Goal: Information Seeking & Learning: Learn about a topic

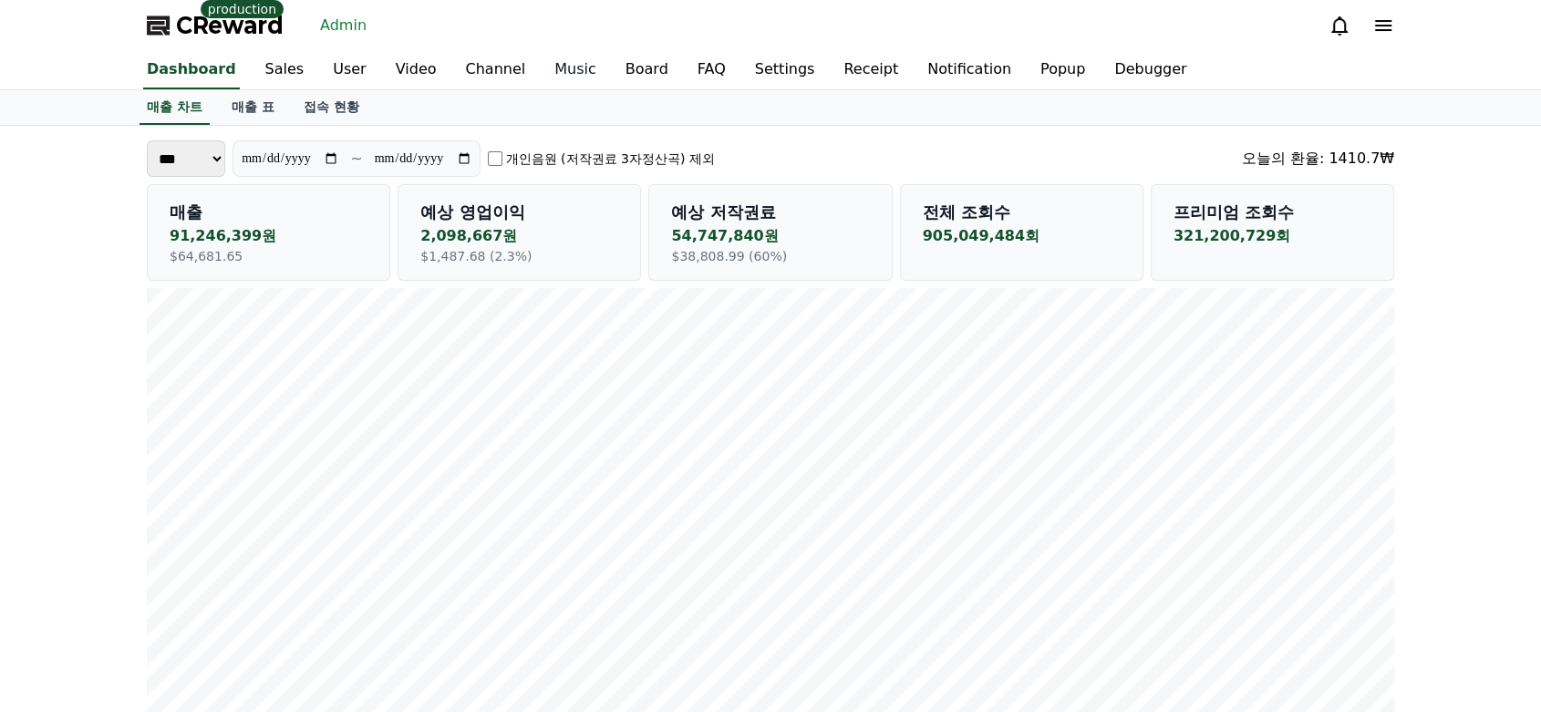
click at [540, 78] on link "Music" at bounding box center [575, 70] width 71 height 38
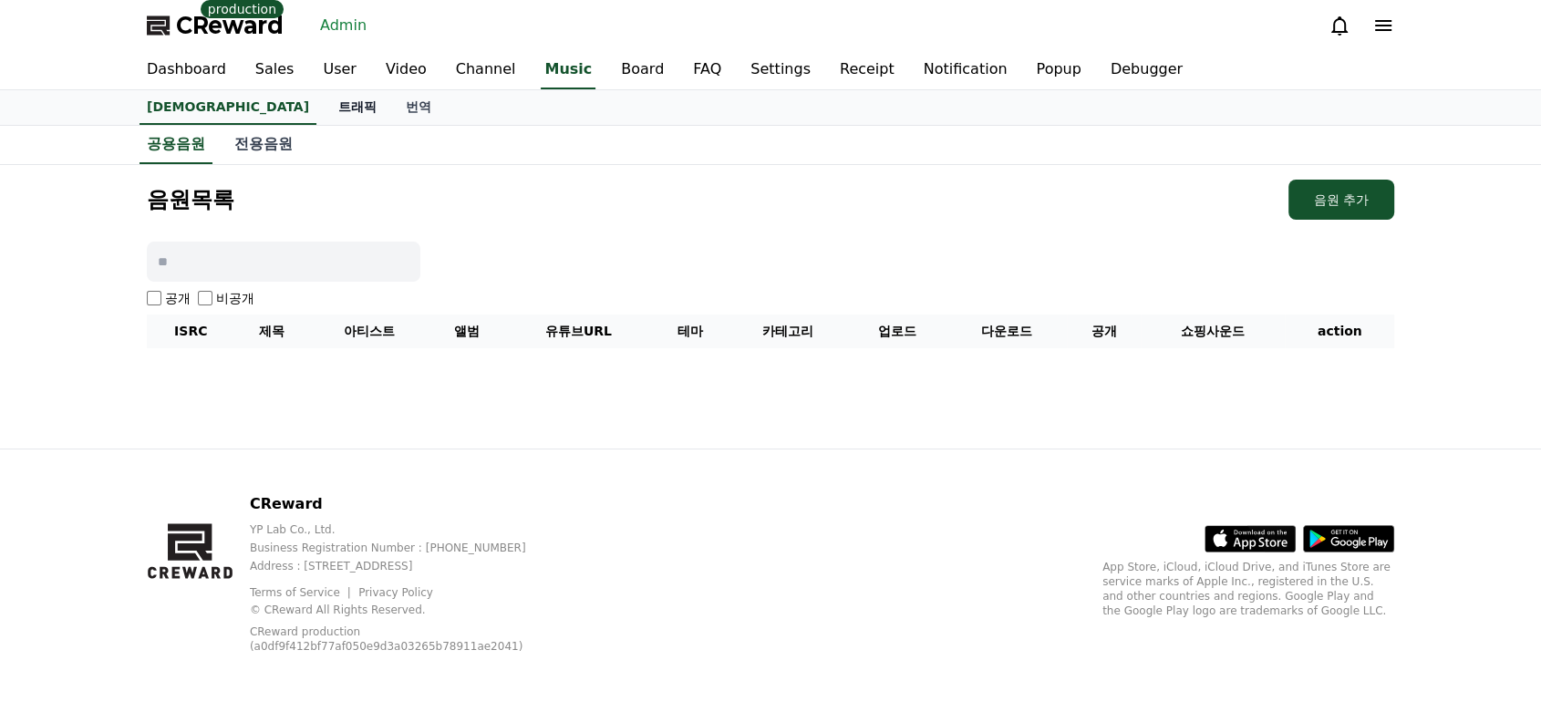
click at [324, 104] on link "트래픽" at bounding box center [357, 107] width 67 height 35
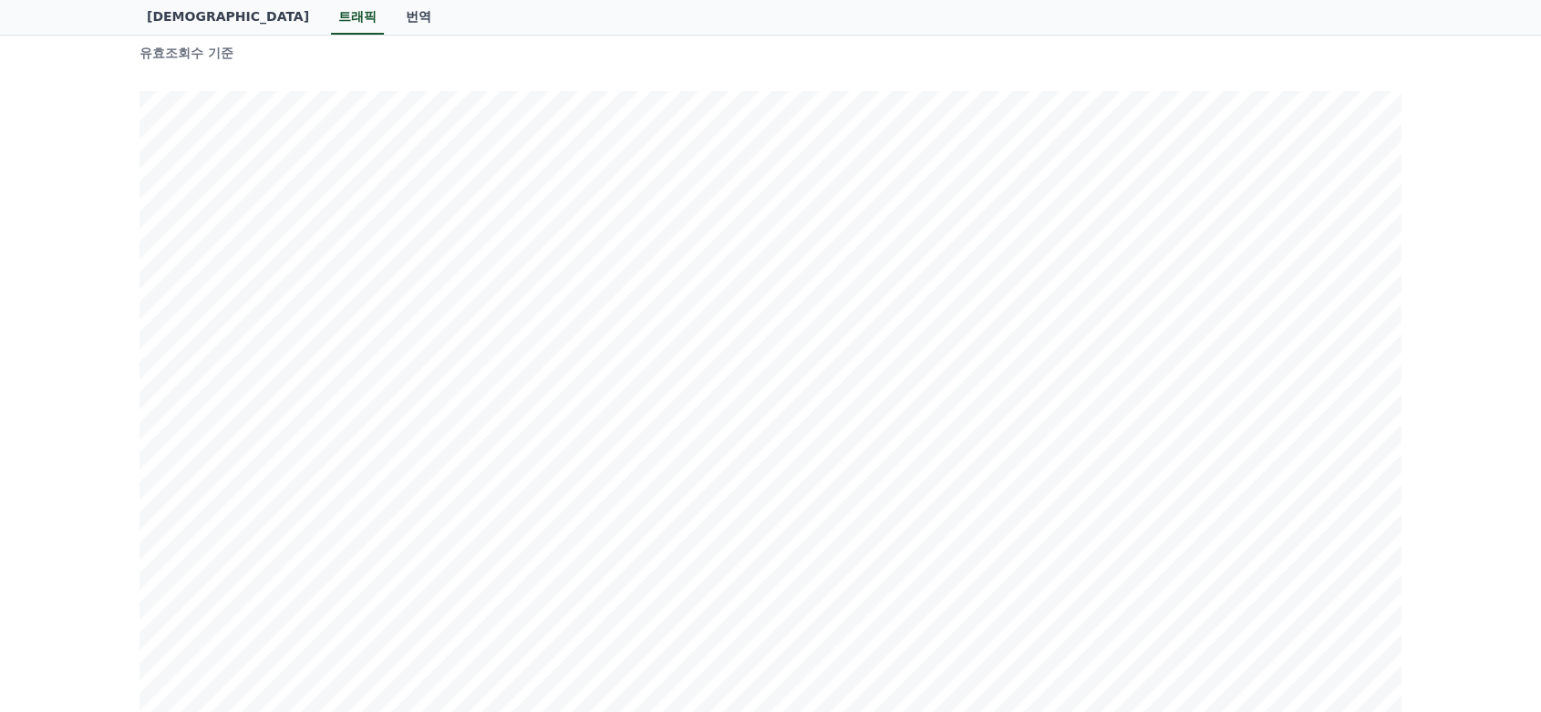
scroll to position [177, 0]
click at [1483, 315] on div "ISRC/음원명 검색 검색 유효조회수 기준 신규영상수 기준" at bounding box center [770, 693] width 1541 height 1489
click at [1413, 285] on div "ISRC/음원명 검색 검색 유효조회수 기준 신규영상수 기준" at bounding box center [770, 655] width 1541 height 1489
click at [50, 160] on div "ISRC/음원명 검색 검색 유효조회수 기준 신규영상수 기준" at bounding box center [770, 655] width 1541 height 1489
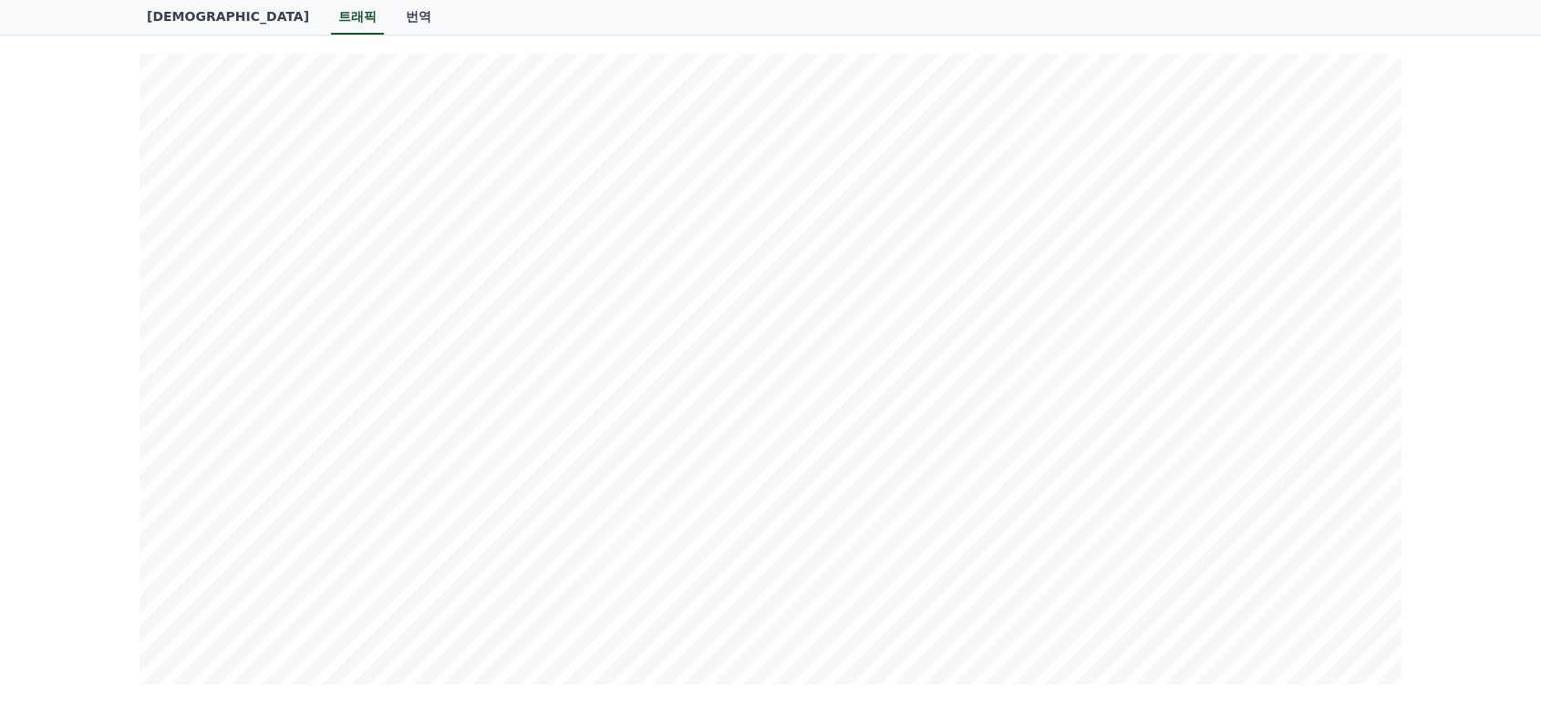
scroll to position [0, 0]
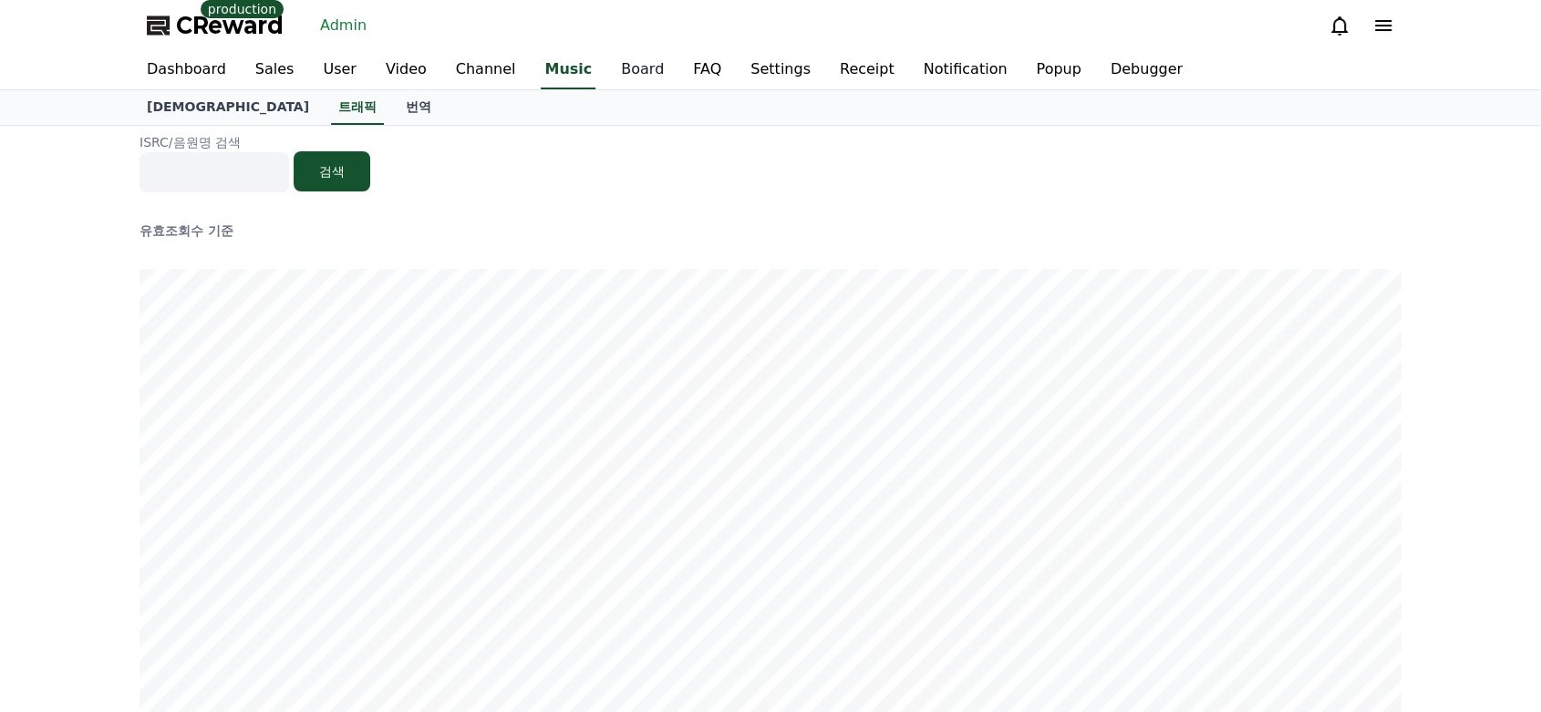
click at [609, 66] on link "Board" at bounding box center [642, 70] width 72 height 38
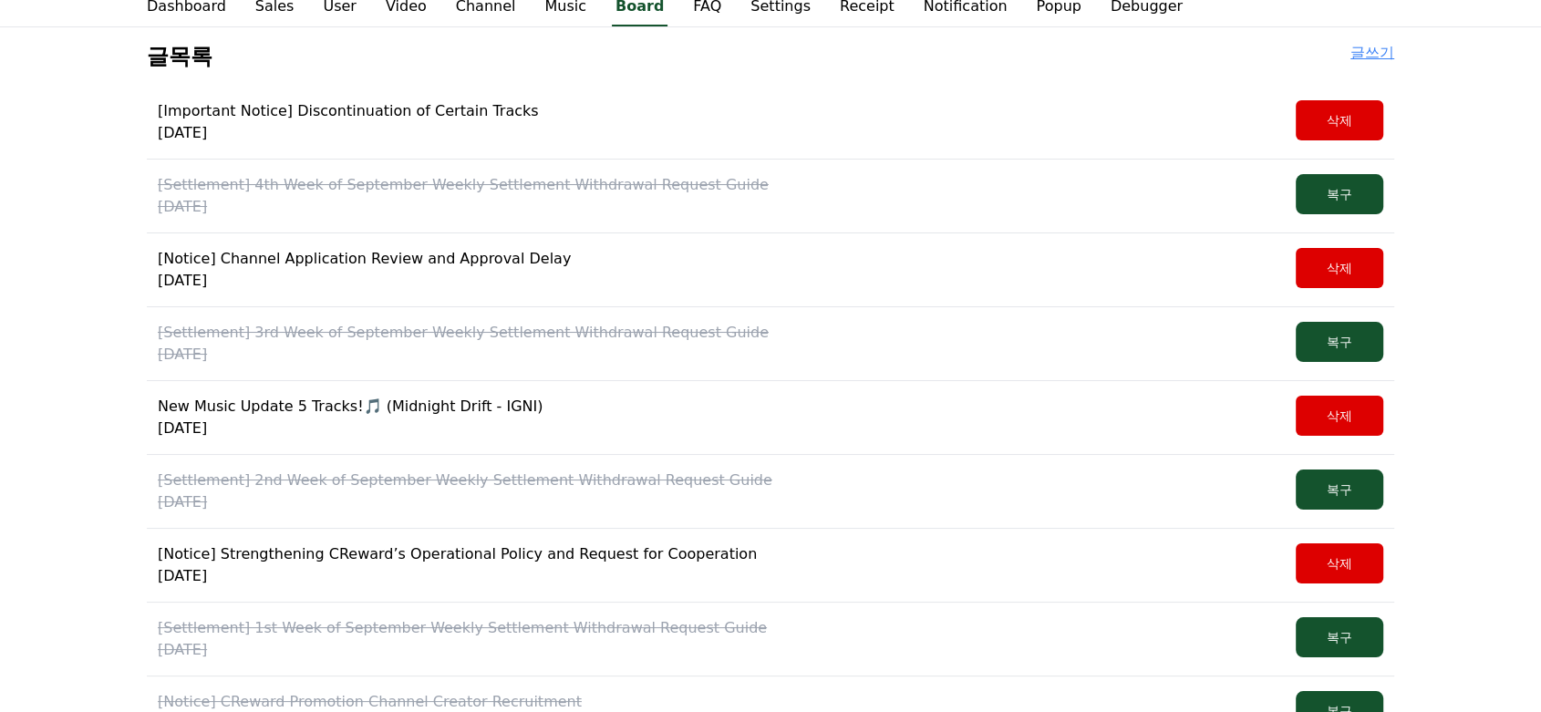
scroll to position [65, 0]
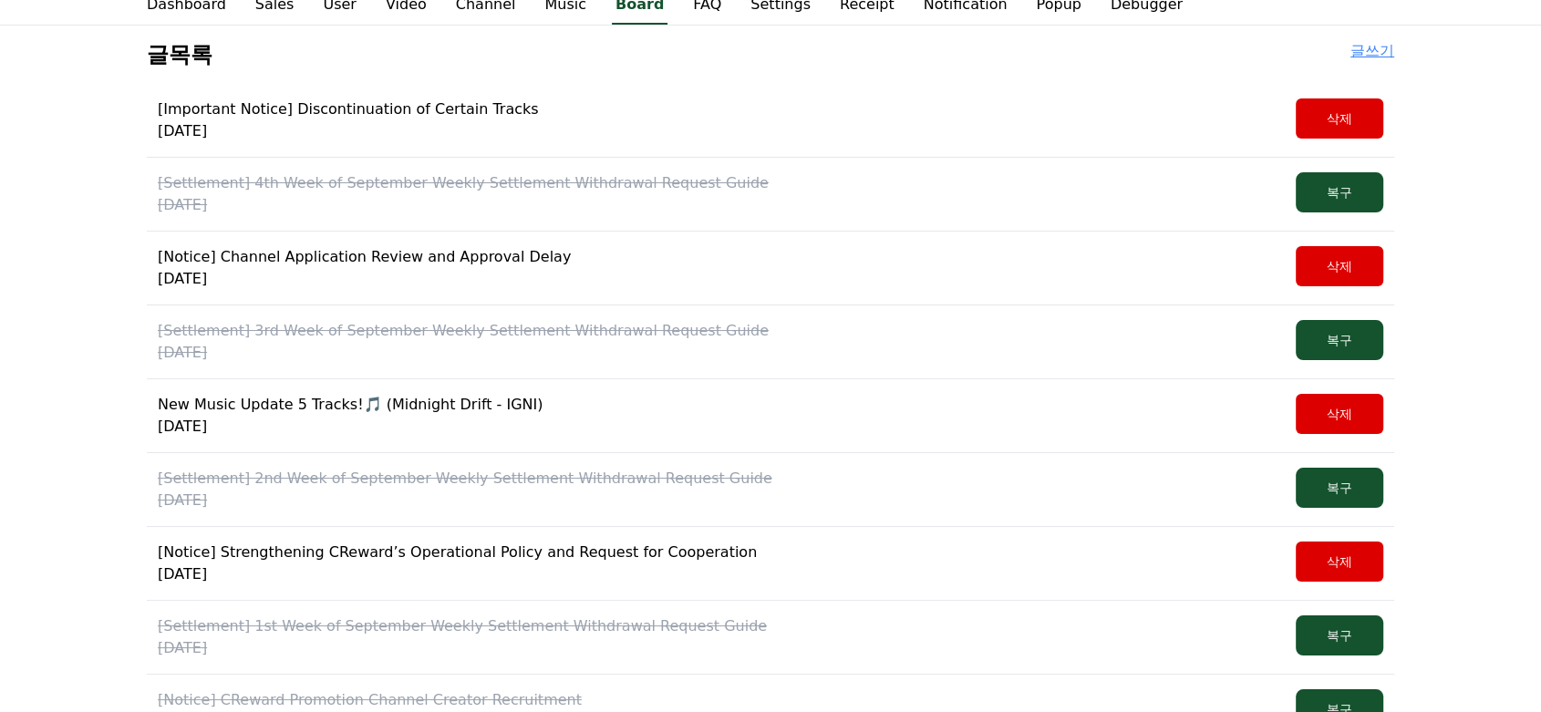
click at [537, 346] on p "2025-09-24" at bounding box center [463, 353] width 611 height 22
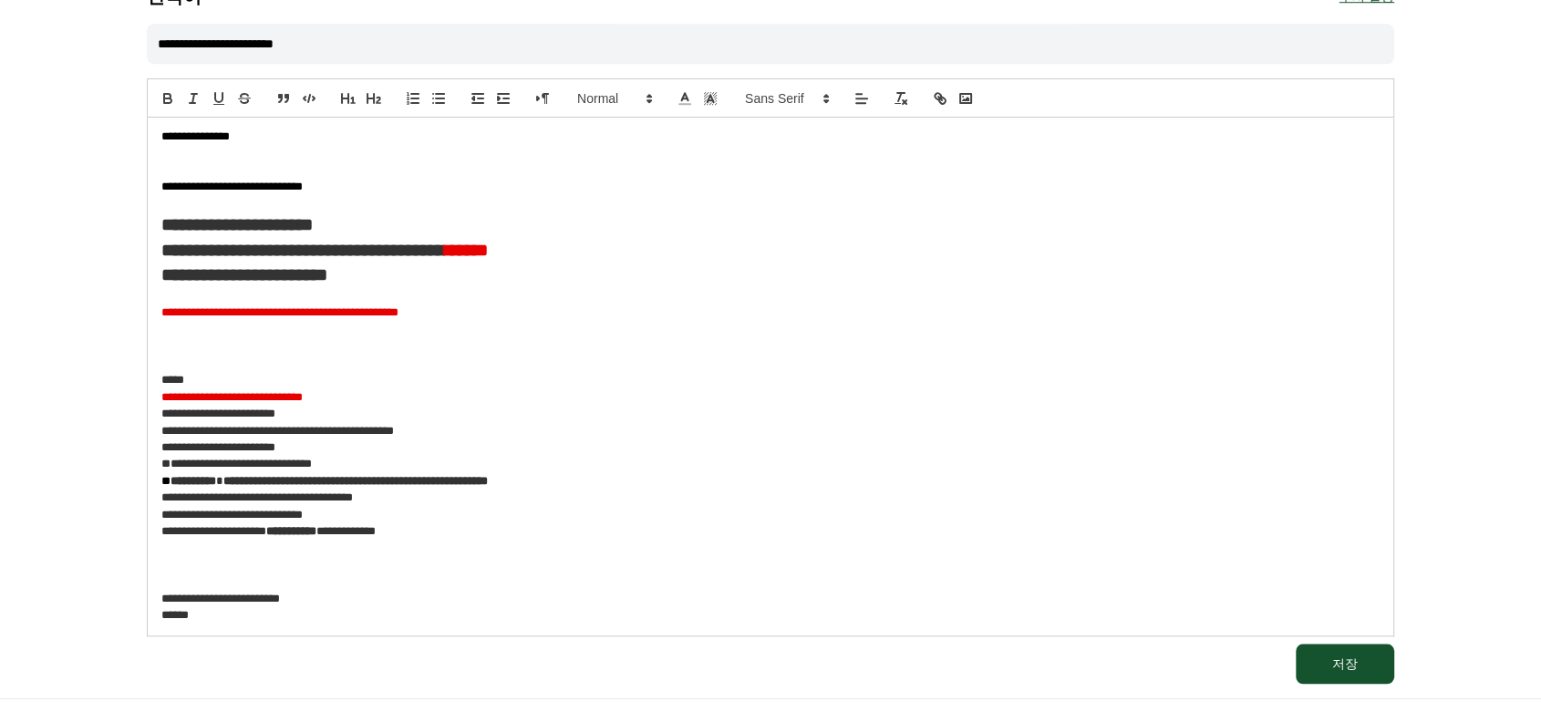
scroll to position [1469, 0]
click at [393, 39] on input "**********" at bounding box center [770, 45] width 1247 height 40
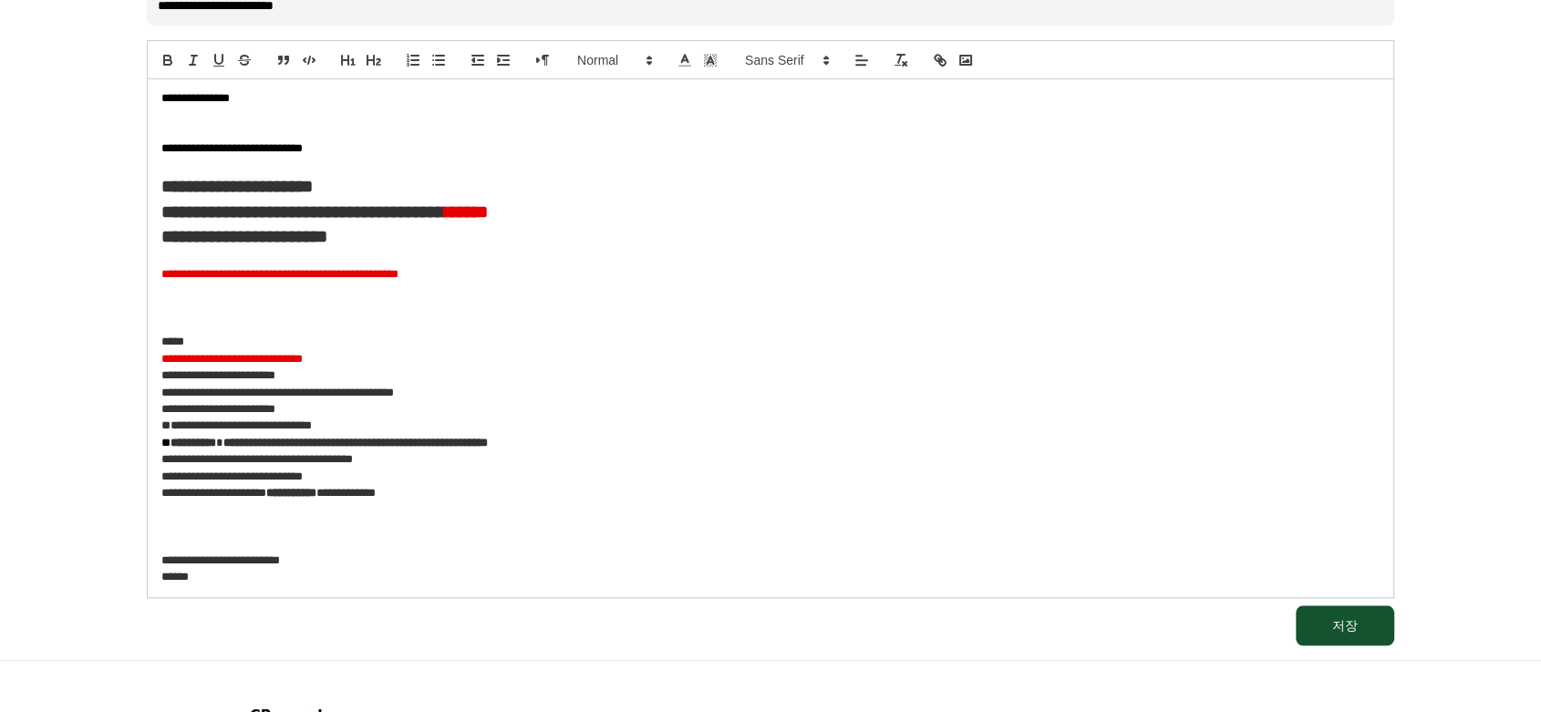
scroll to position [1517, 0]
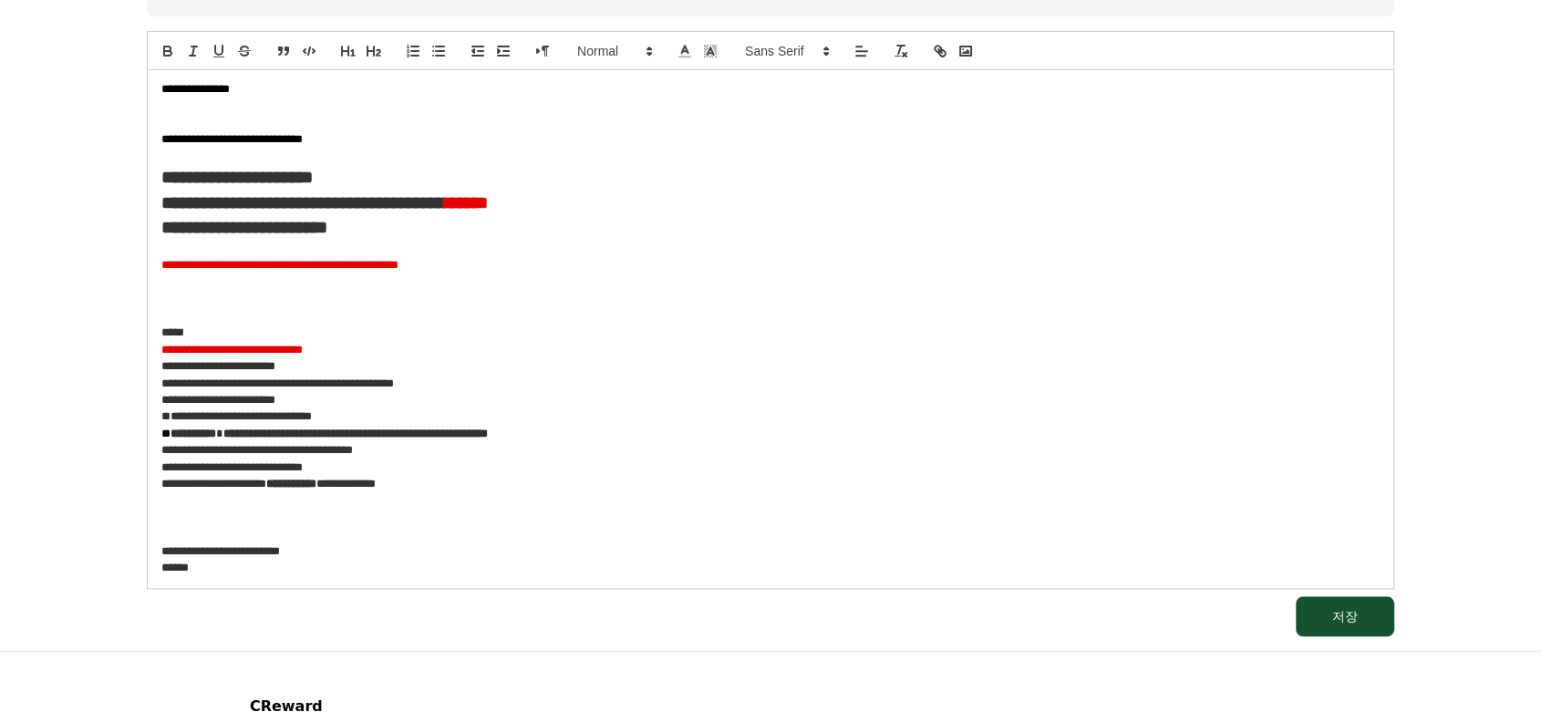
click at [809, 345] on p "**********" at bounding box center [770, 350] width 1218 height 16
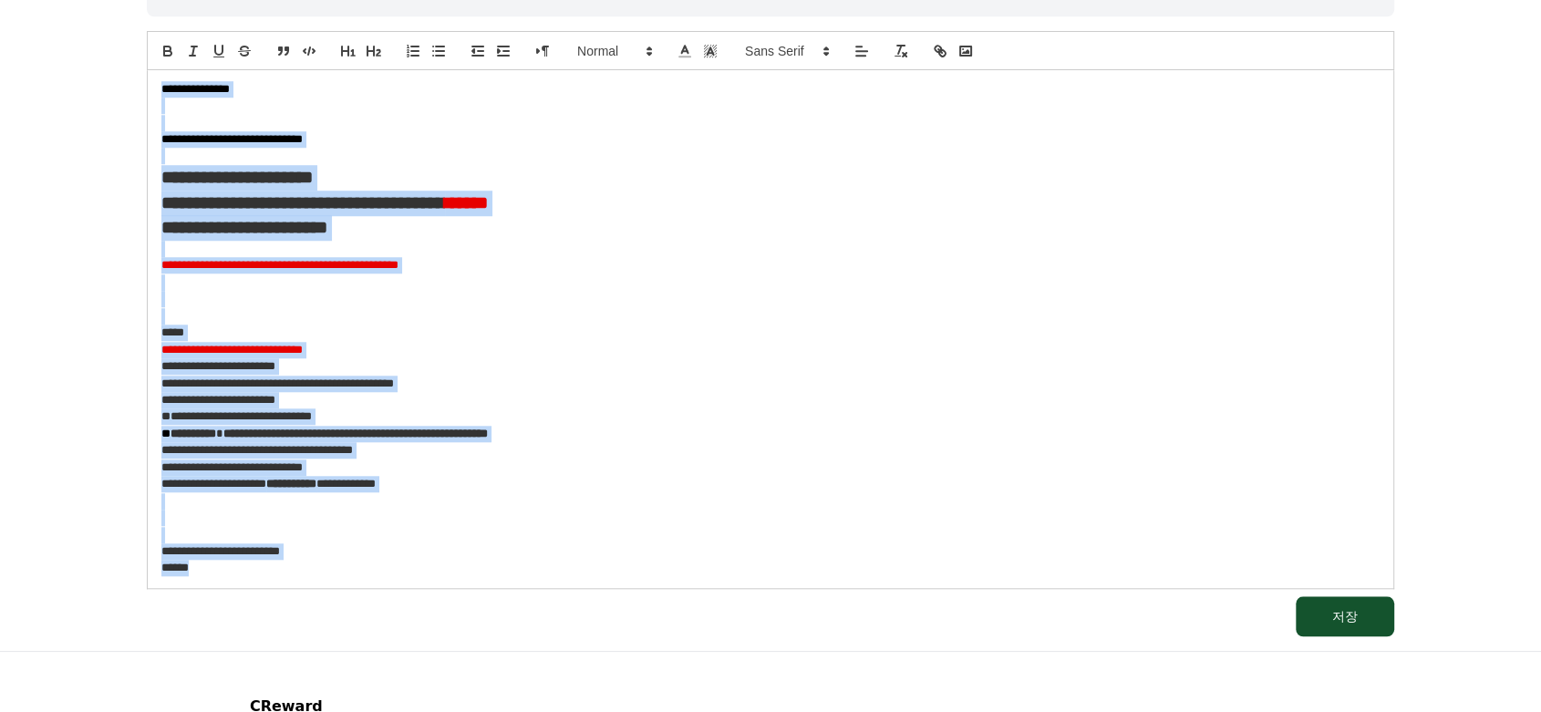
copy div "**********"
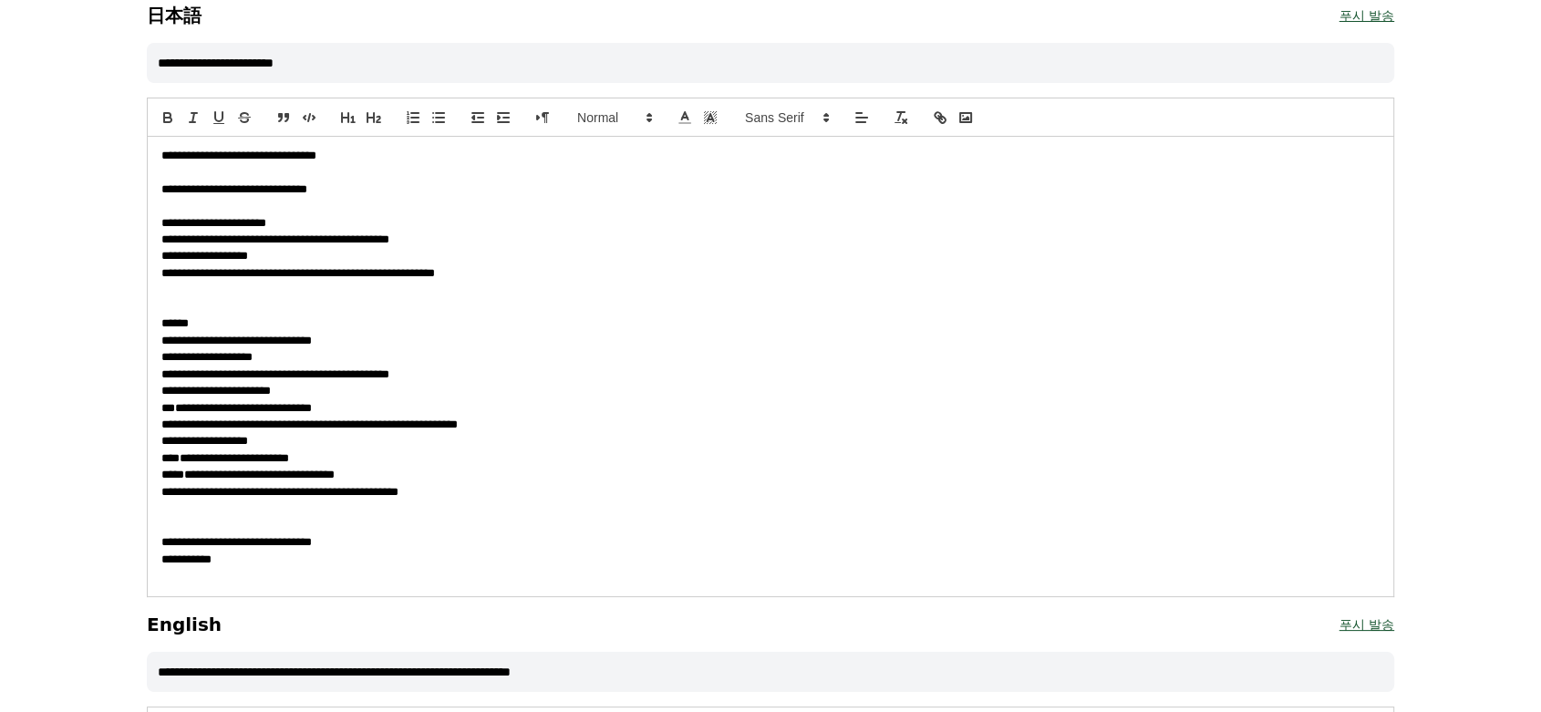
scroll to position [0, 0]
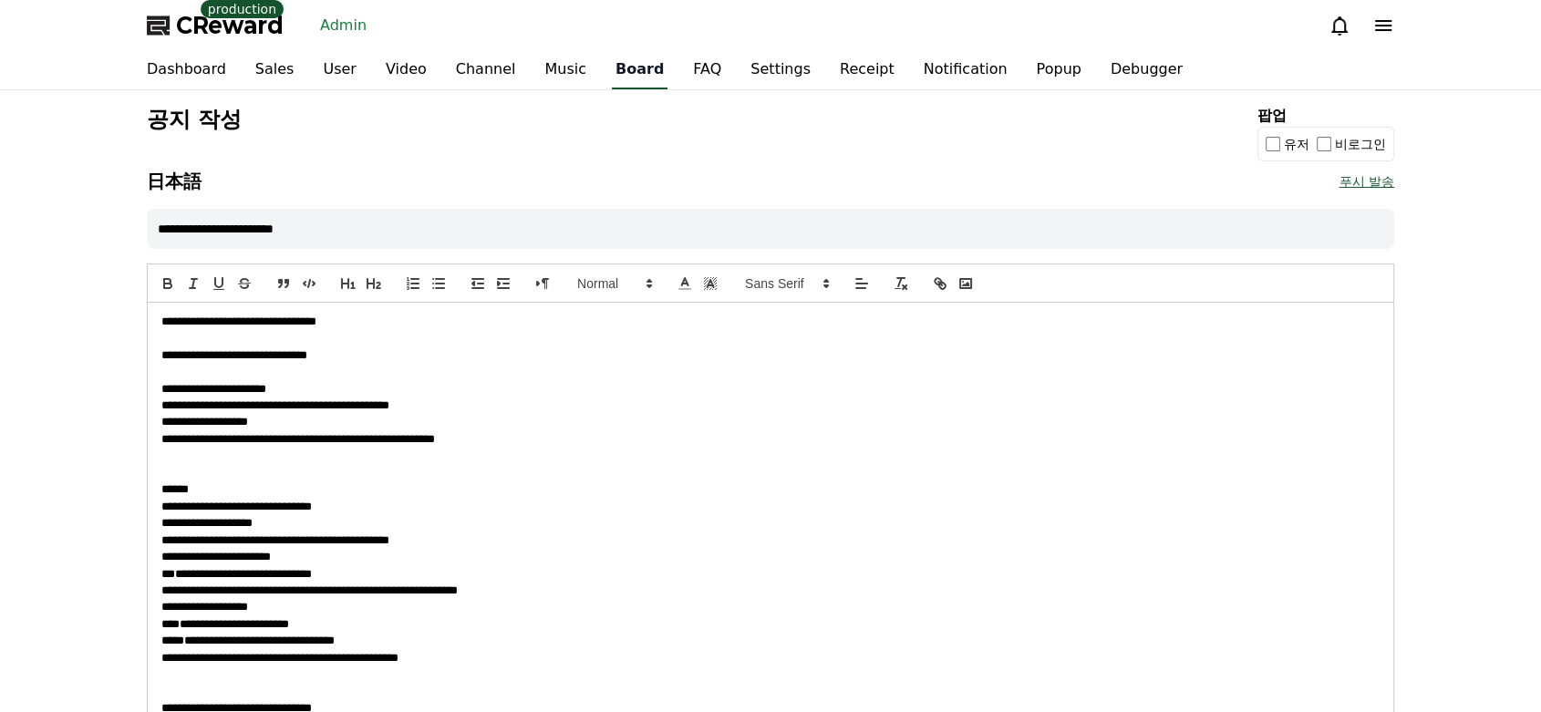
click at [617, 76] on link "Board" at bounding box center [640, 70] width 56 height 38
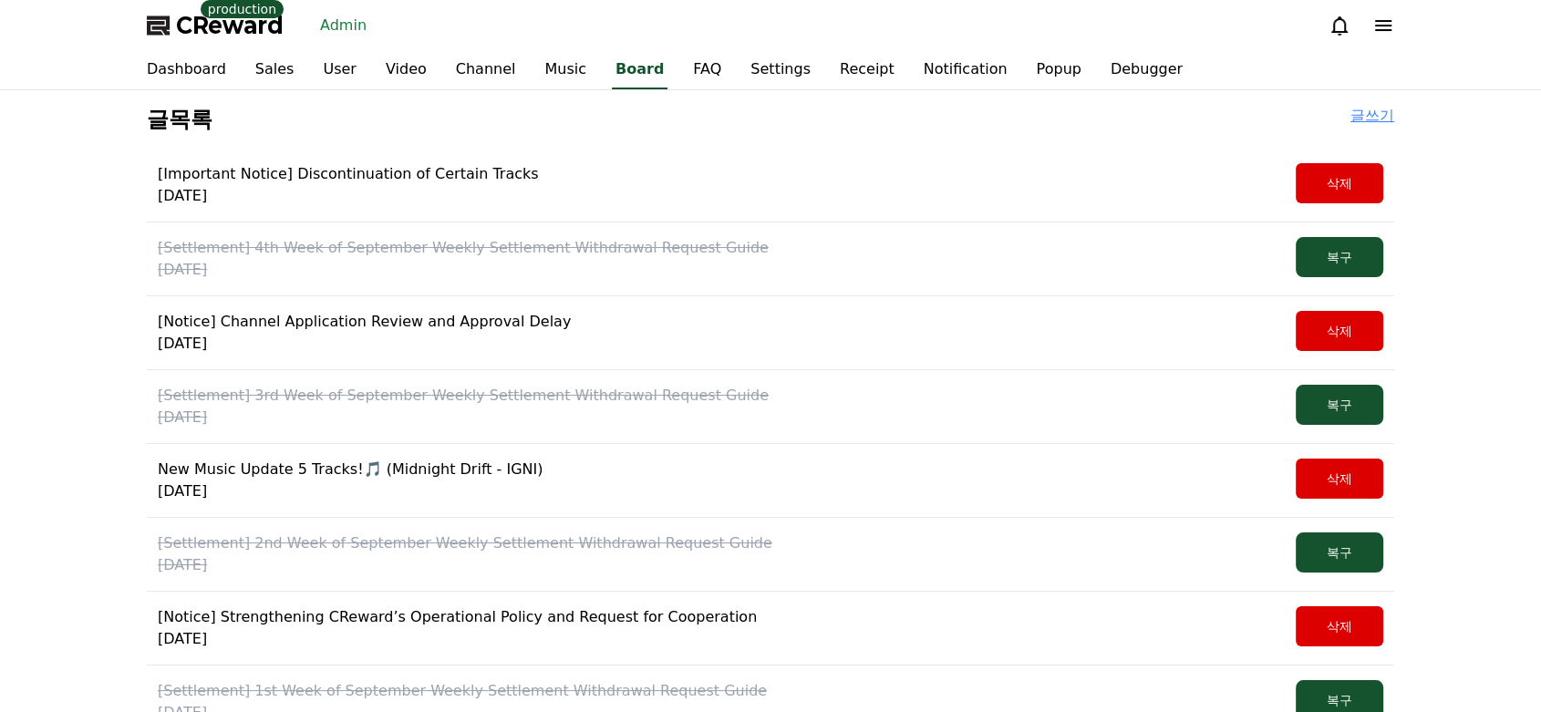
click at [619, 407] on p "2025-09-24" at bounding box center [463, 418] width 611 height 22
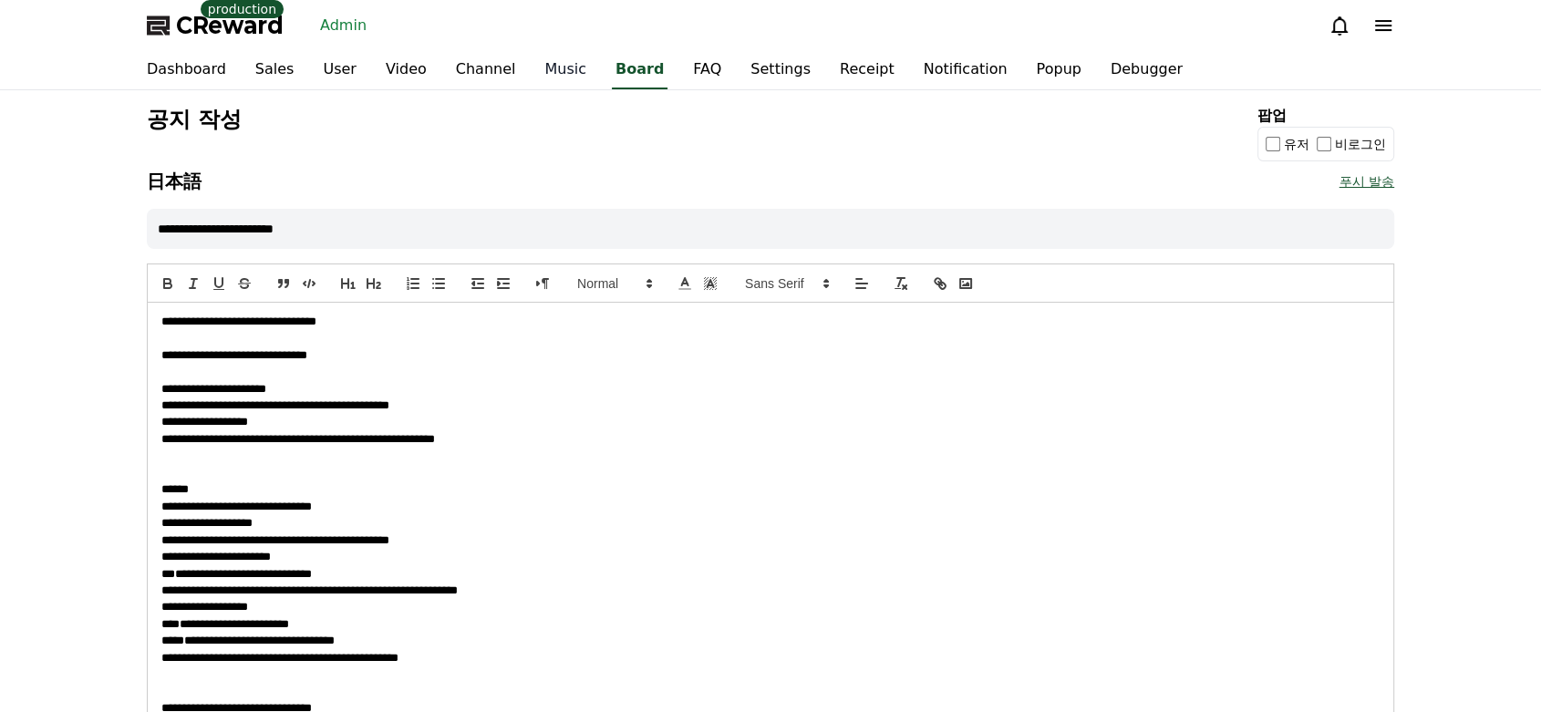
click at [536, 80] on link "Music" at bounding box center [565, 70] width 71 height 38
click at [606, 74] on link "Board" at bounding box center [642, 70] width 72 height 38
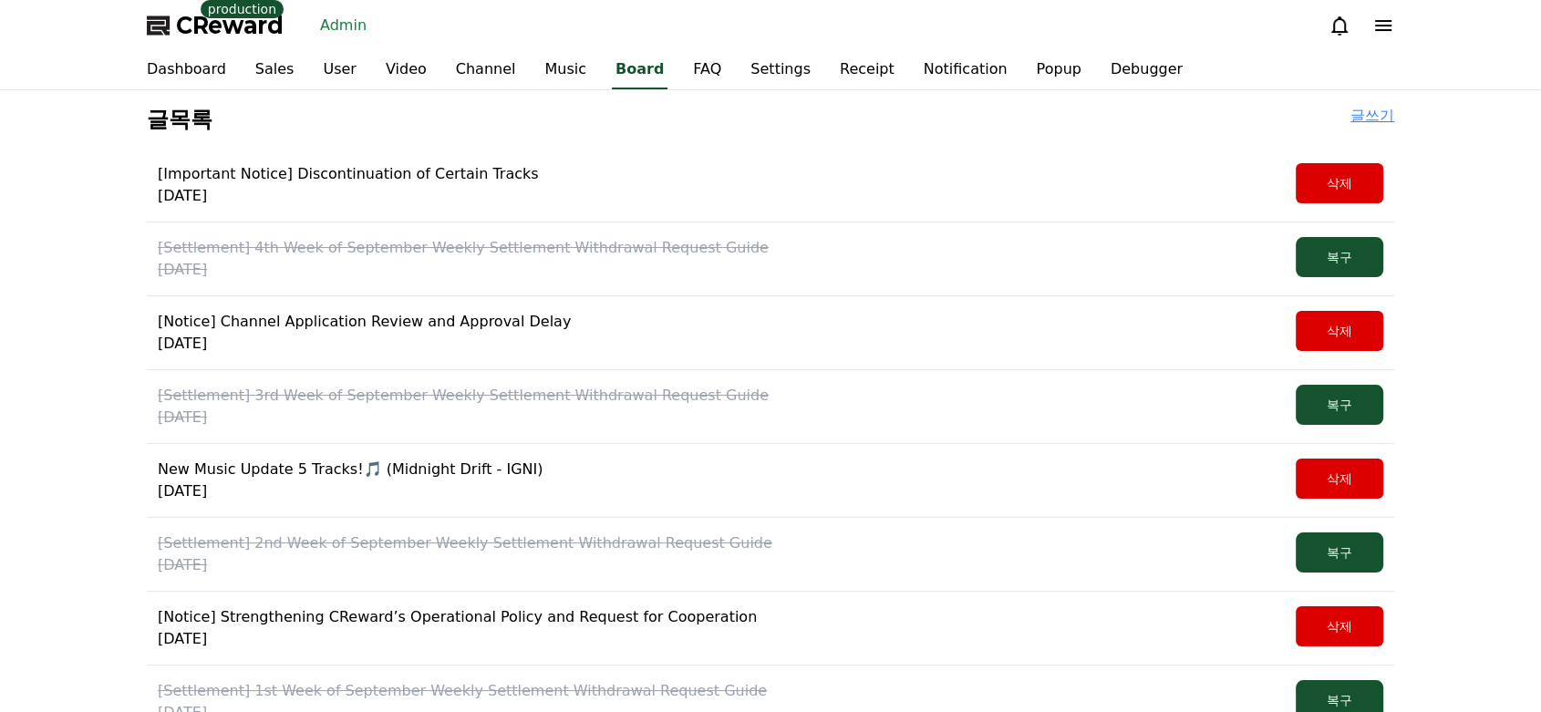
click at [585, 246] on p "[Settlement] 4th Week of September Weekly Settlement Withdrawal Request Guide" at bounding box center [463, 248] width 611 height 22
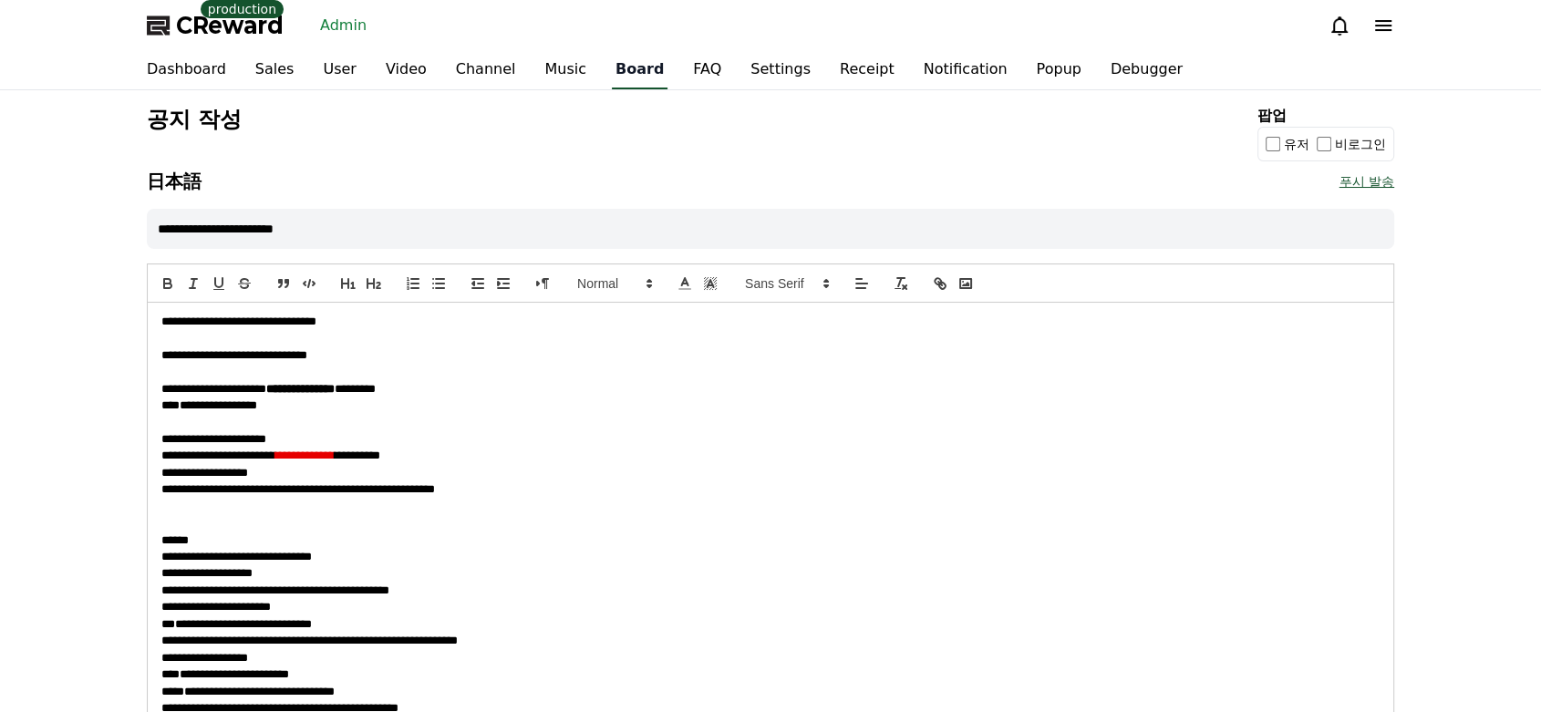
click at [622, 81] on link "Board" at bounding box center [640, 70] width 56 height 38
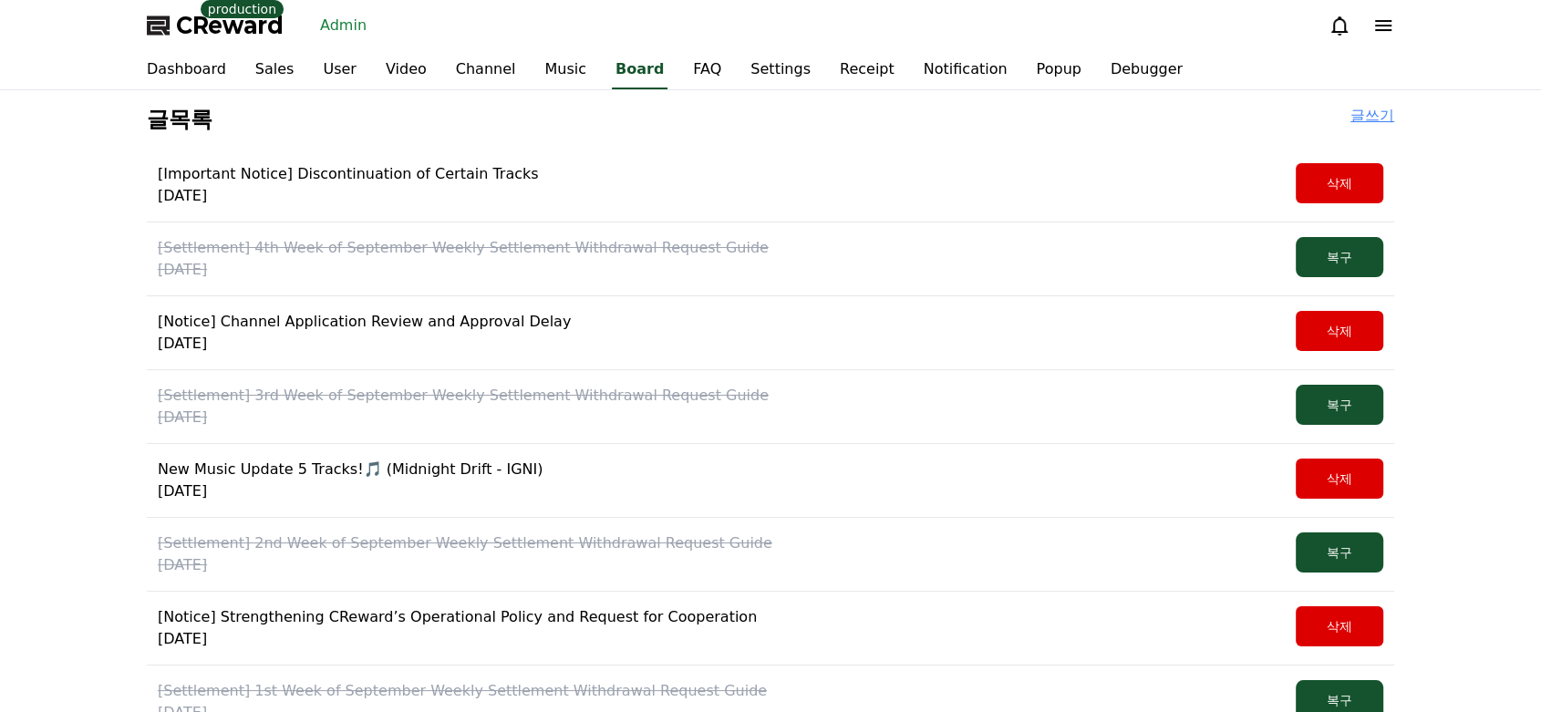
click at [537, 403] on p "[Settlement] 3rd Week of September Weekly Settlement Withdrawal Request Guide" at bounding box center [463, 396] width 611 height 22
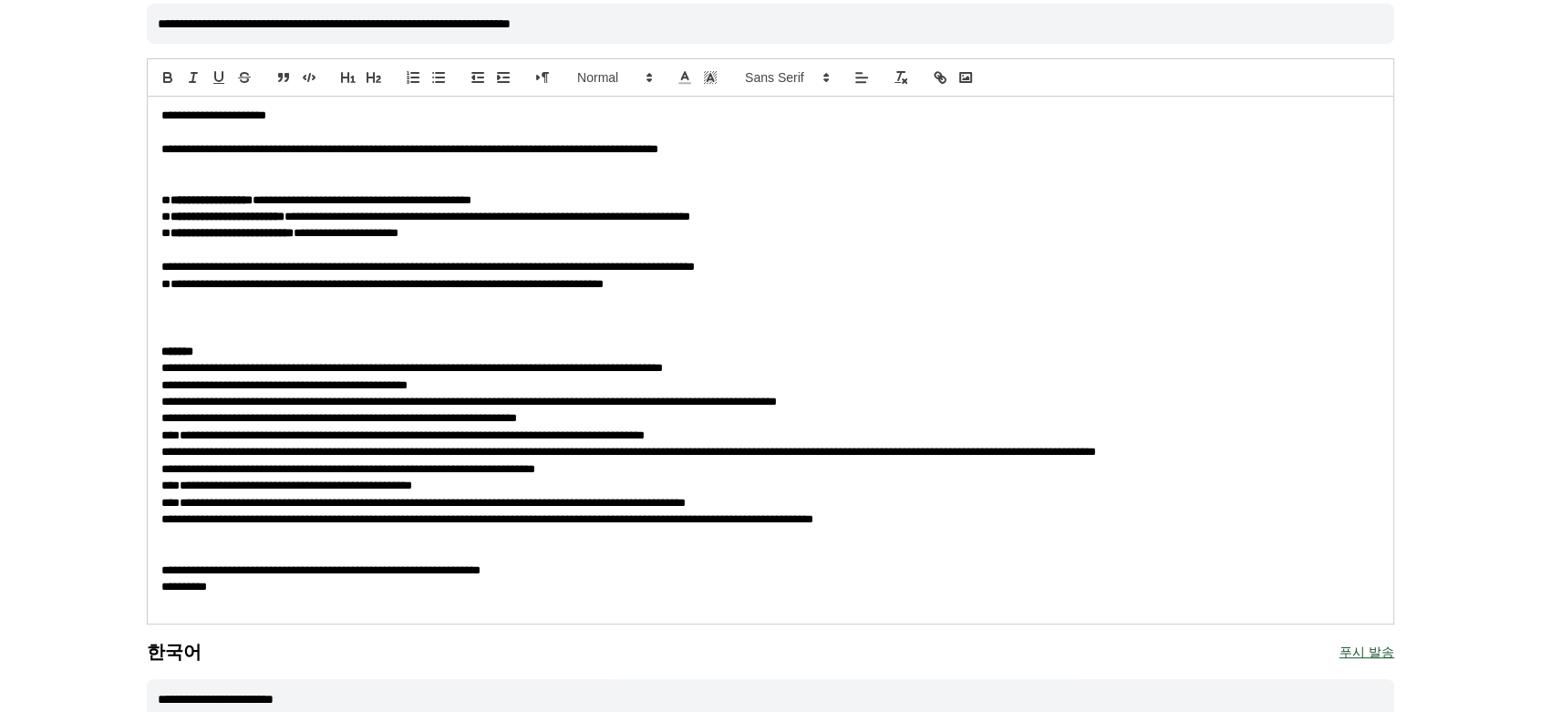
scroll to position [803, 0]
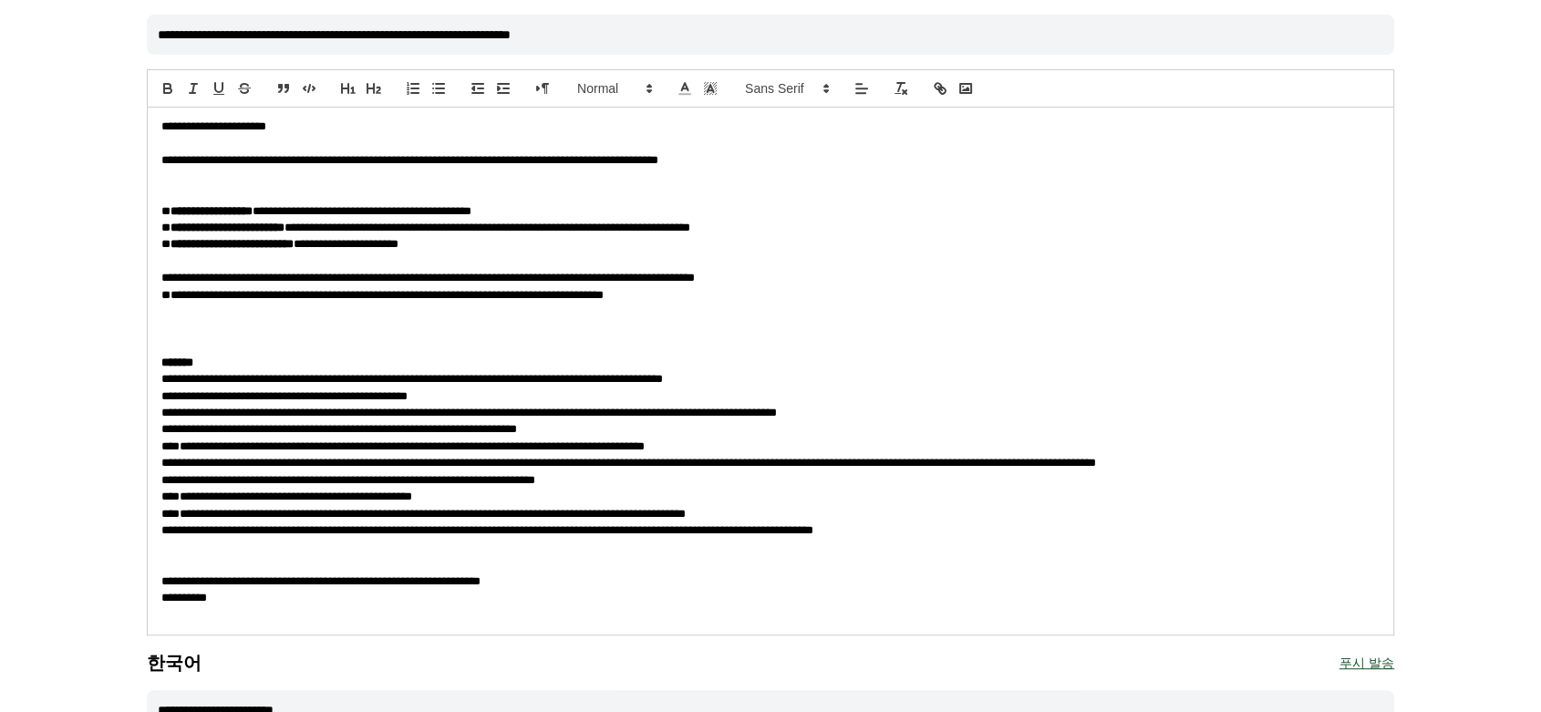
click at [655, 431] on p "**********" at bounding box center [770, 429] width 1218 height 16
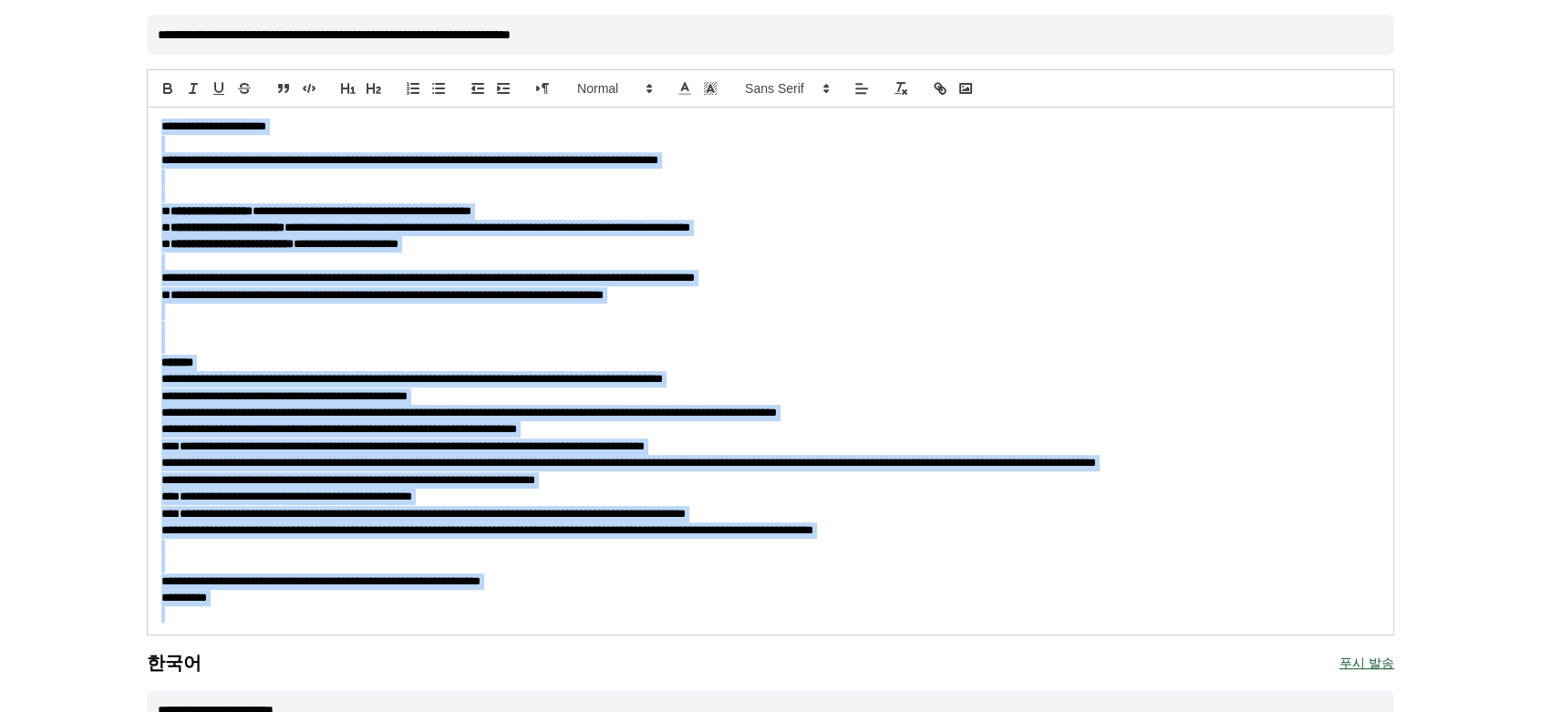
copy div "**********"
click at [447, 34] on input "**********" at bounding box center [770, 35] width 1247 height 40
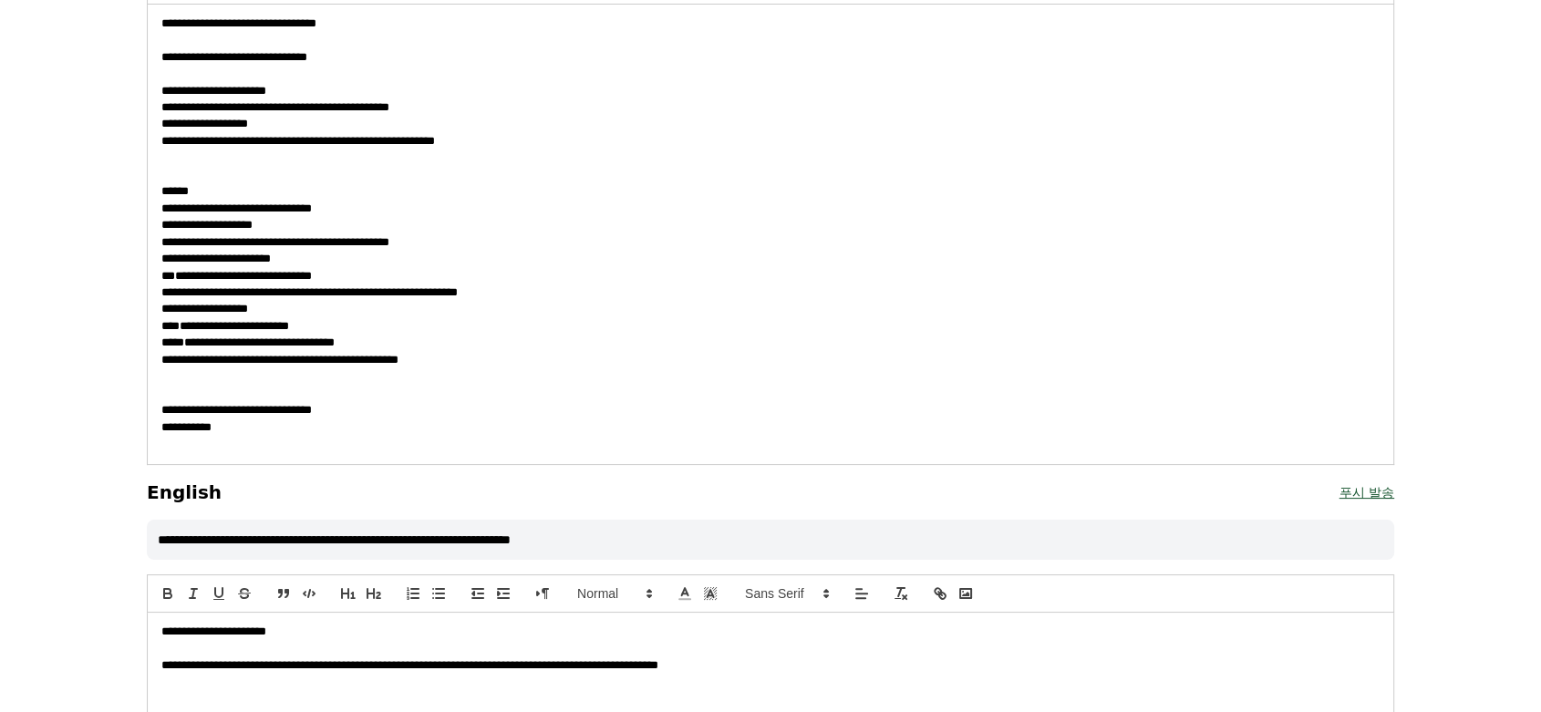
scroll to position [267, 0]
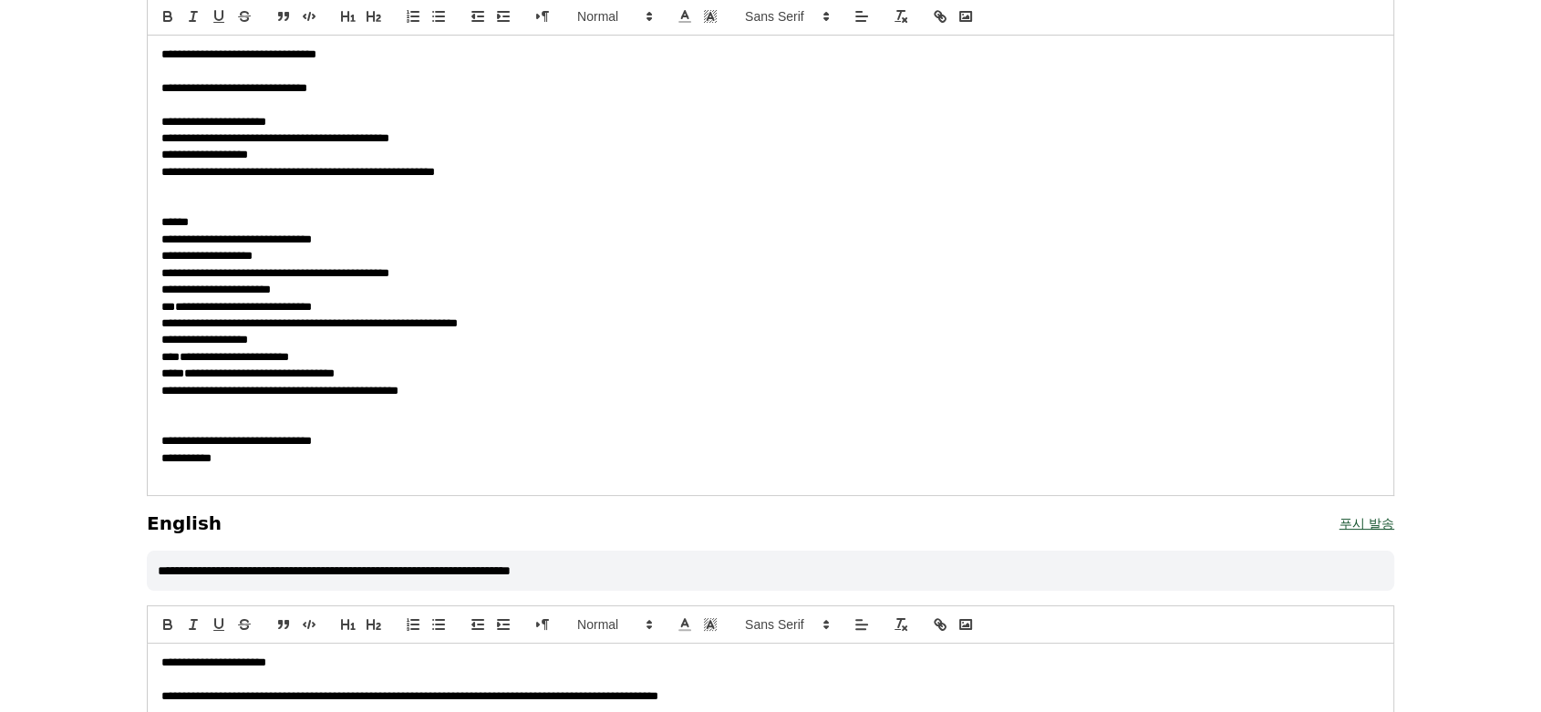
click at [389, 270] on span "**********" at bounding box center [275, 273] width 228 height 12
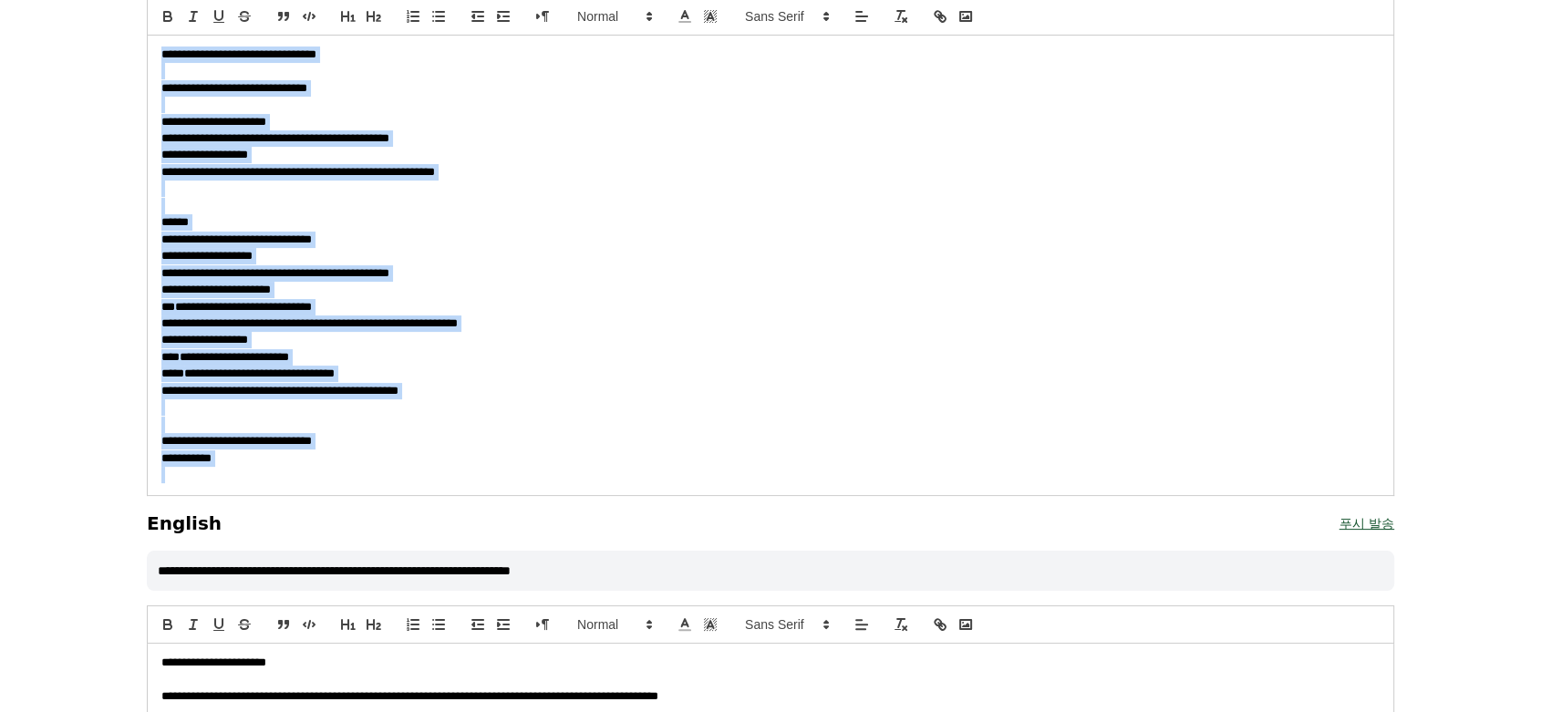
copy div "**********"
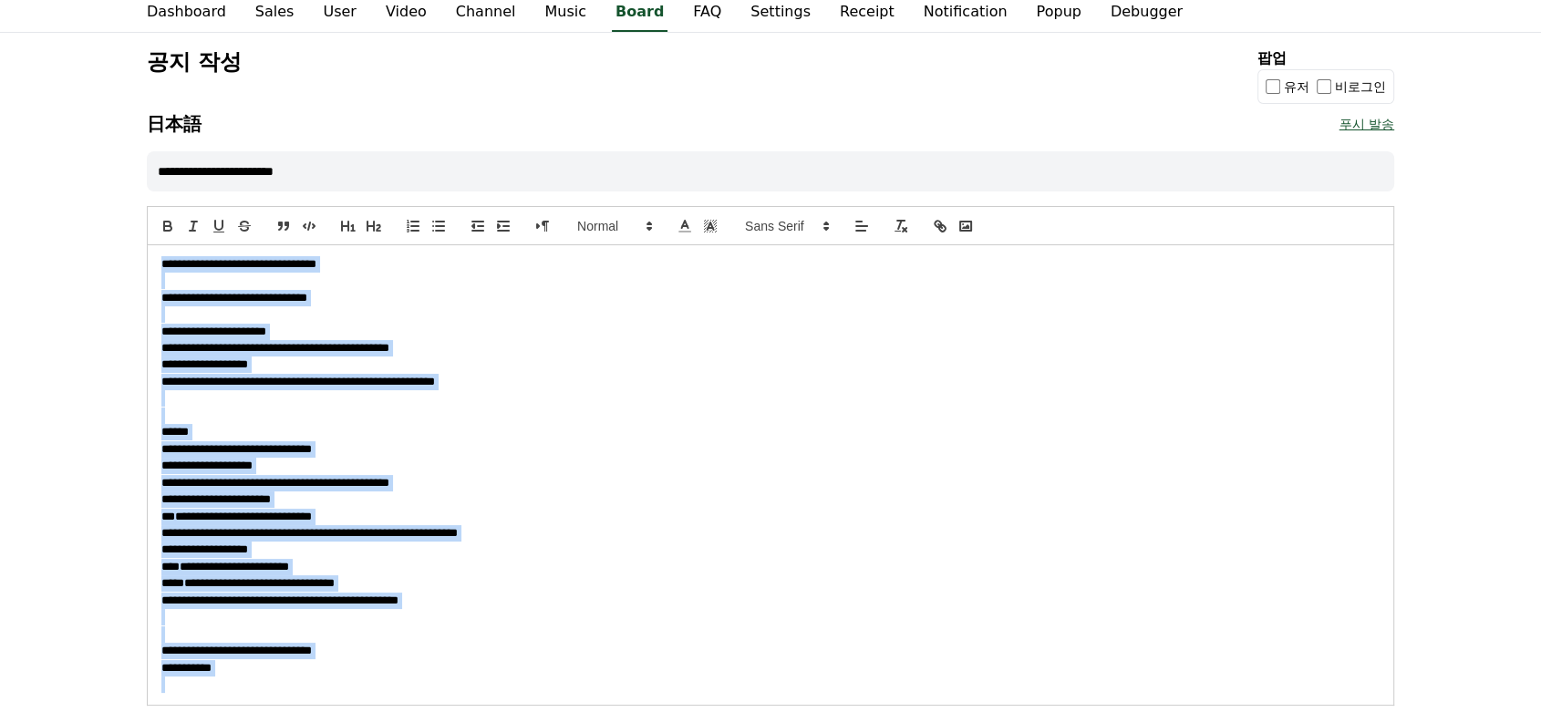
scroll to position [51, 0]
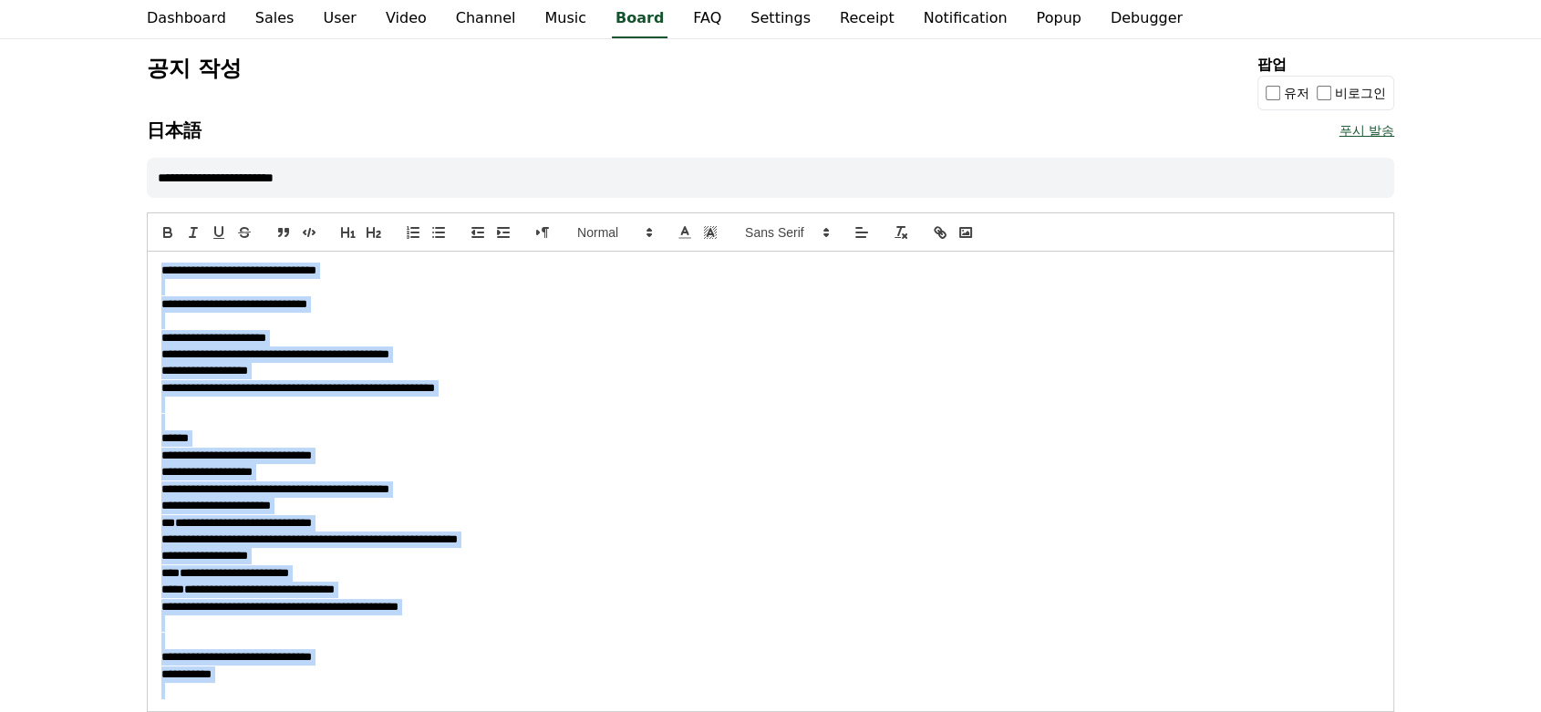
click at [450, 170] on input "**********" at bounding box center [770, 178] width 1247 height 40
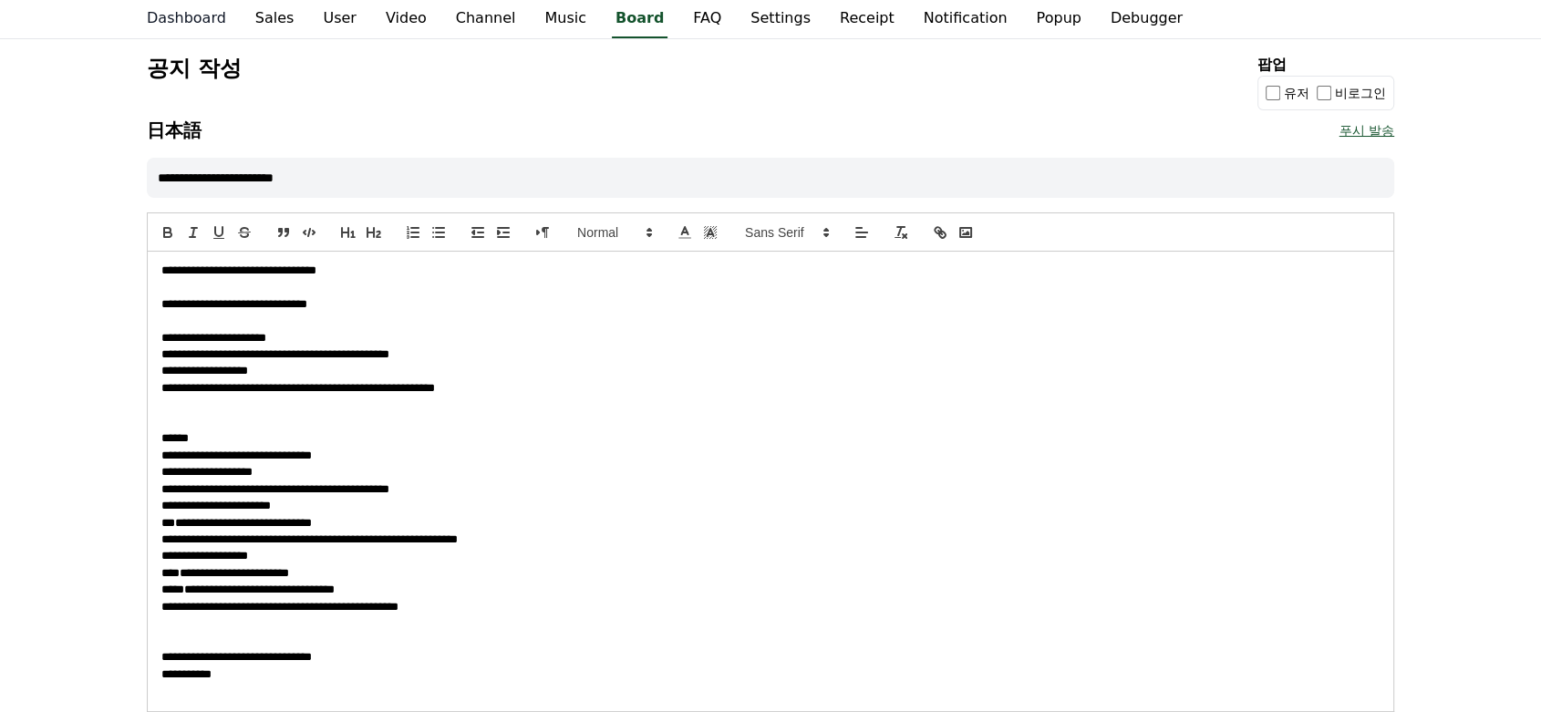
click at [172, 36] on link "Dashboard" at bounding box center [186, 19] width 108 height 38
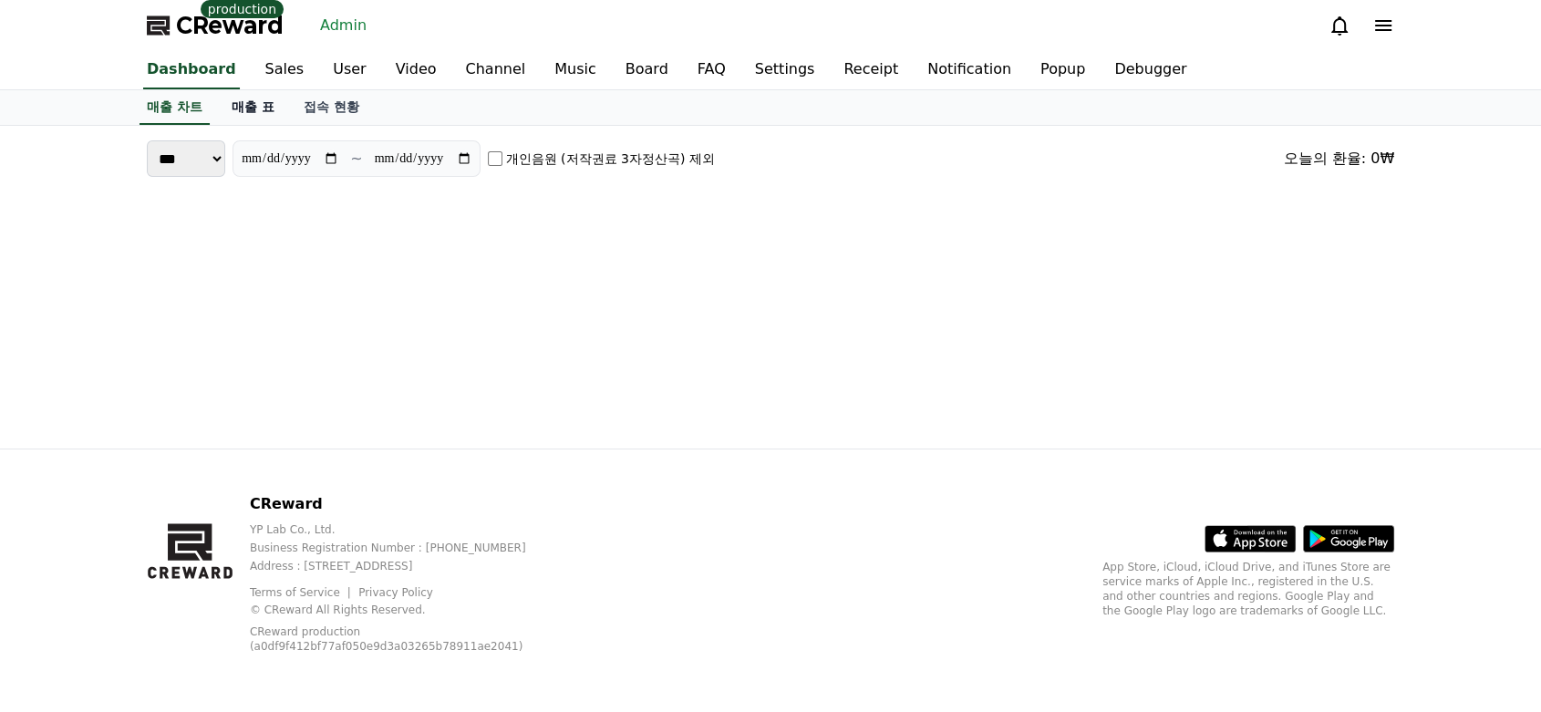
click at [248, 111] on link "매출 표" at bounding box center [253, 107] width 72 height 35
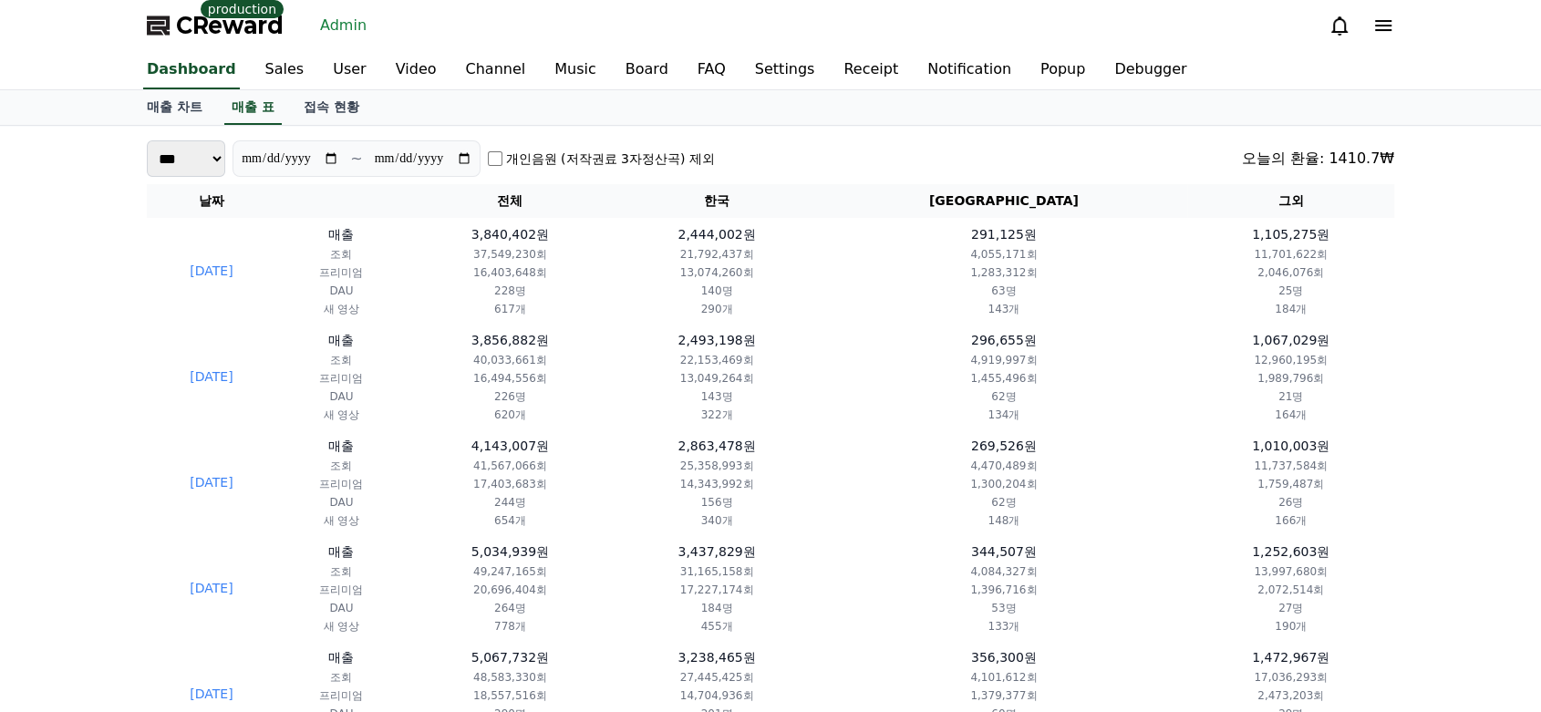
click at [175, 150] on select "*** **" at bounding box center [186, 158] width 78 height 36
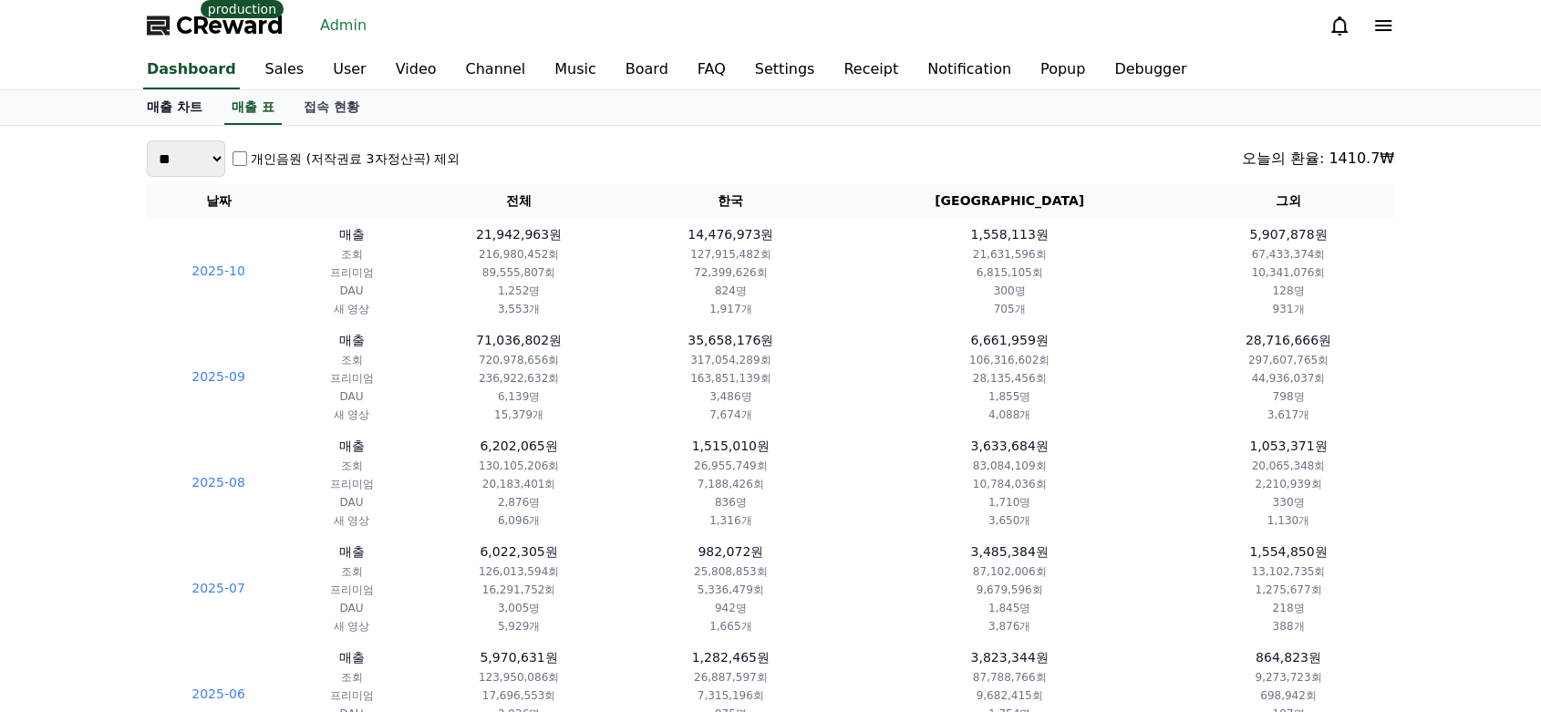
click at [204, 102] on link "매출 차트" at bounding box center [174, 107] width 85 height 35
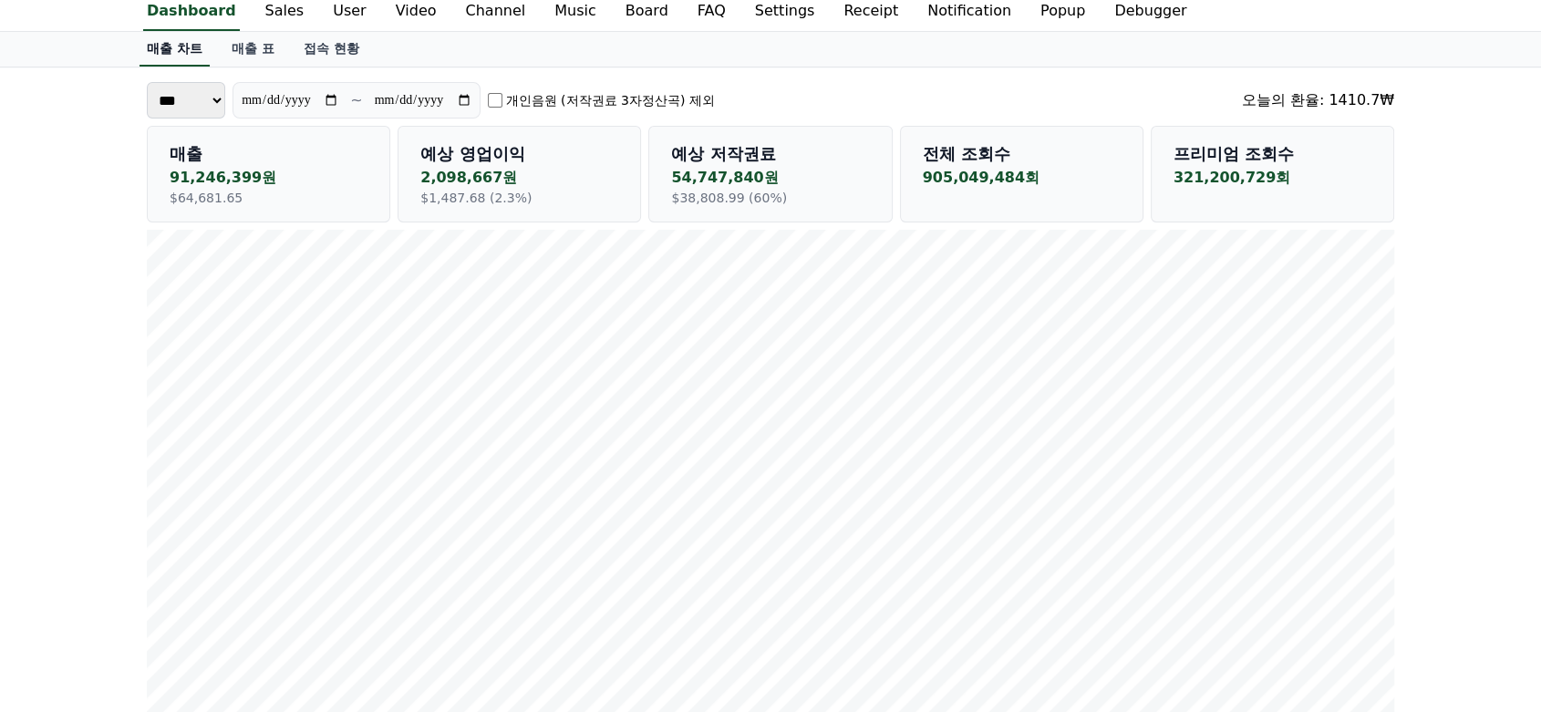
scroll to position [38, 0]
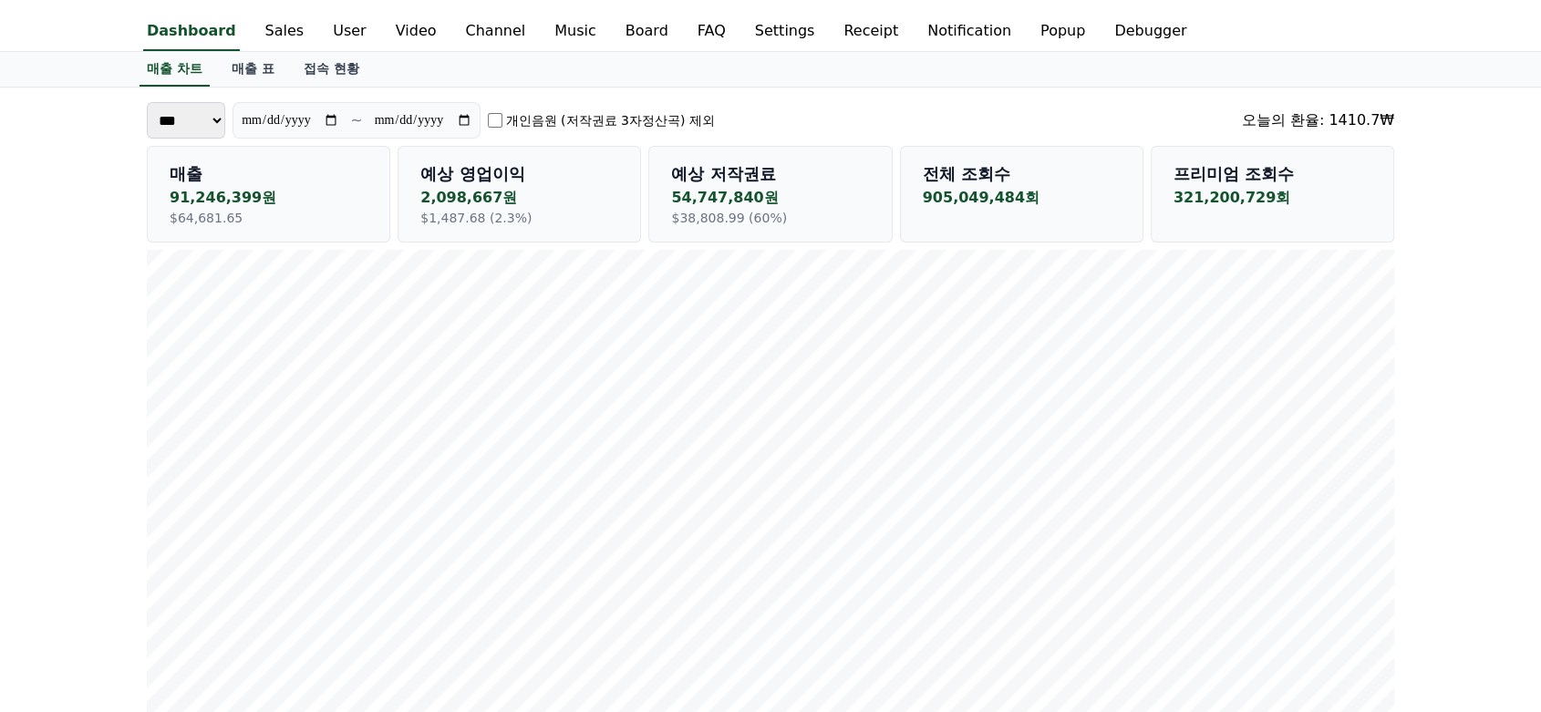
click at [190, 122] on select "*** **" at bounding box center [186, 120] width 78 height 36
select select "*****"
click at [147, 108] on select "*** **" at bounding box center [186, 120] width 78 height 36
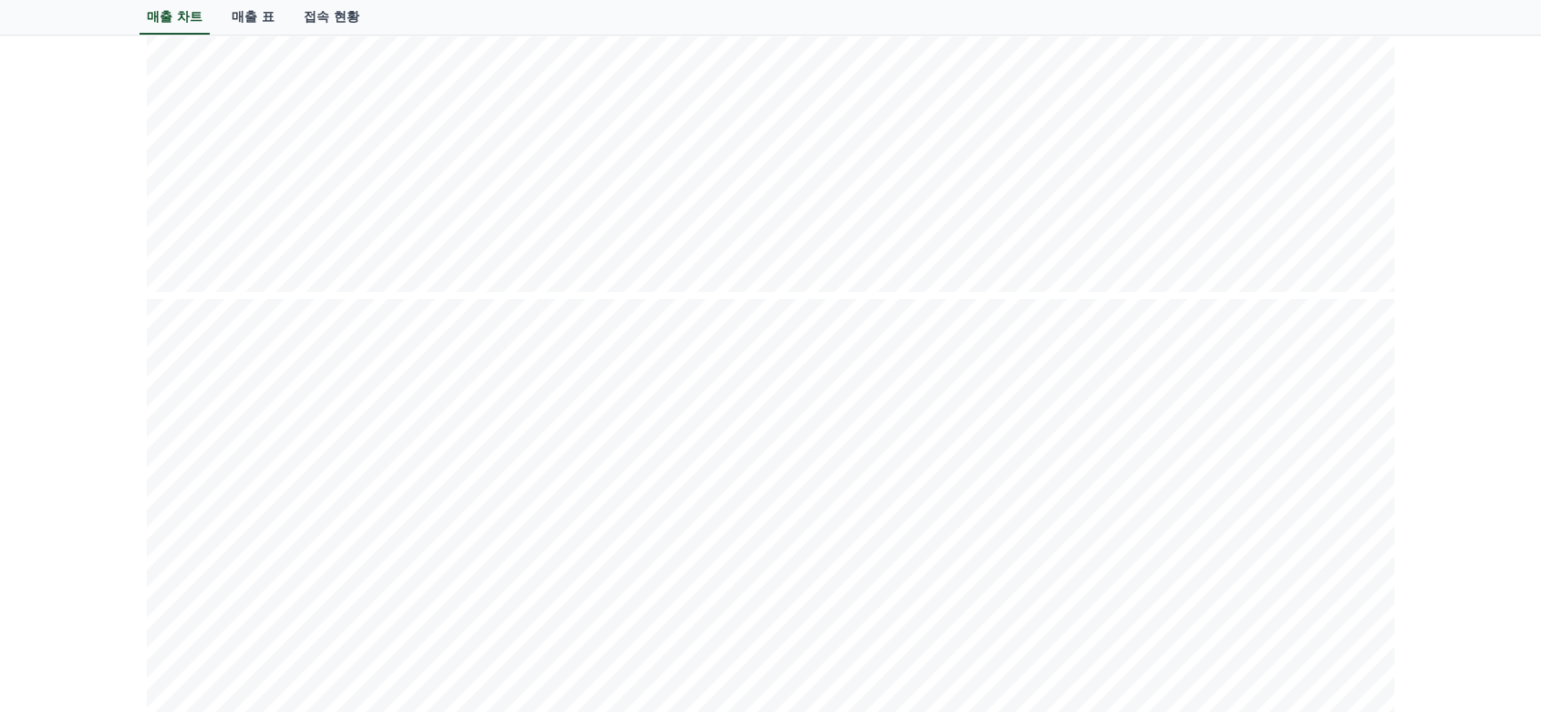
scroll to position [0, 0]
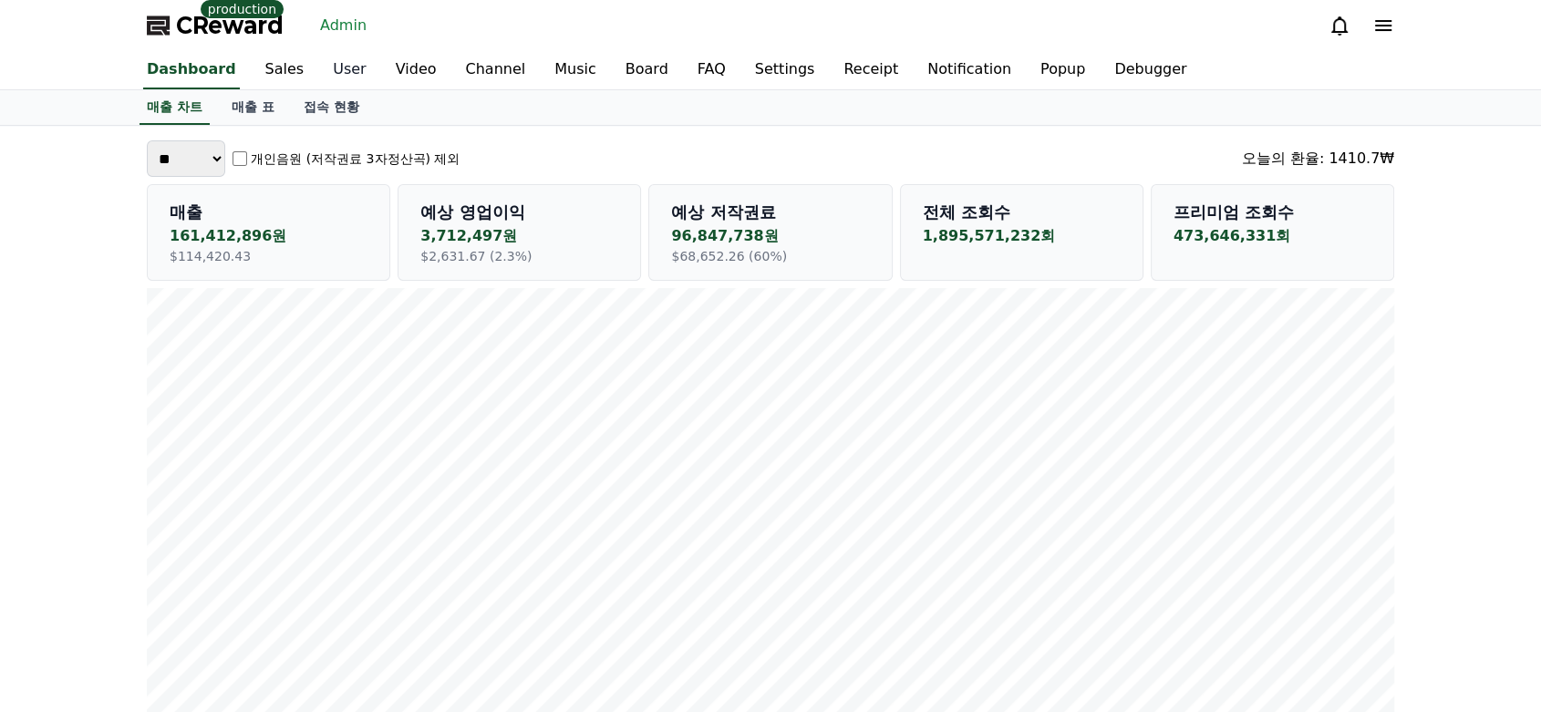
click at [337, 67] on link "User" at bounding box center [349, 70] width 62 height 38
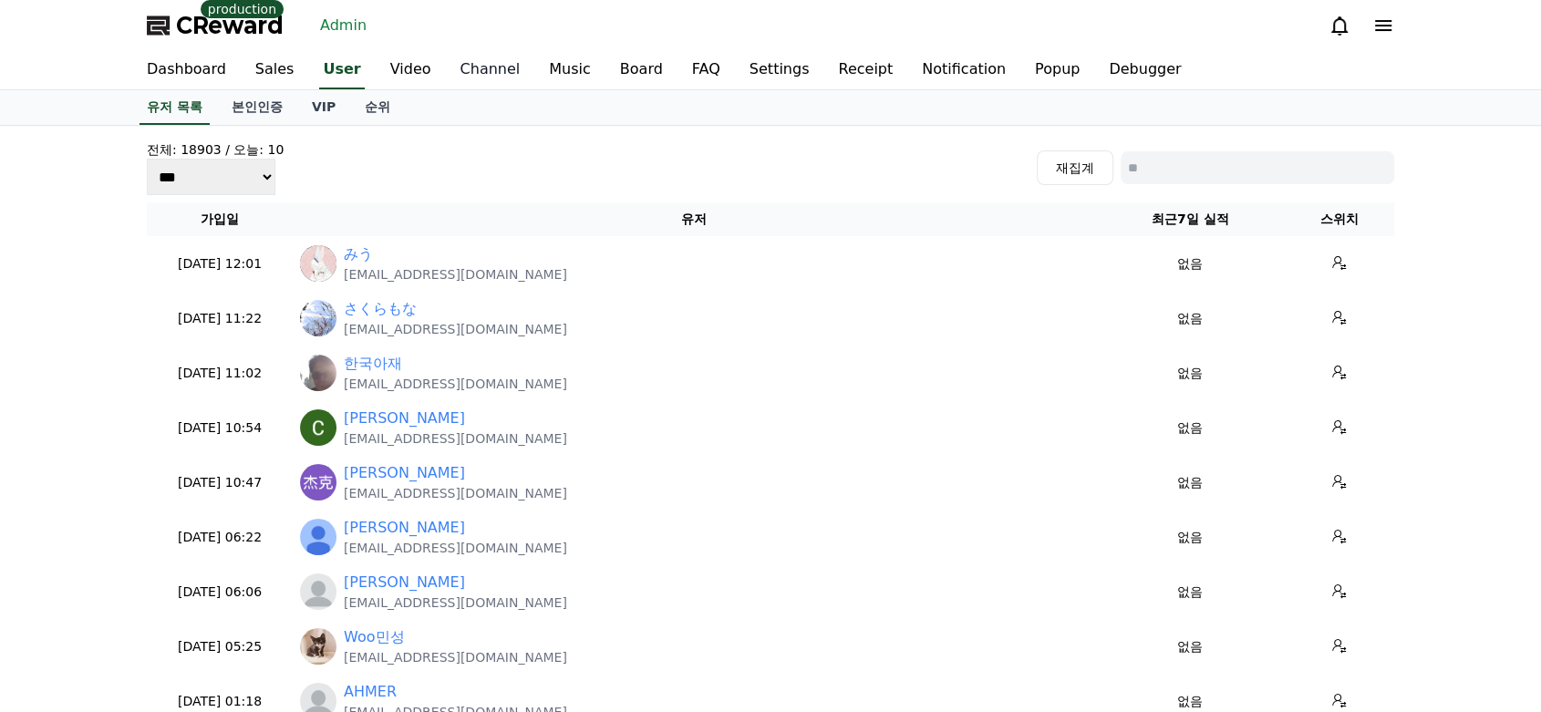
click at [483, 58] on link "Channel" at bounding box center [490, 70] width 89 height 38
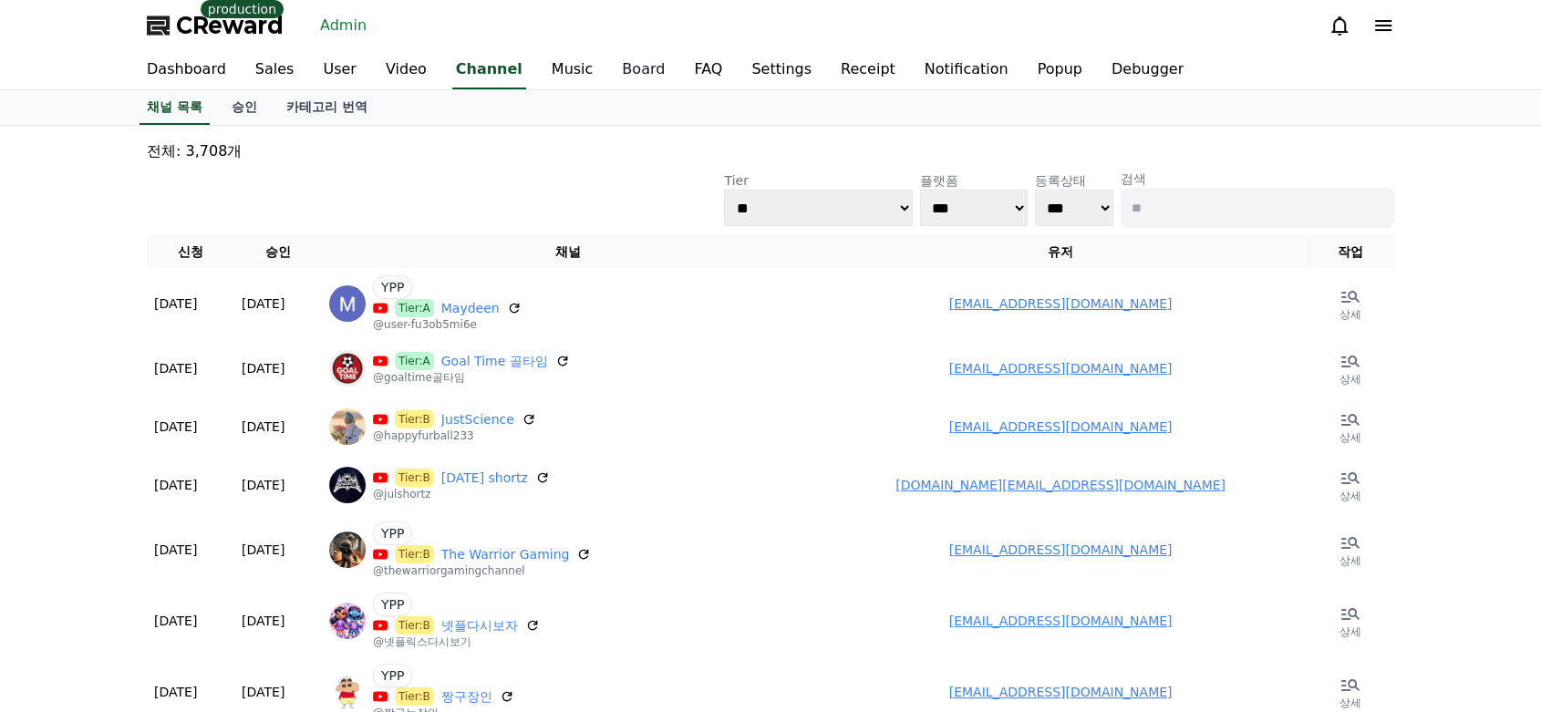
click at [607, 67] on link "Board" at bounding box center [643, 70] width 72 height 38
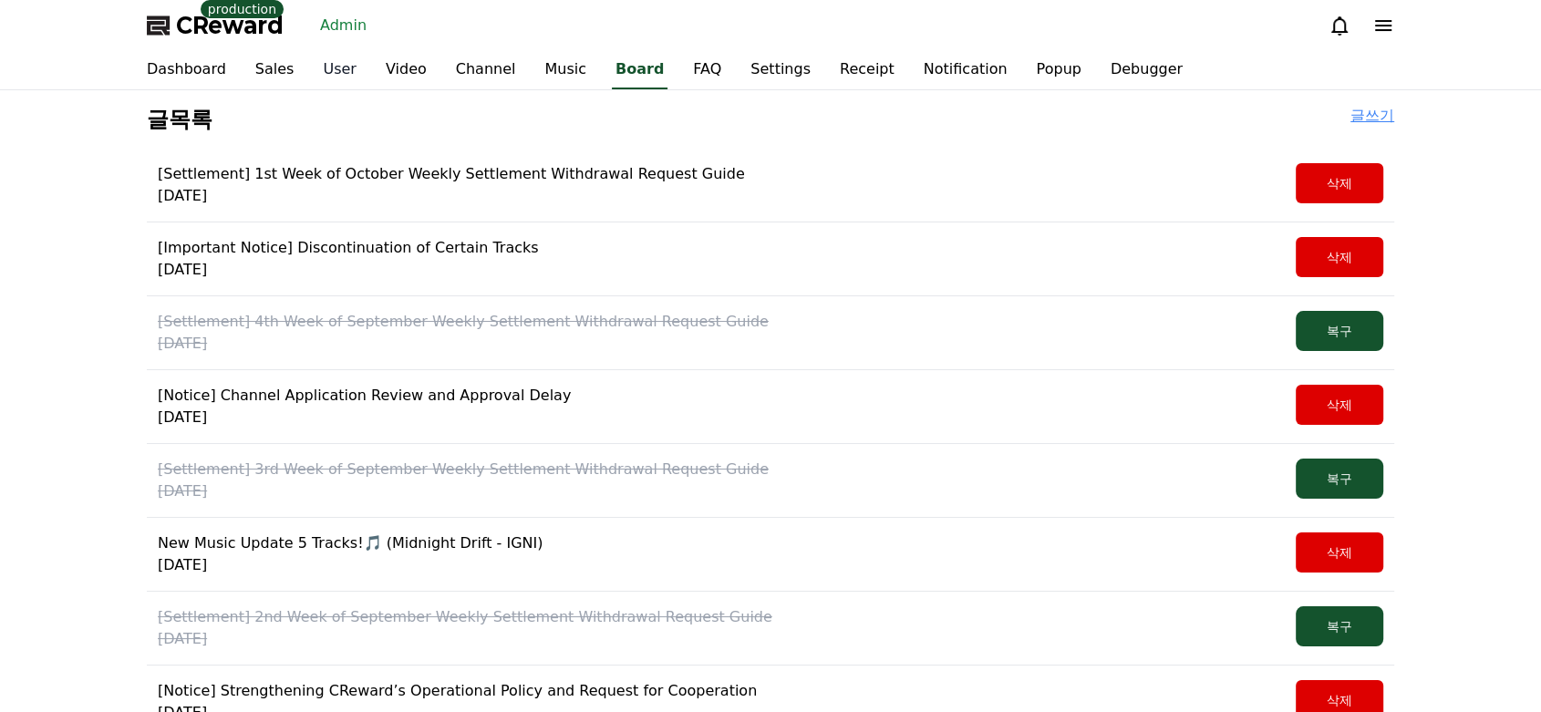
click at [323, 70] on link "User" at bounding box center [339, 70] width 62 height 38
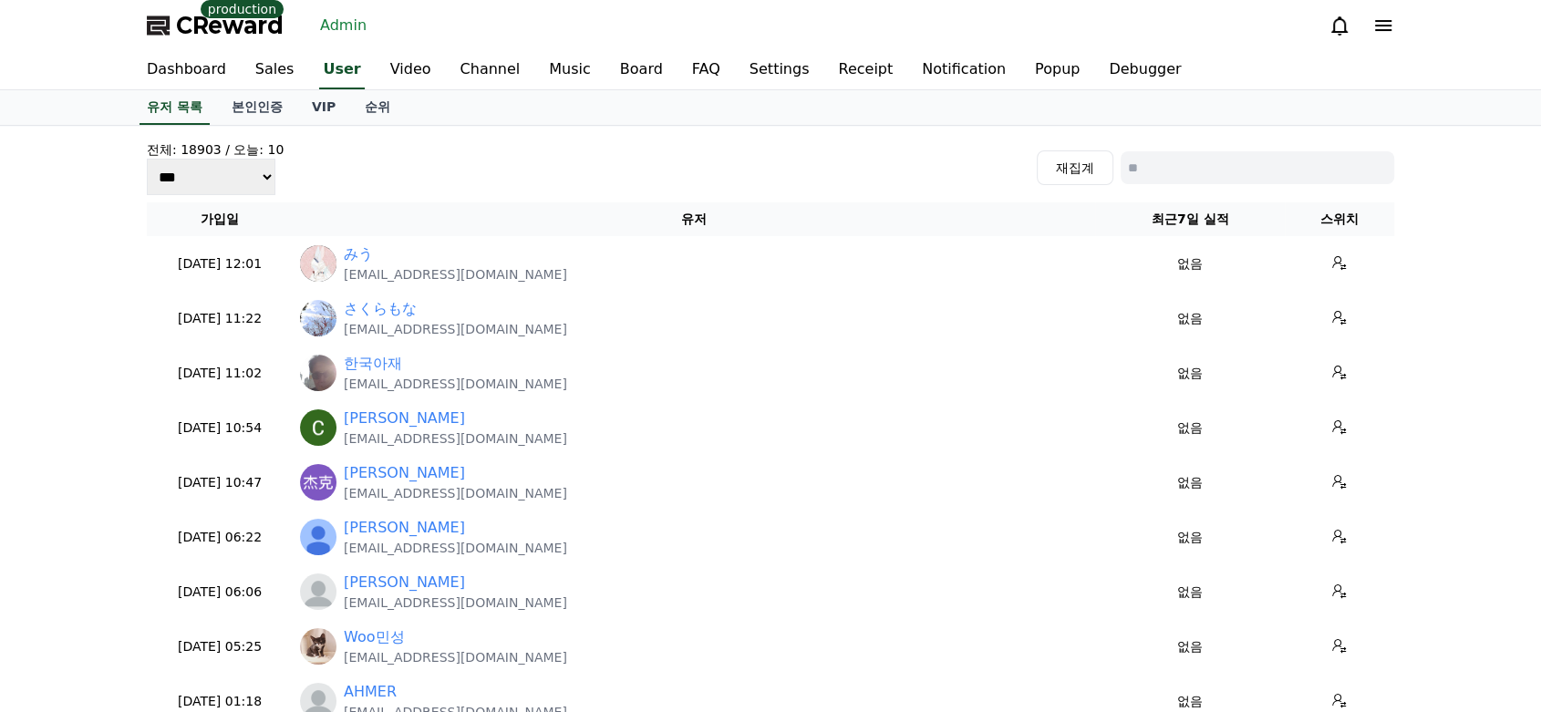
click at [1260, 170] on input at bounding box center [1256, 167] width 273 height 33
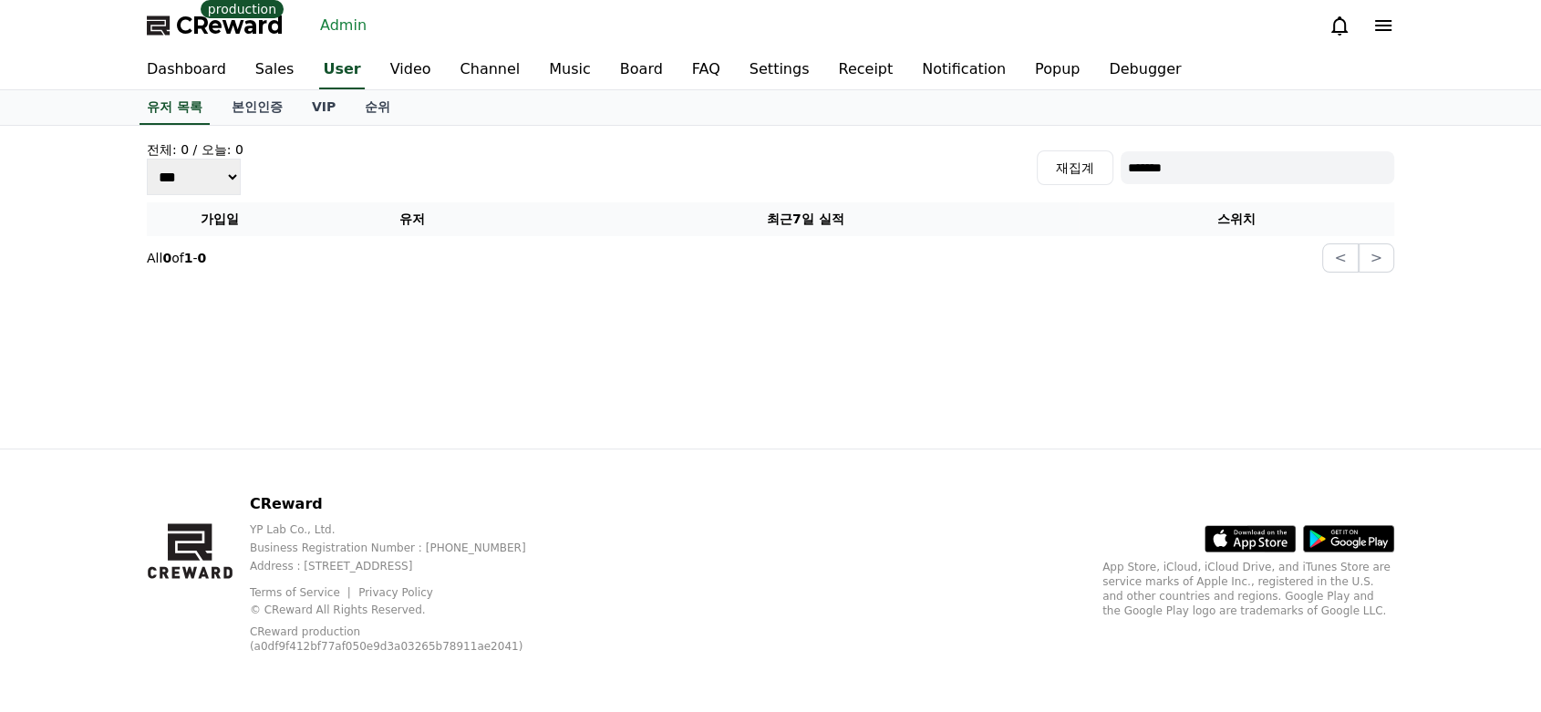
type input "*******"
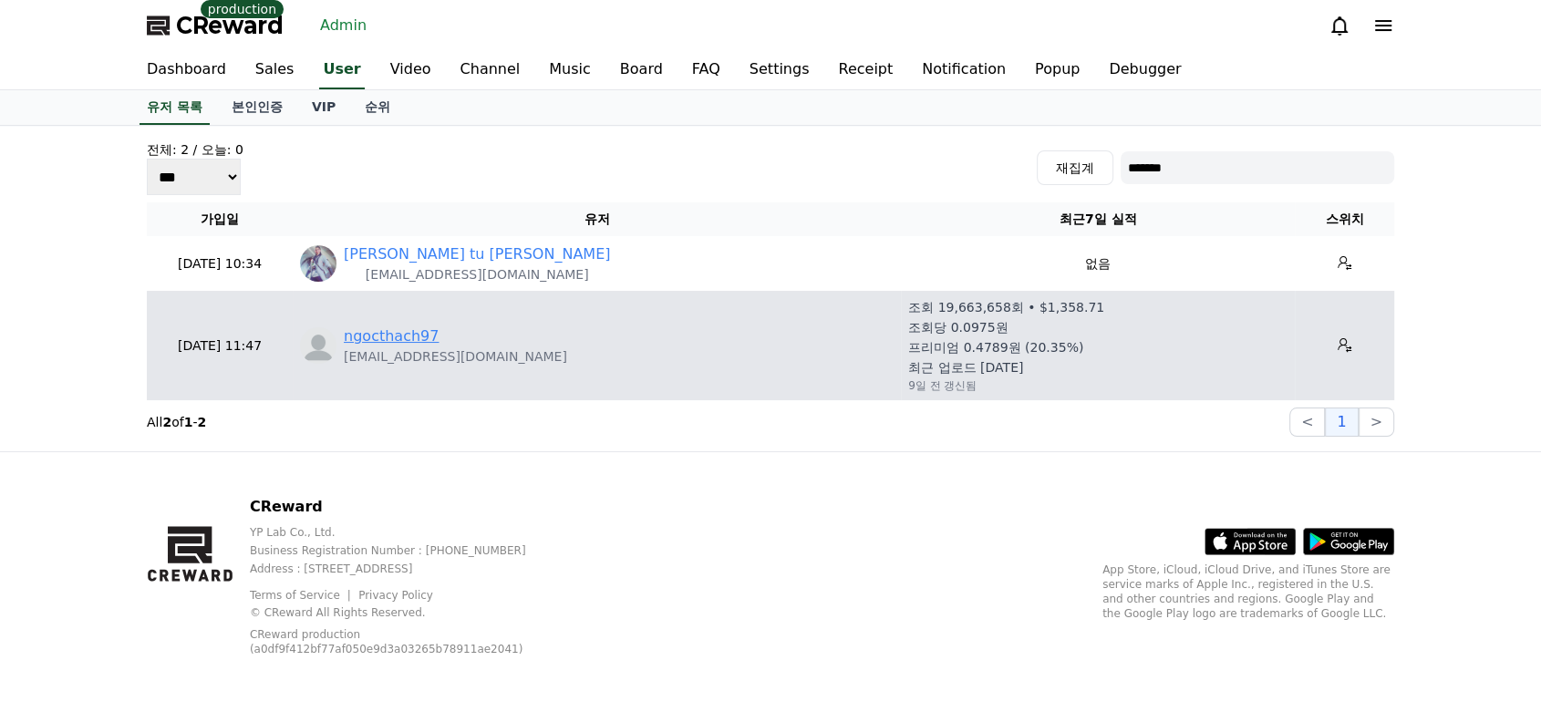
click at [383, 326] on link "ngocthach97" at bounding box center [391, 336] width 95 height 22
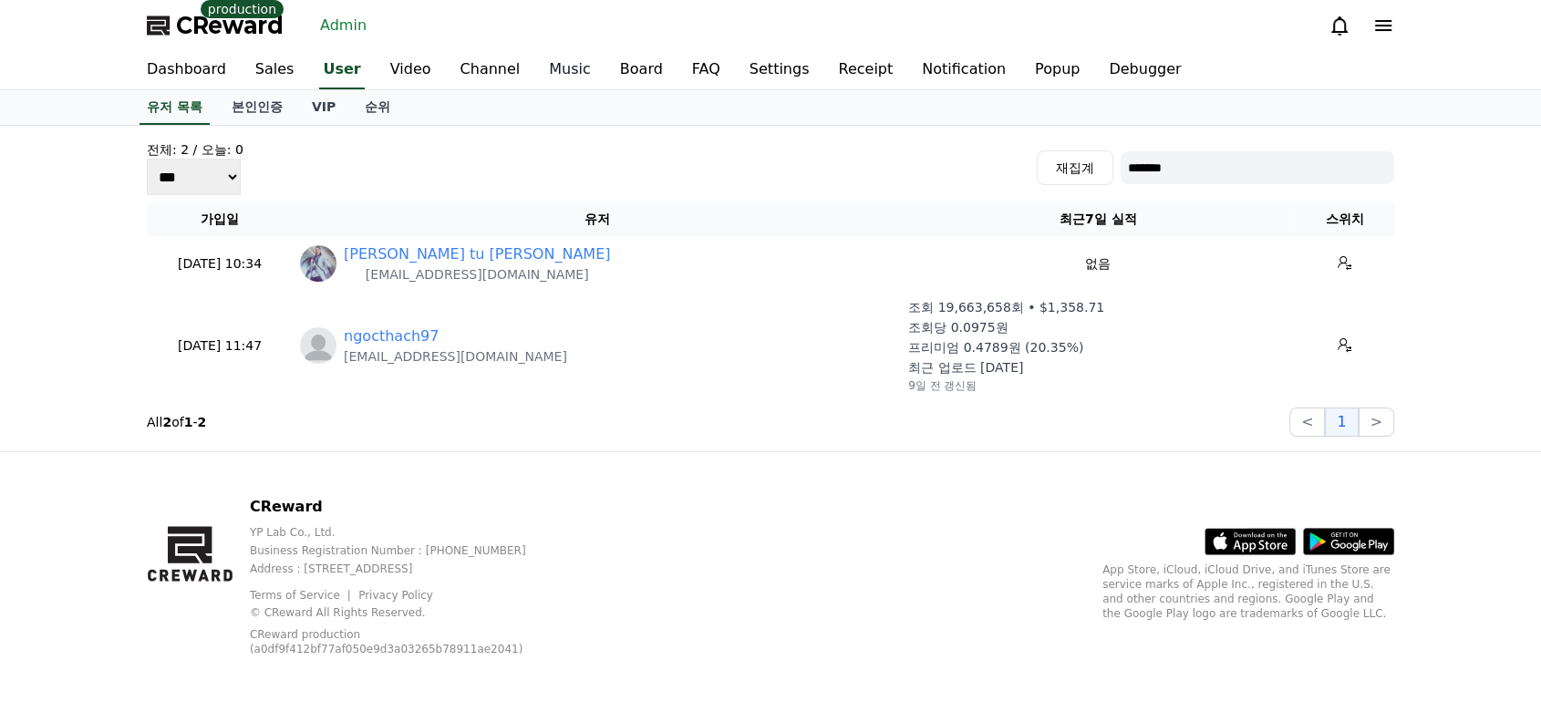
click at [534, 69] on link "Music" at bounding box center [569, 70] width 71 height 38
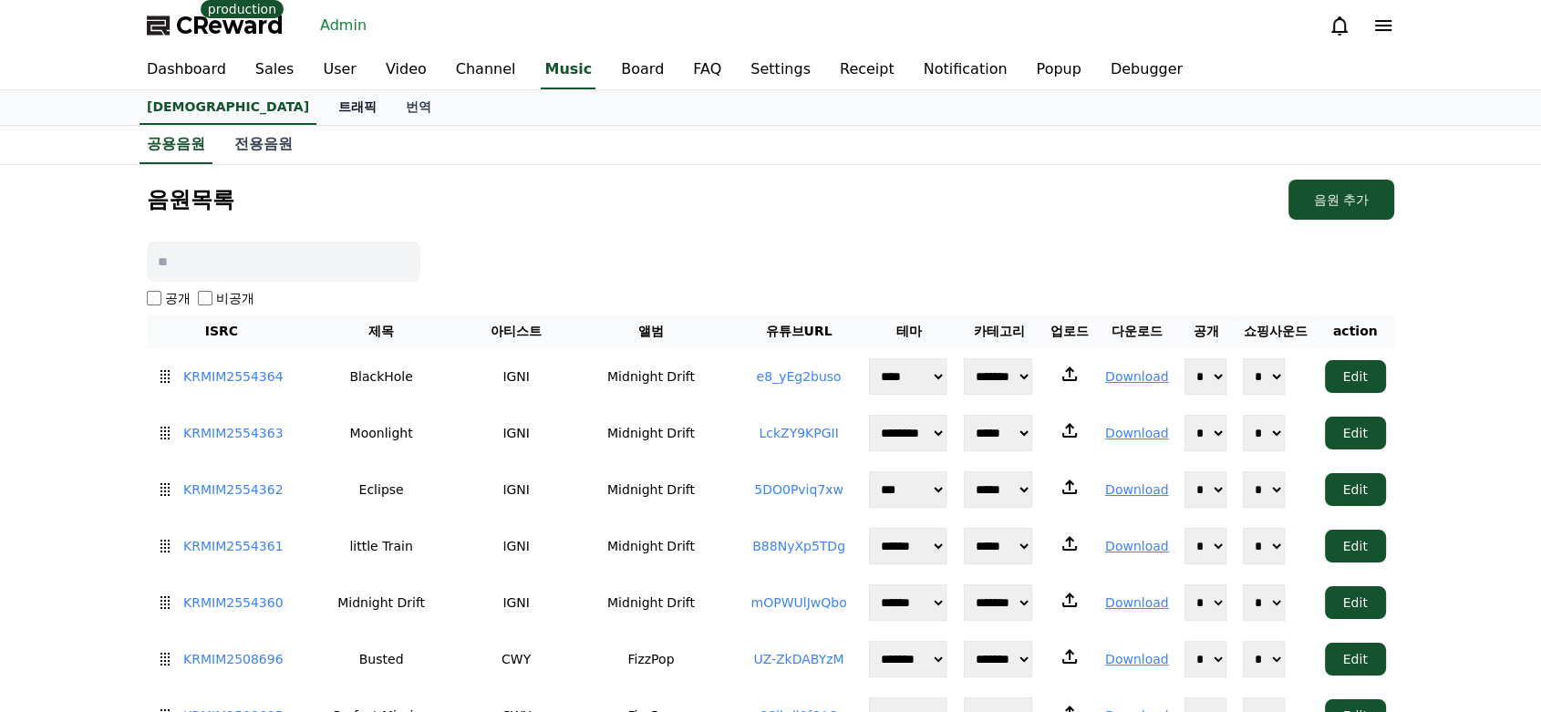
click at [324, 101] on link "트래픽" at bounding box center [357, 107] width 67 height 35
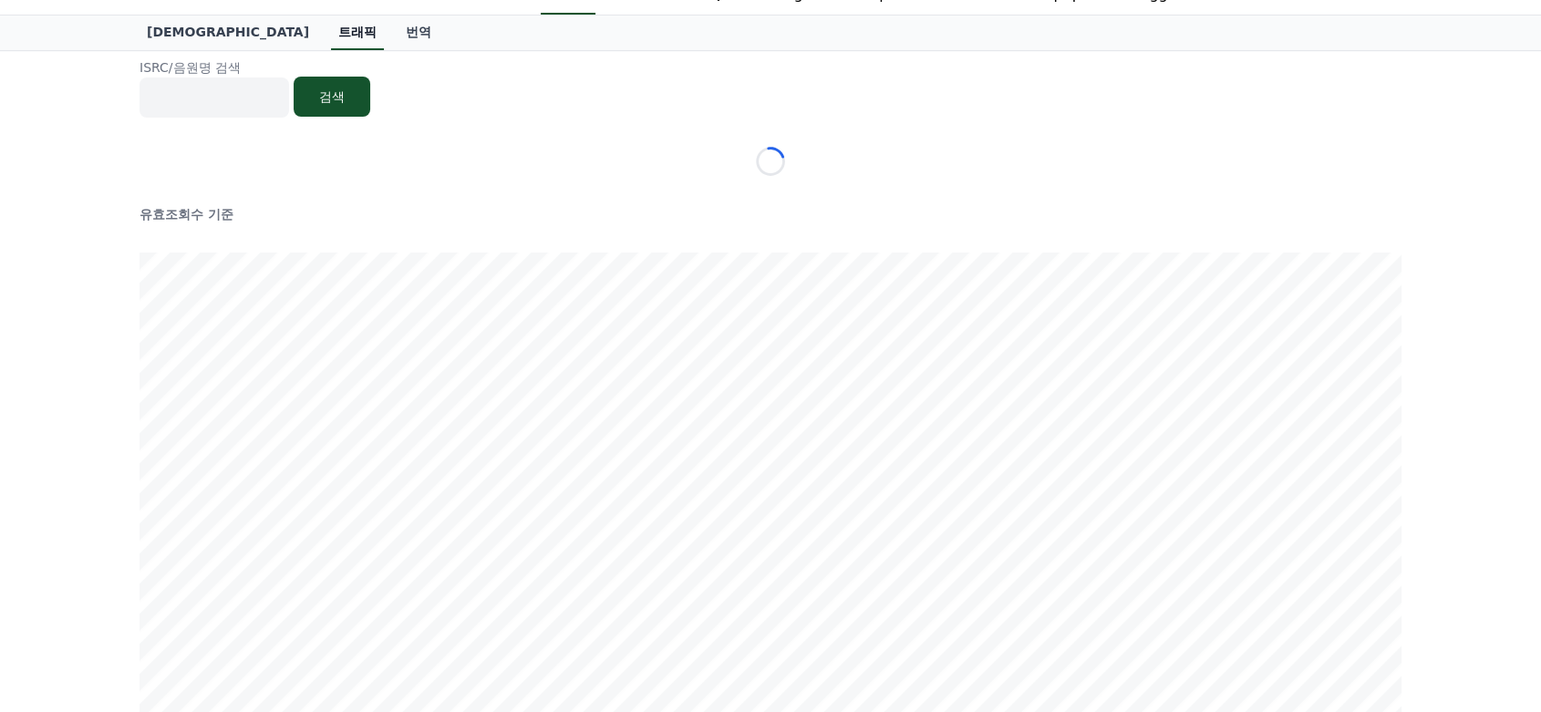
scroll to position [29, 0]
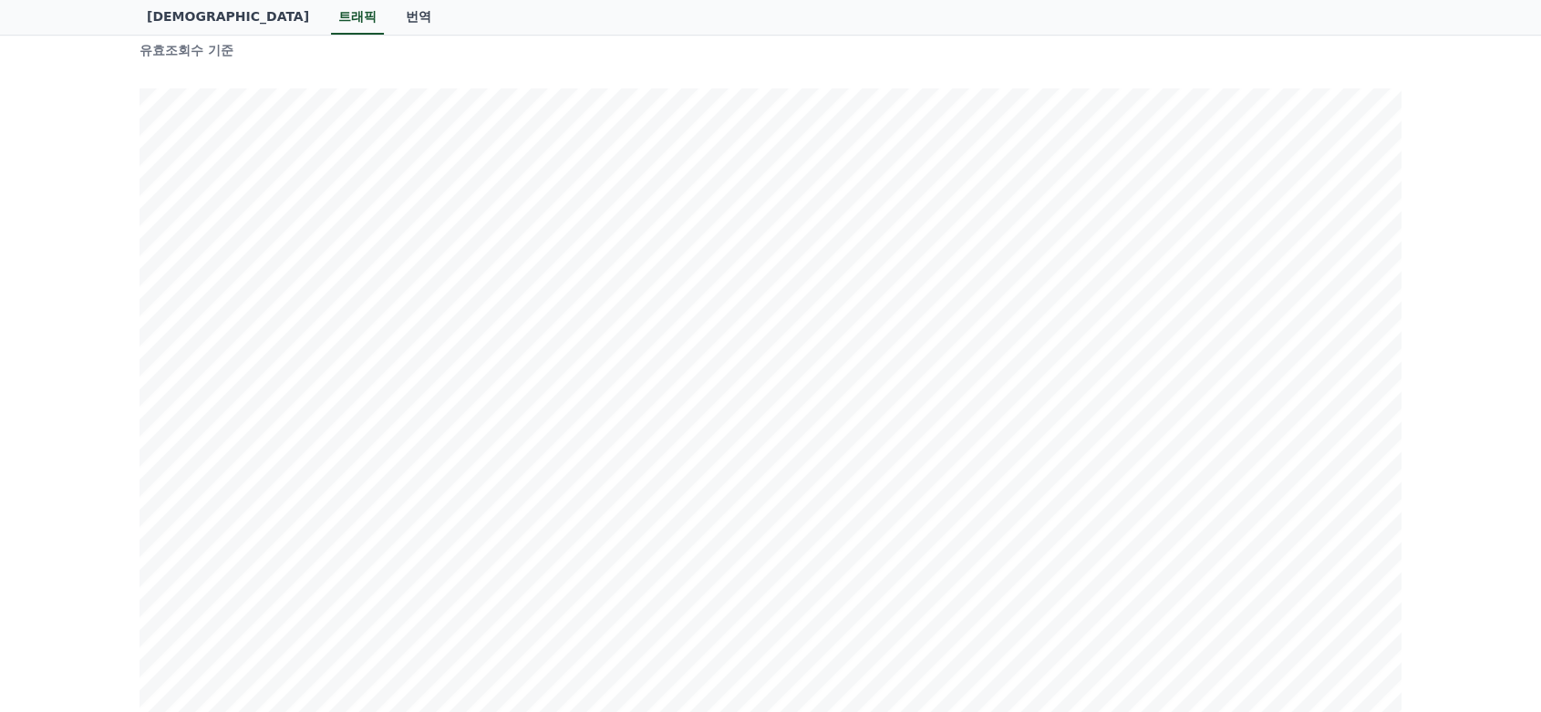
scroll to position [188, 0]
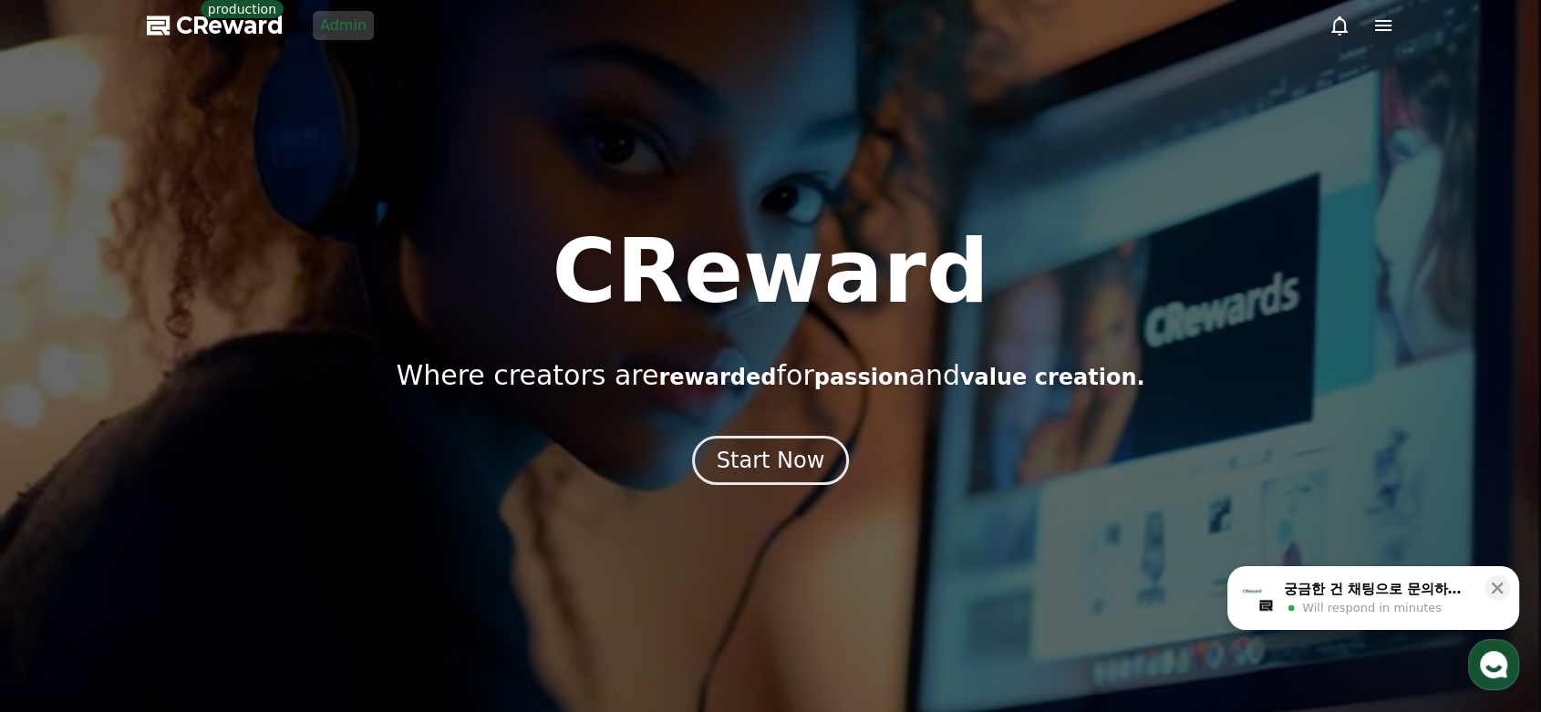
click at [352, 21] on link "Admin" at bounding box center [343, 25] width 61 height 29
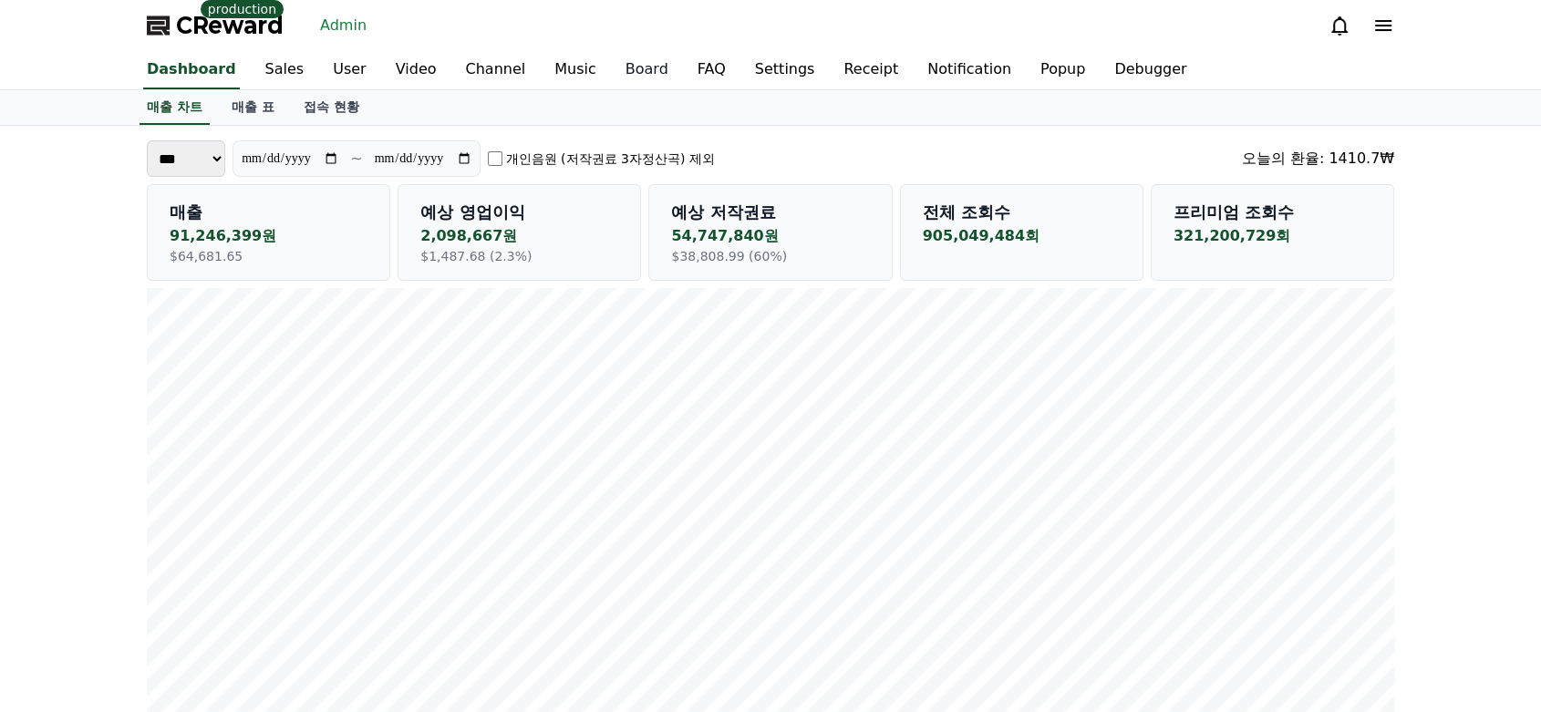
click at [613, 62] on link "Board" at bounding box center [647, 70] width 72 height 38
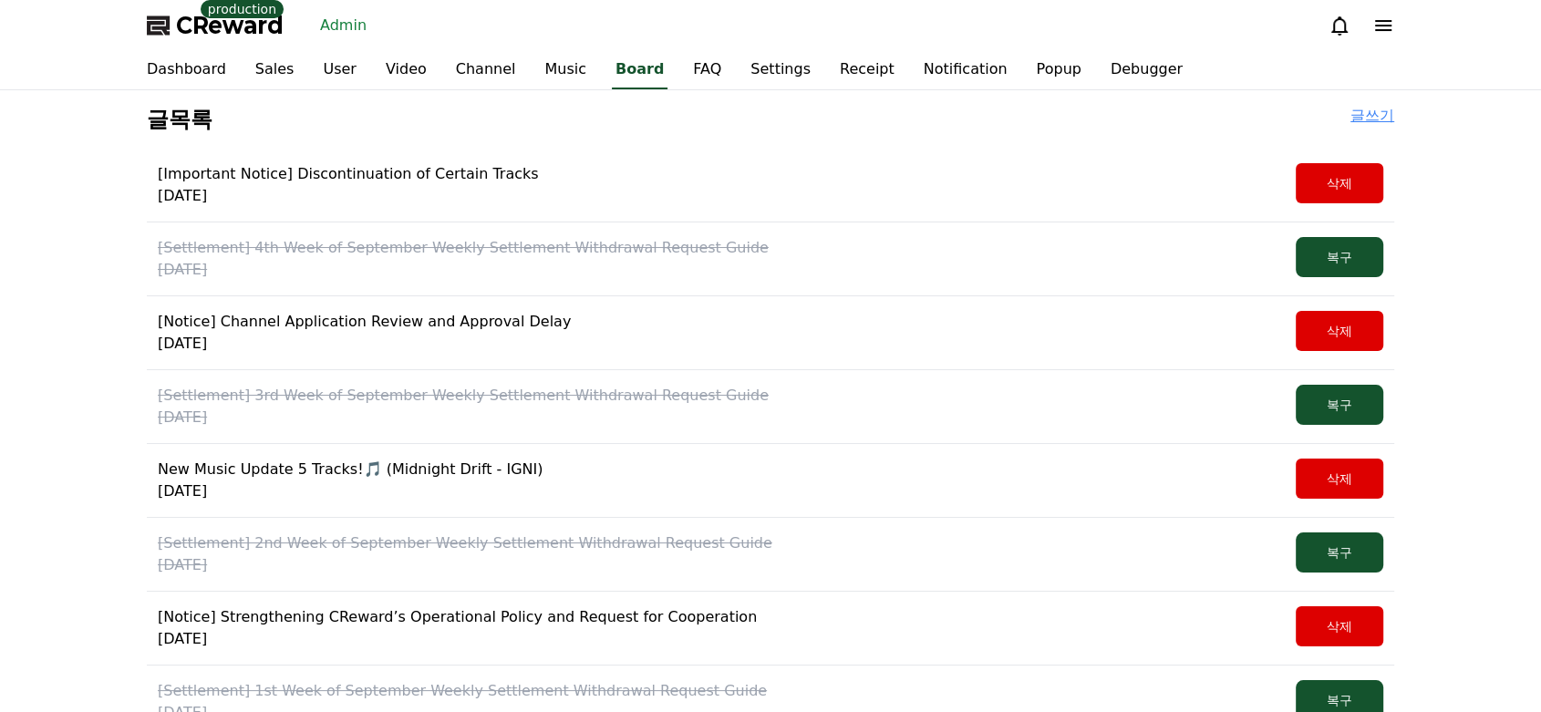
click at [1385, 111] on link "글쓰기" at bounding box center [1372, 119] width 44 height 29
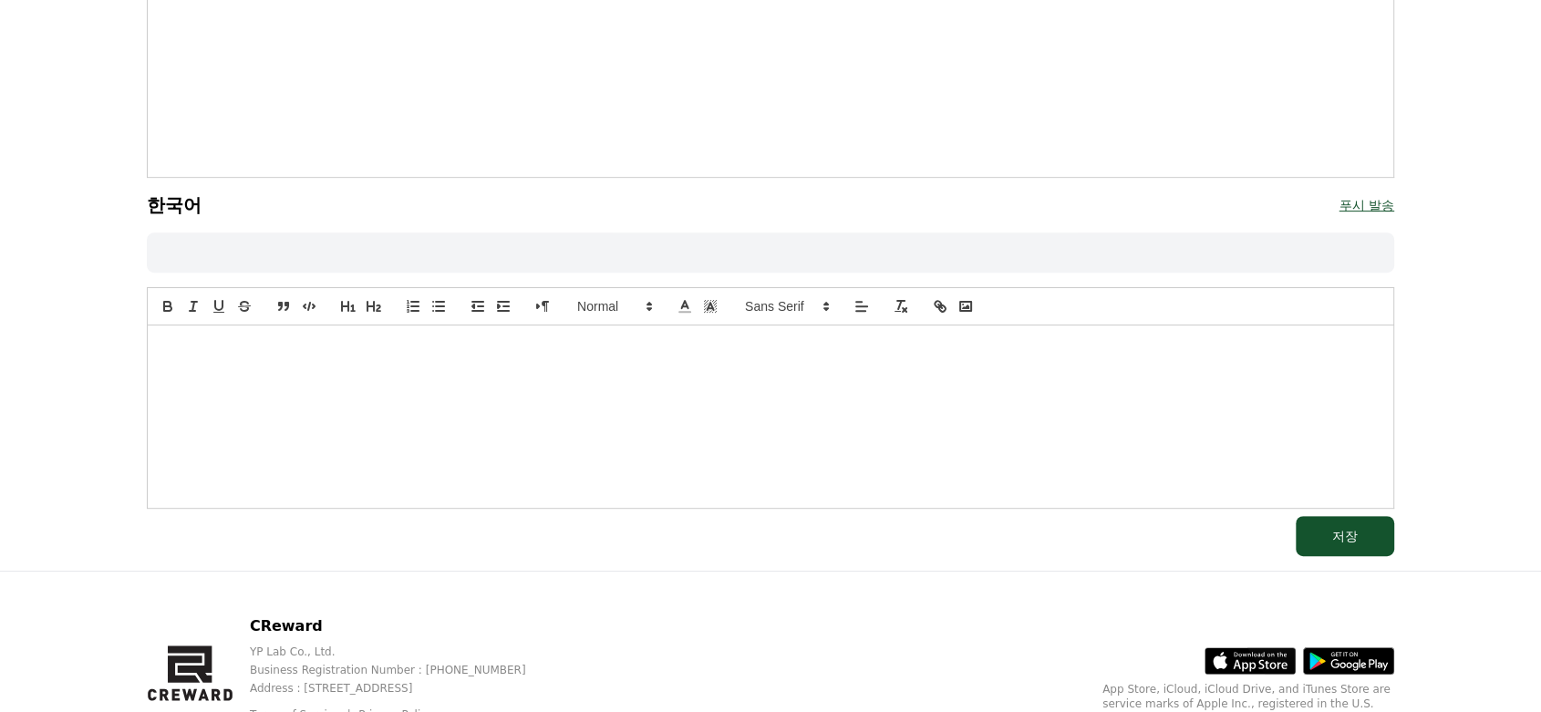
scroll to position [759, 0]
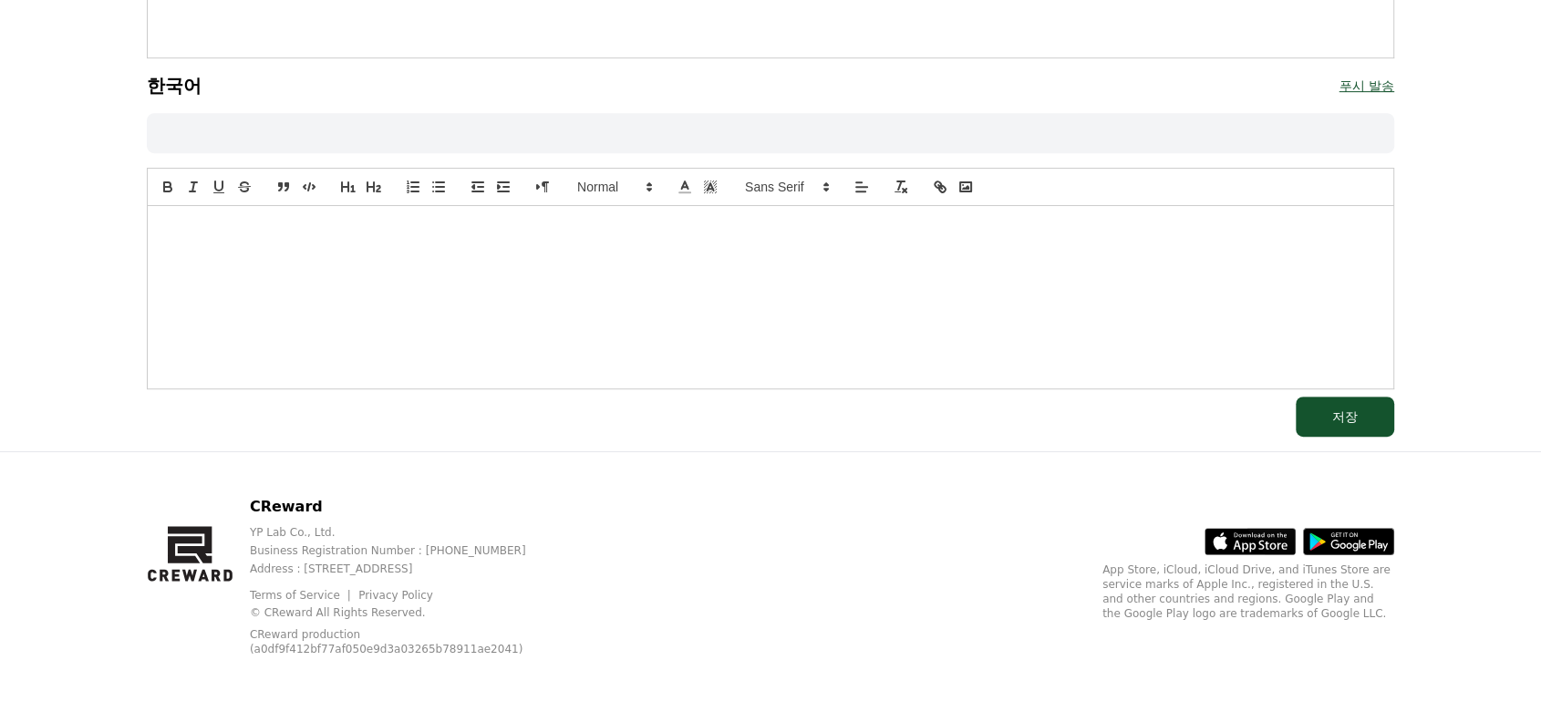
click at [659, 134] on input at bounding box center [770, 133] width 1247 height 40
paste input "**********"
click at [211, 132] on input "**********" at bounding box center [770, 133] width 1247 height 40
type input "**********"
click at [572, 284] on div at bounding box center [770, 297] width 1245 height 182
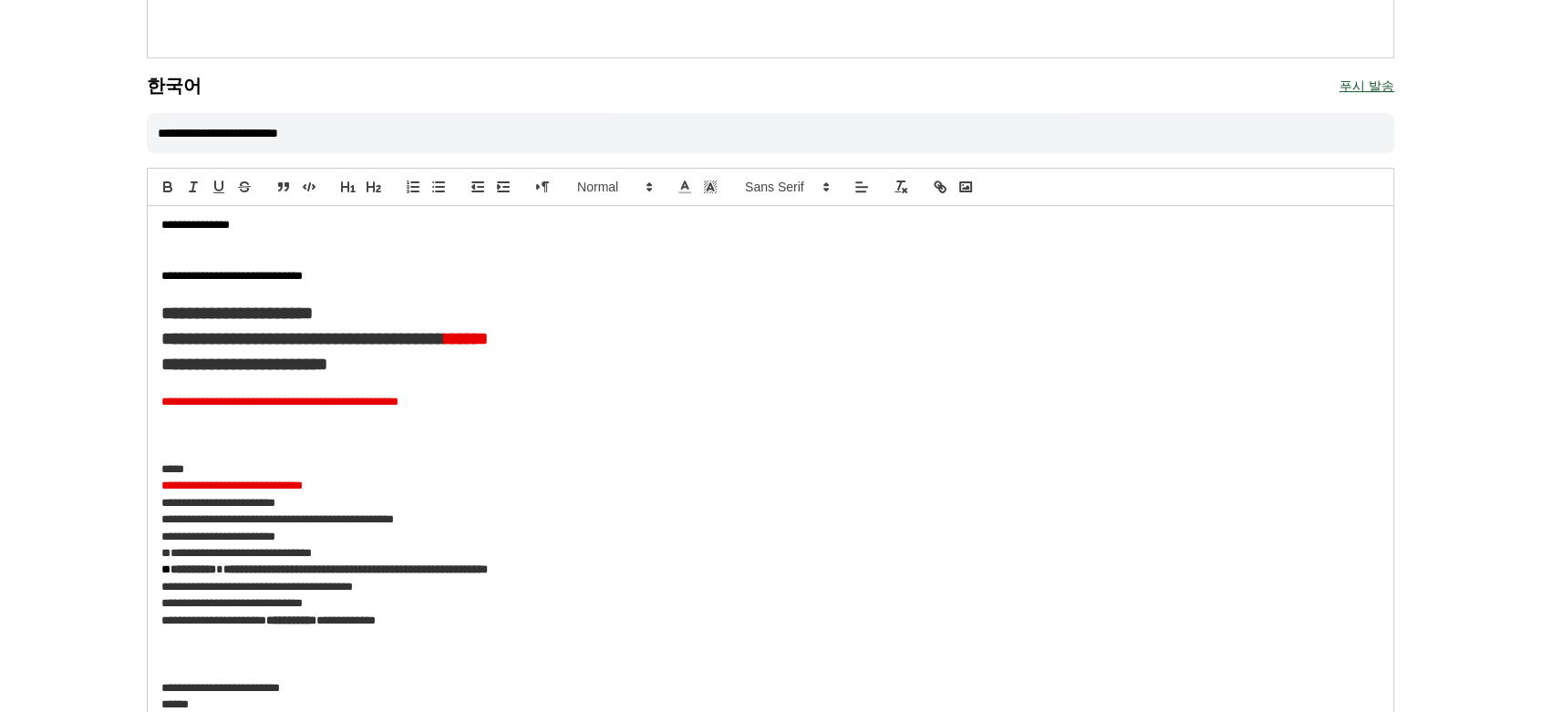
click at [603, 390] on p at bounding box center [770, 385] width 1218 height 16
click at [270, 268] on p "**********" at bounding box center [770, 276] width 1218 height 16
click at [277, 277] on p "**********" at bounding box center [770, 276] width 1218 height 16
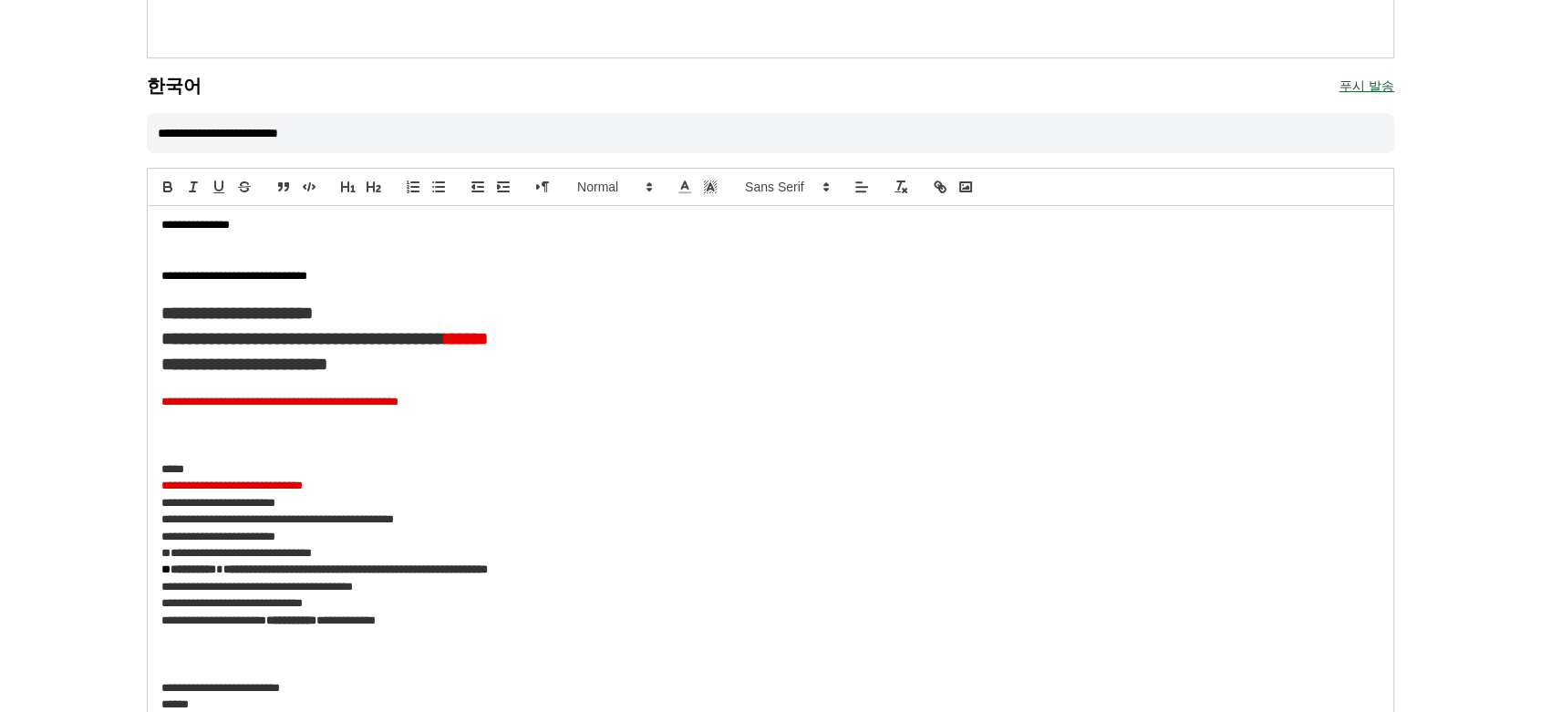
click at [295, 319] on strong "**********" at bounding box center [236, 312] width 151 height 17
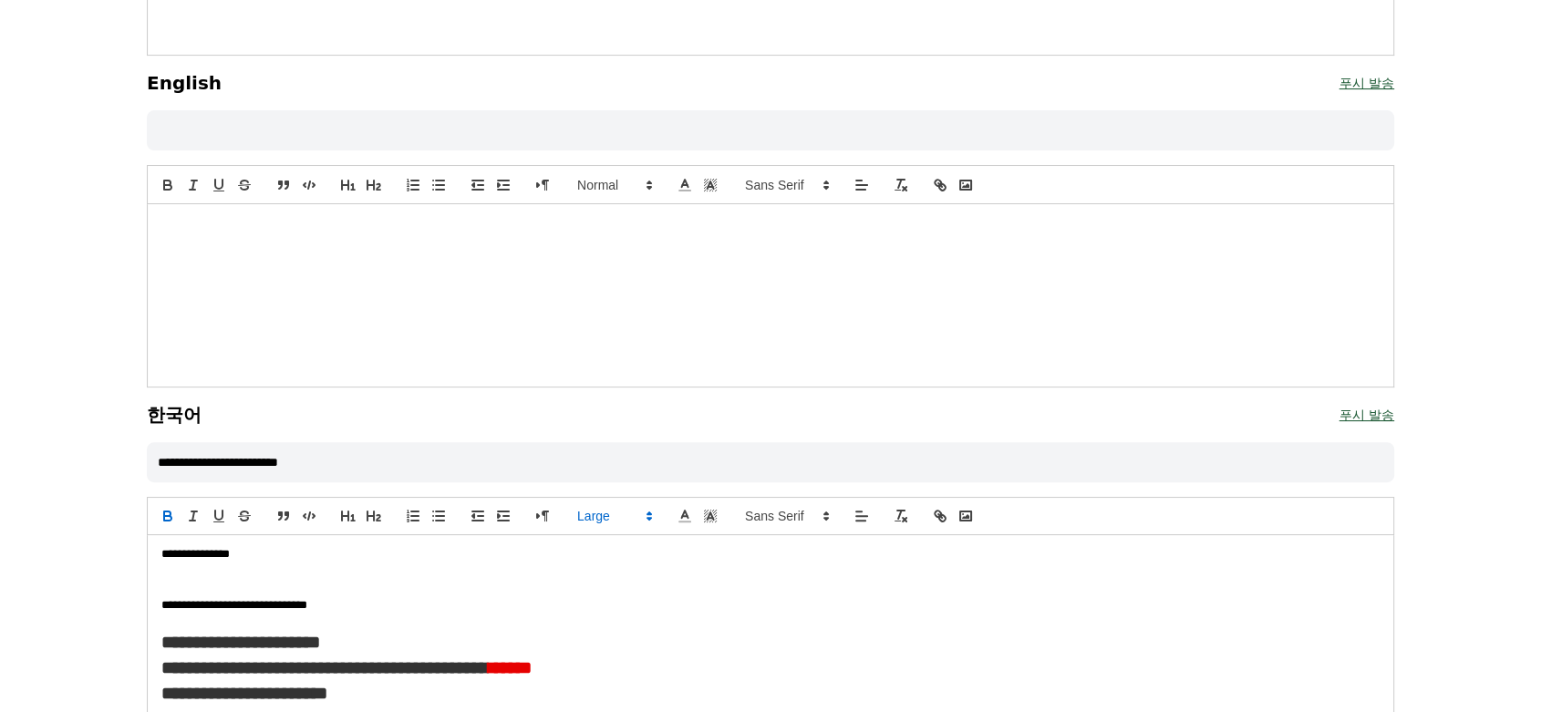
scroll to position [398, 0]
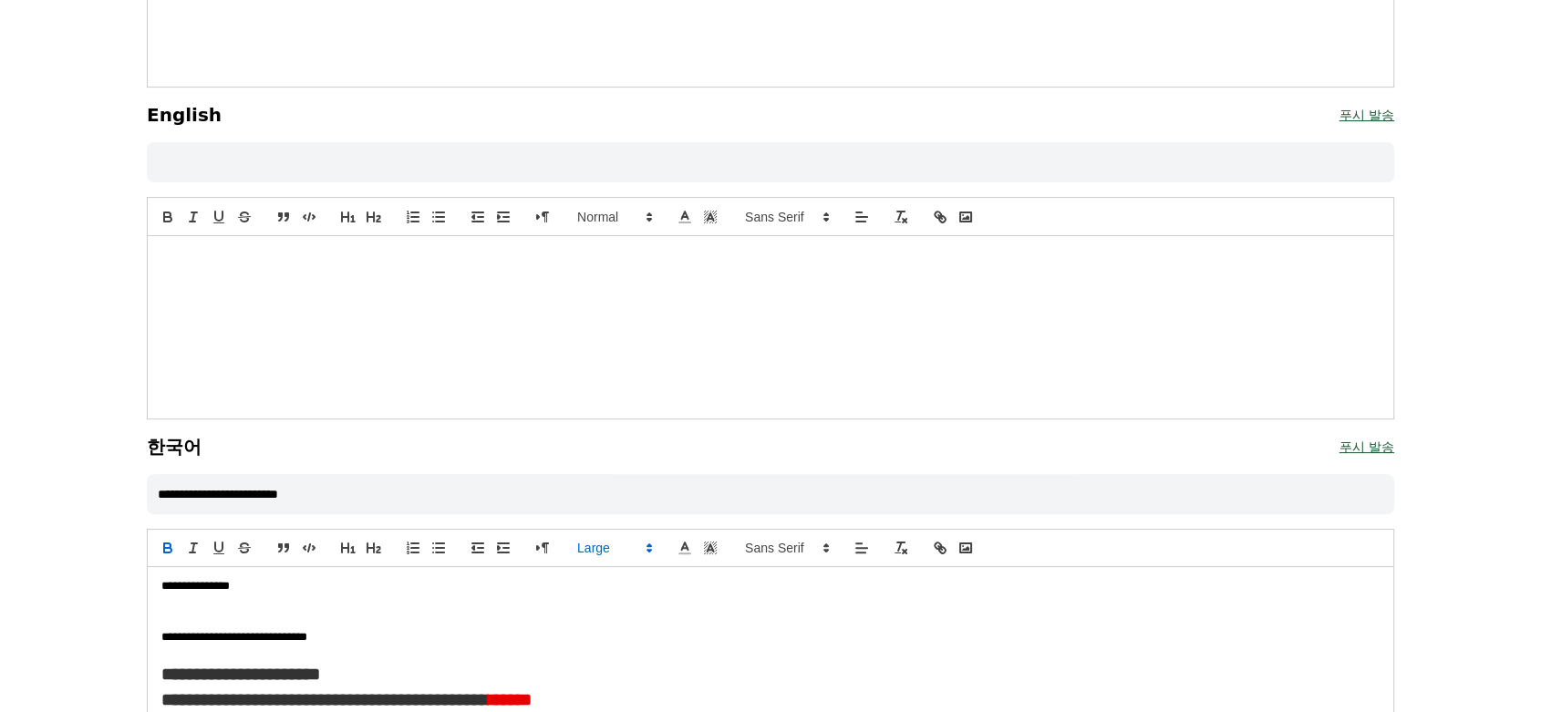
click at [486, 345] on div at bounding box center [770, 327] width 1245 height 182
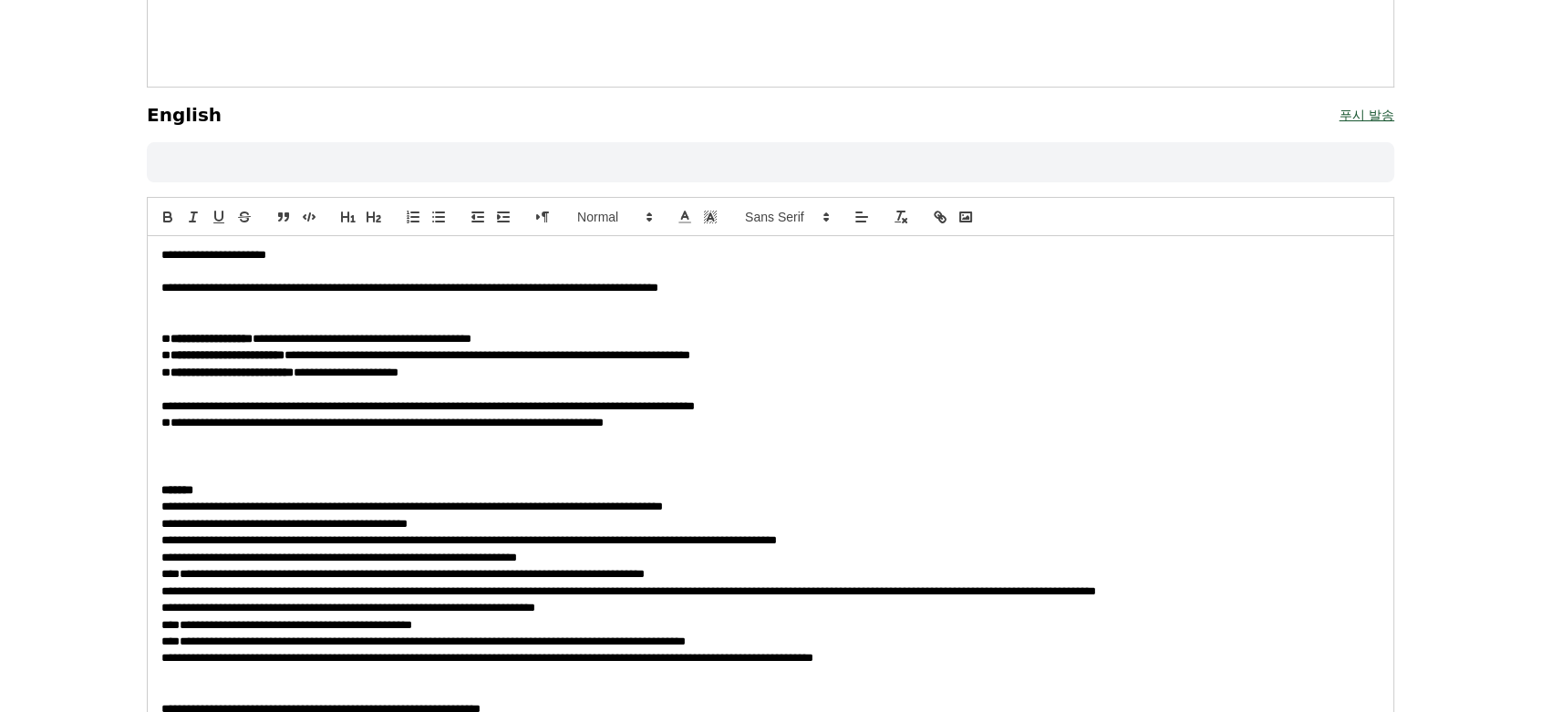
scroll to position [417, 0]
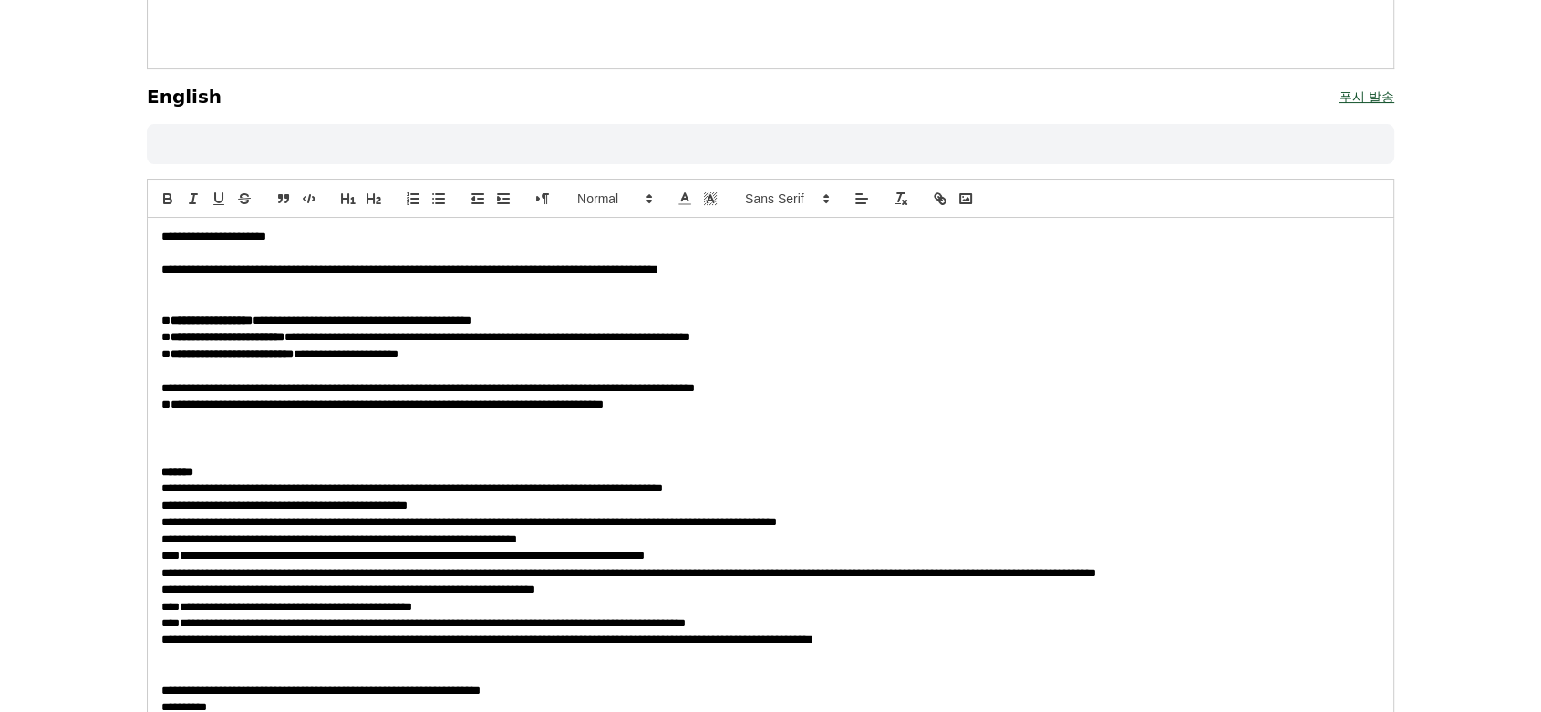
click at [459, 138] on input at bounding box center [770, 144] width 1247 height 40
paste input "**********"
type input "**********"
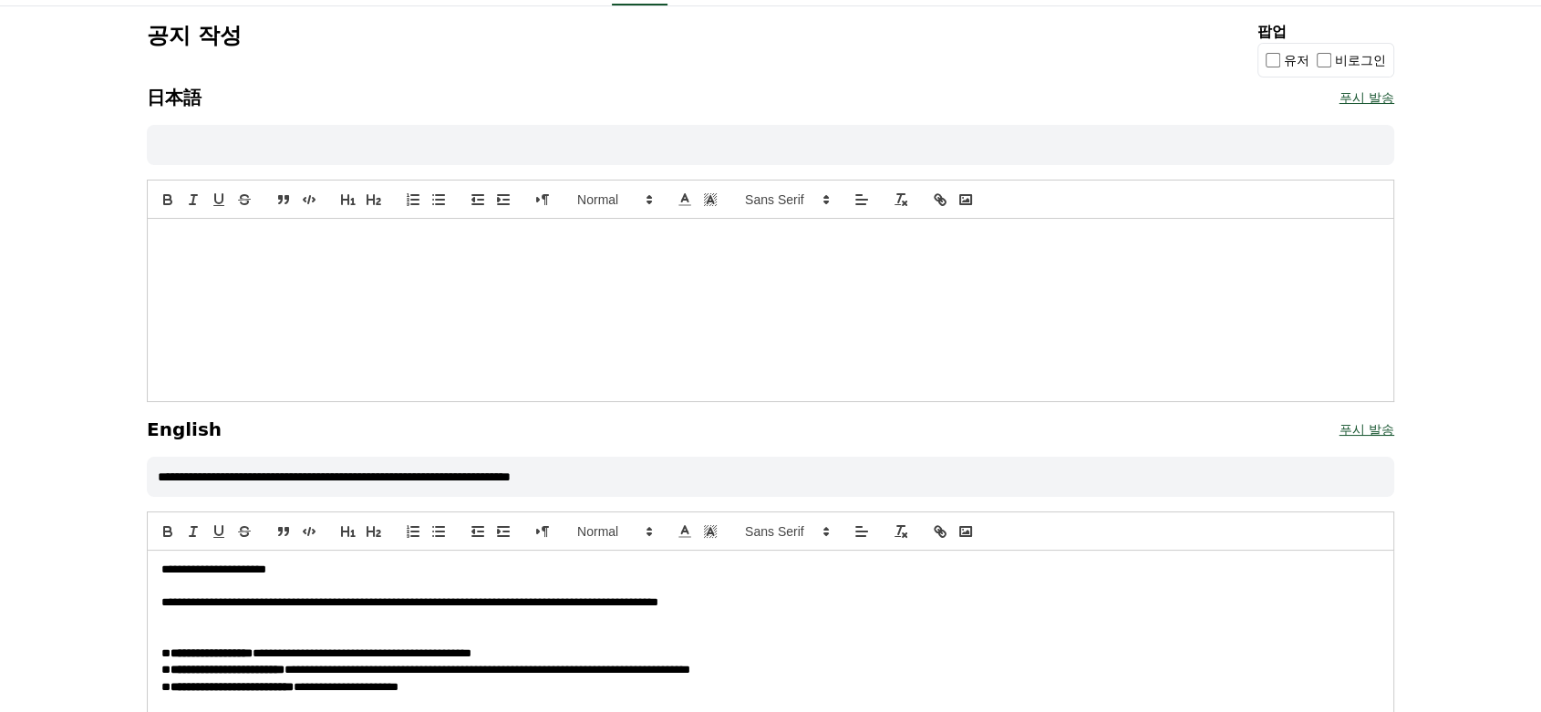
scroll to position [60, 0]
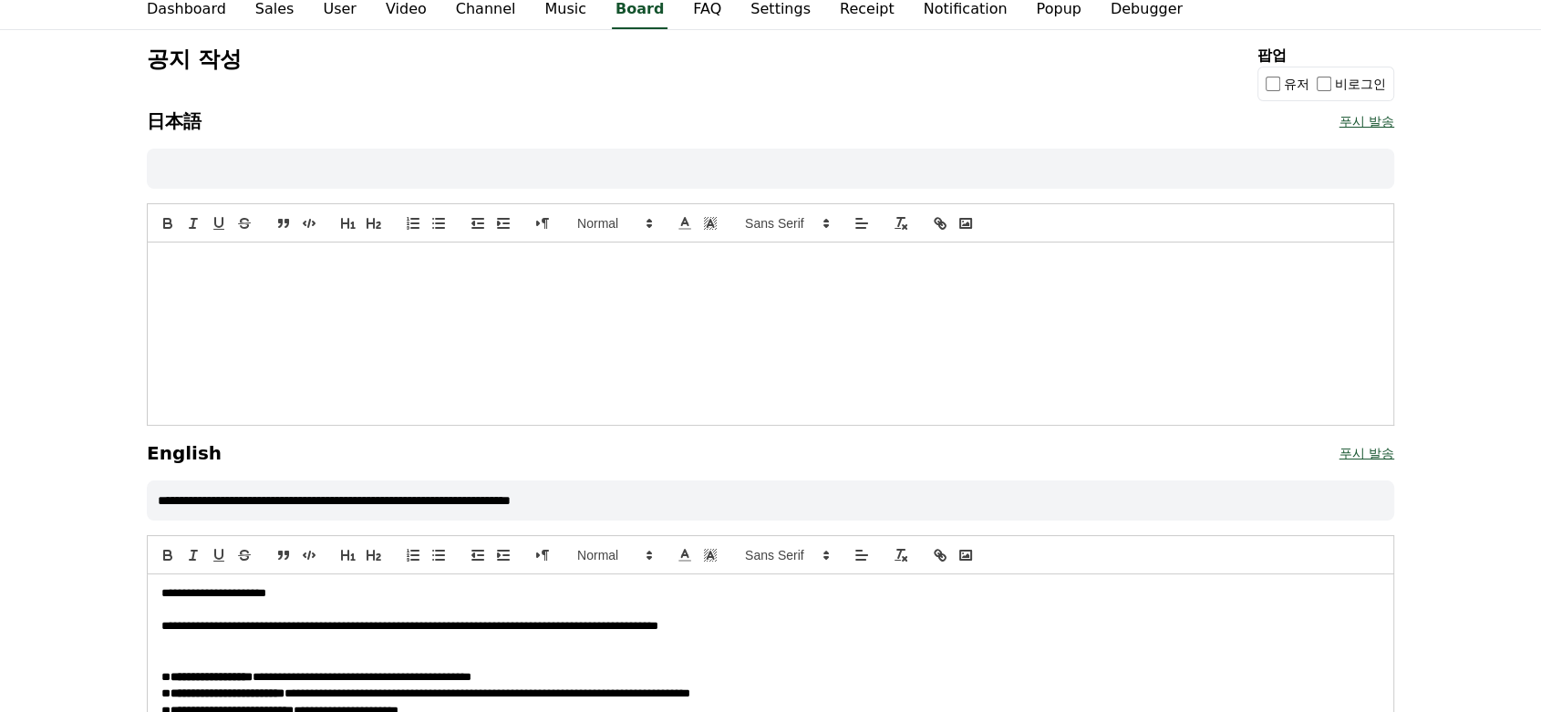
click at [546, 356] on div at bounding box center [770, 333] width 1245 height 182
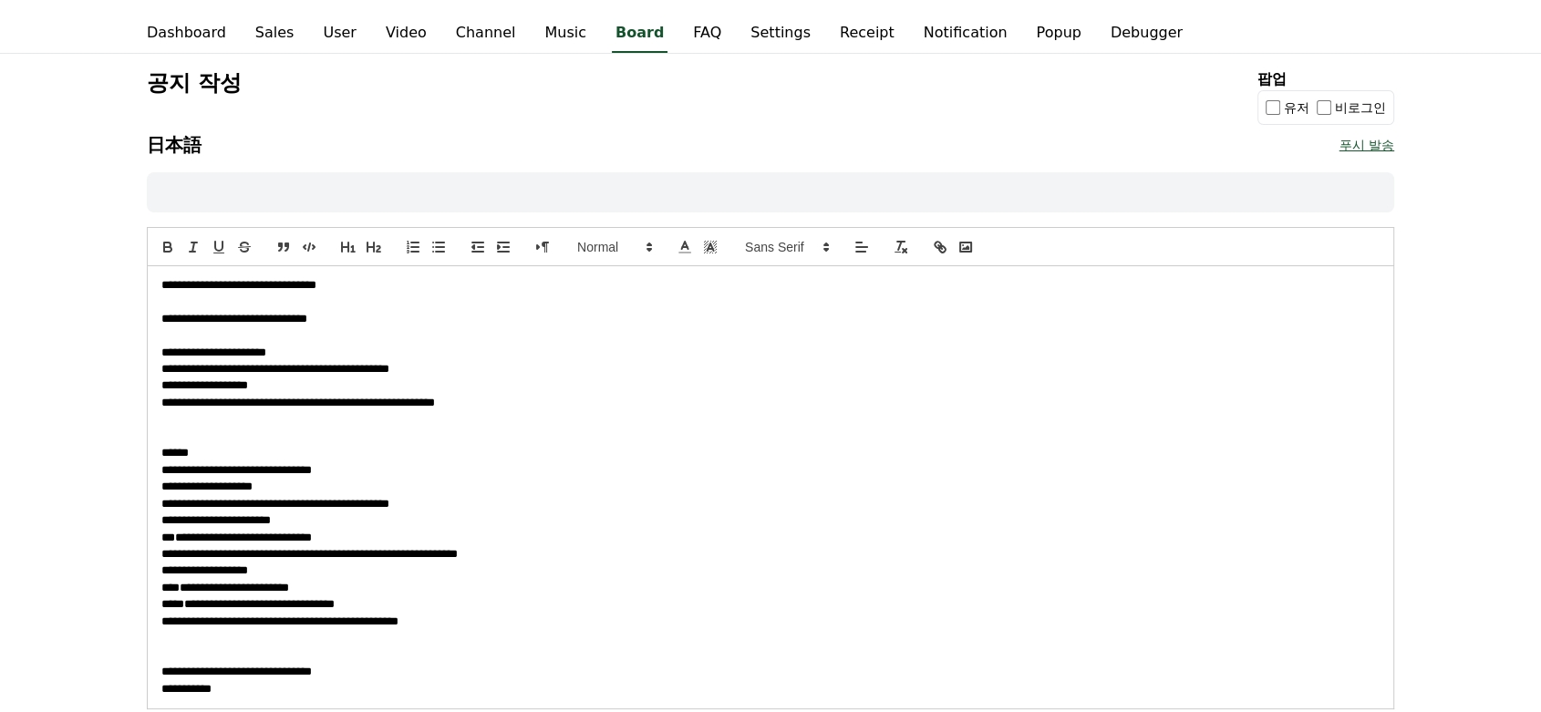
scroll to position [0, 0]
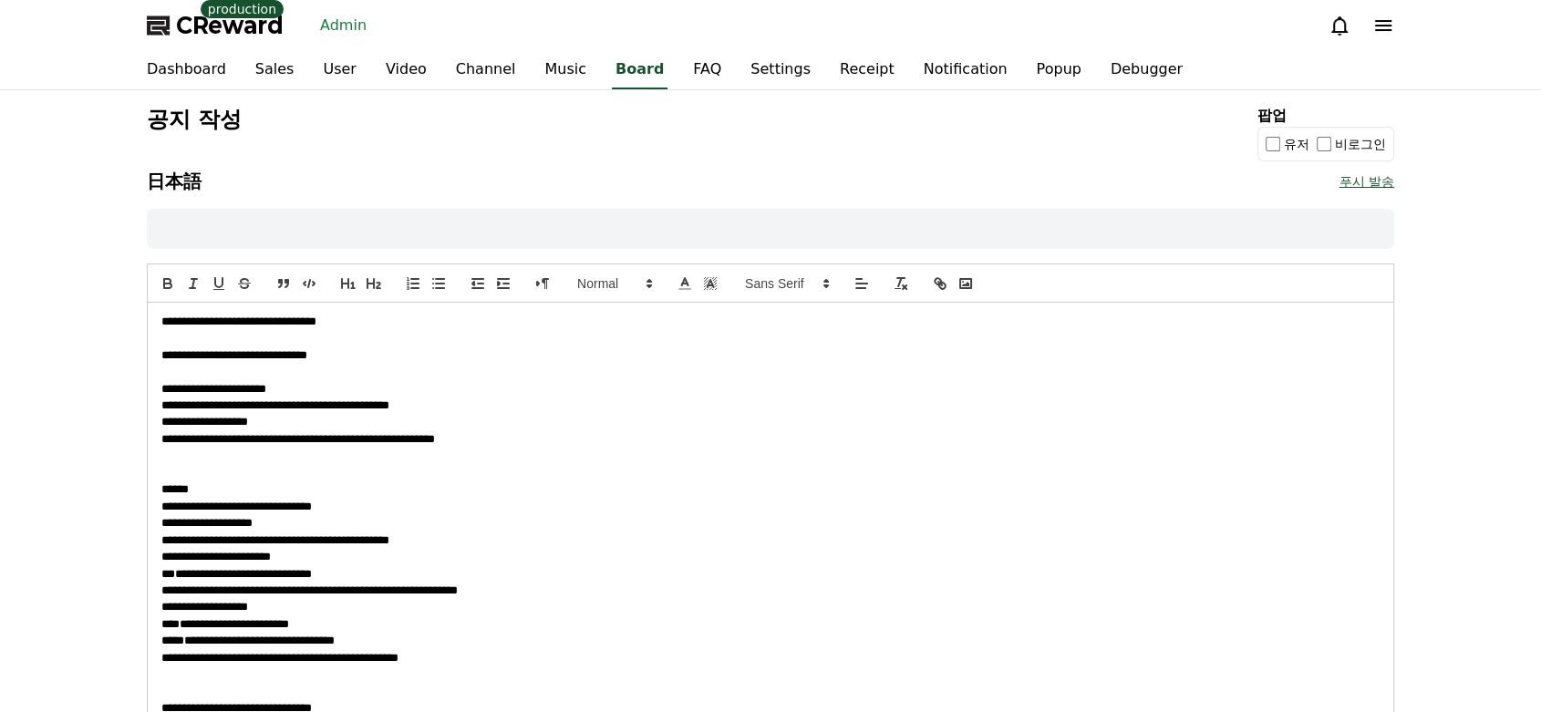
click at [437, 223] on input at bounding box center [770, 229] width 1247 height 40
paste input "**********"
type input "**********"
click at [266, 383] on span "**********" at bounding box center [213, 389] width 105 height 12
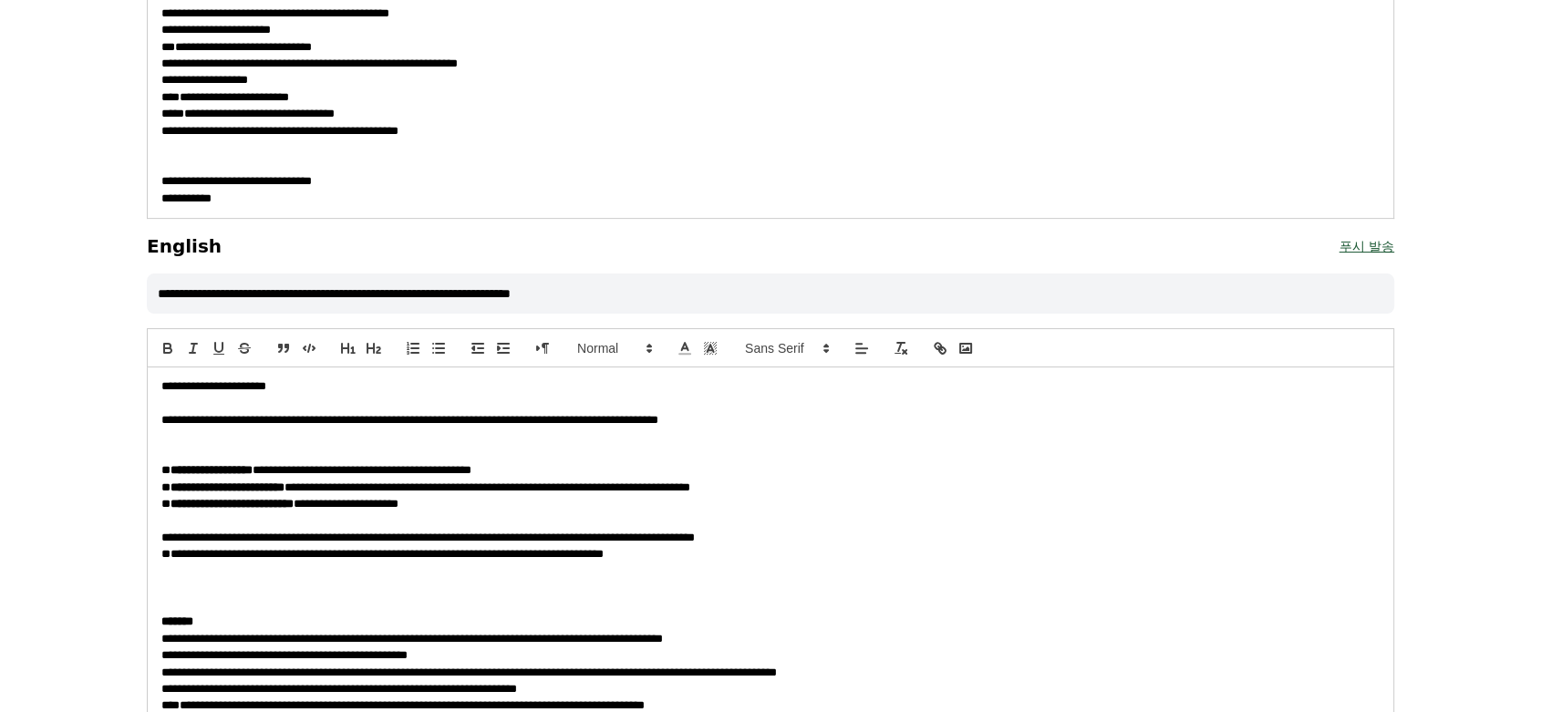
scroll to position [535, 0]
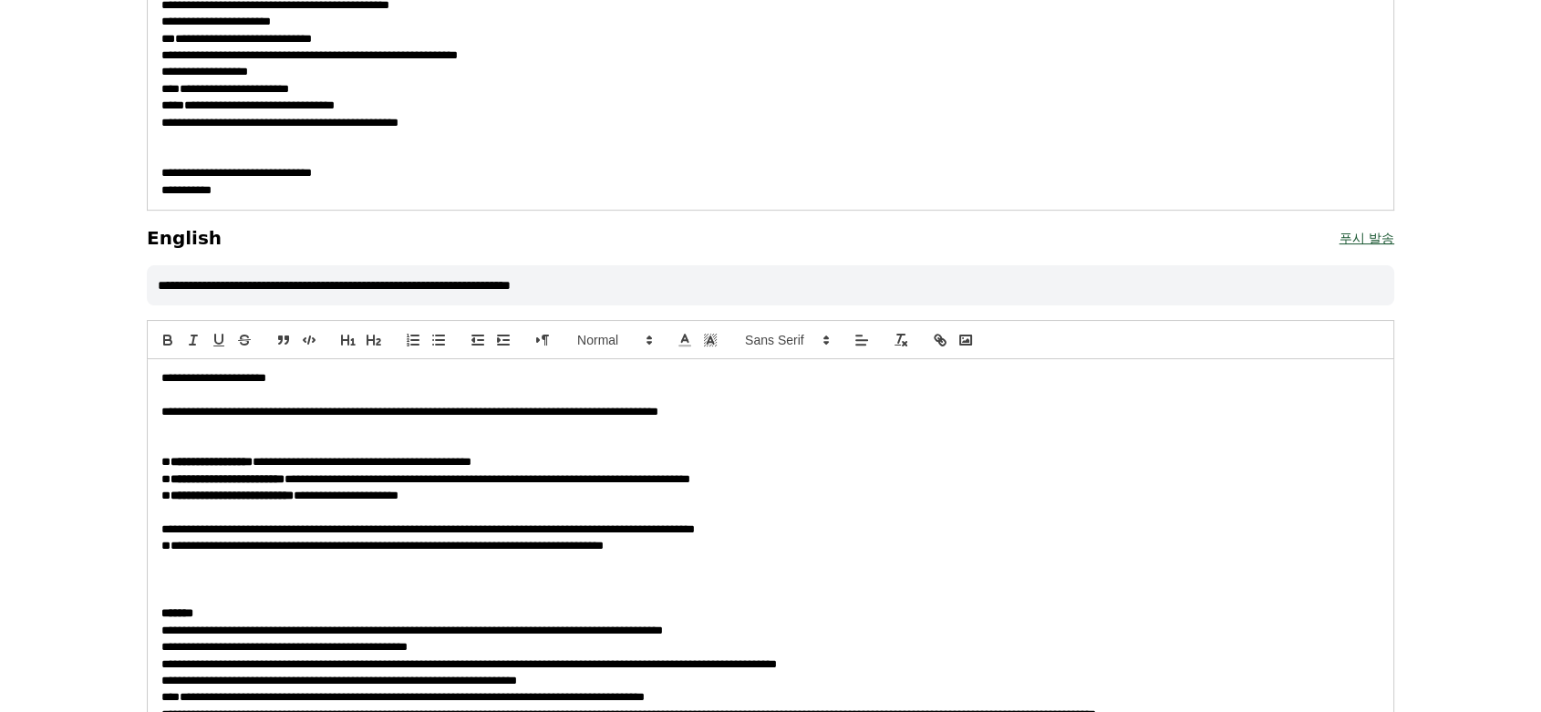
click at [237, 277] on input "**********" at bounding box center [770, 285] width 1247 height 40
type input "**********"
click at [525, 407] on span "**********" at bounding box center [409, 412] width 497 height 12
click at [435, 458] on span "**********" at bounding box center [362, 462] width 219 height 12
click at [387, 479] on span "**********" at bounding box center [487, 479] width 406 height 12
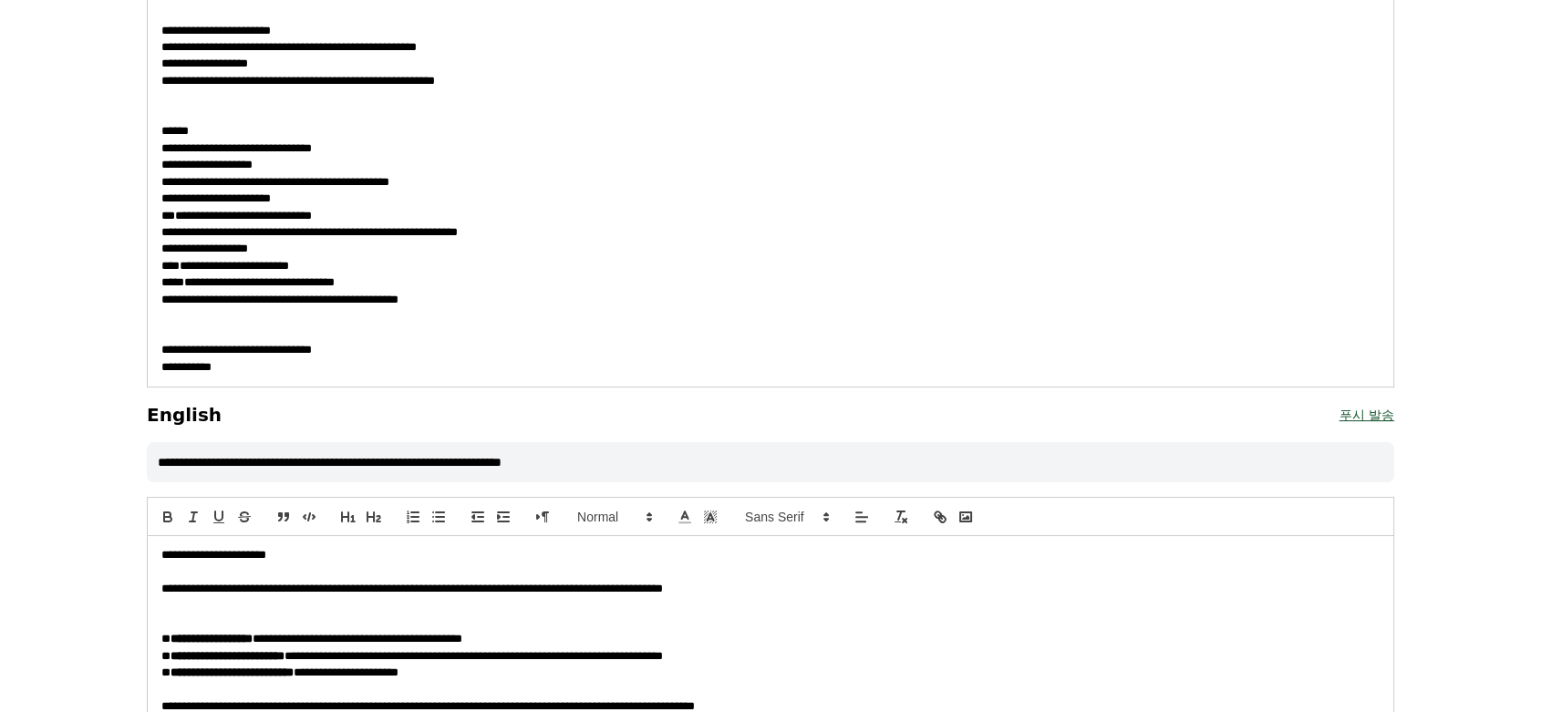
scroll to position [359, 0]
click at [418, 53] on p "**********" at bounding box center [770, 46] width 1218 height 16
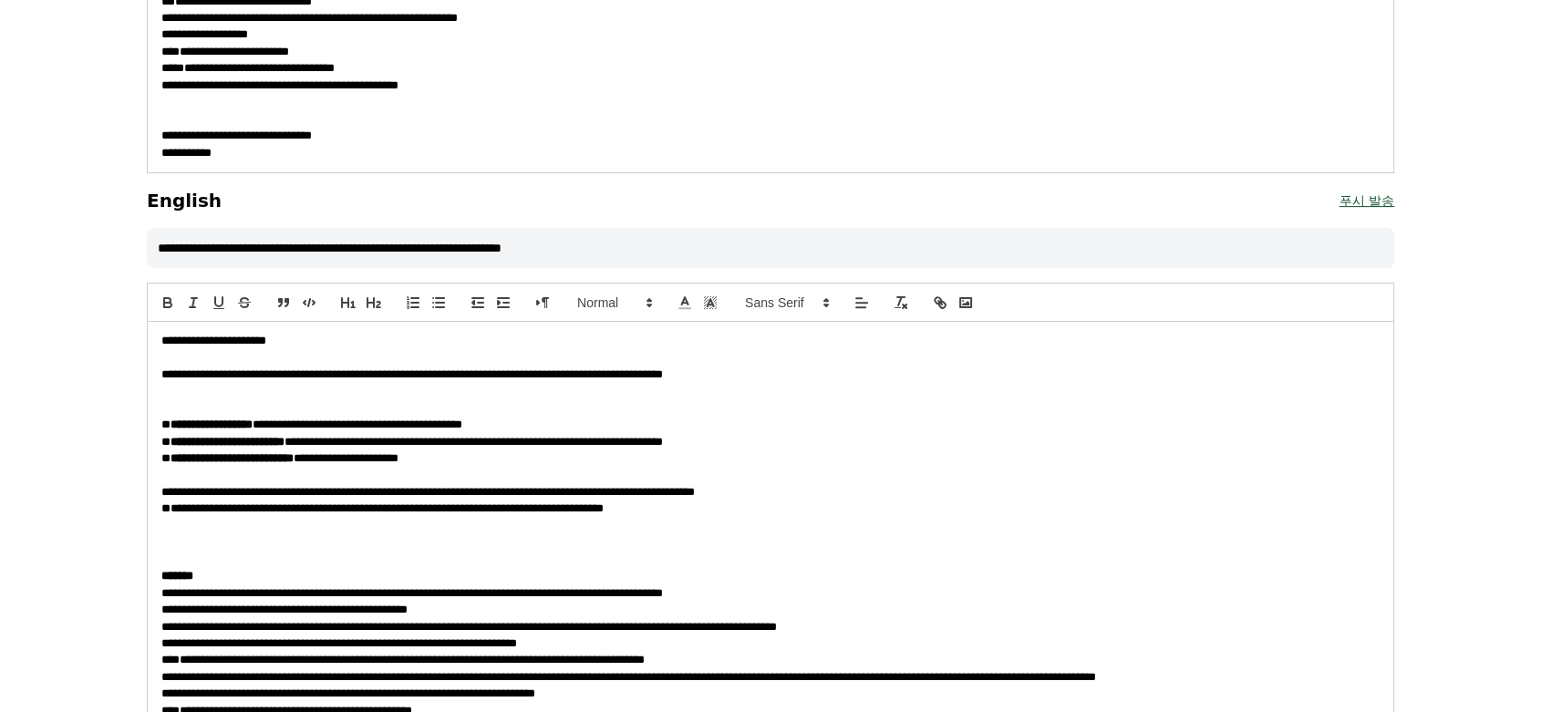
scroll to position [583, 0]
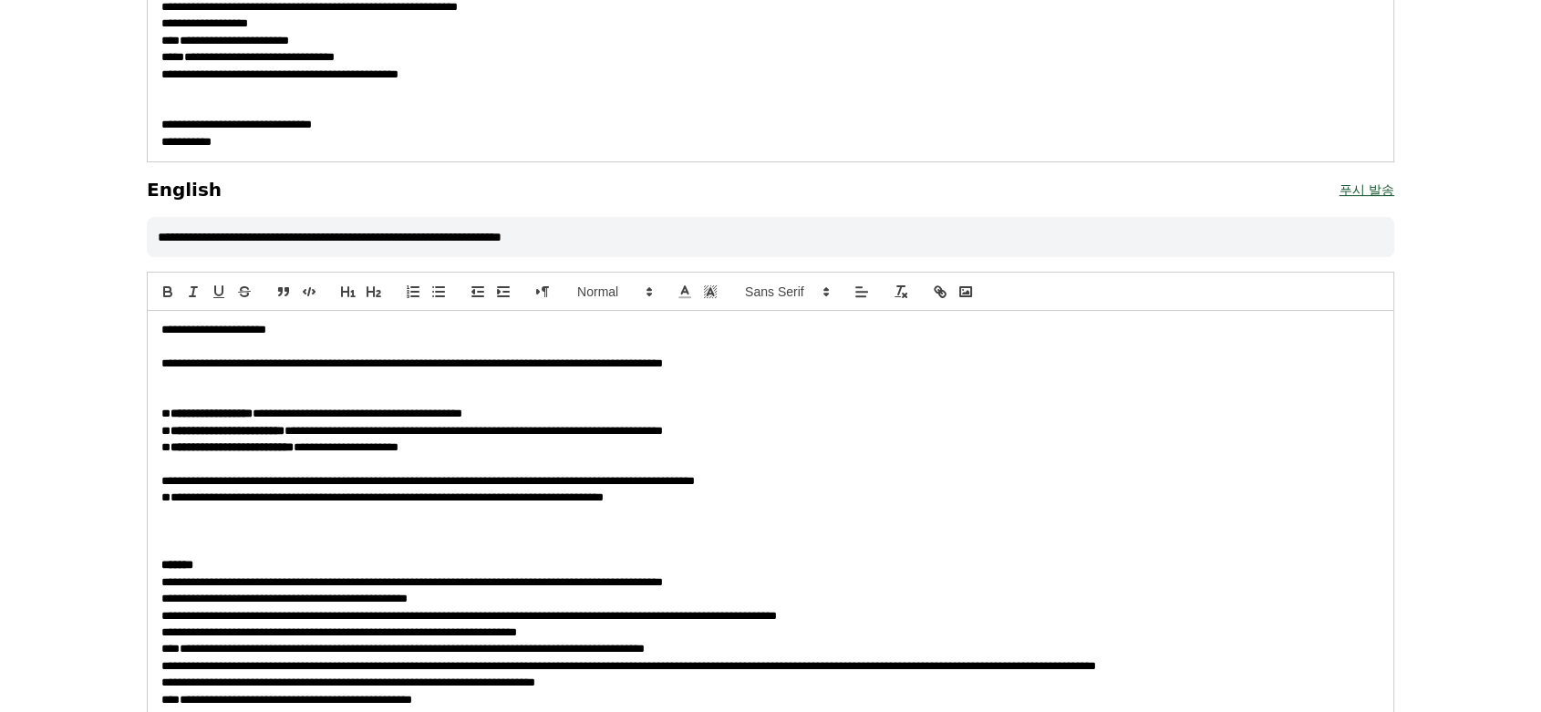
click at [603, 436] on span "**********" at bounding box center [473, 431] width 378 height 12
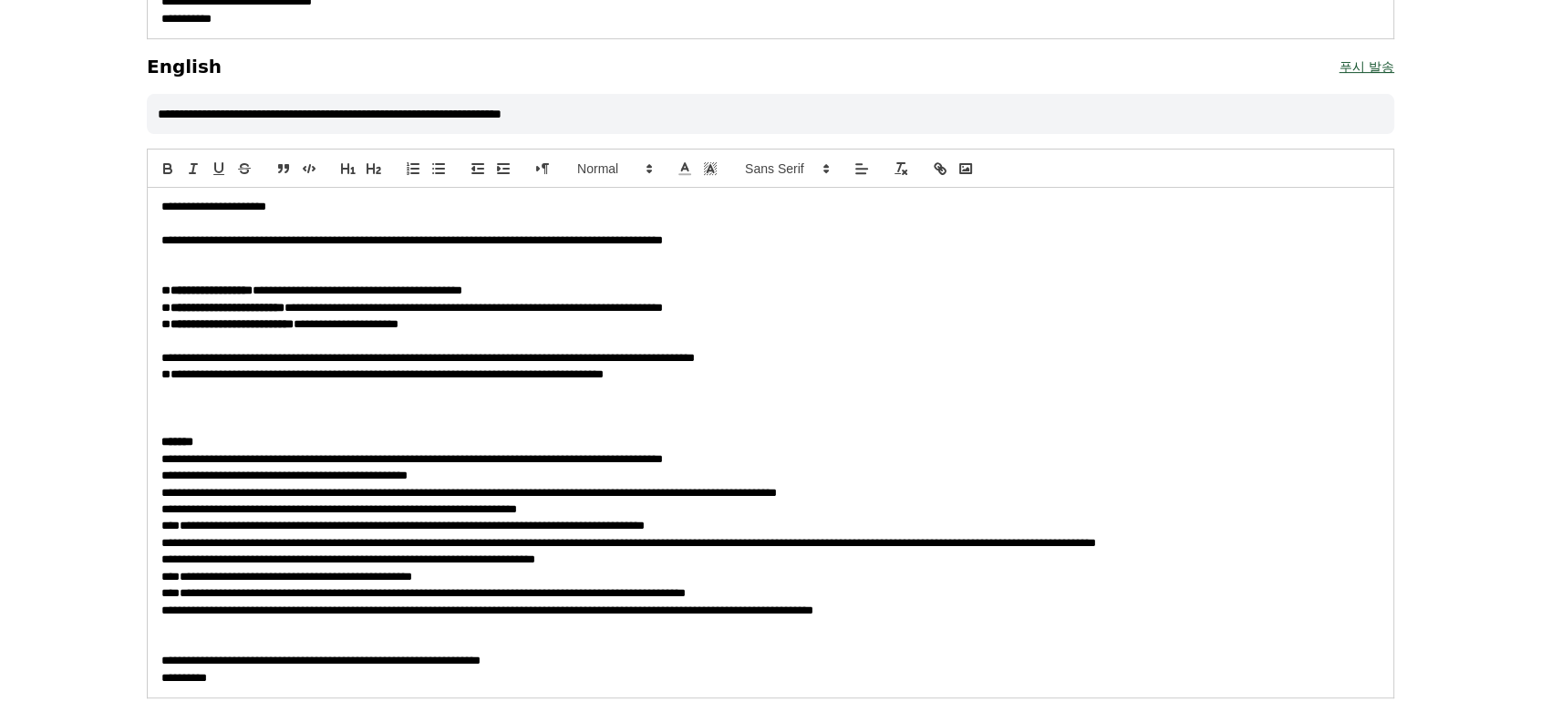
scroll to position [706, 0]
click at [540, 308] on span "**********" at bounding box center [473, 309] width 378 height 12
click at [1459, 462] on div "**********" at bounding box center [770, 407] width 1541 height 2044
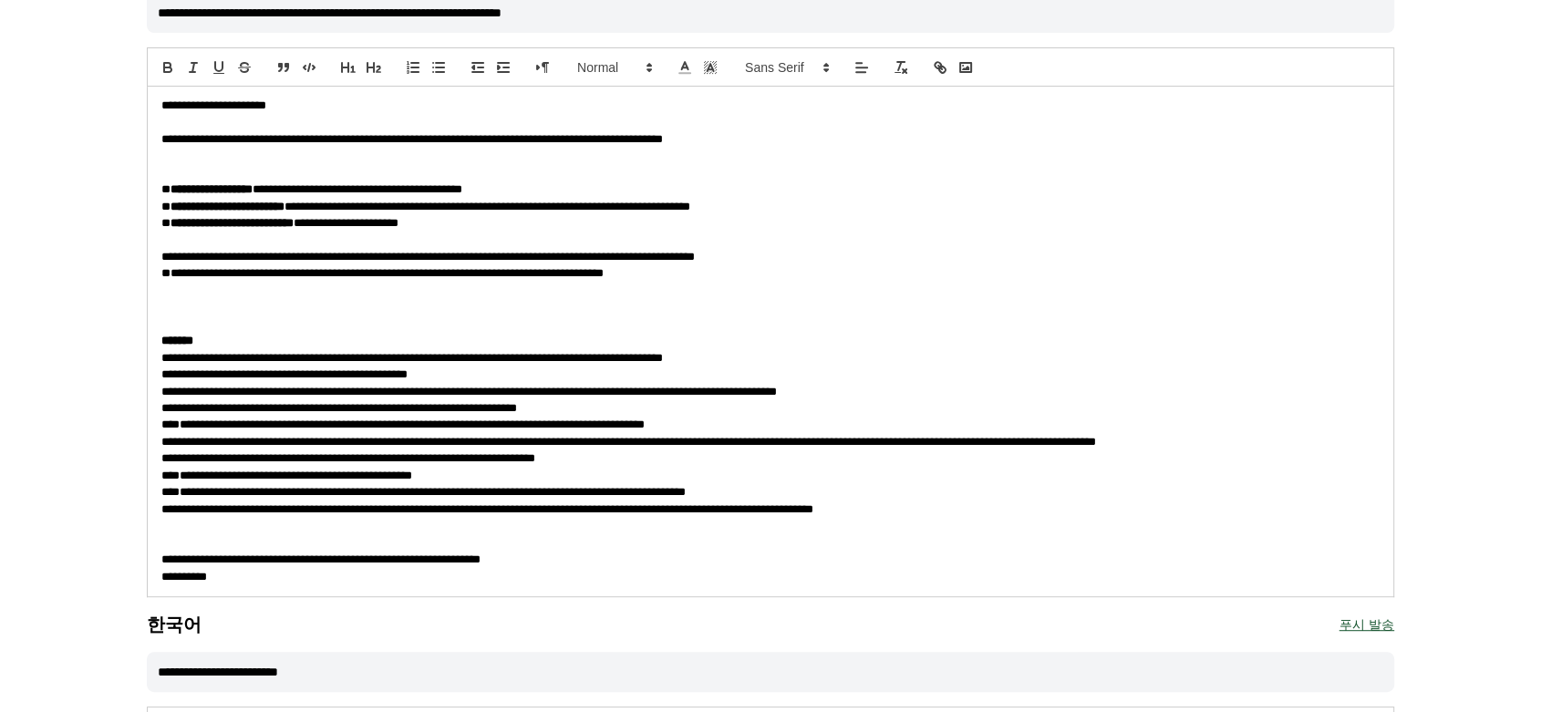
scroll to position [811, 0]
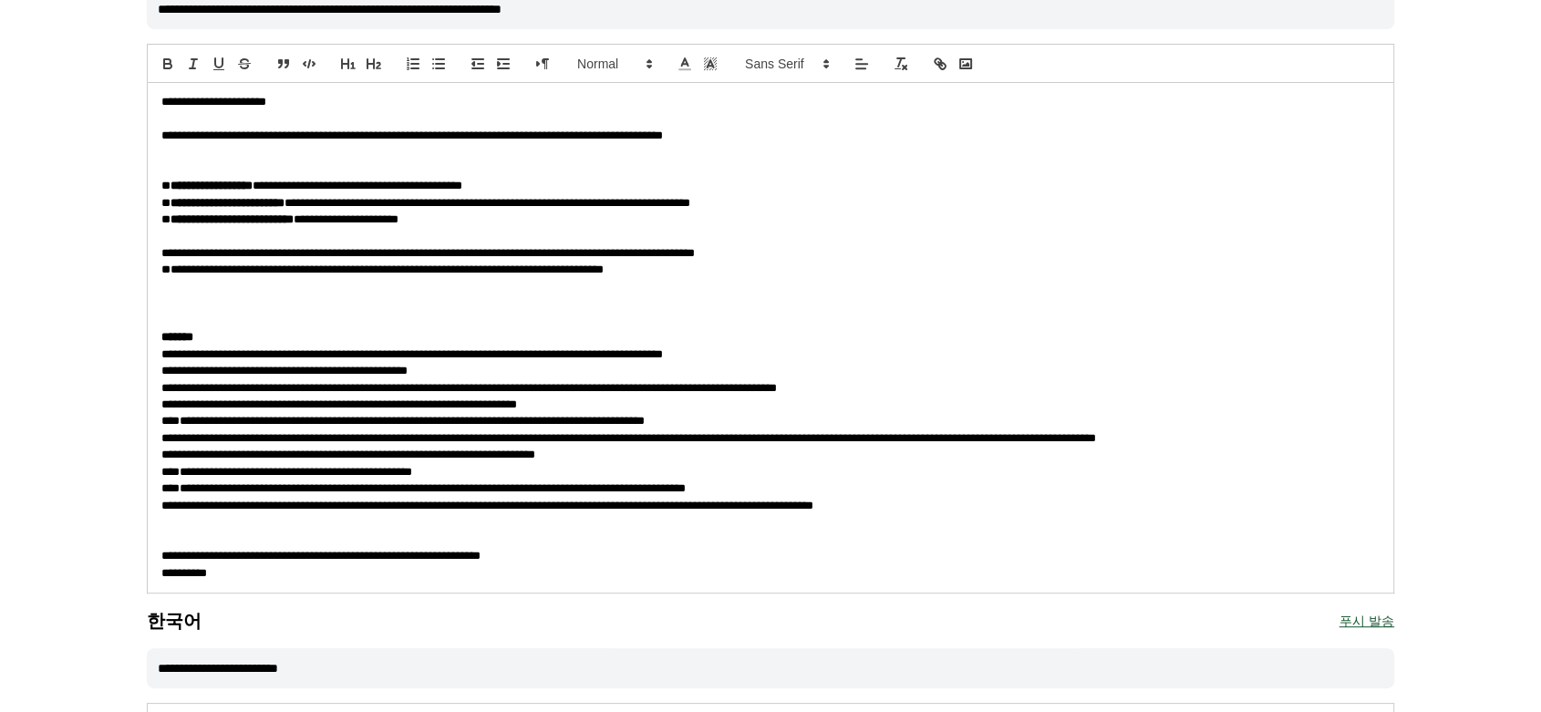
click at [314, 99] on p "**********" at bounding box center [770, 102] width 1218 height 16
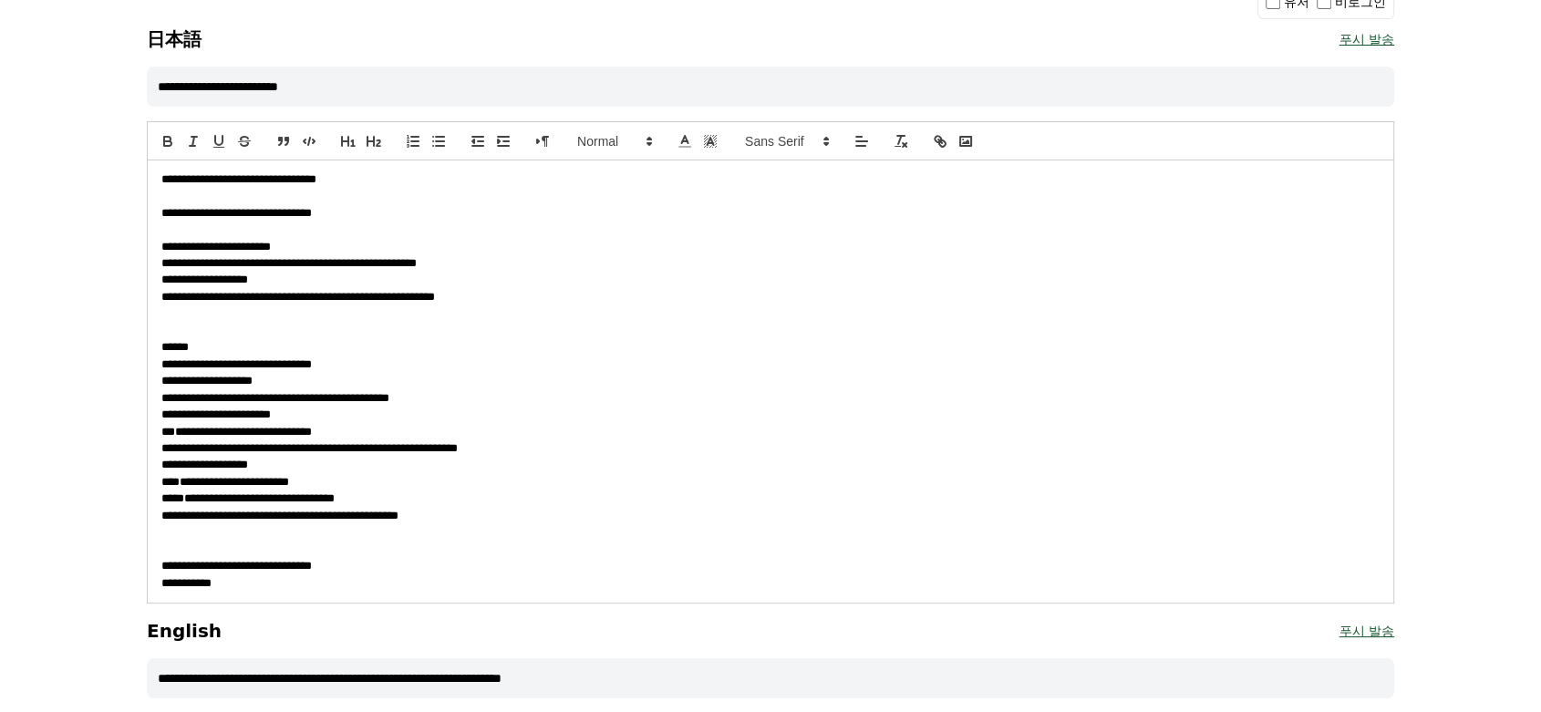
scroll to position [140, 0]
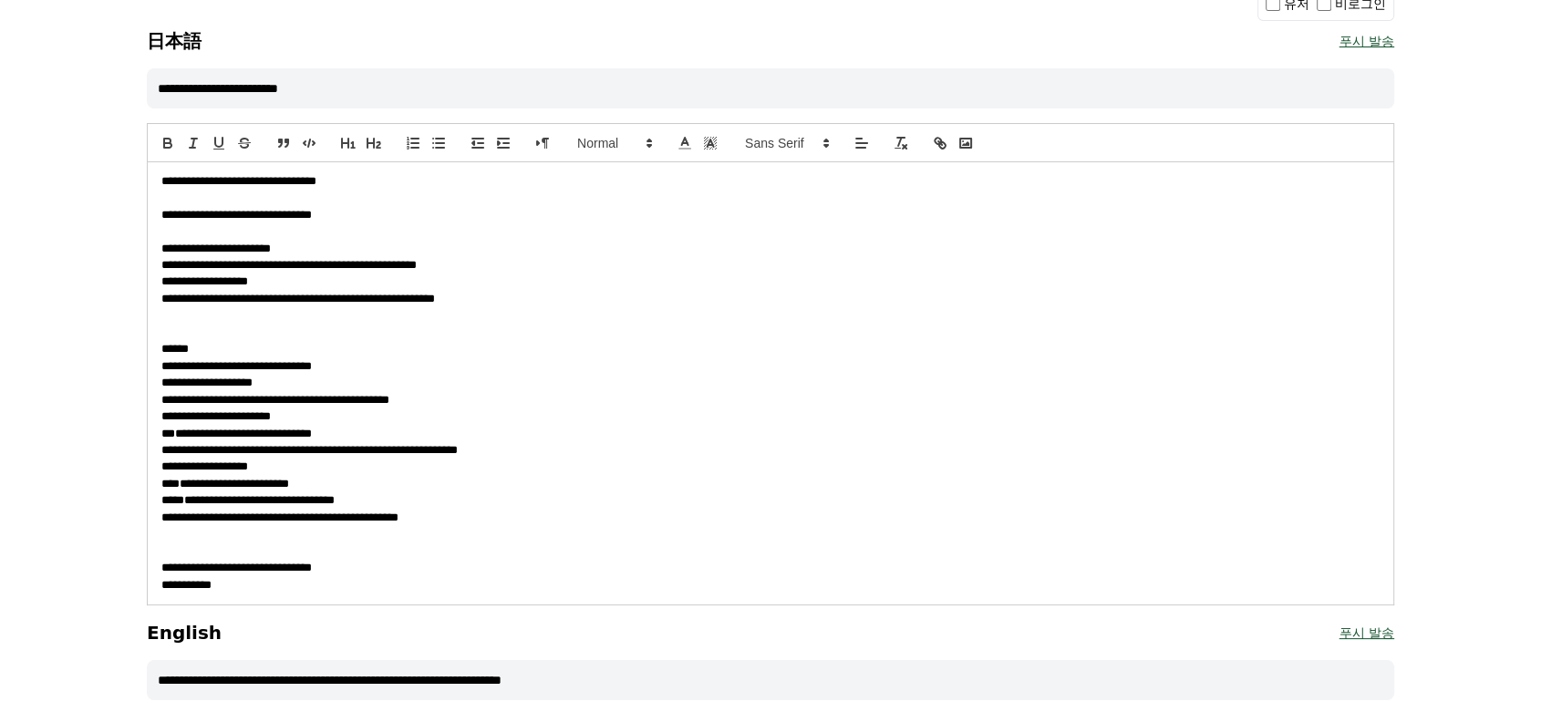
click at [316, 181] on span "**********" at bounding box center [238, 181] width 155 height 12
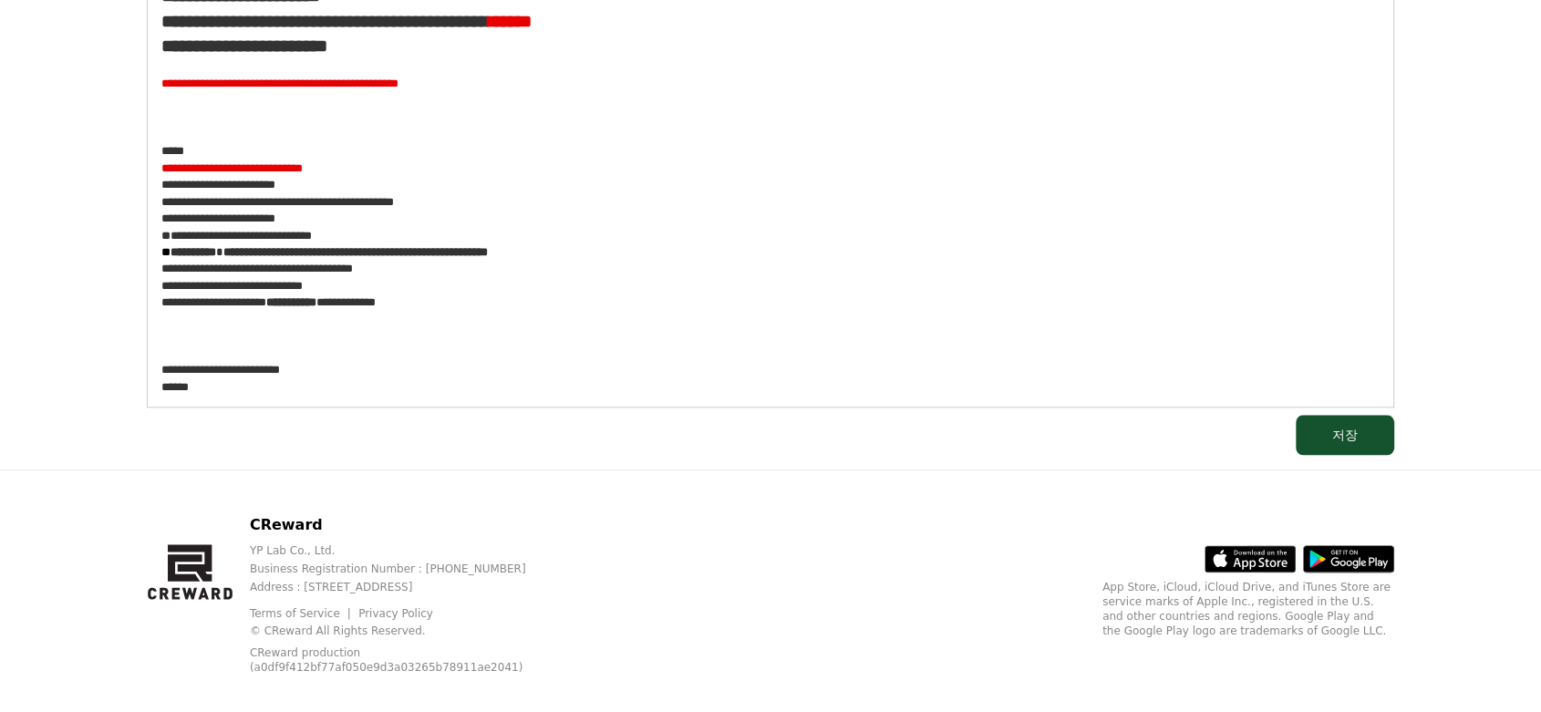
scroll to position [1684, 0]
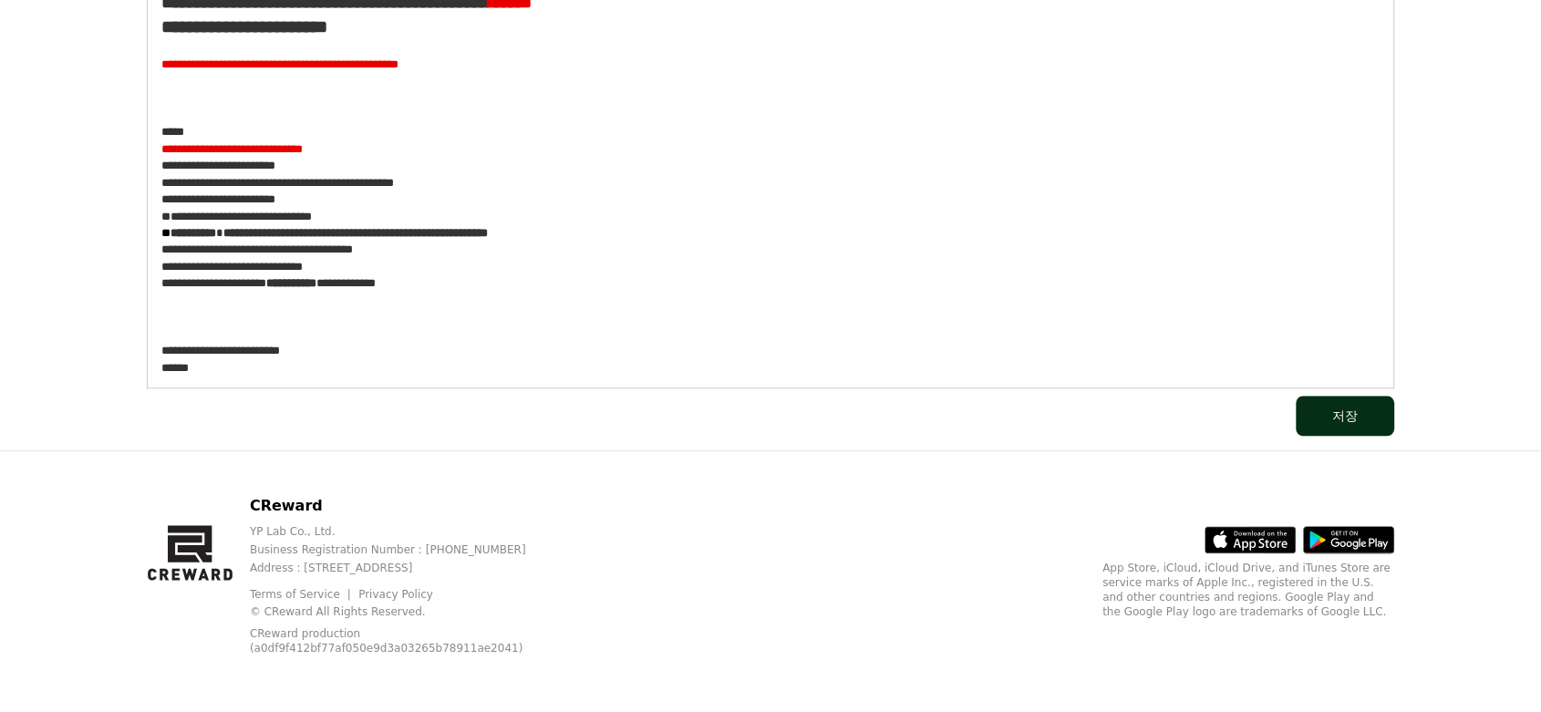
click at [1354, 417] on div "저장" at bounding box center [1345, 416] width 26 height 18
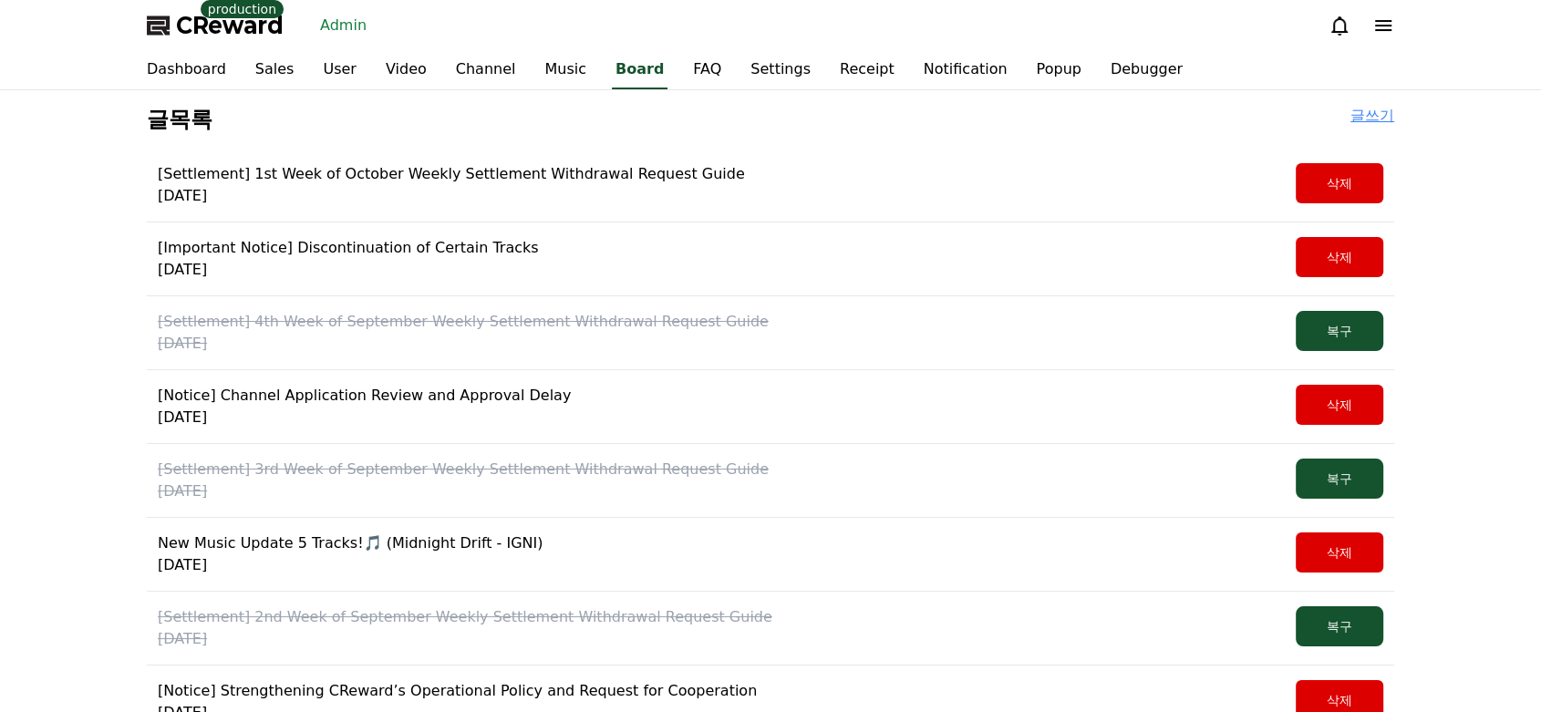
click at [654, 175] on p "[Settlement] 1st Week of October Weekly Settlement Withdrawal Request Guide" at bounding box center [451, 174] width 587 height 22
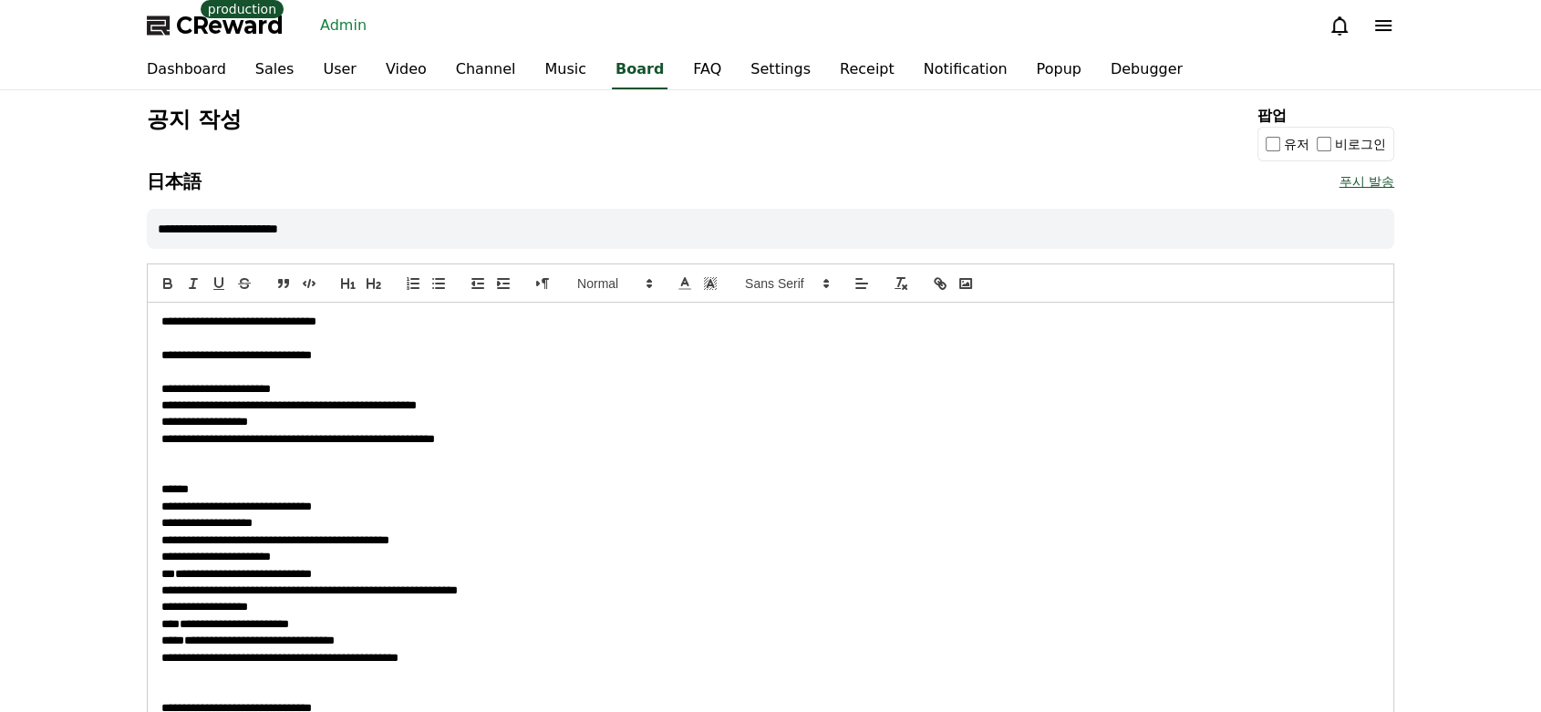
click at [1366, 184] on button "푸시 발송" at bounding box center [1366, 182] width 55 height 26
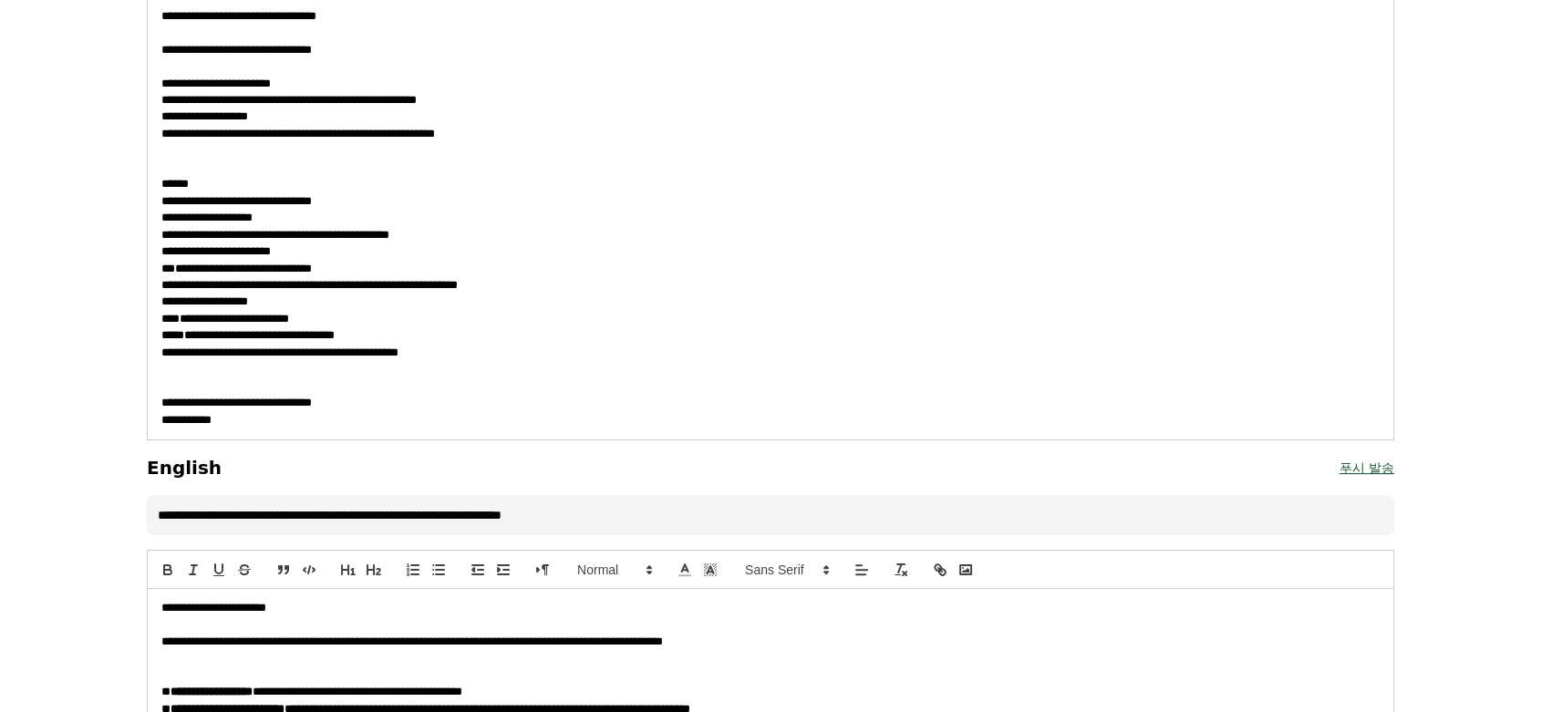
scroll to position [309, 0]
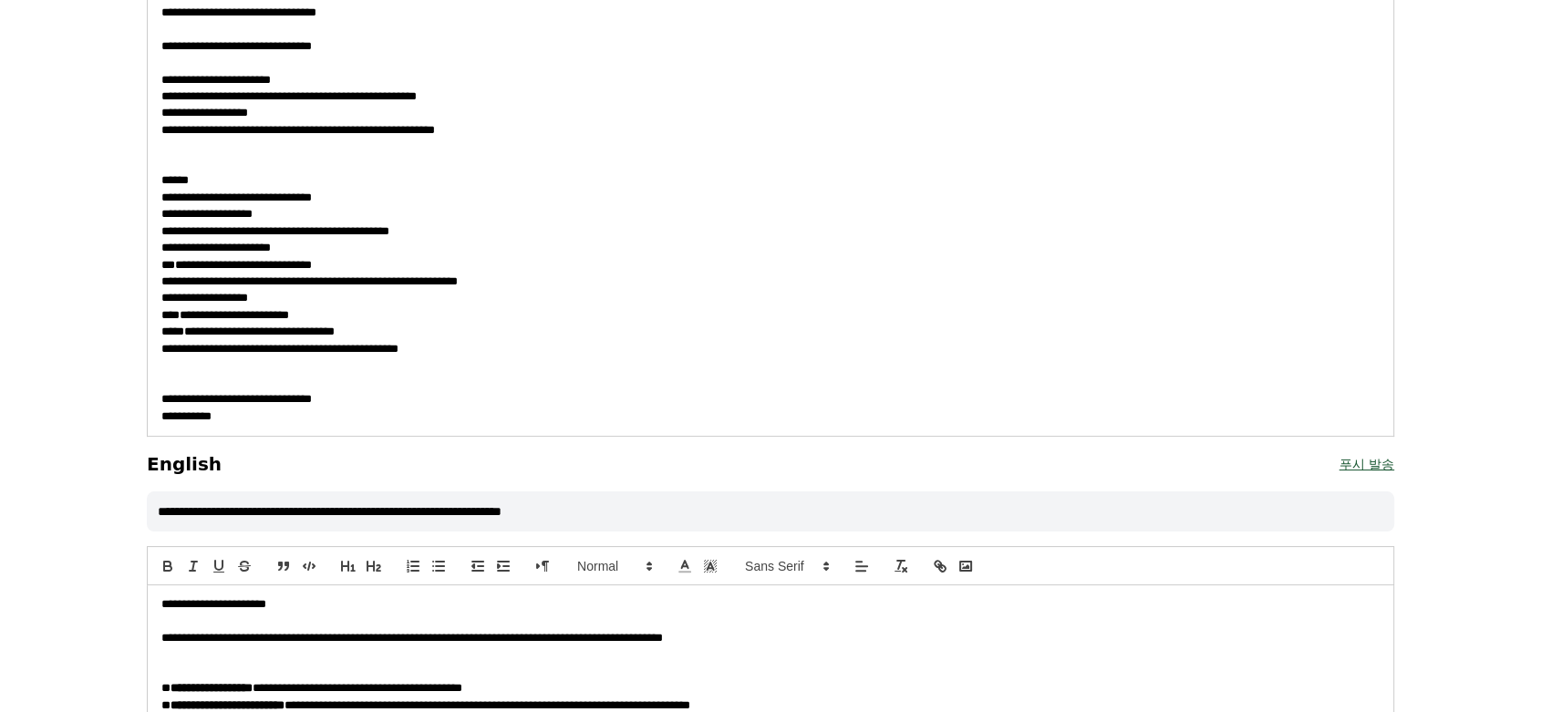
click at [1386, 463] on button "푸시 발송" at bounding box center [1366, 464] width 55 height 26
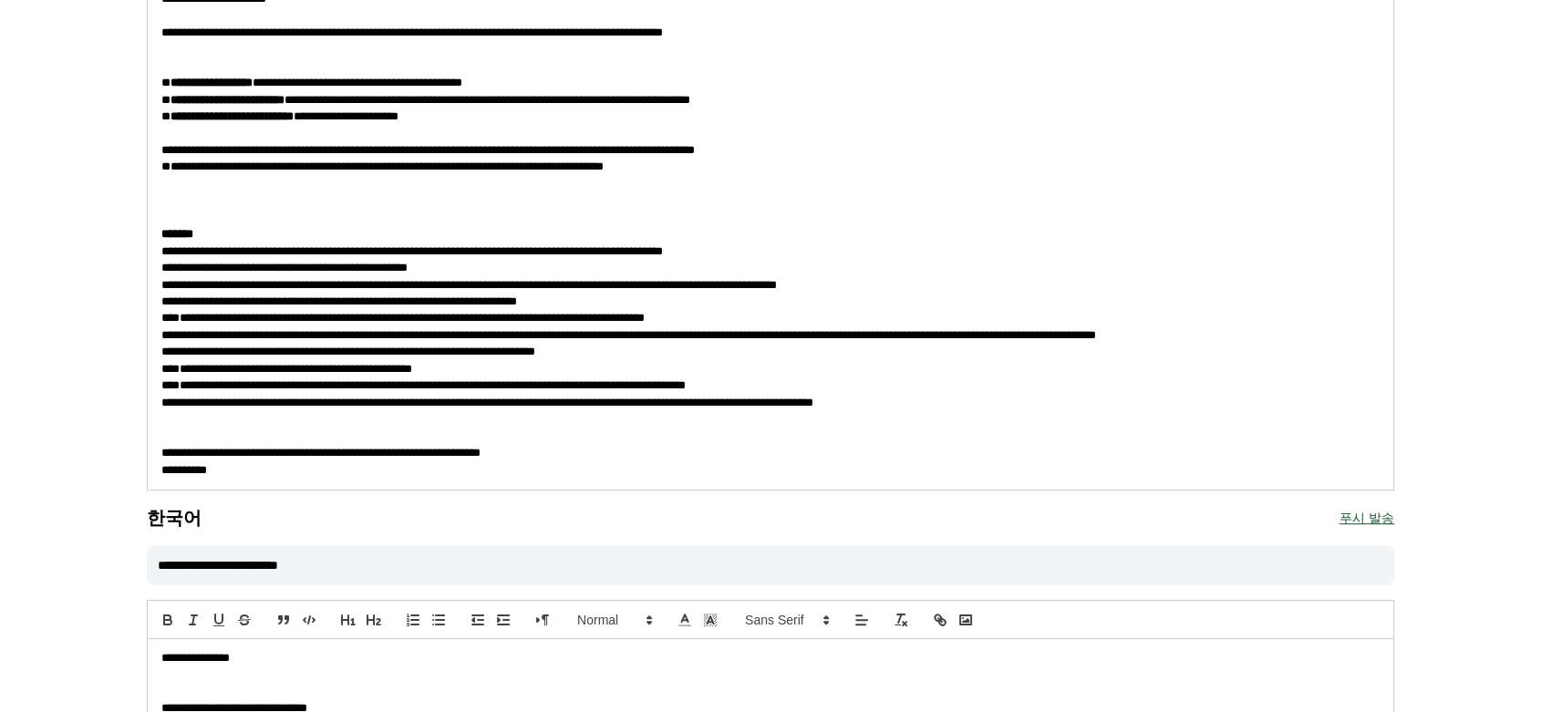
scroll to position [931, 0]
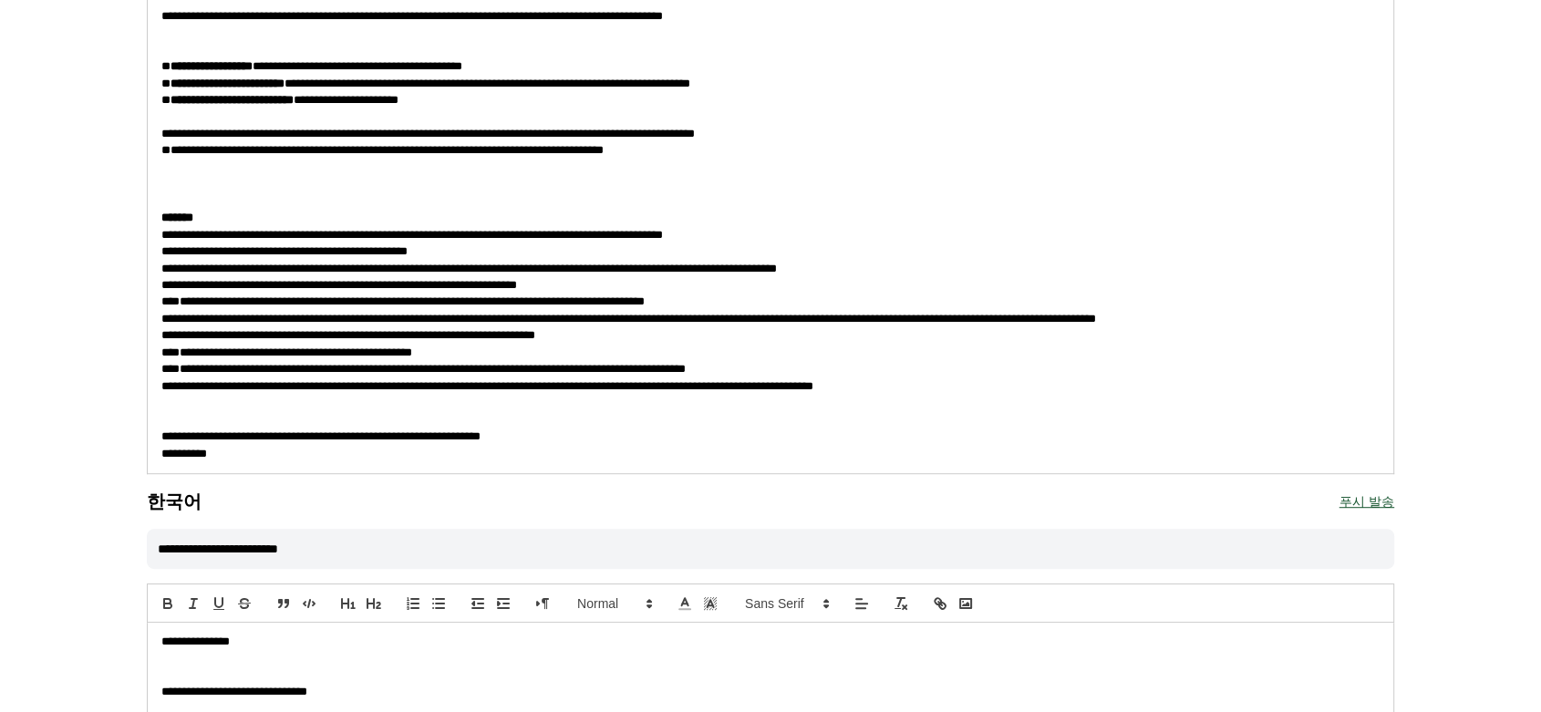
click at [1376, 504] on button "푸시 발송" at bounding box center [1366, 502] width 55 height 26
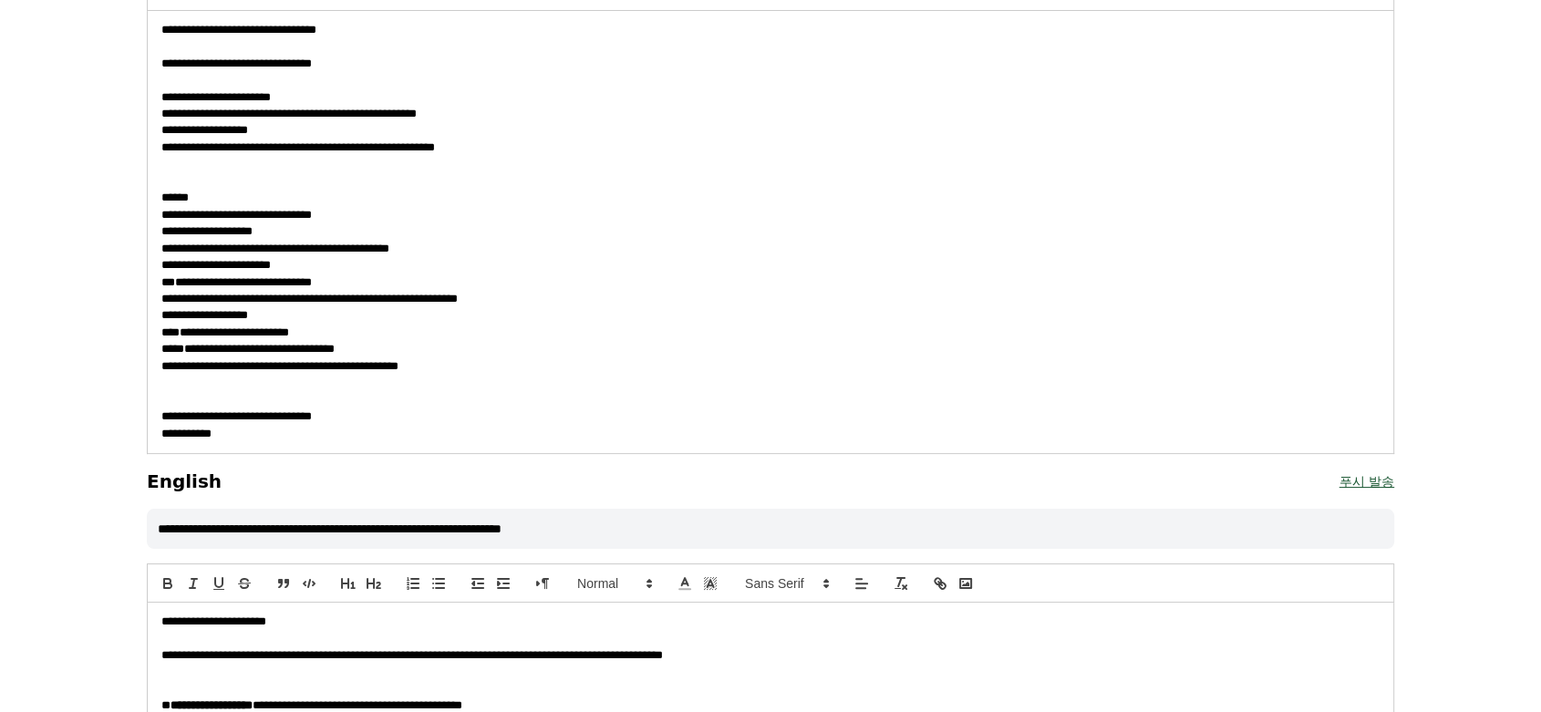
scroll to position [0, 0]
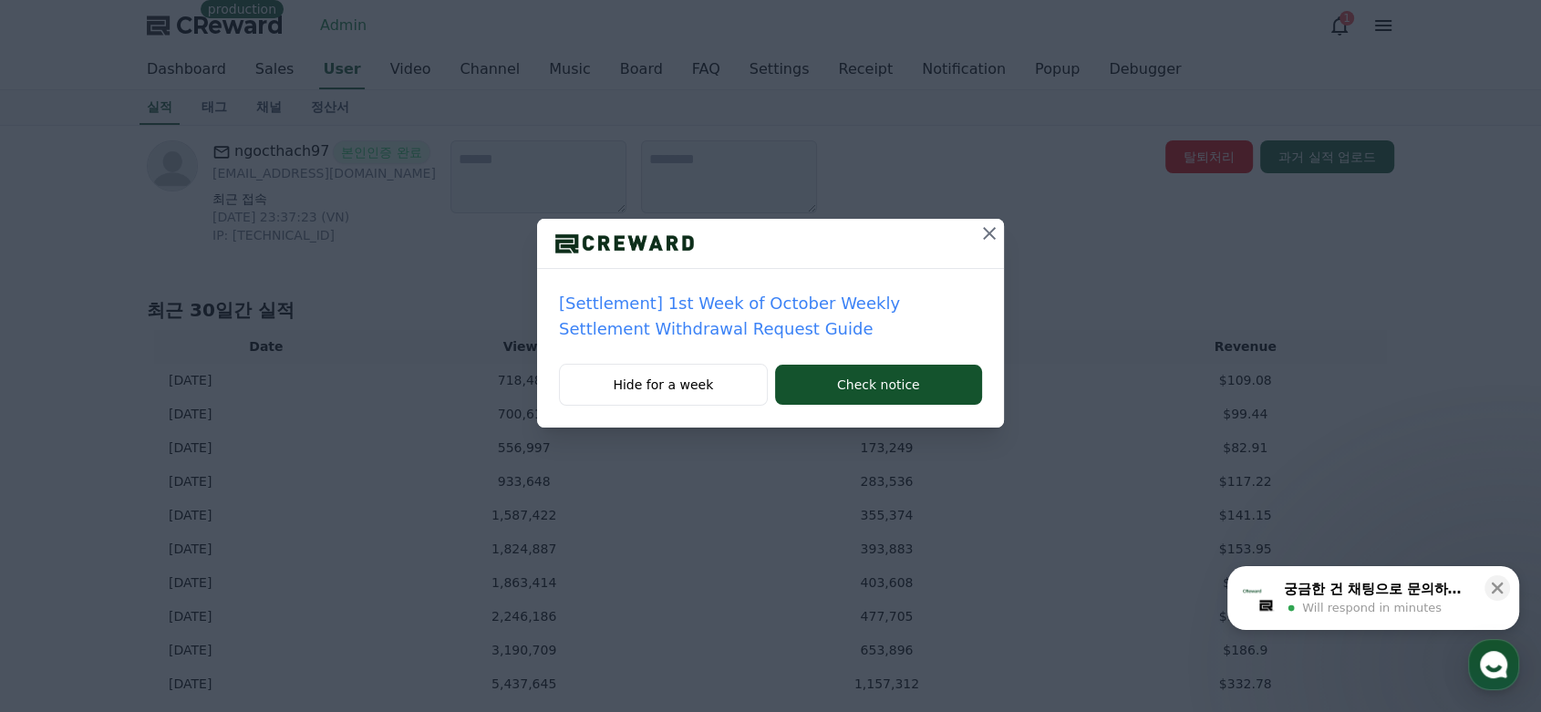
click at [987, 235] on icon at bounding box center [989, 233] width 13 height 13
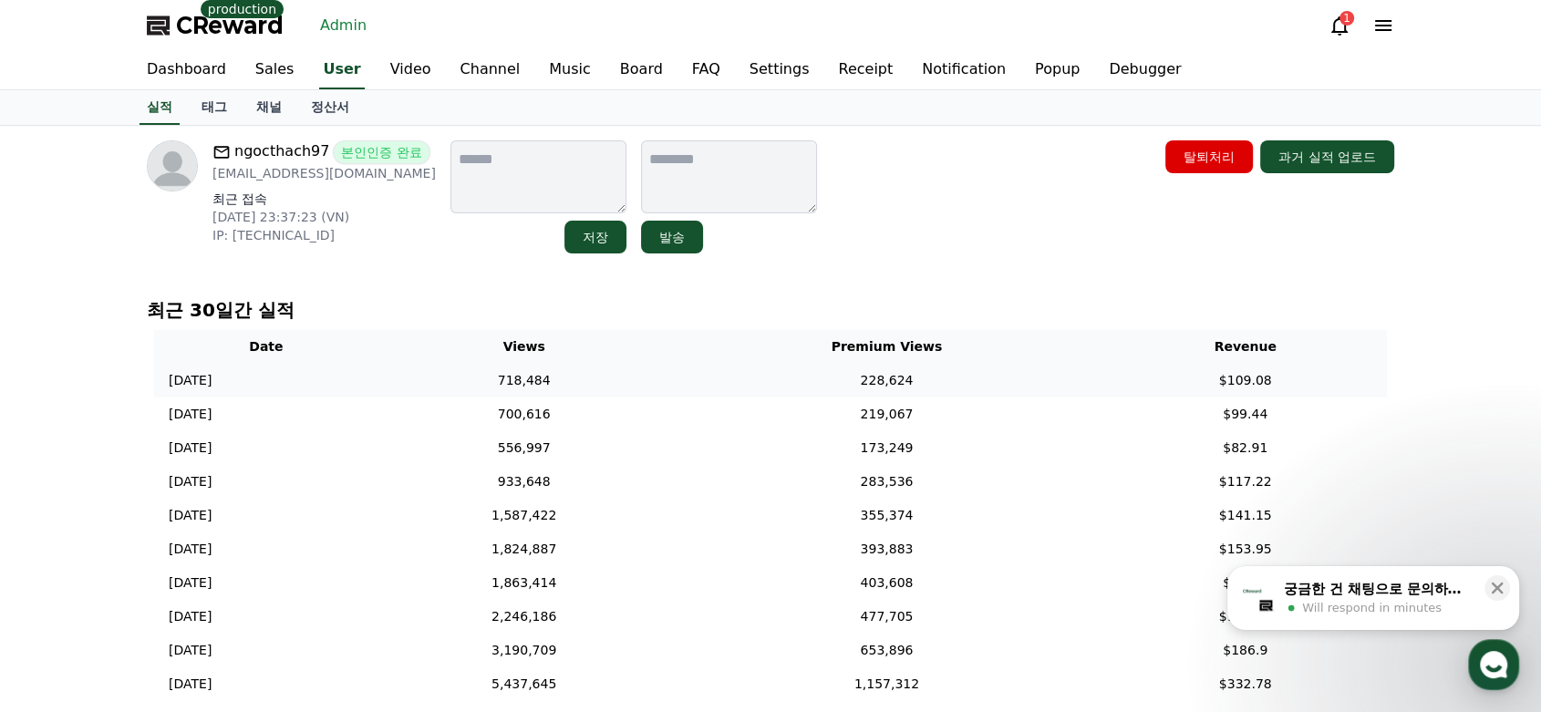
click at [656, 376] on td "718,484" at bounding box center [524, 381] width 292 height 34
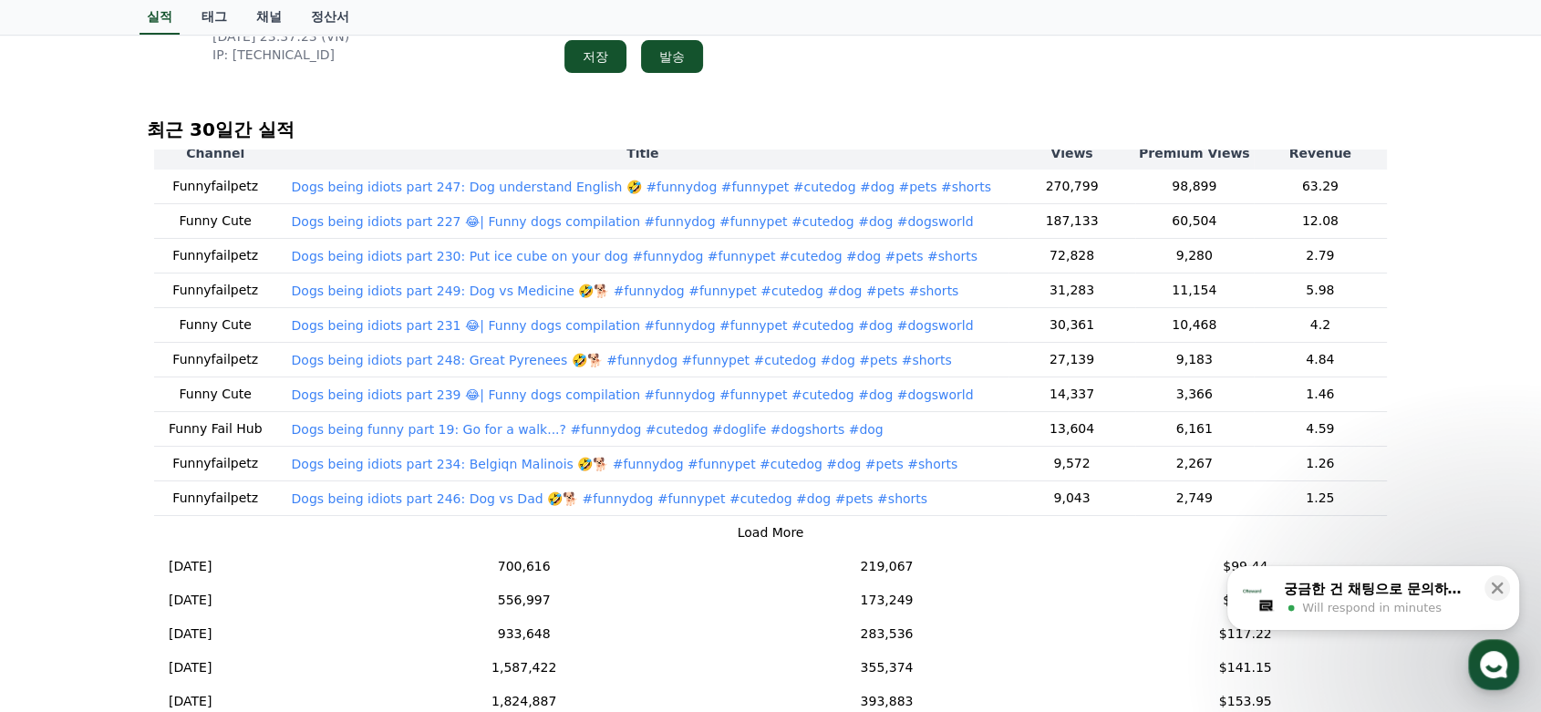
scroll to position [85, 0]
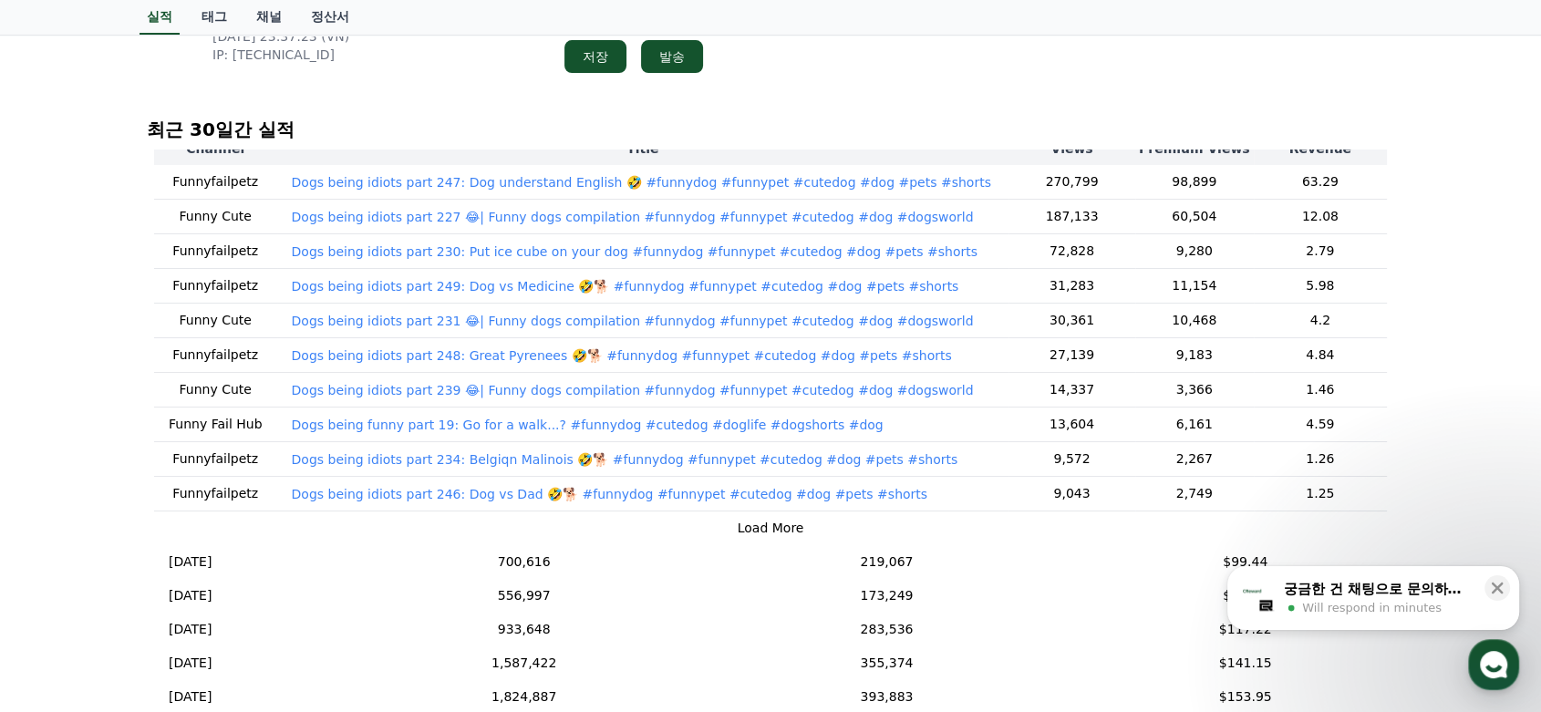
click at [780, 529] on button "Load More" at bounding box center [770, 528] width 67 height 19
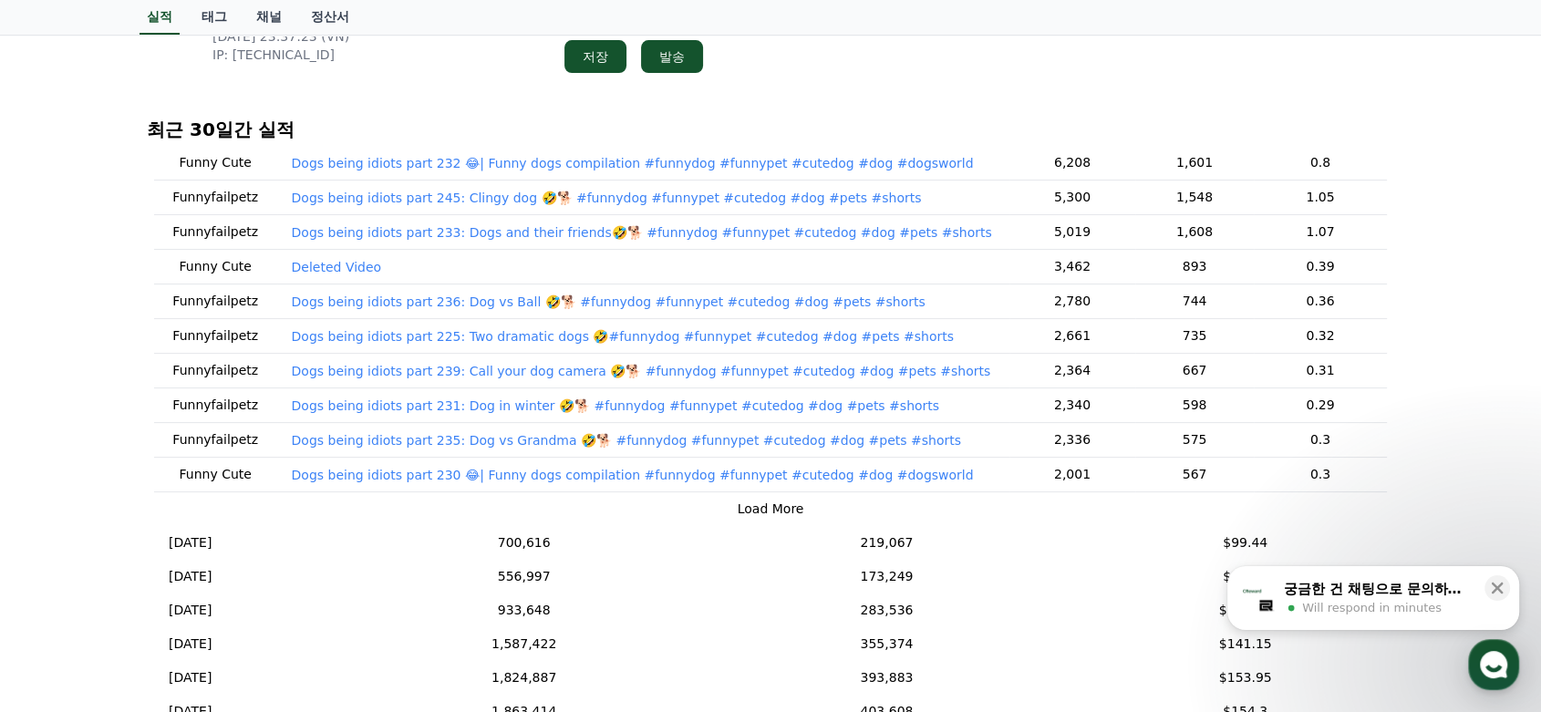
scroll to position [242, 0]
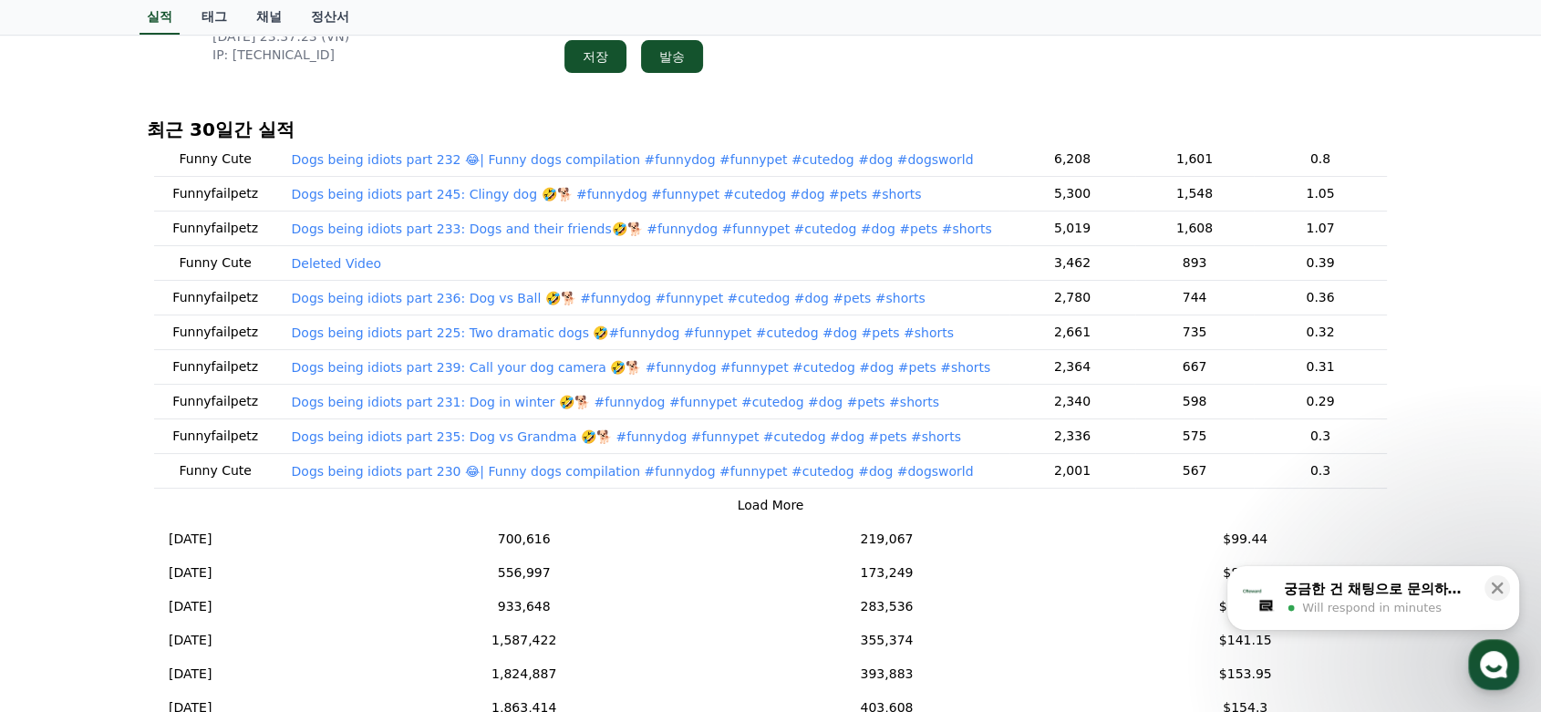
click at [780, 496] on button "Load More" at bounding box center [770, 505] width 67 height 19
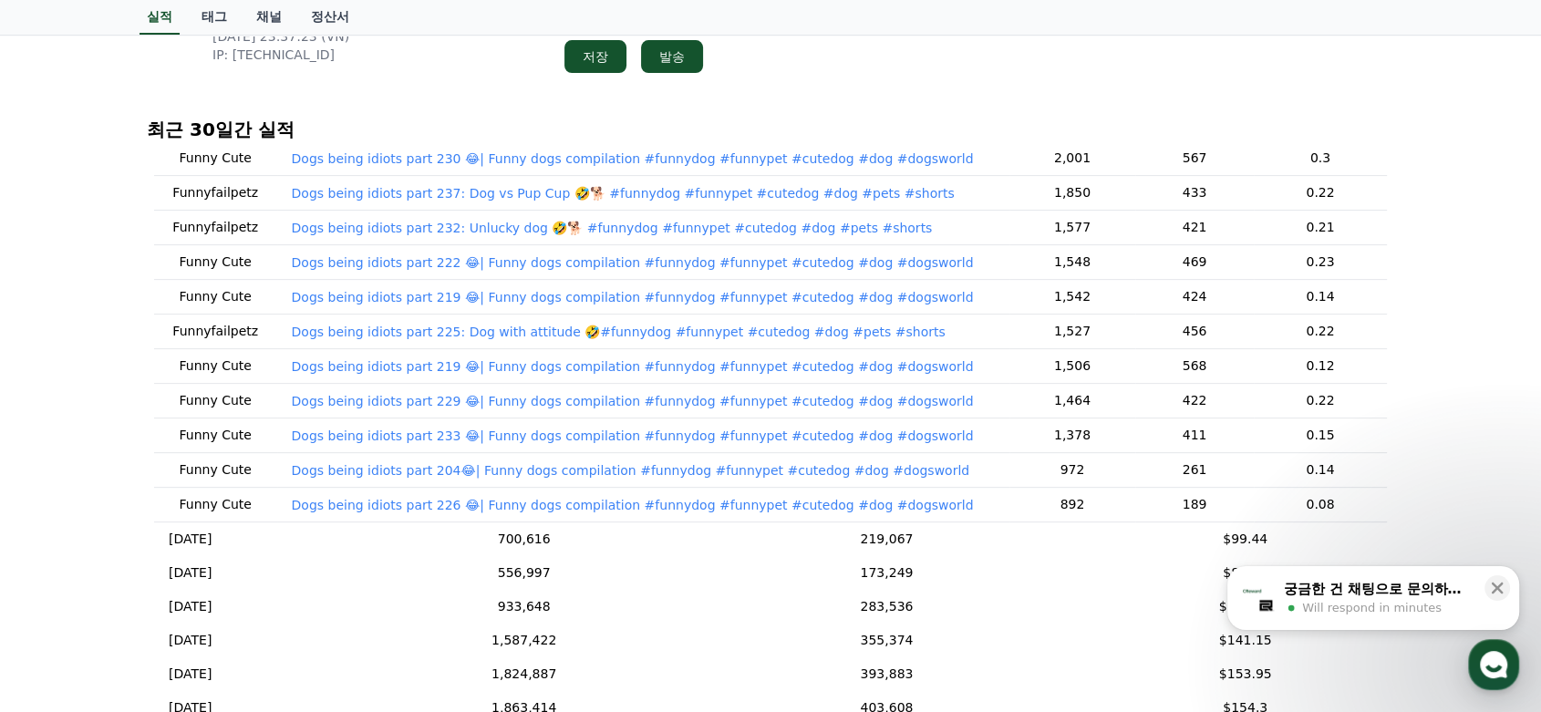
scroll to position [571, 0]
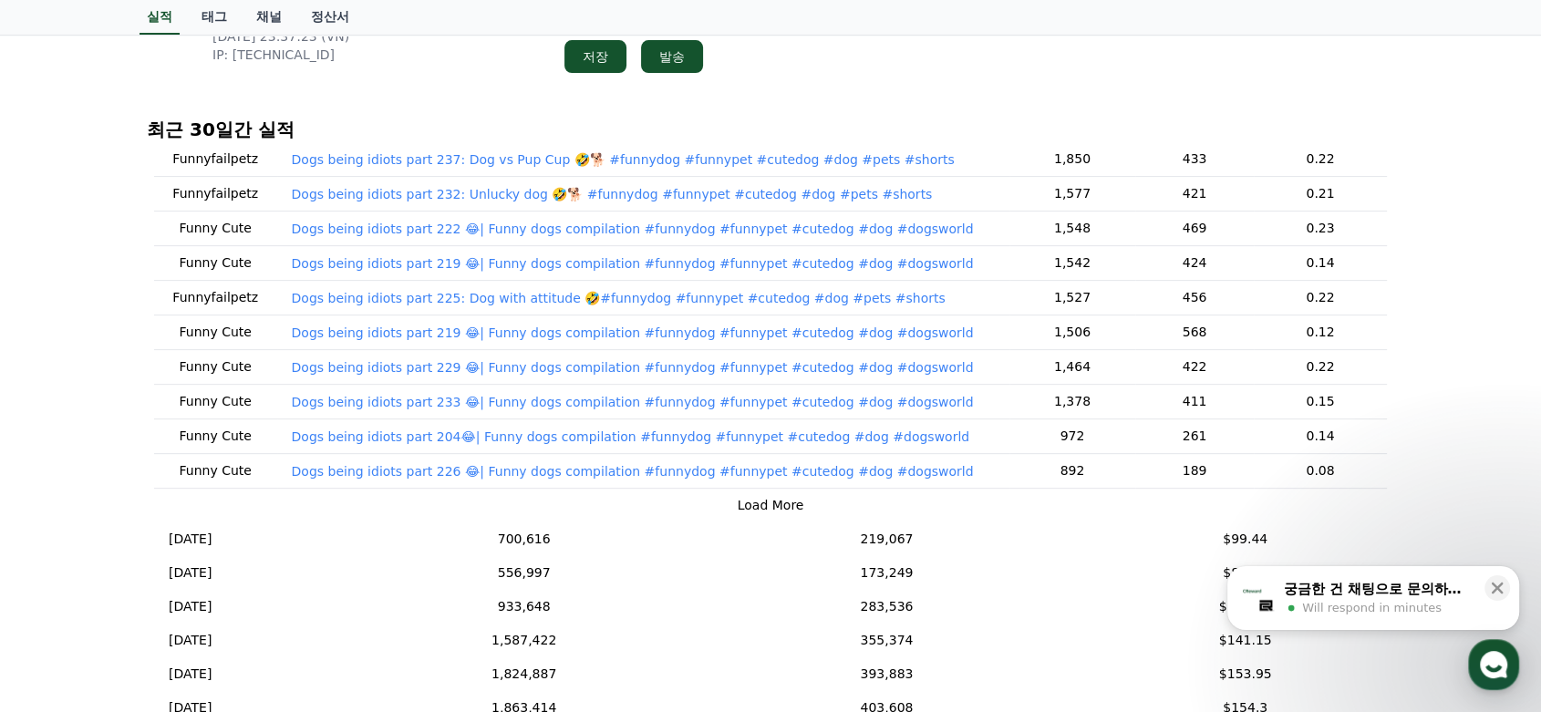
click at [774, 496] on button "Load More" at bounding box center [770, 505] width 67 height 19
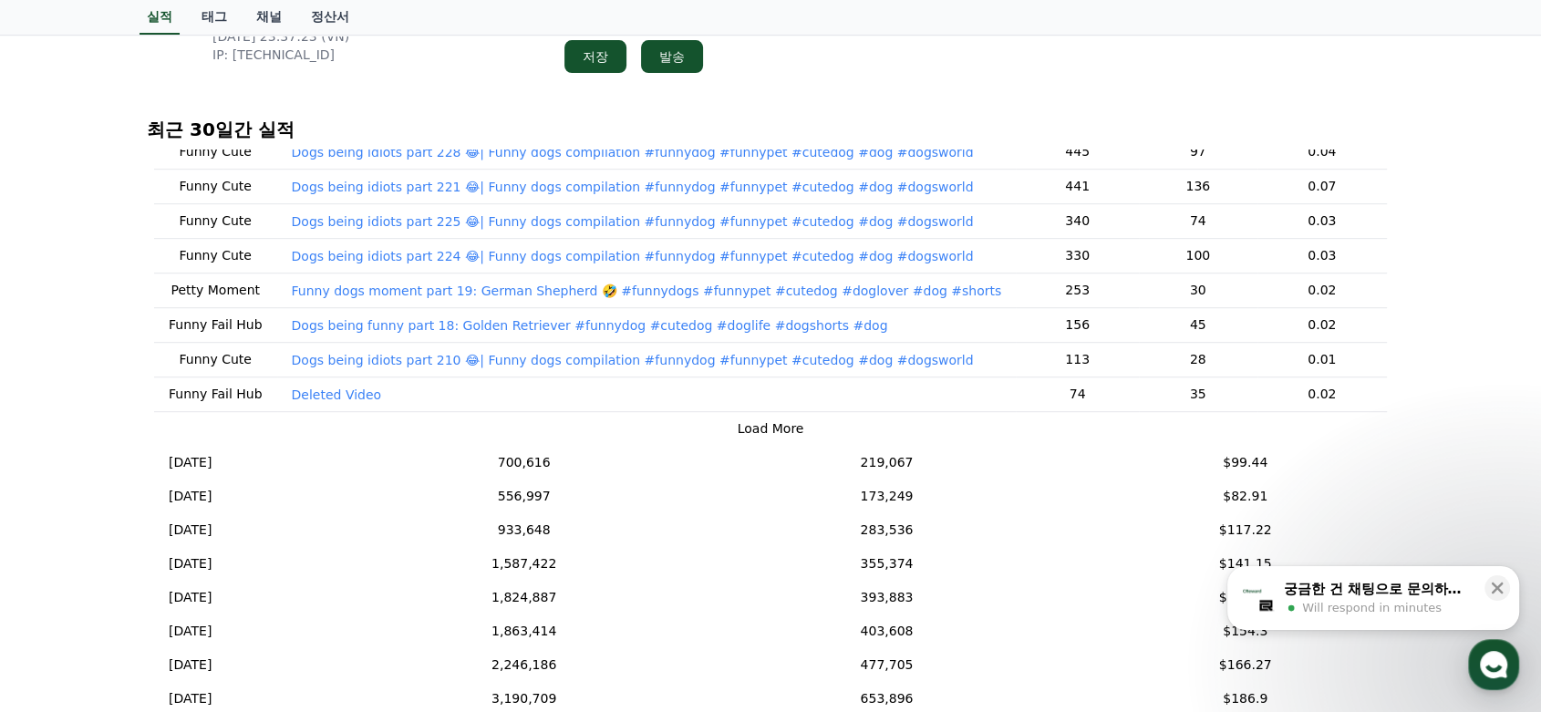
scroll to position [337, 0]
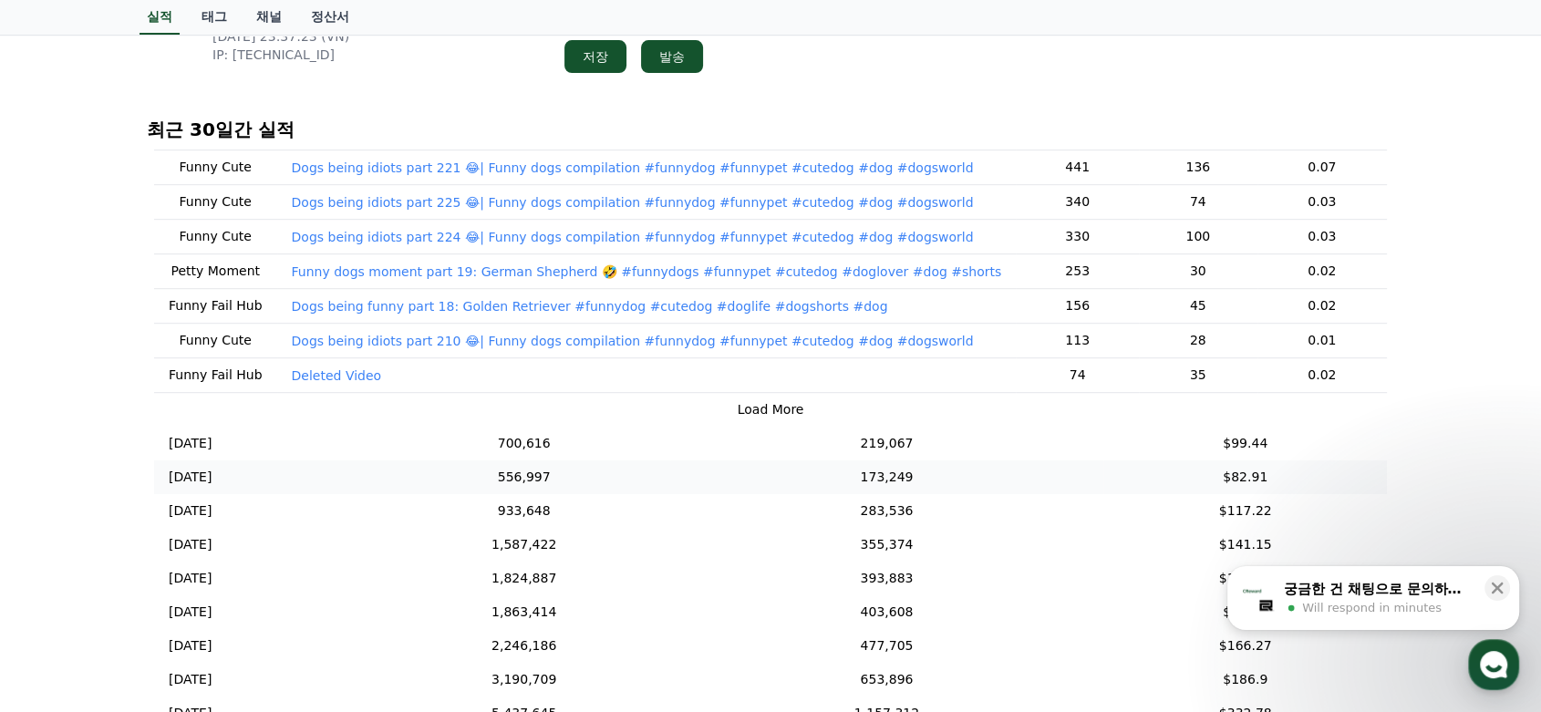
click at [729, 484] on td "173,249" at bounding box center [887, 477] width 434 height 34
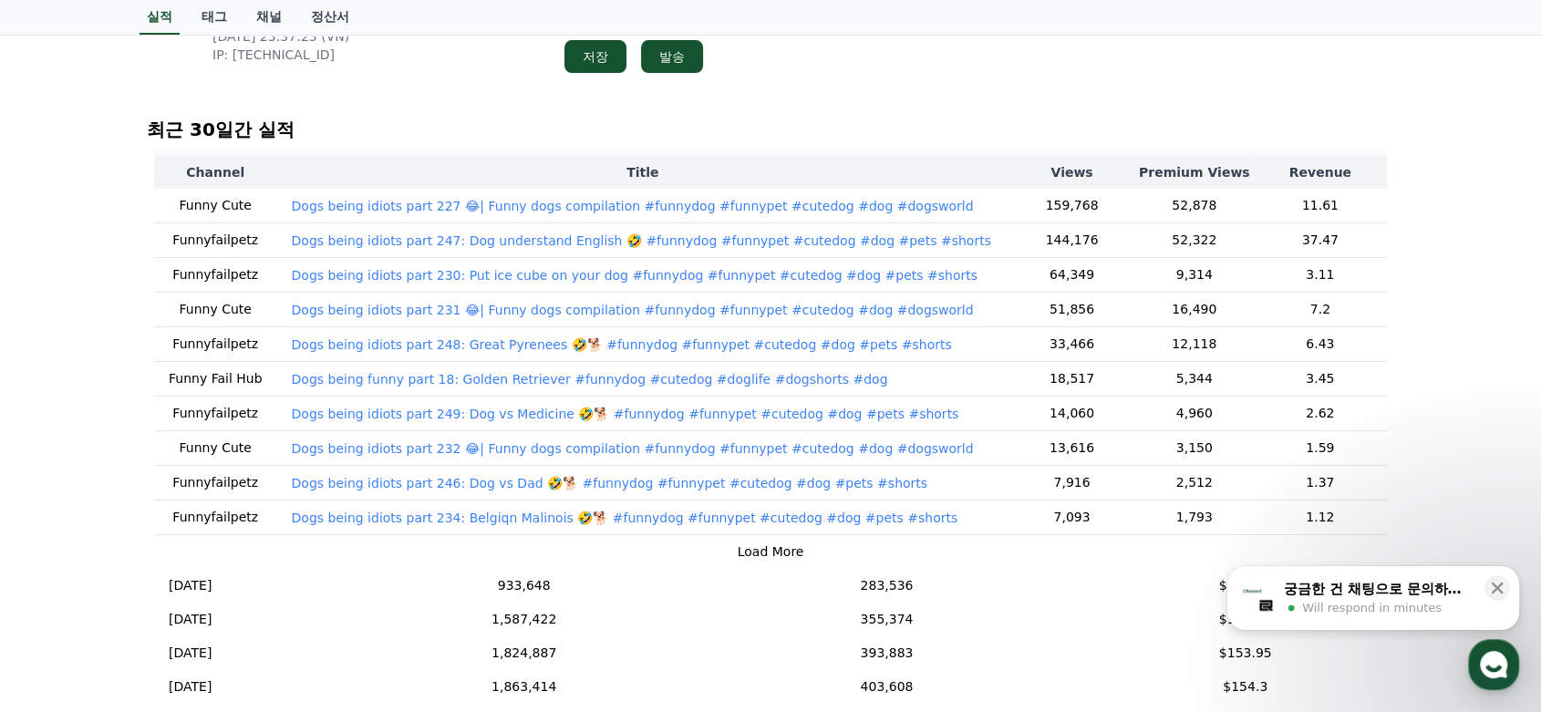
scroll to position [136, 0]
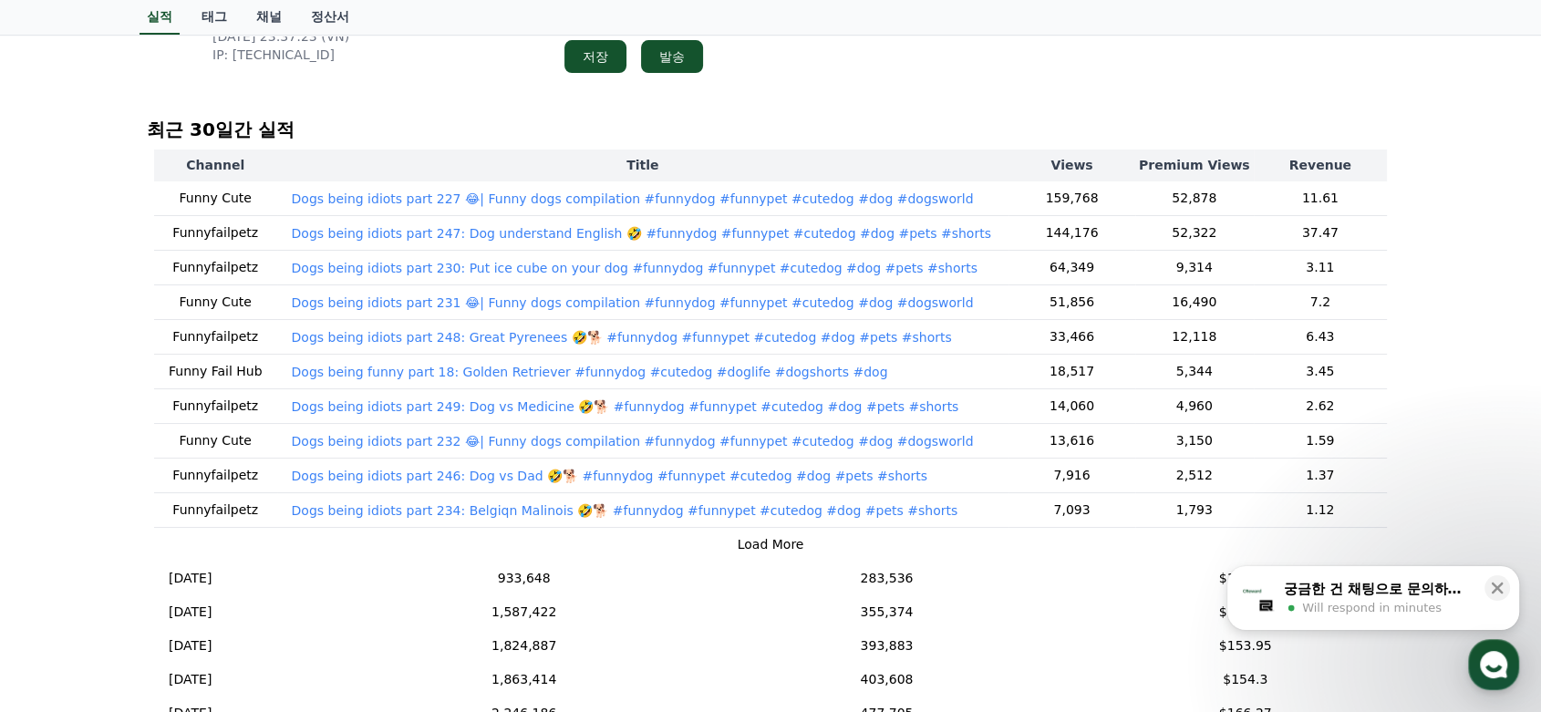
click at [770, 550] on button "Load More" at bounding box center [770, 544] width 67 height 19
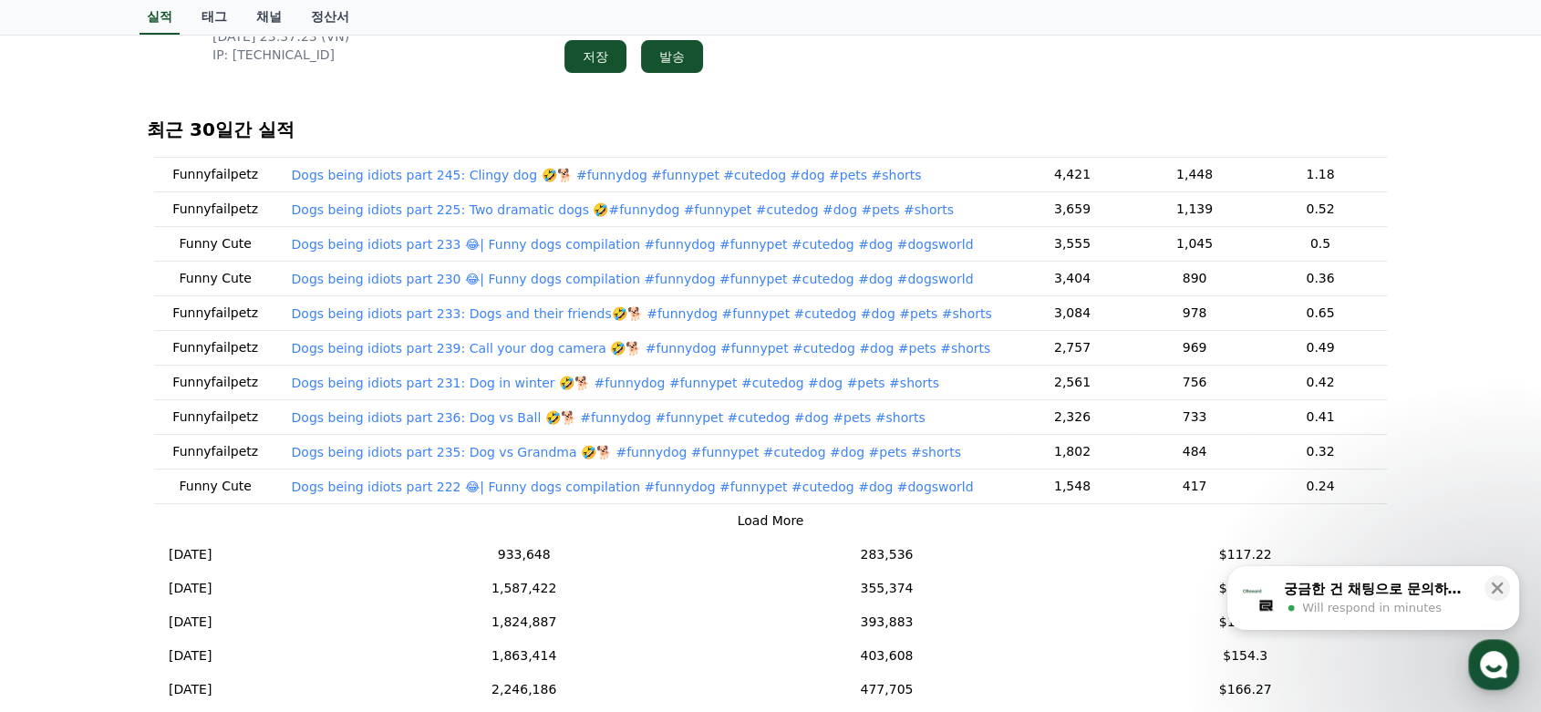
scroll to position [303, 0]
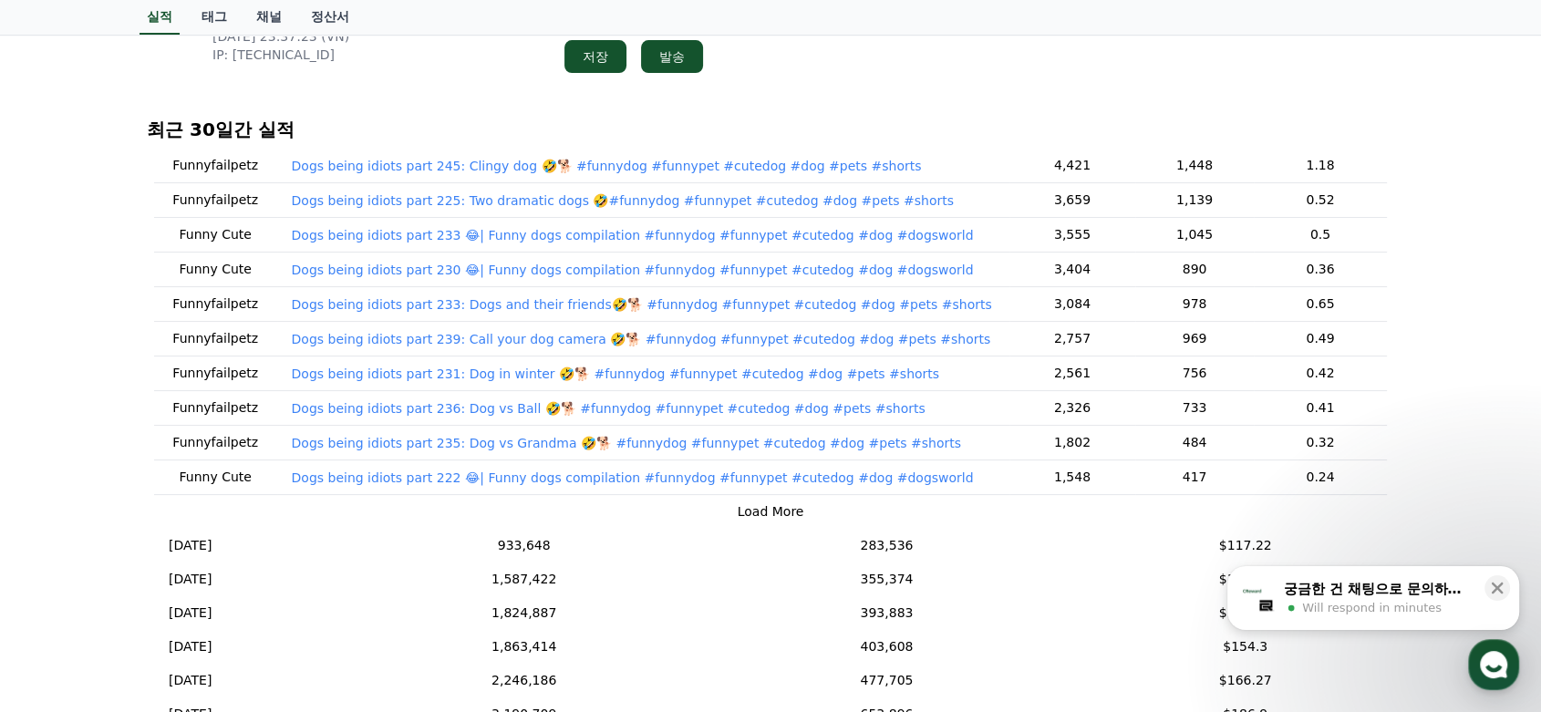
click at [777, 502] on button "Load More" at bounding box center [770, 511] width 67 height 19
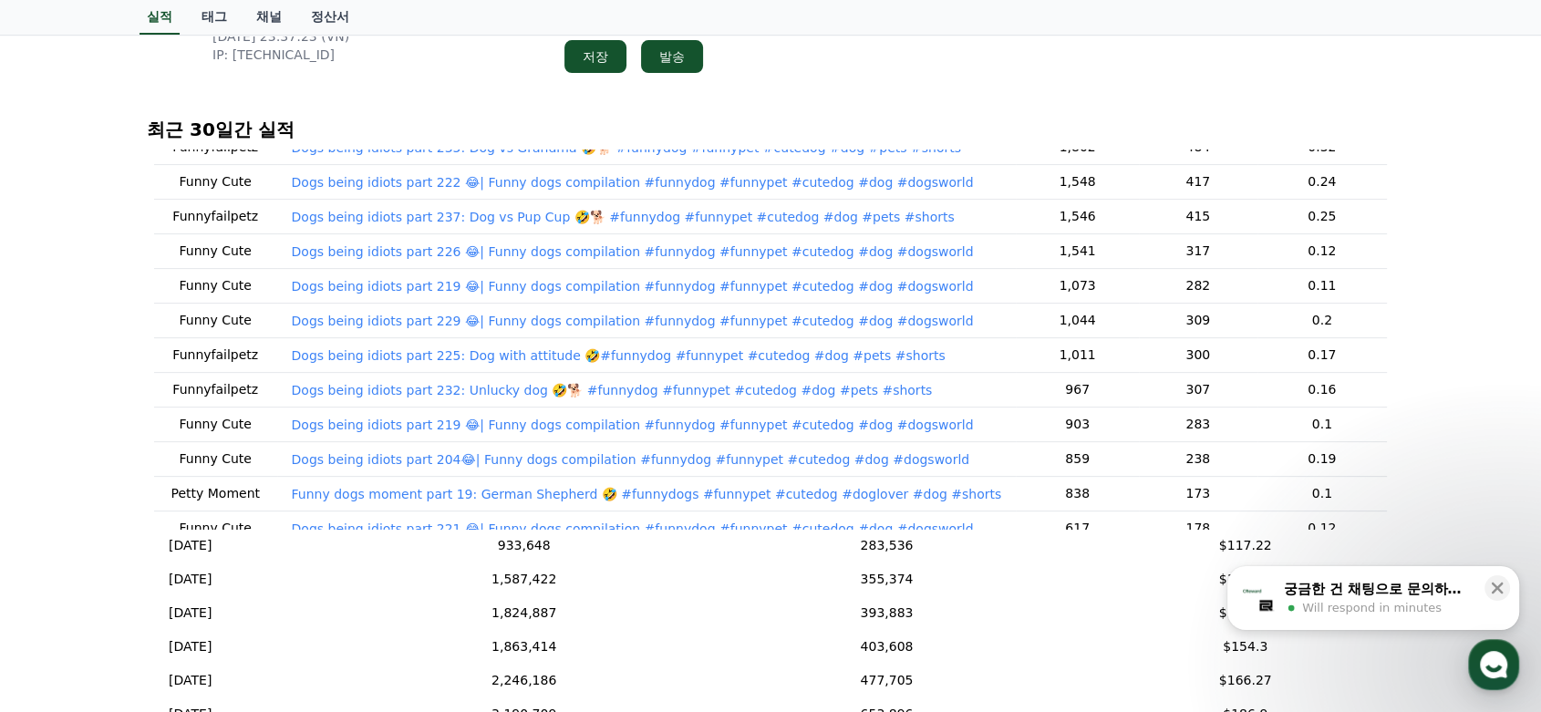
scroll to position [571, 0]
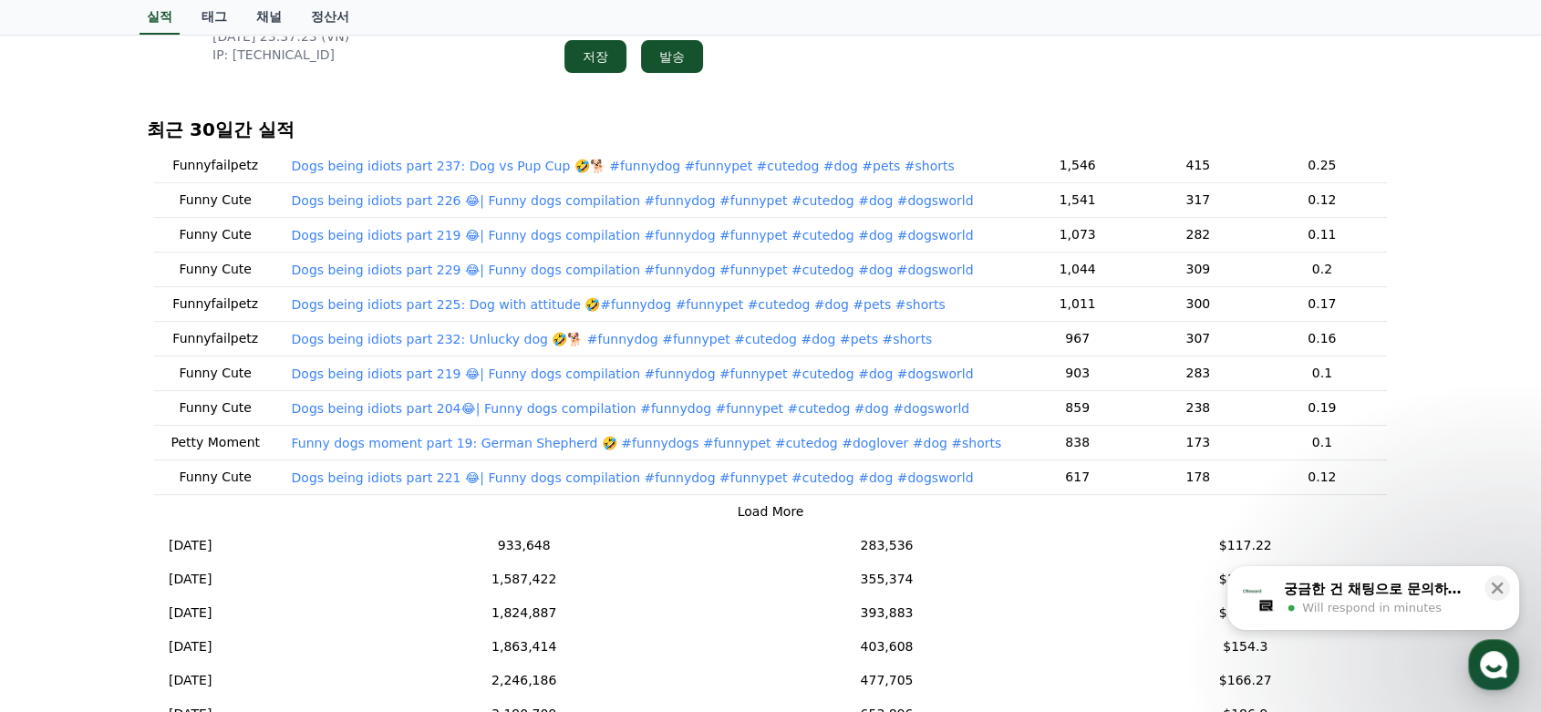
click at [770, 502] on button "Load More" at bounding box center [770, 511] width 67 height 19
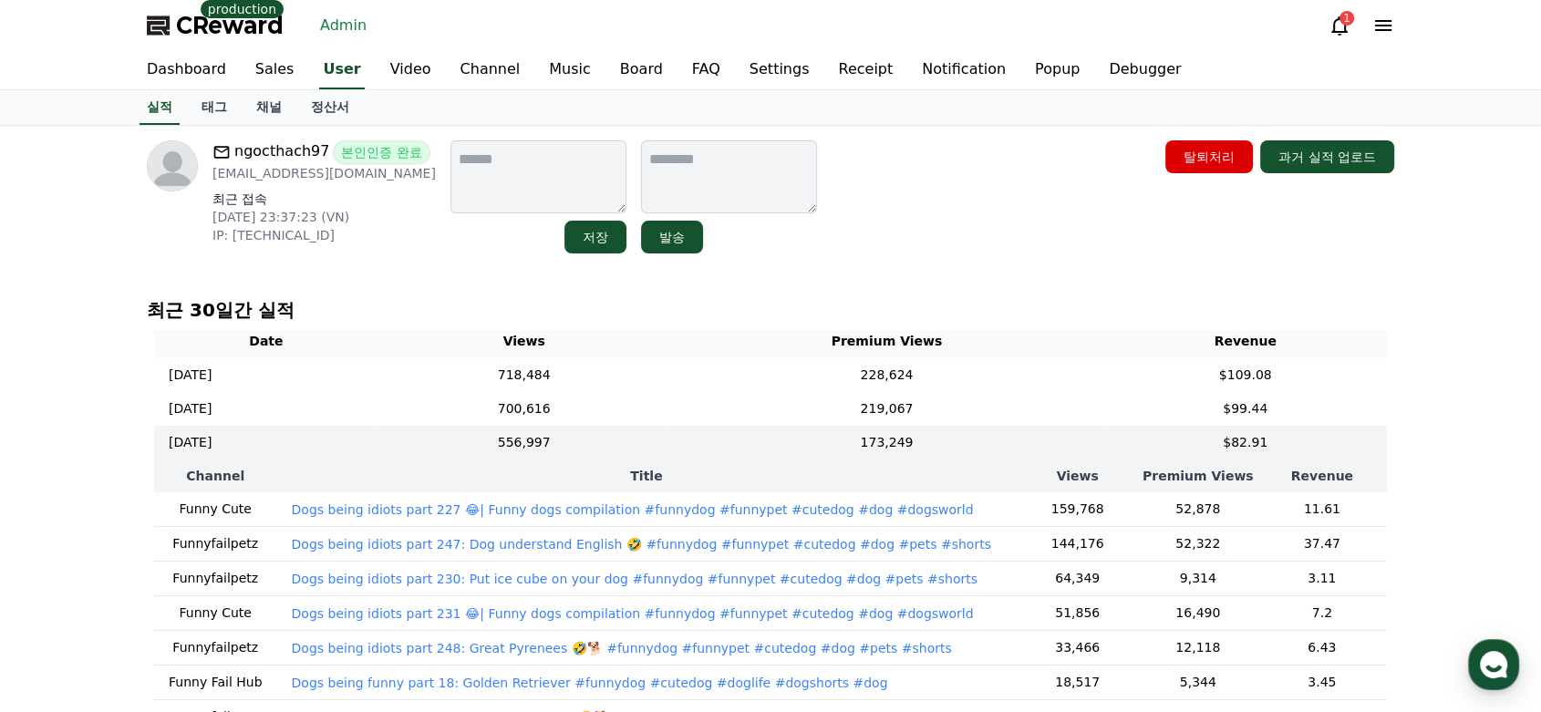
scroll to position [0, 0]
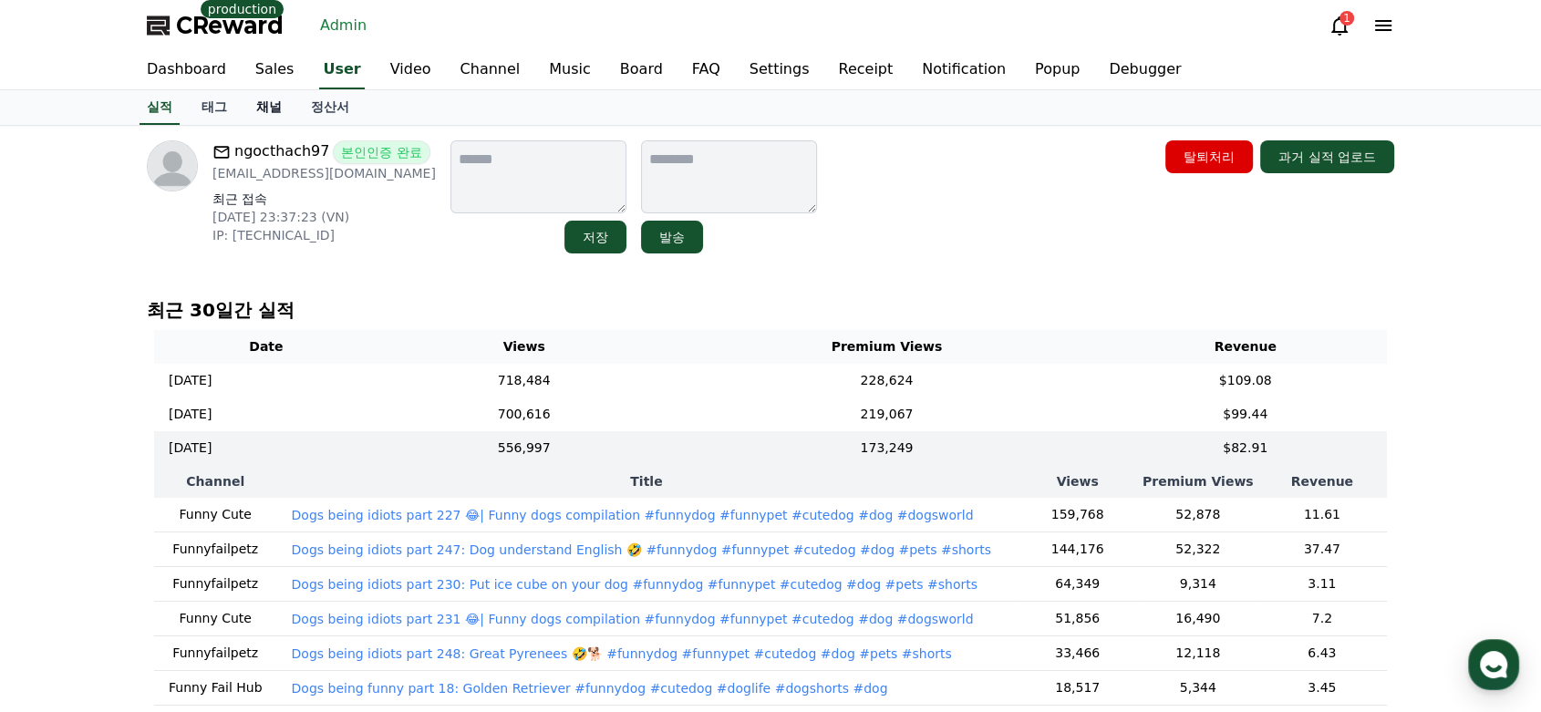
click at [260, 122] on link "채널" at bounding box center [269, 107] width 55 height 35
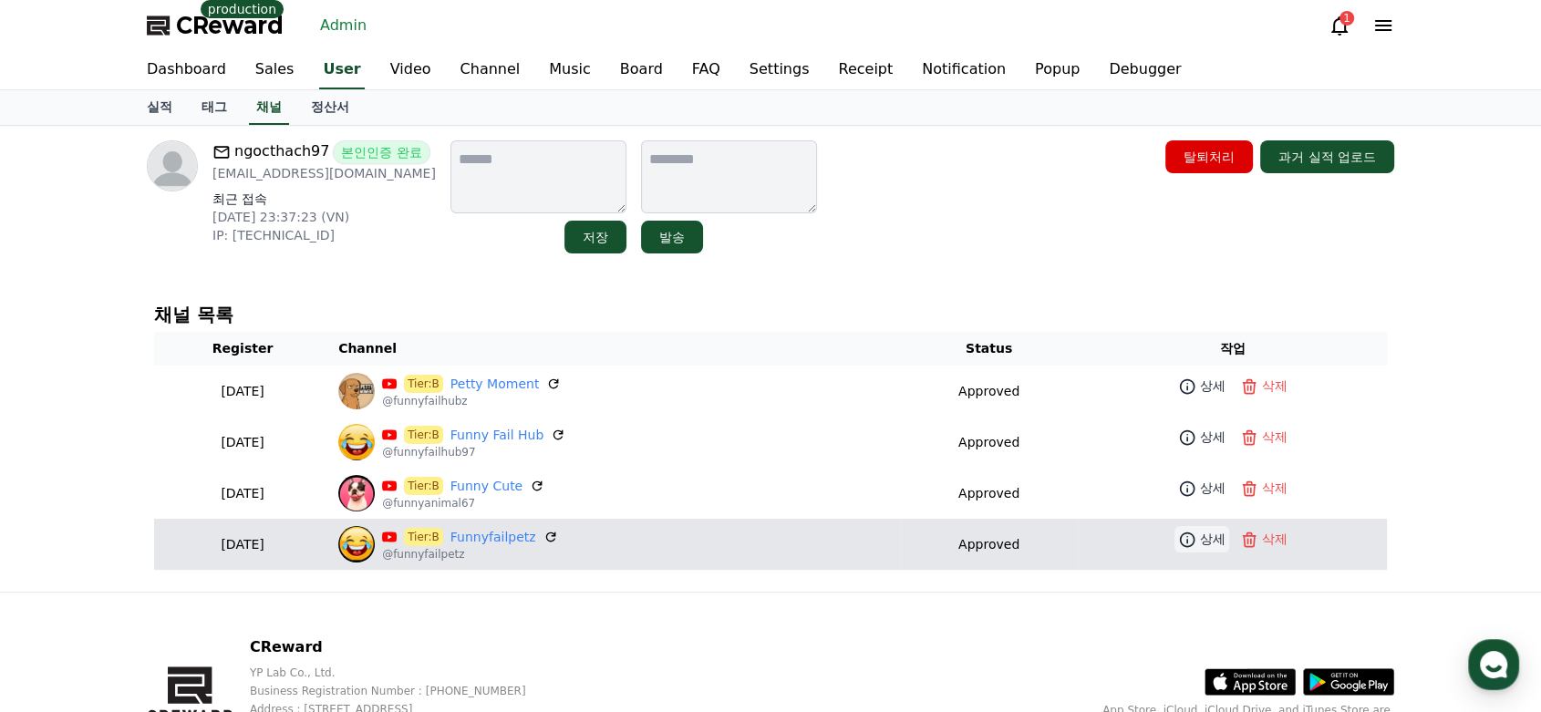
click at [1200, 534] on p "상세" at bounding box center [1213, 539] width 26 height 19
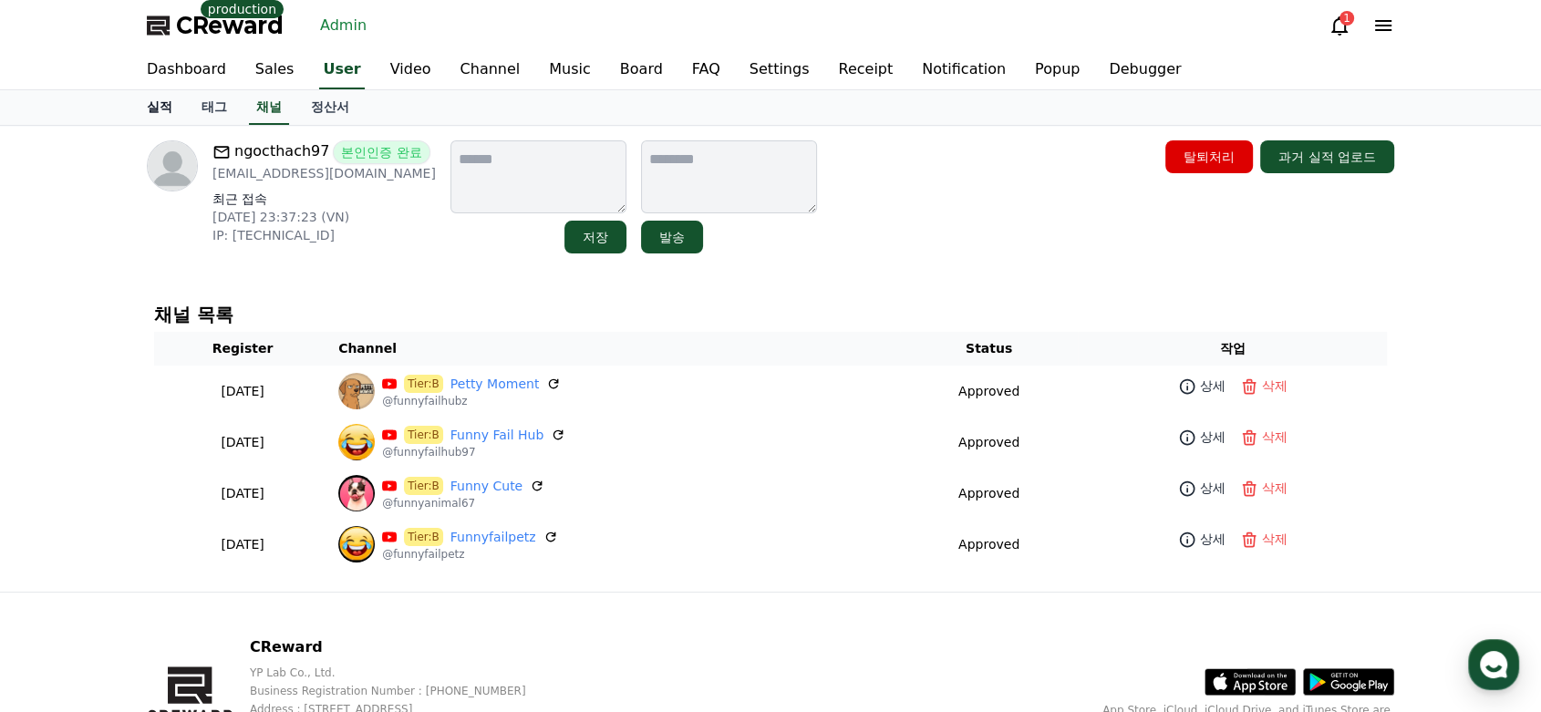
click at [164, 109] on link "실적" at bounding box center [159, 107] width 55 height 35
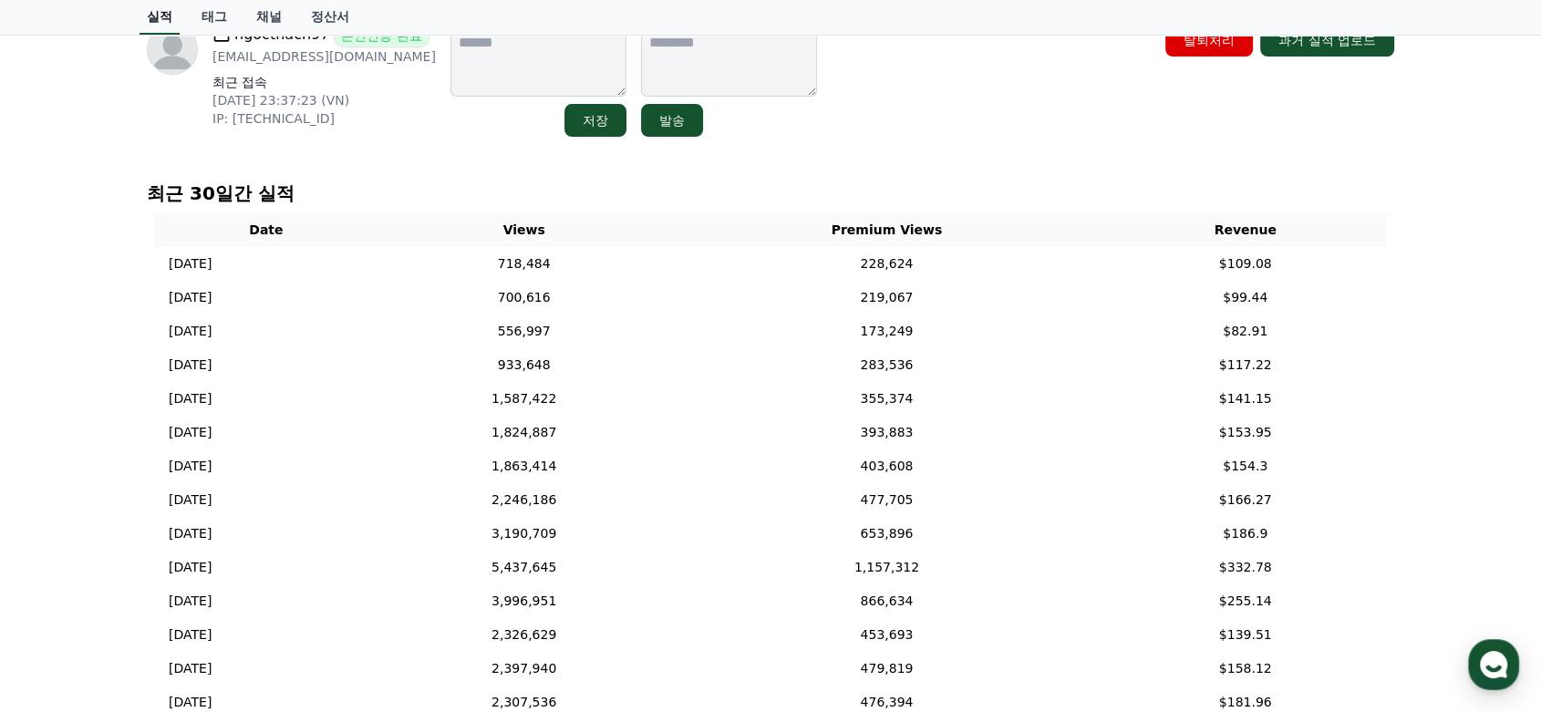
scroll to position [117, 0]
click at [833, 250] on td "228,624" at bounding box center [887, 264] width 434 height 34
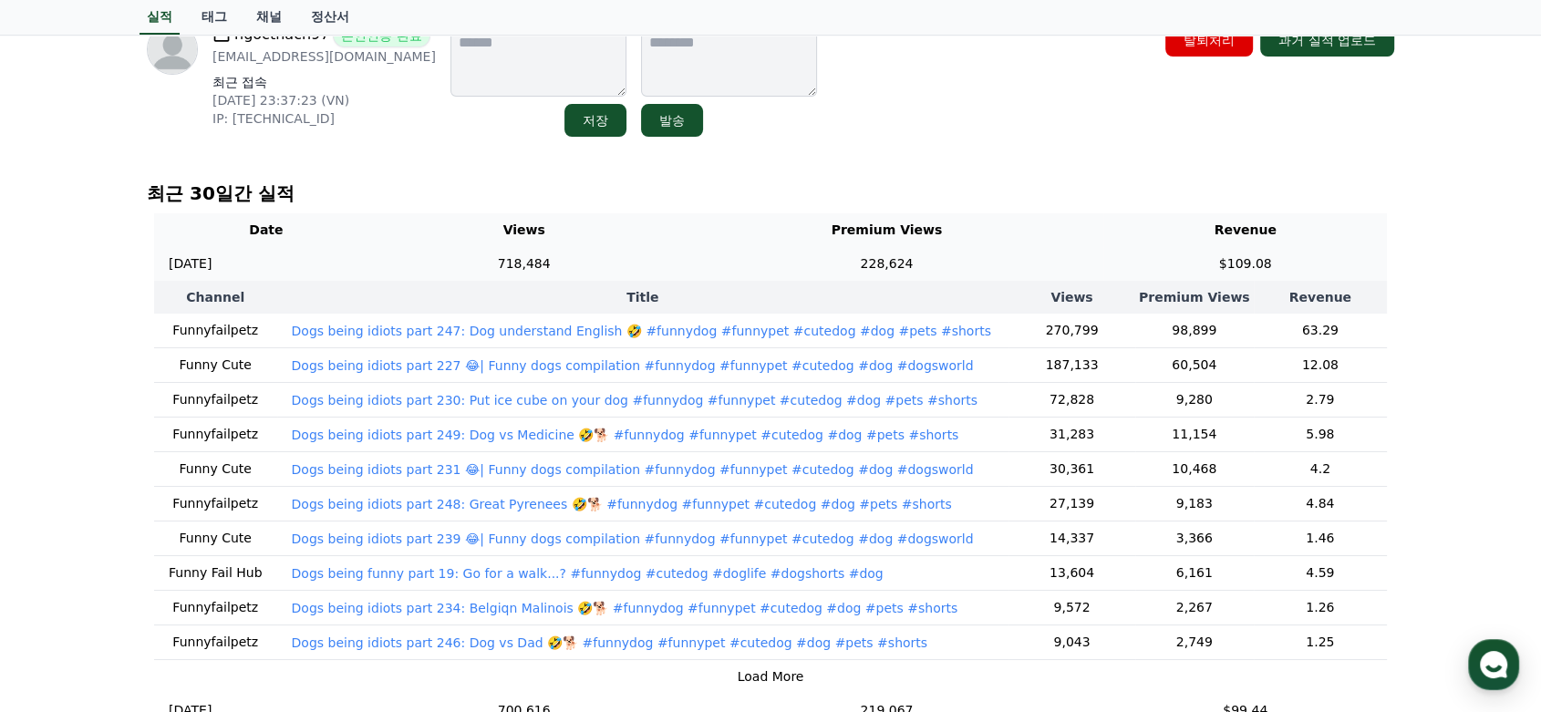
click at [852, 254] on td "228,624" at bounding box center [887, 264] width 434 height 34
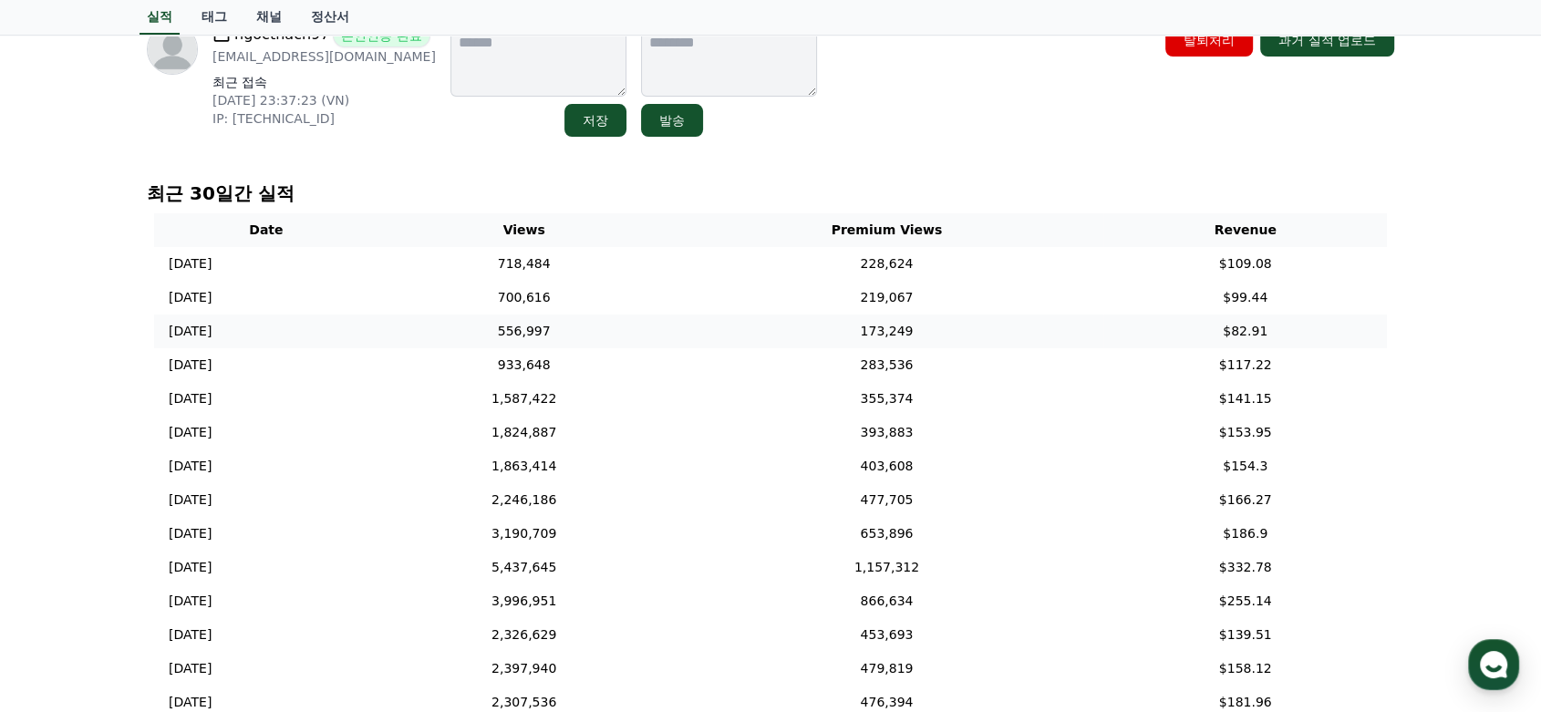
click at [797, 325] on td "173,249" at bounding box center [887, 331] width 434 height 34
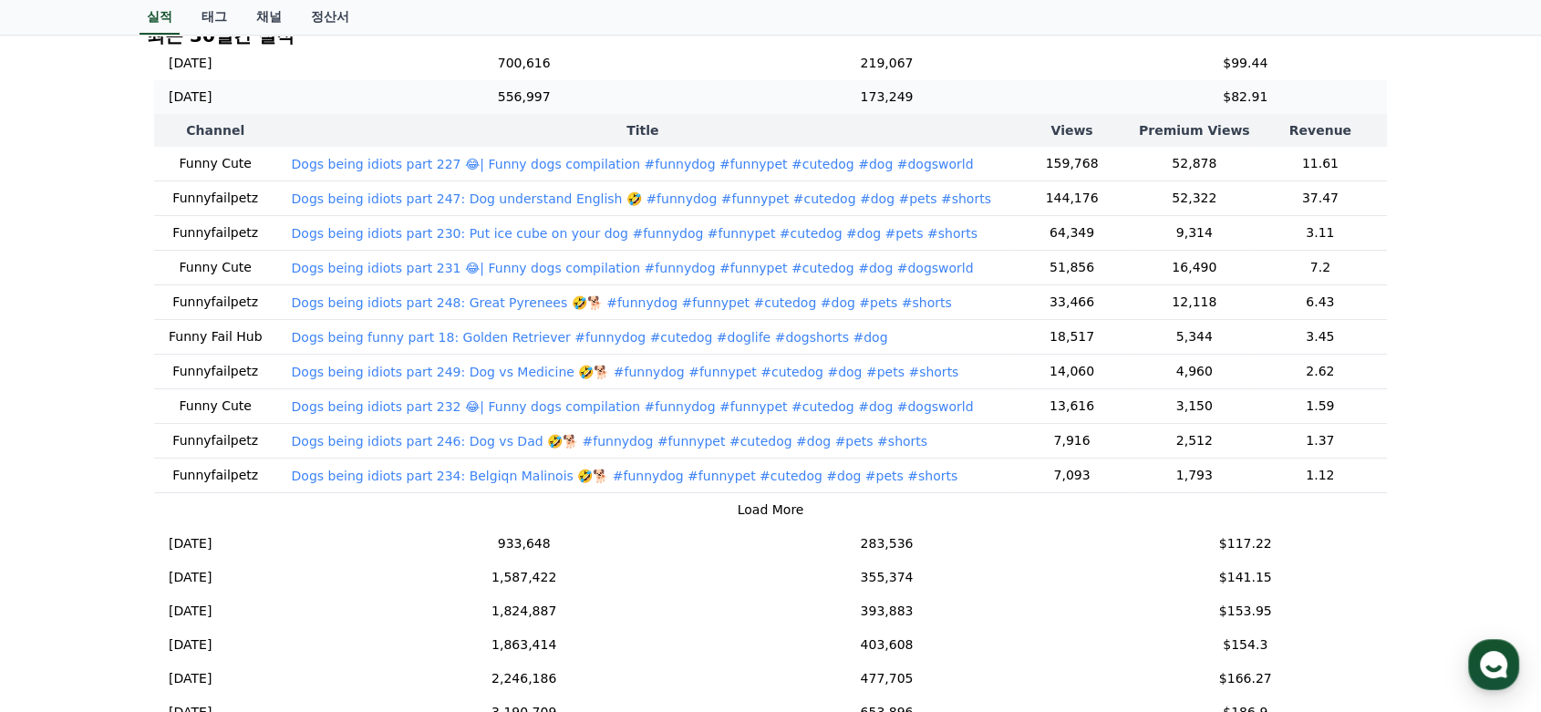
scroll to position [78, 0]
click at [758, 507] on button "Load More" at bounding box center [770, 508] width 67 height 19
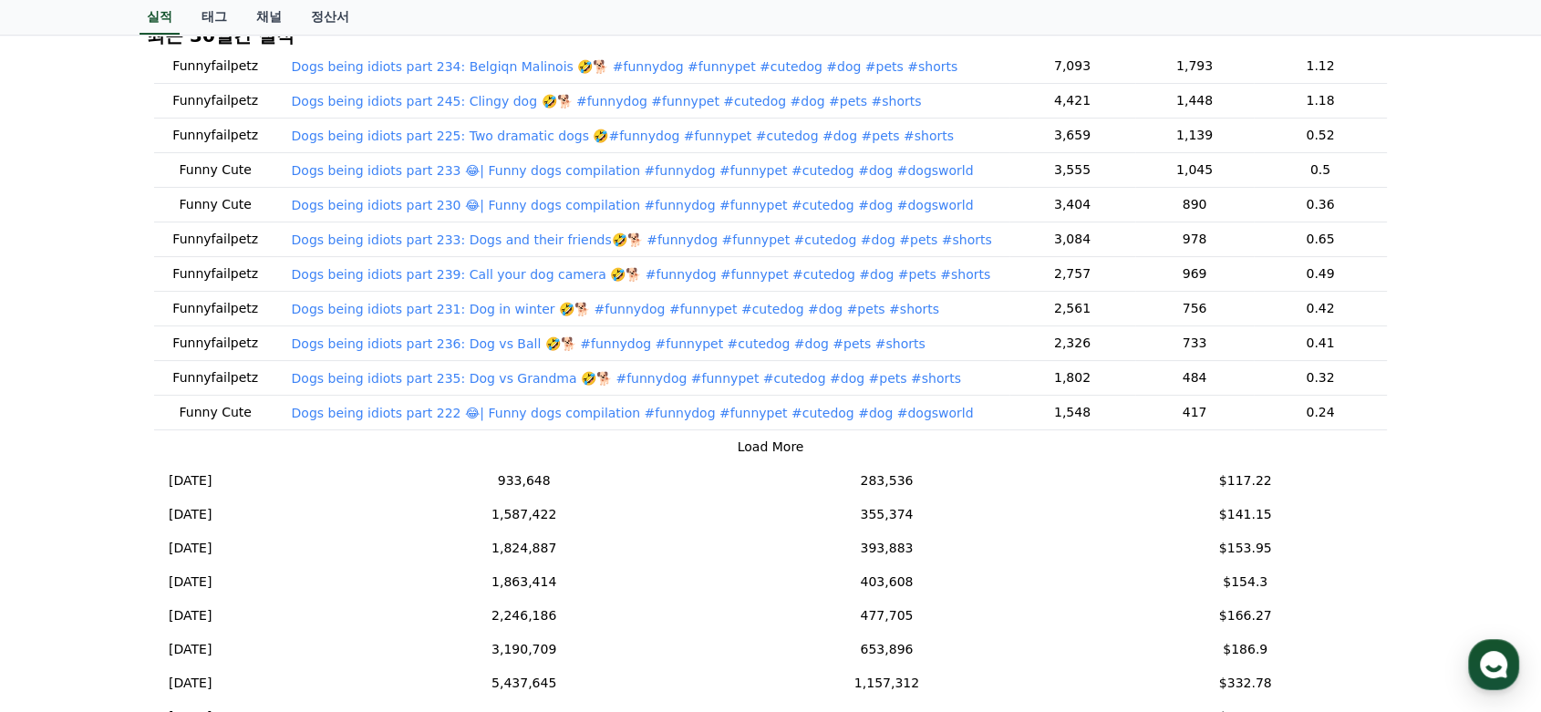
scroll to position [281, 0]
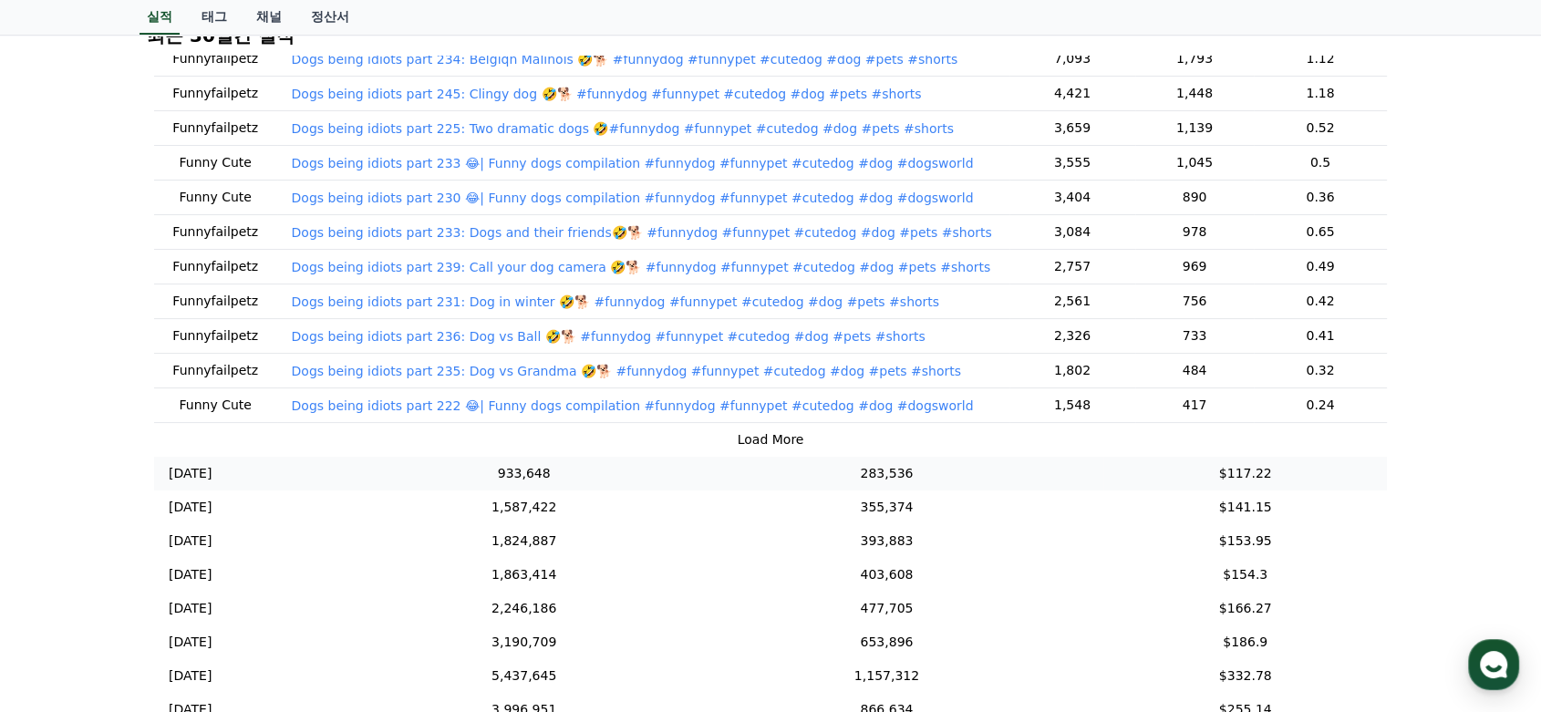
click at [759, 465] on td "283,536" at bounding box center [887, 474] width 434 height 34
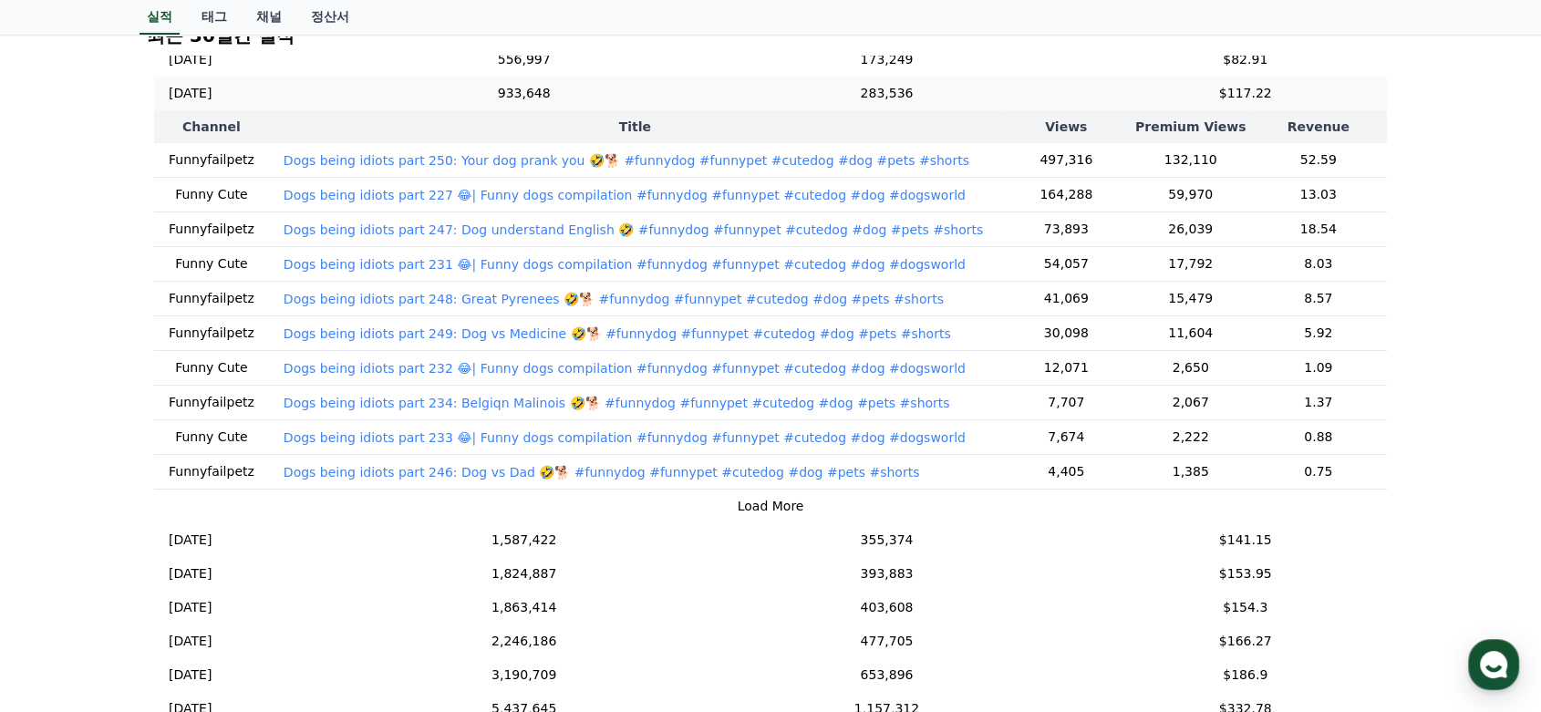
scroll to position [120, 0]
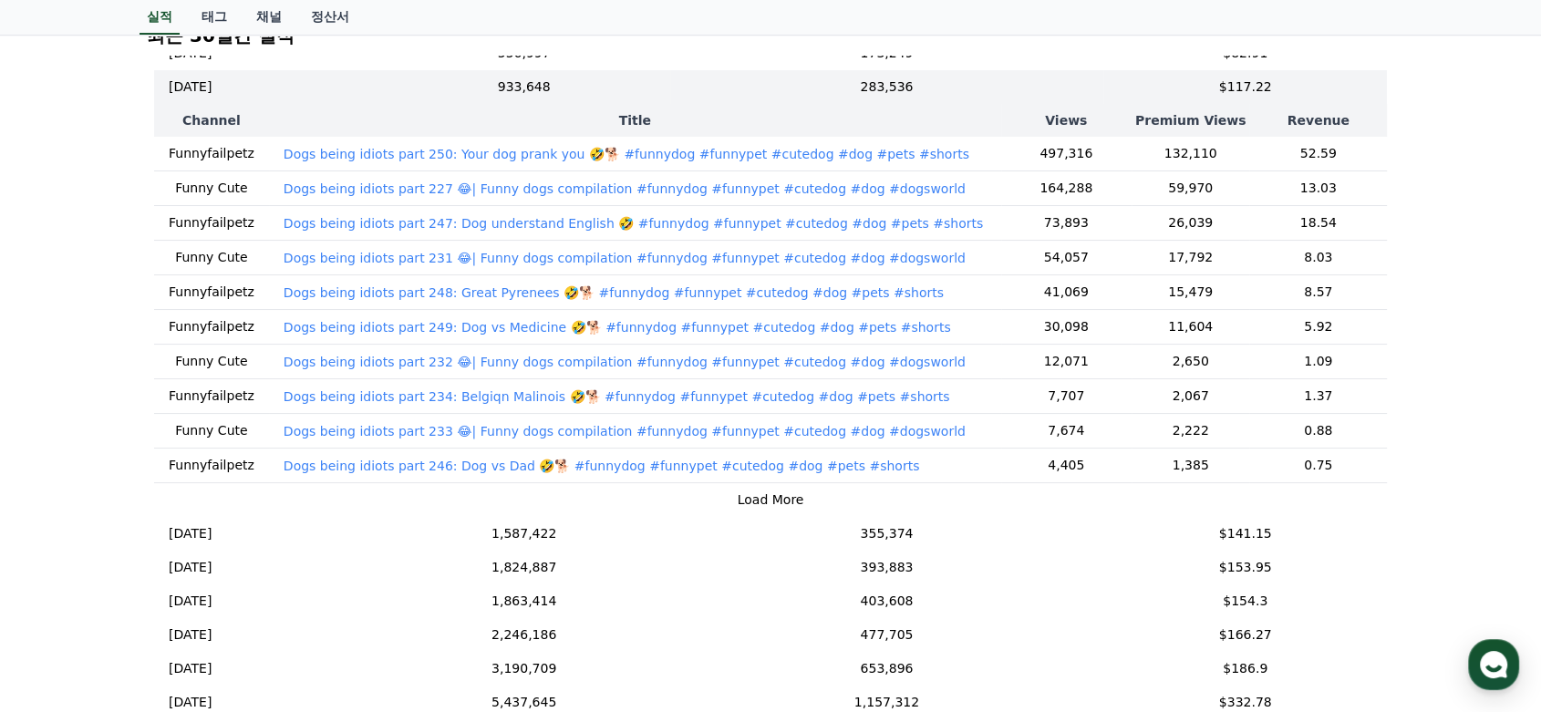
click at [773, 498] on button "Load More" at bounding box center [770, 499] width 67 height 19
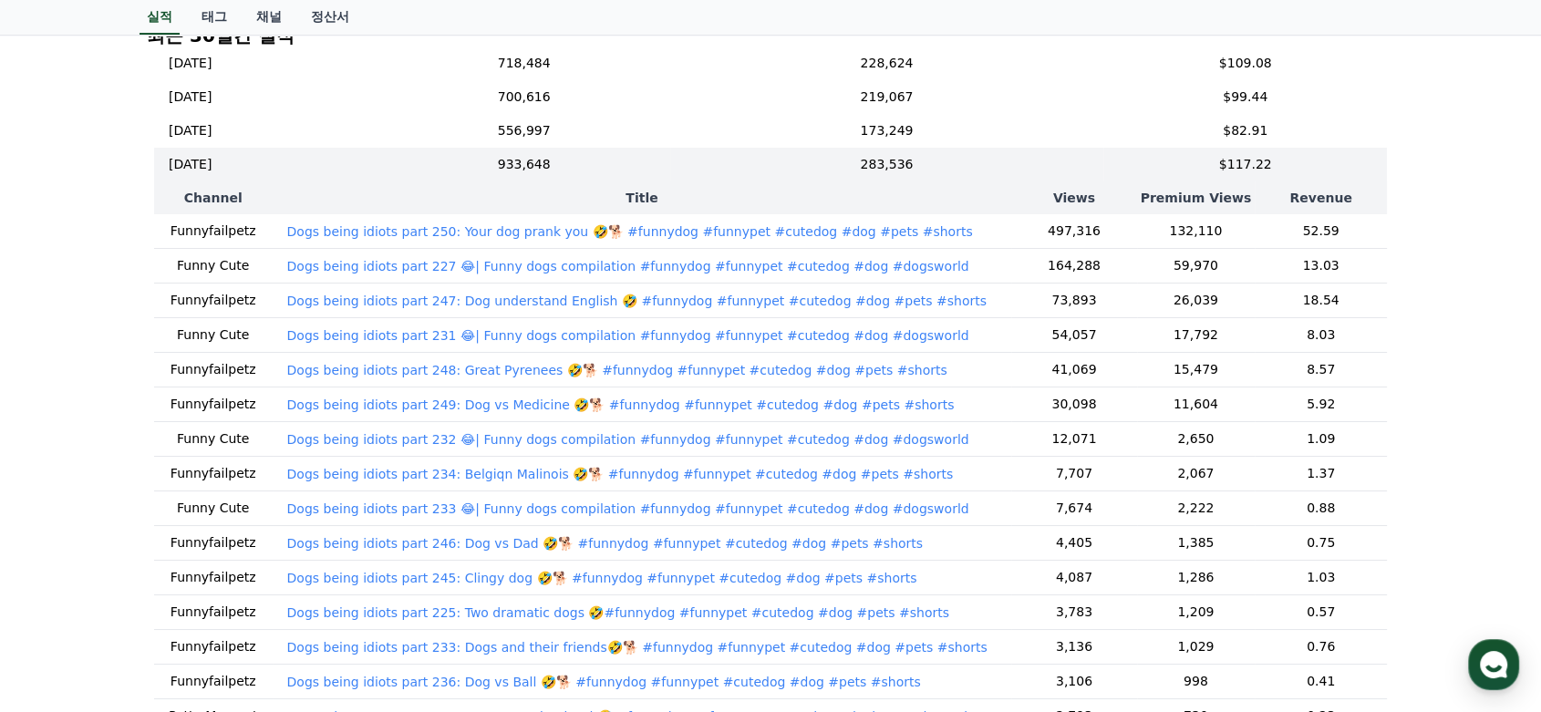
scroll to position [40, 0]
click at [889, 233] on p "Dogs being idiots part 250: Your dog prank you 🤣🐕 #funnydog #funnypet #cutedog …" at bounding box center [629, 234] width 685 height 18
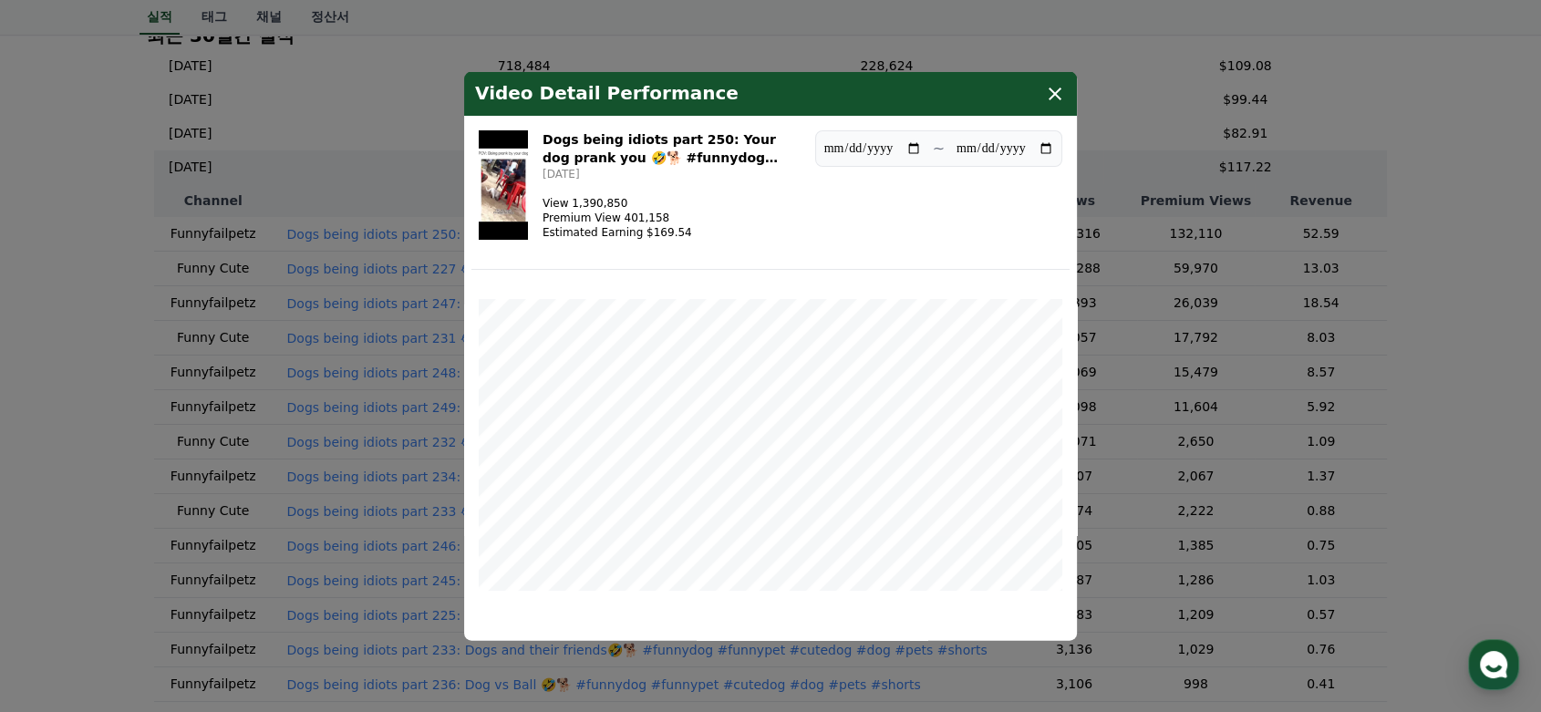
click at [1070, 86] on div "Video Detail Performance" at bounding box center [770, 93] width 613 height 44
click at [1057, 97] on icon "modal" at bounding box center [1055, 93] width 22 height 22
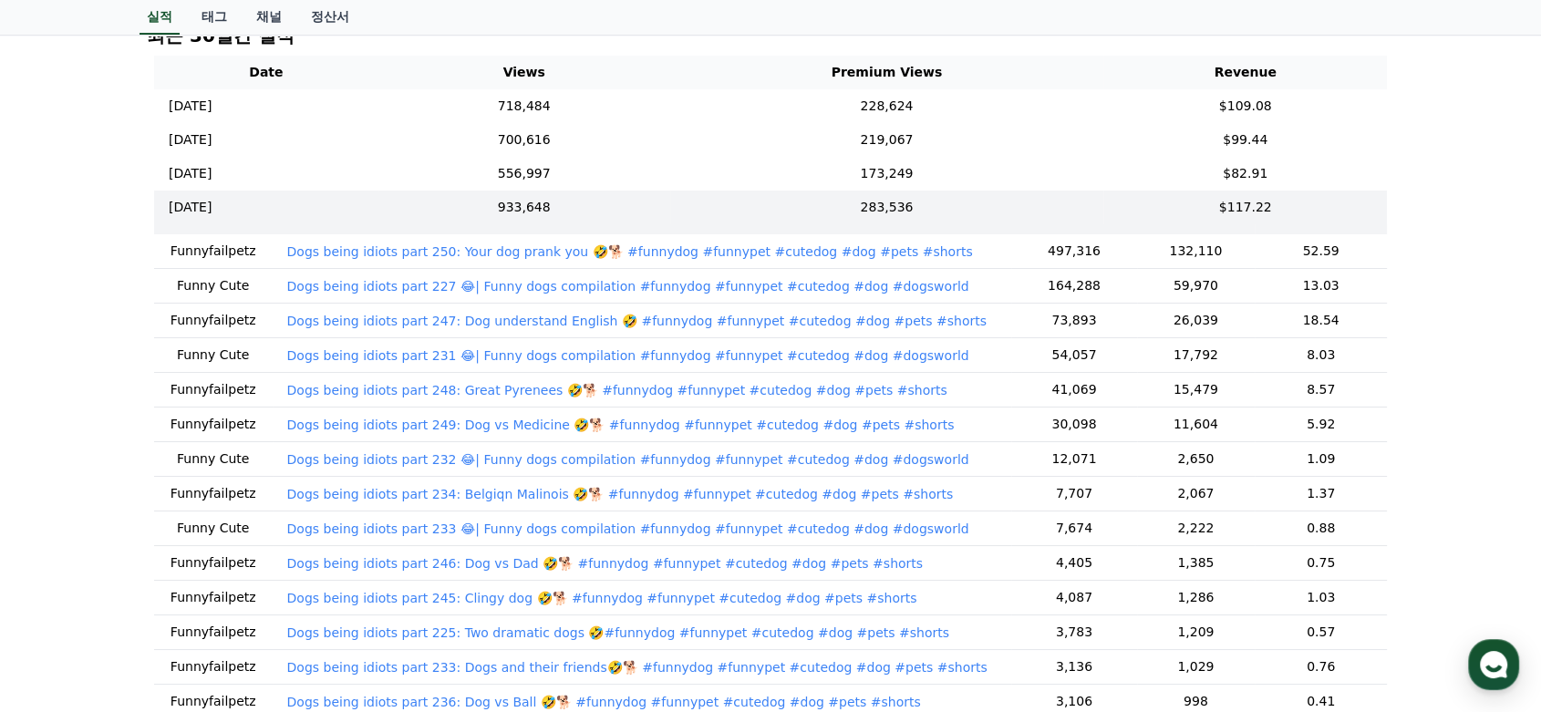
scroll to position [0, 0]
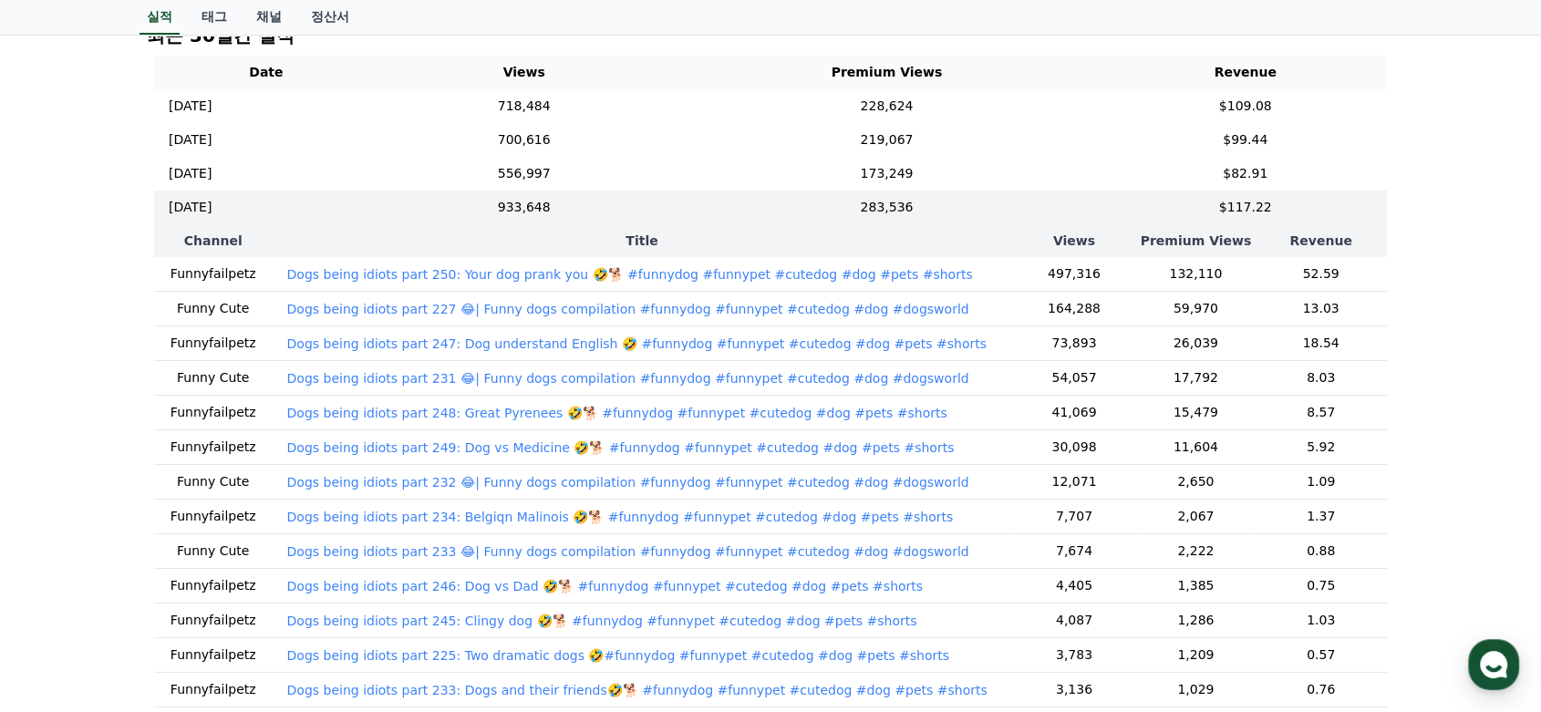
click at [809, 273] on p "Dogs being idiots part 250: Your dog prank you 🤣🐕 #funnydog #funnypet #cutedog …" at bounding box center [629, 274] width 685 height 18
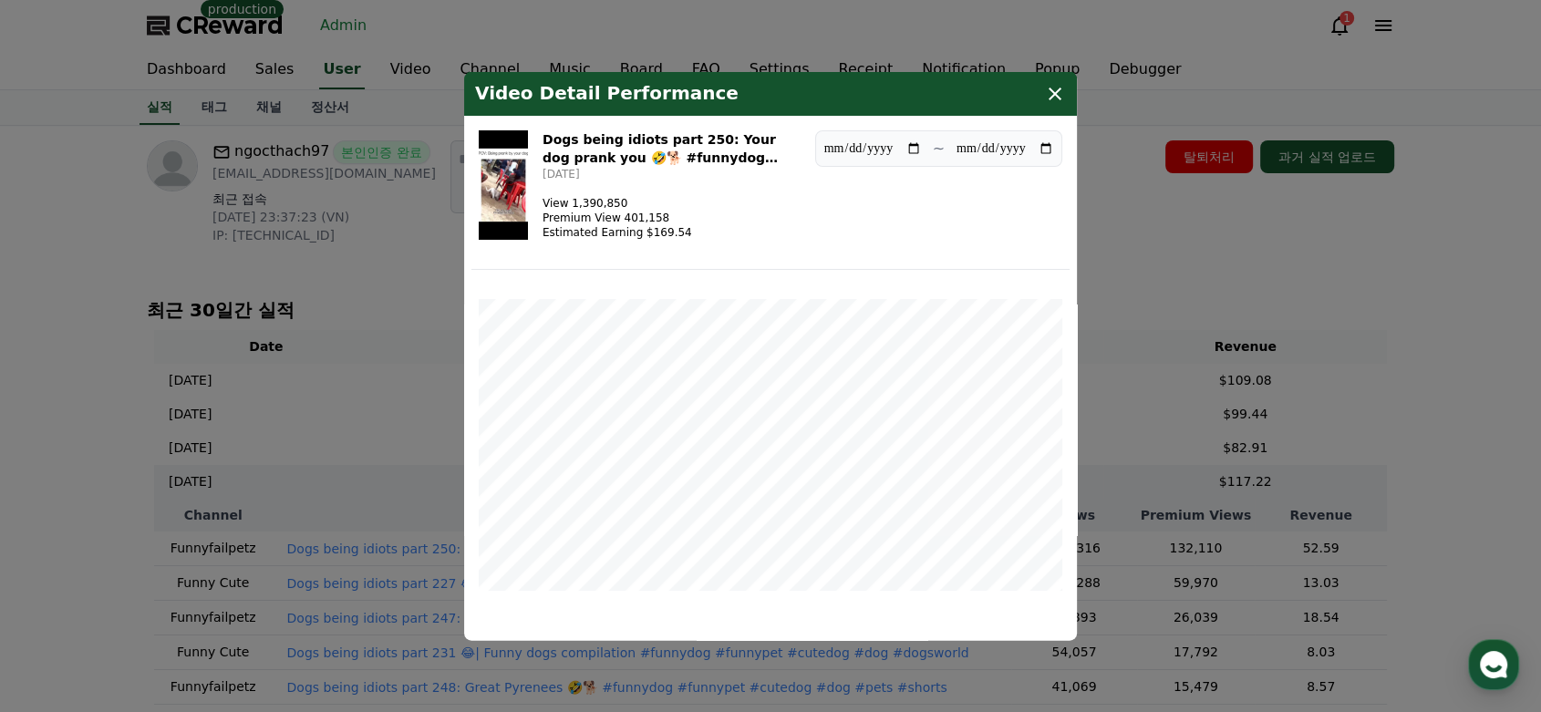
click at [1065, 95] on icon "modal" at bounding box center [1055, 93] width 22 height 22
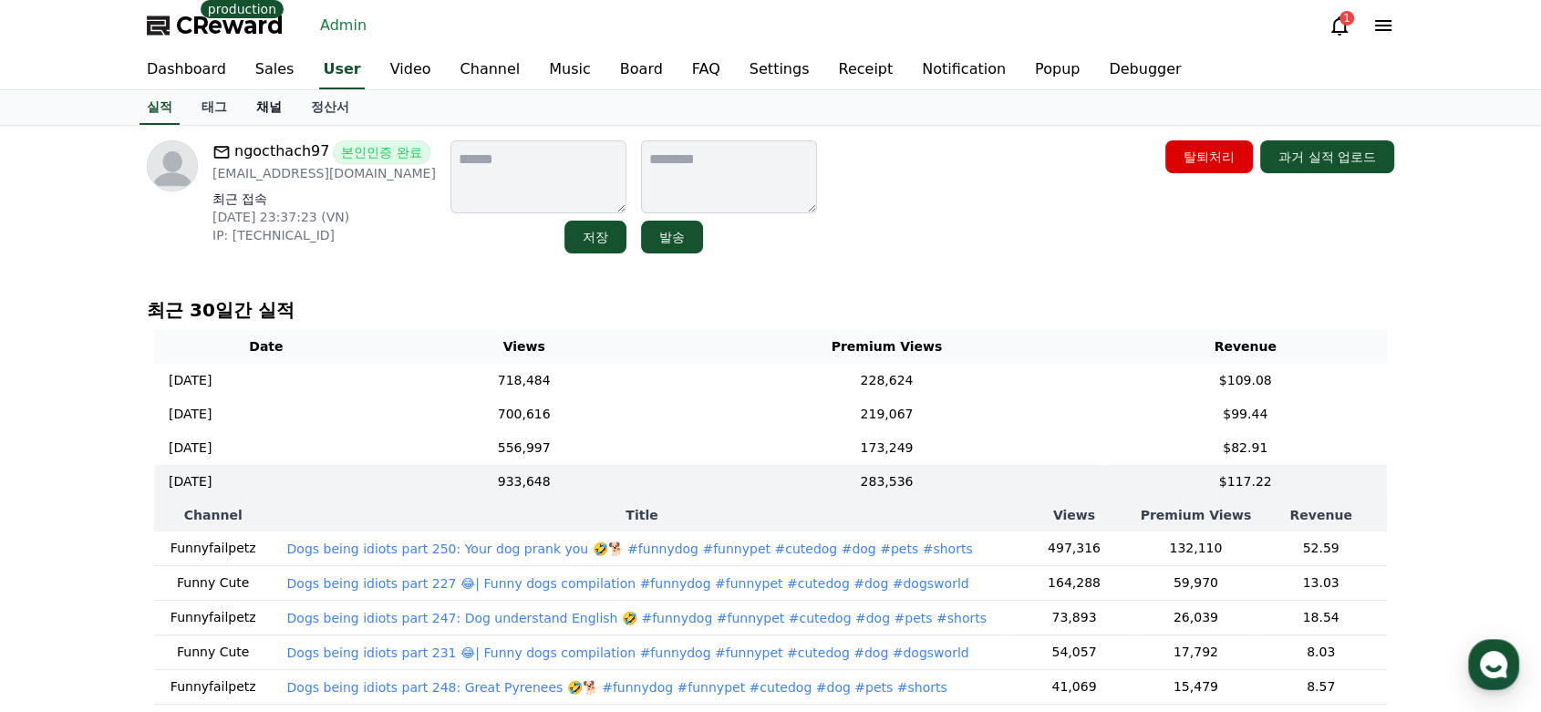
click at [270, 97] on link "채널" at bounding box center [269, 107] width 55 height 35
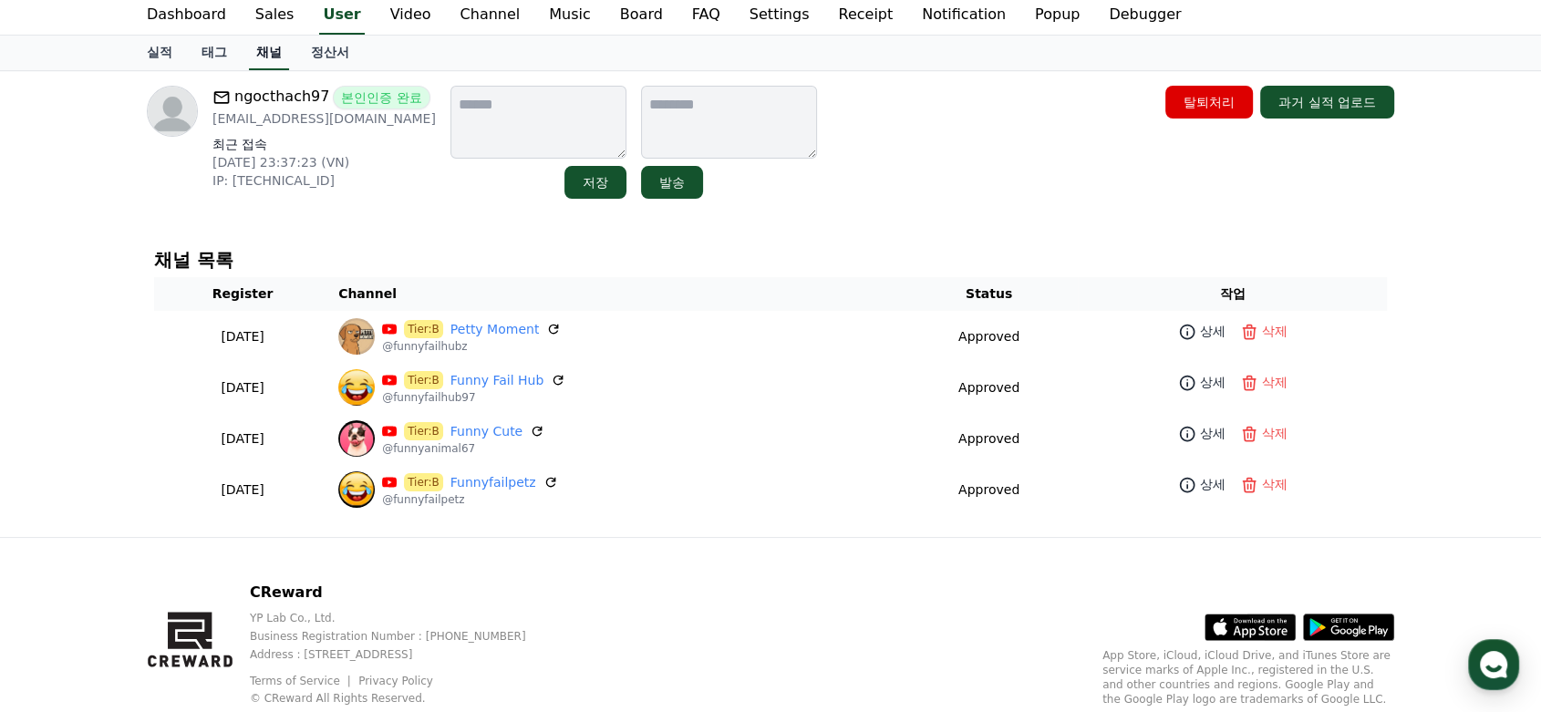
scroll to position [75, 0]
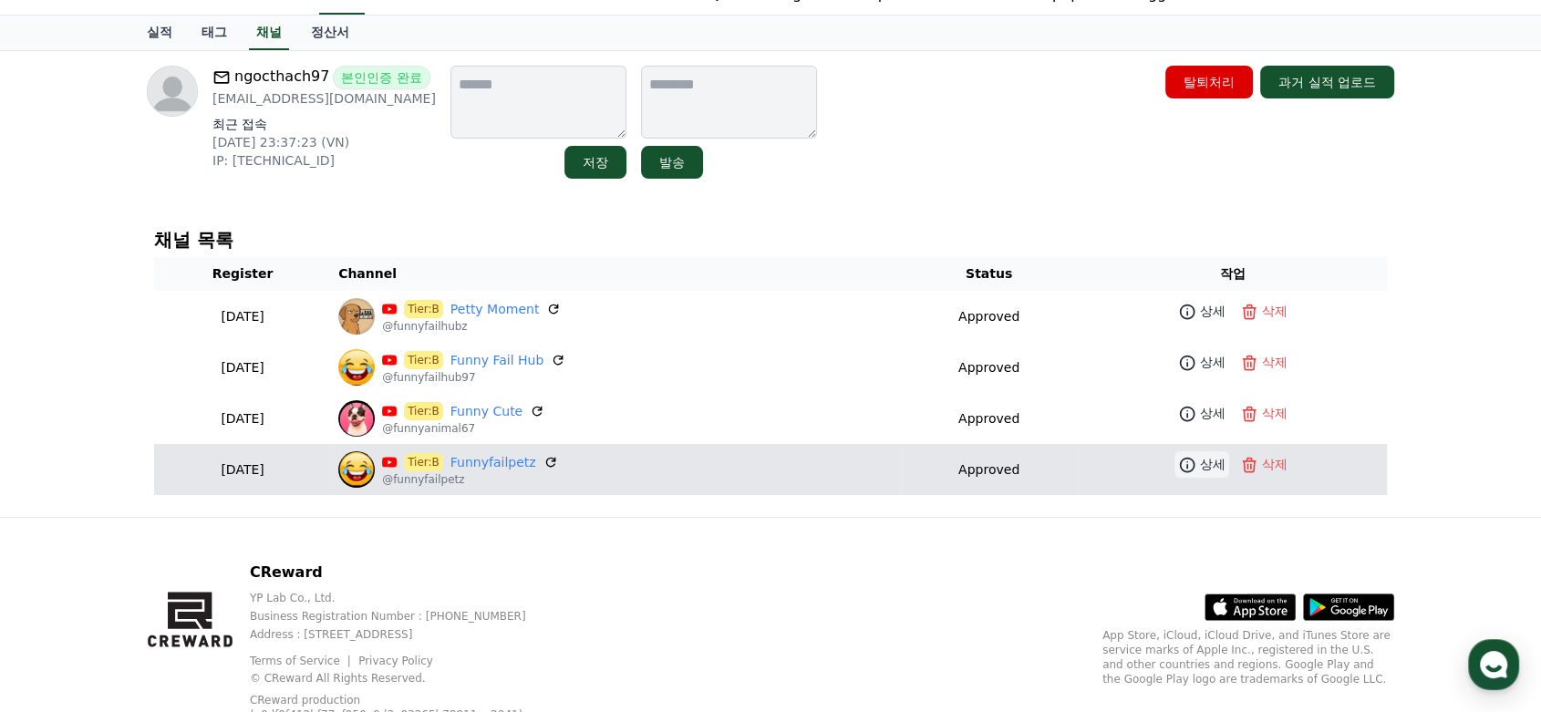
click at [1191, 462] on icon at bounding box center [1186, 464] width 15 height 15
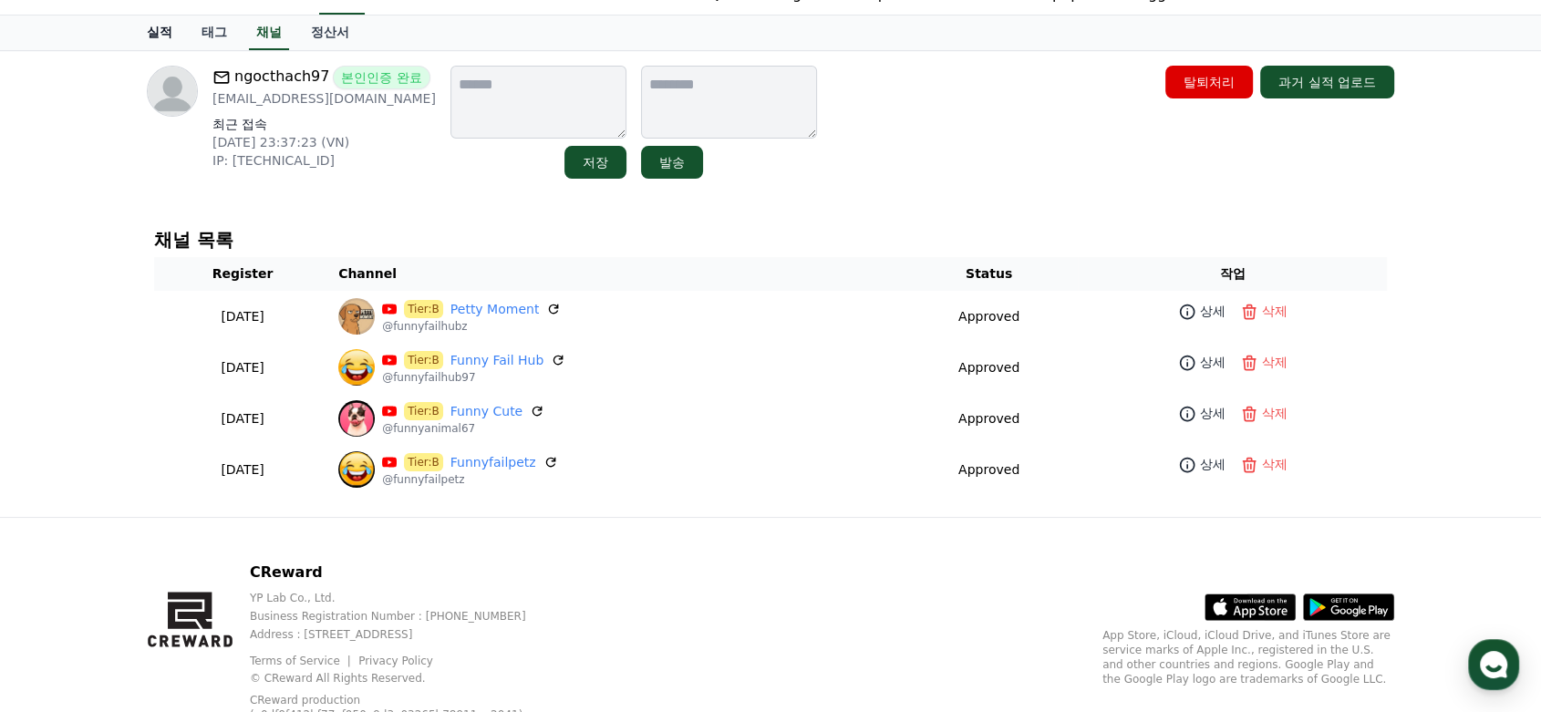
click at [160, 29] on link "실적" at bounding box center [159, 32] width 55 height 35
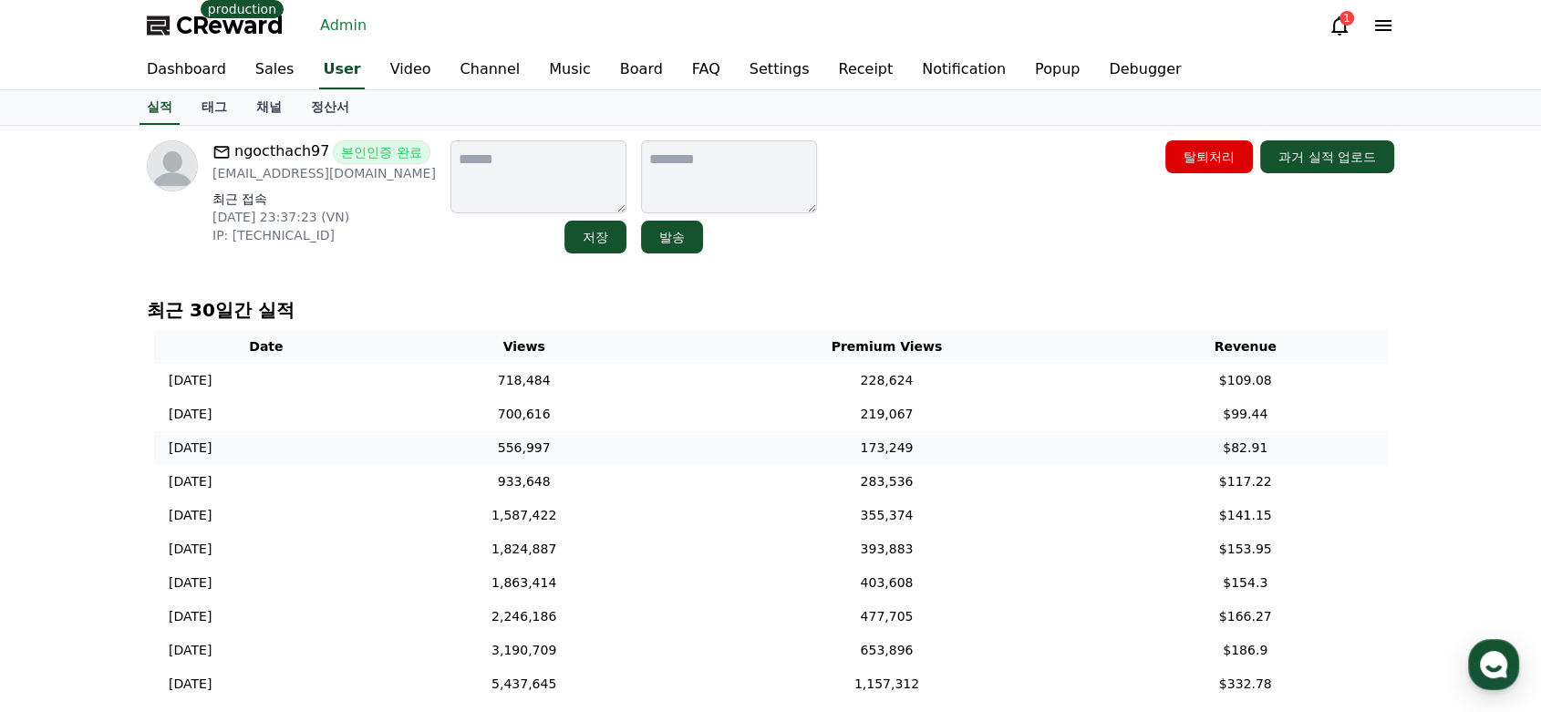
click at [727, 457] on td "173,249" at bounding box center [887, 448] width 434 height 34
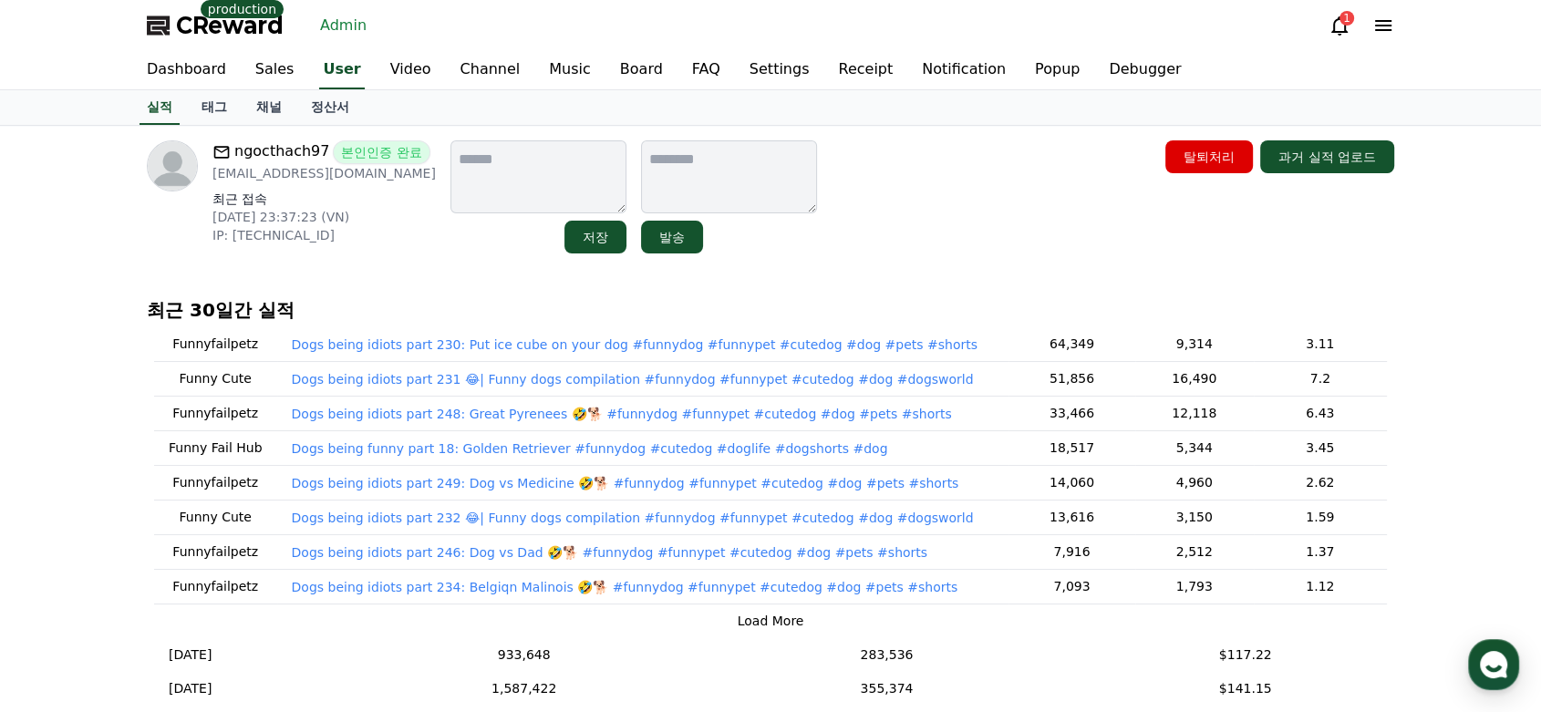
scroll to position [269, 0]
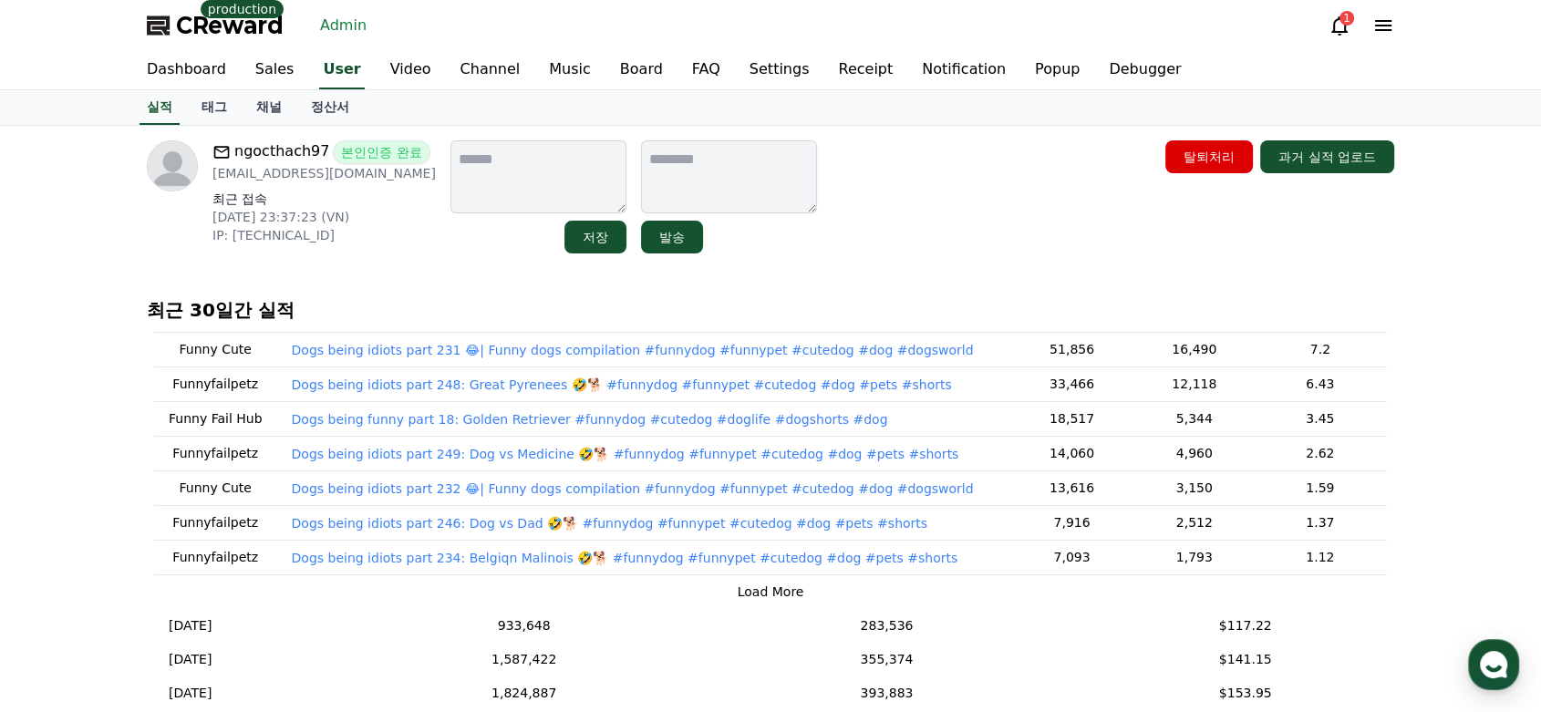
click at [774, 593] on button "Load More" at bounding box center [770, 591] width 67 height 19
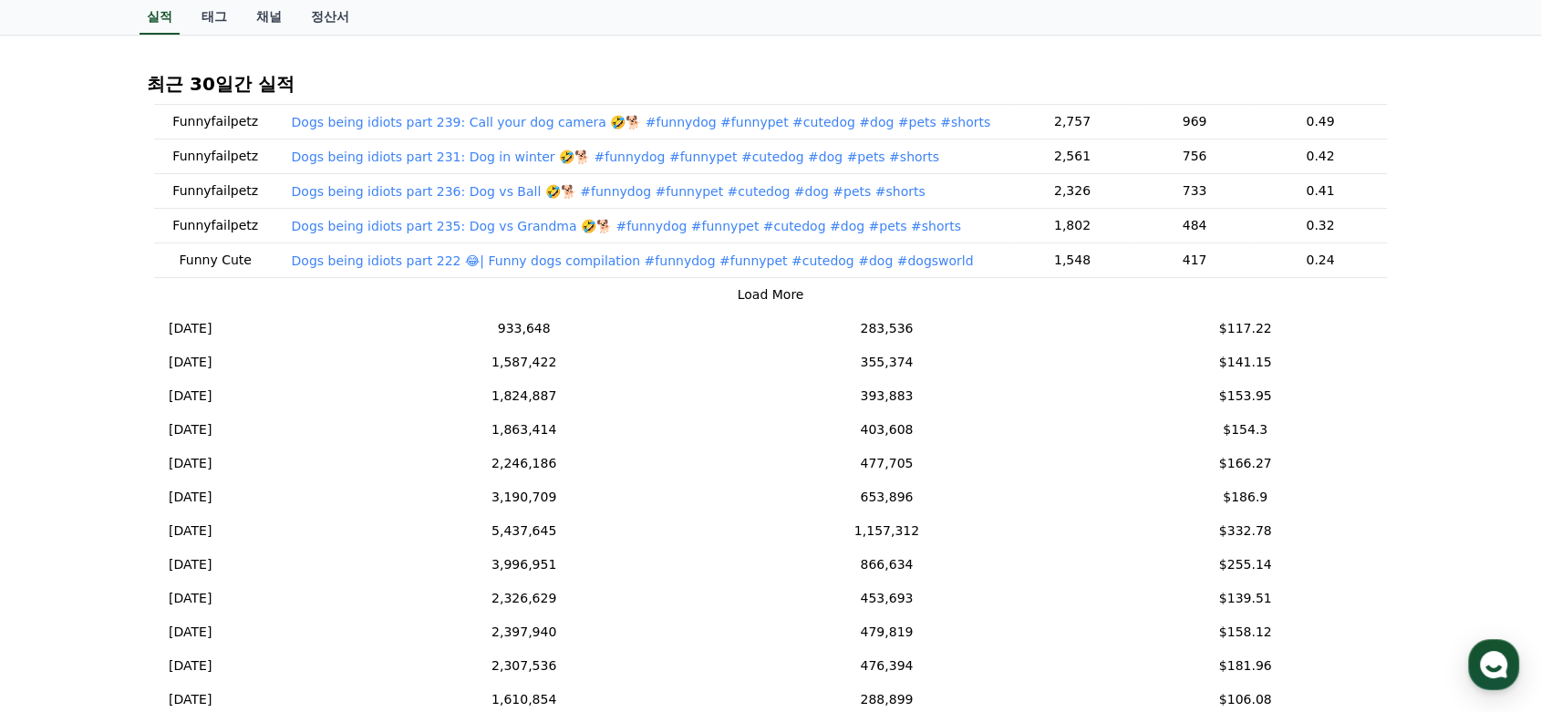
scroll to position [478, 0]
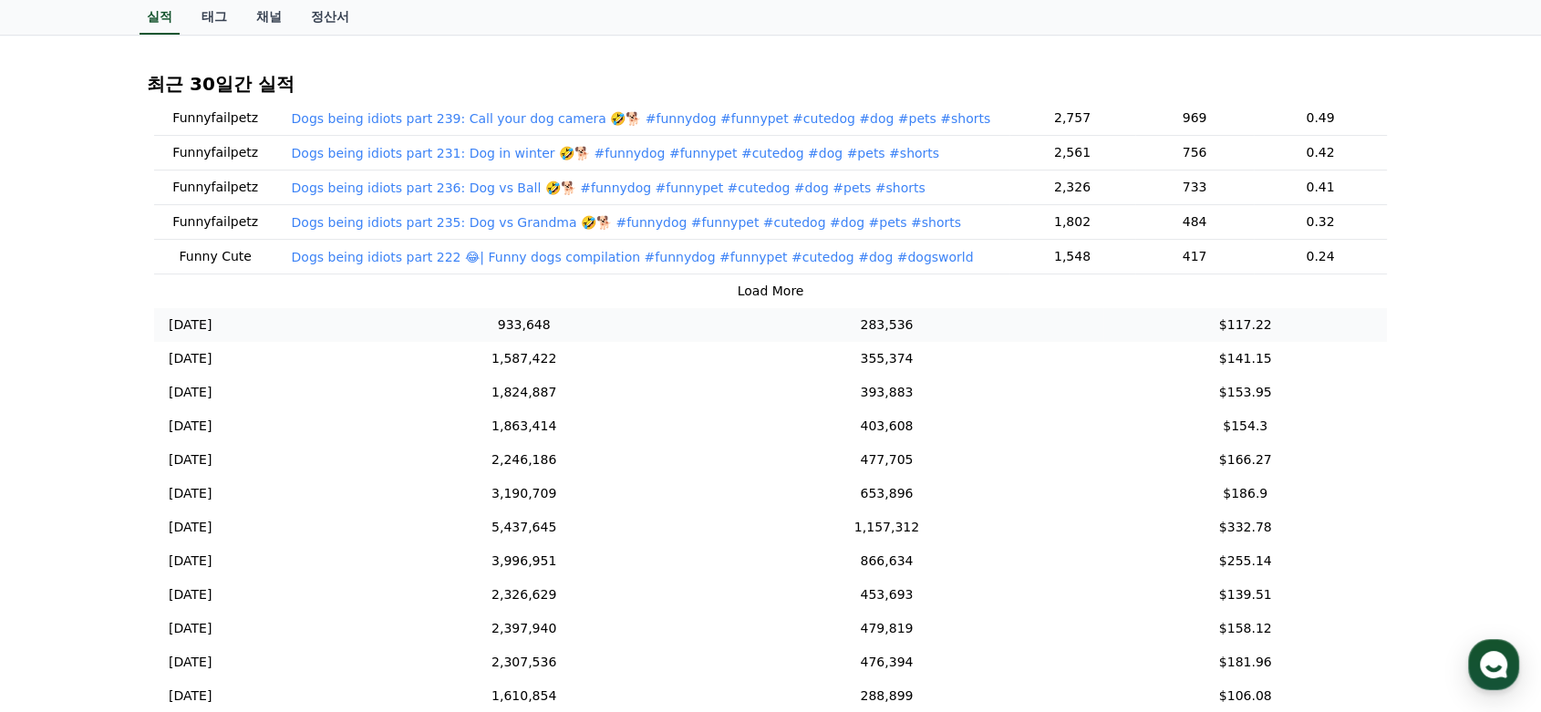
click at [772, 330] on td "283,536" at bounding box center [887, 325] width 434 height 34
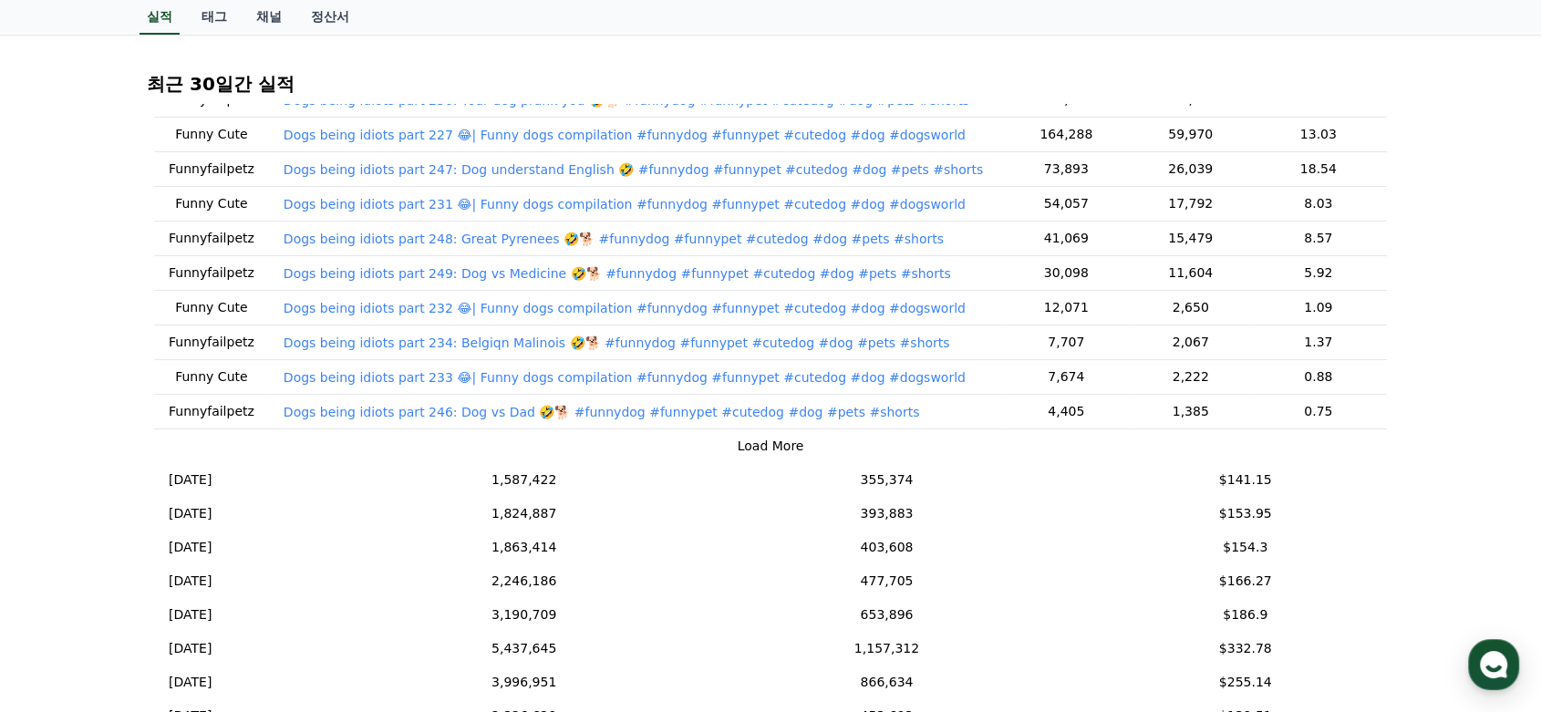
scroll to position [229, 0]
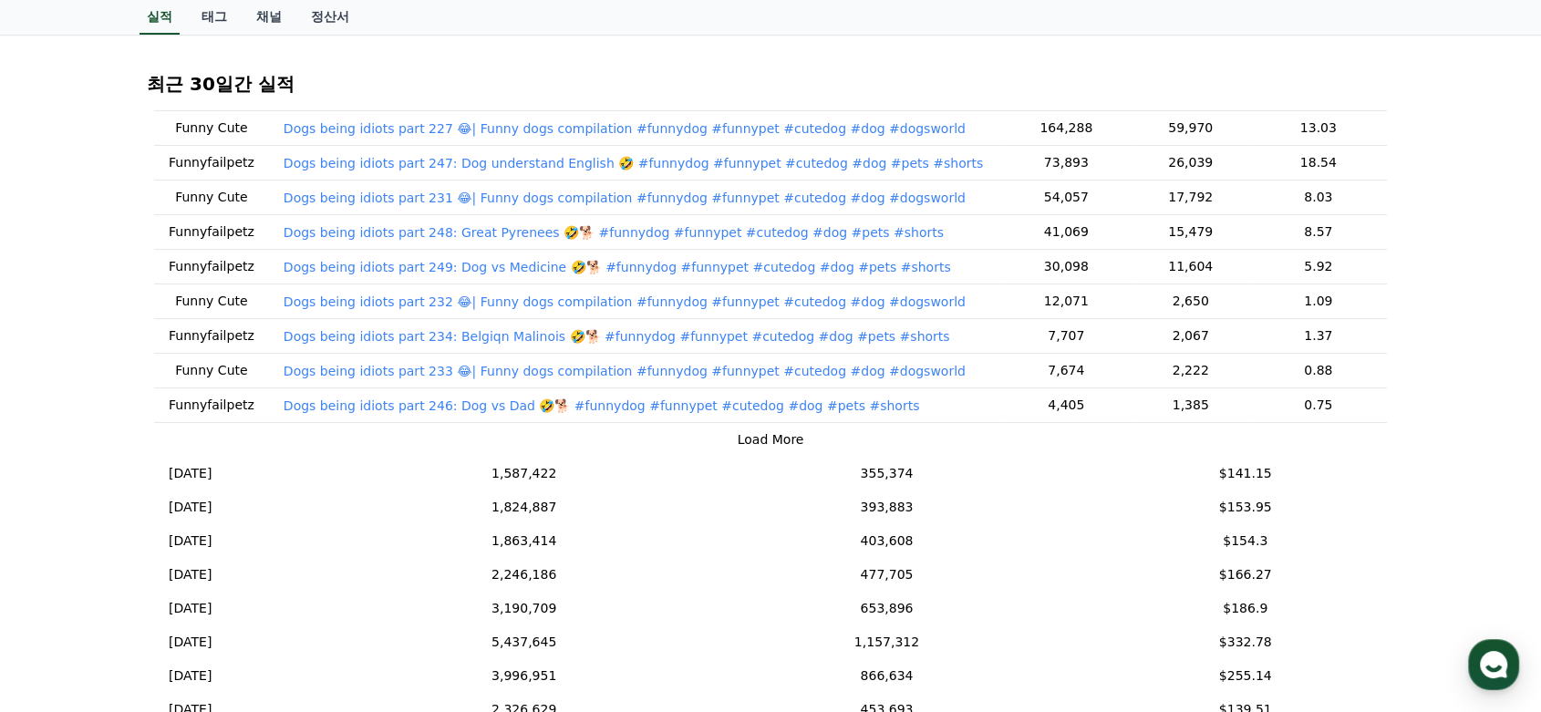
click at [778, 438] on button "Load More" at bounding box center [770, 439] width 67 height 19
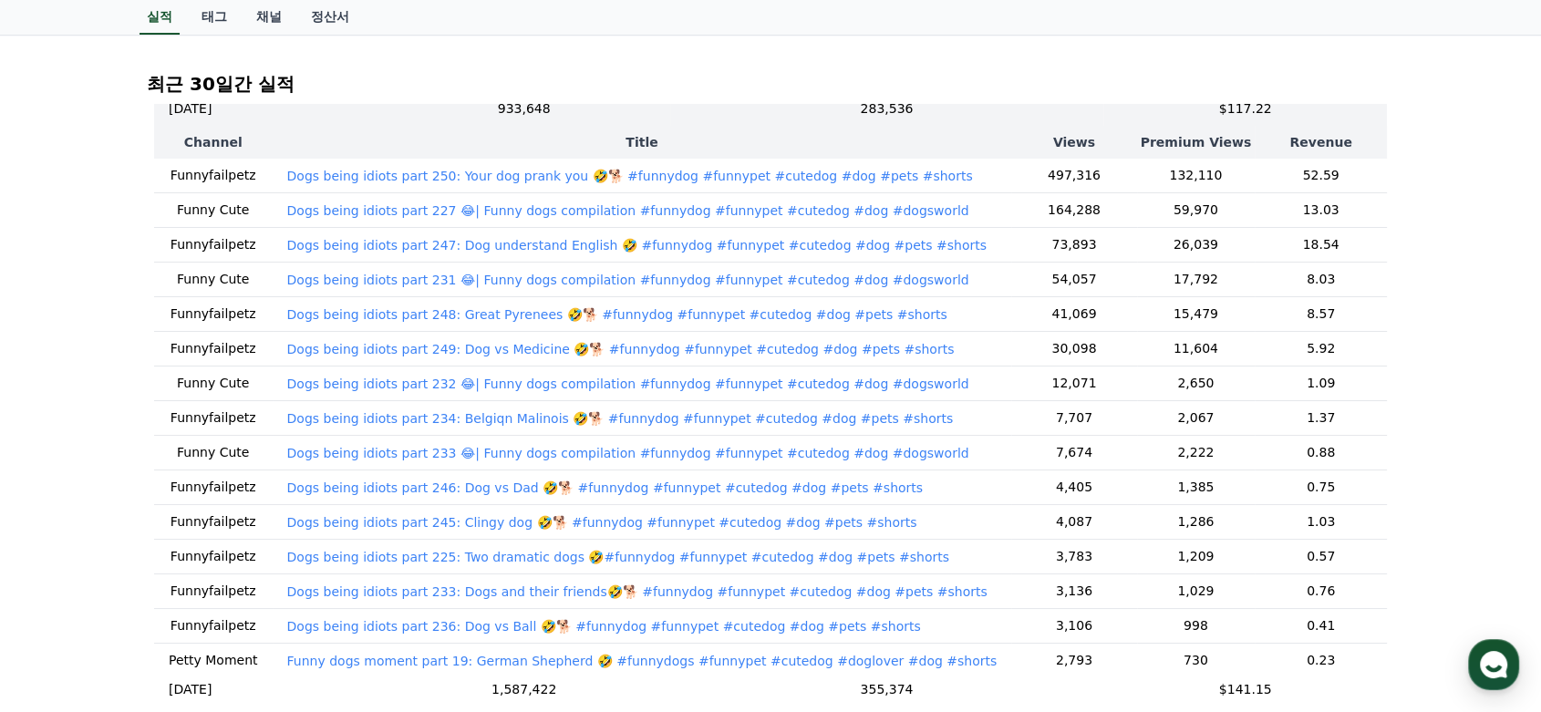
scroll to position [151, 0]
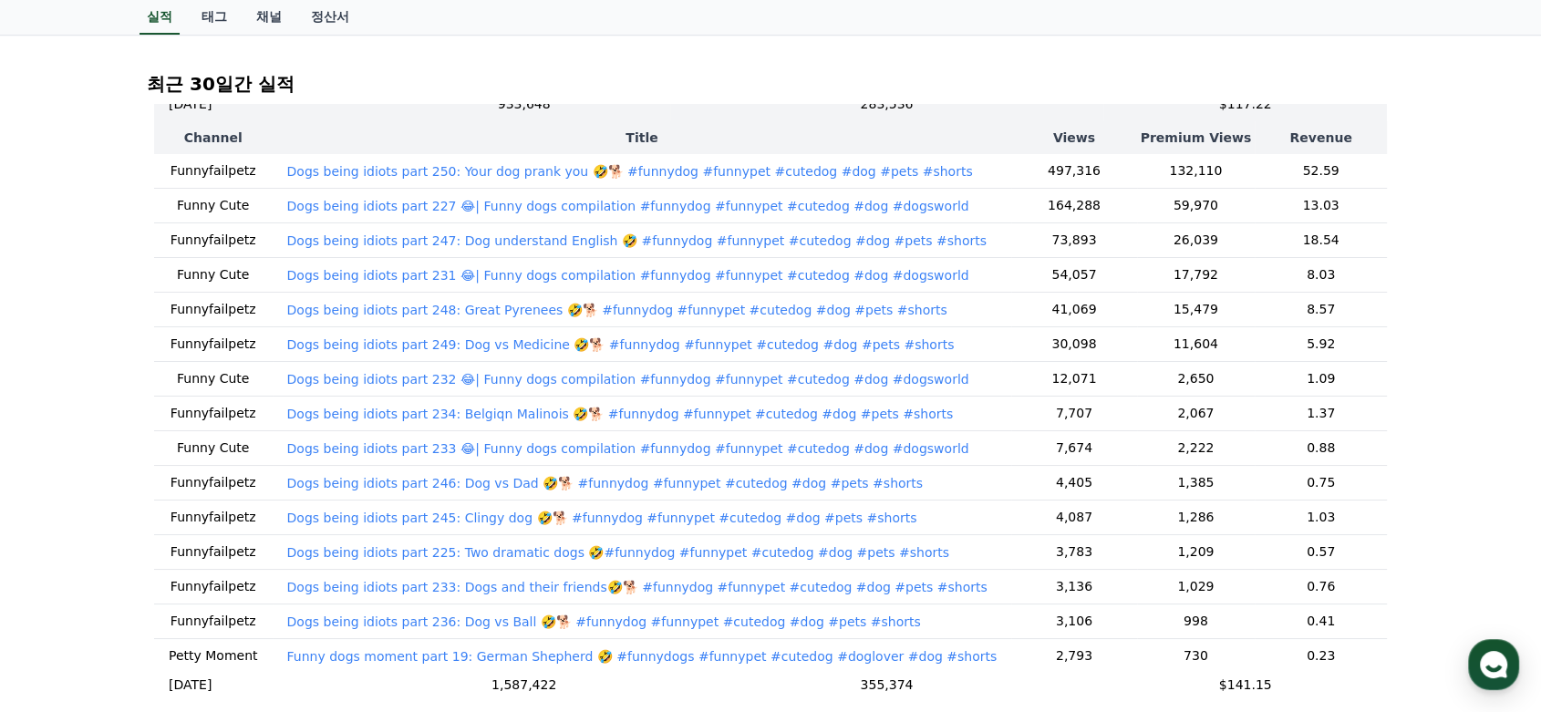
click at [908, 170] on p "Dogs being idiots part 250: Your dog prank you 🤣🐕 #funnydog #funnypet #cutedog …" at bounding box center [629, 171] width 685 height 18
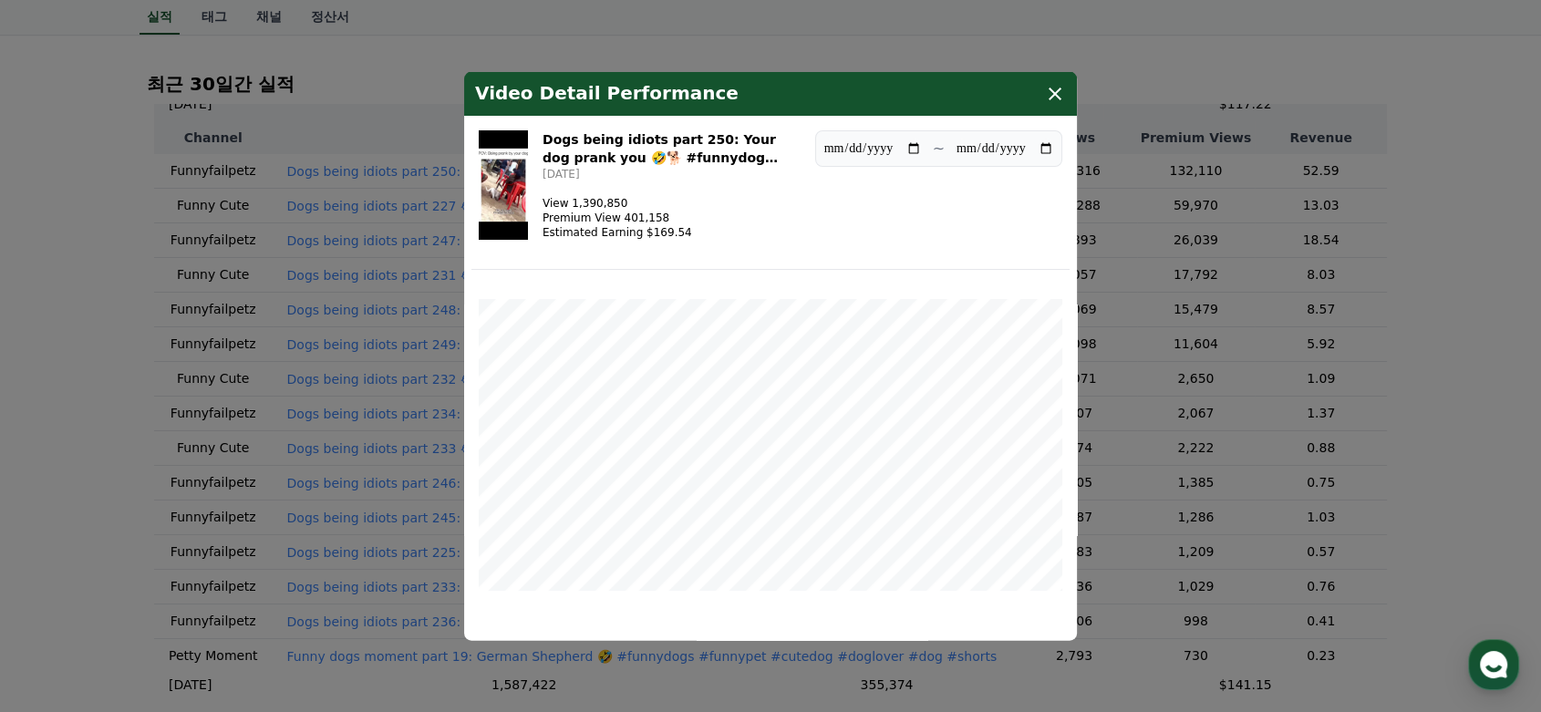
click at [751, 87] on div "Video Detail Performance" at bounding box center [770, 93] width 613 height 44
click at [1065, 89] on div "Video Detail Performance" at bounding box center [770, 93] width 613 height 44
click at [1054, 93] on icon "modal" at bounding box center [1054, 93] width 13 height 13
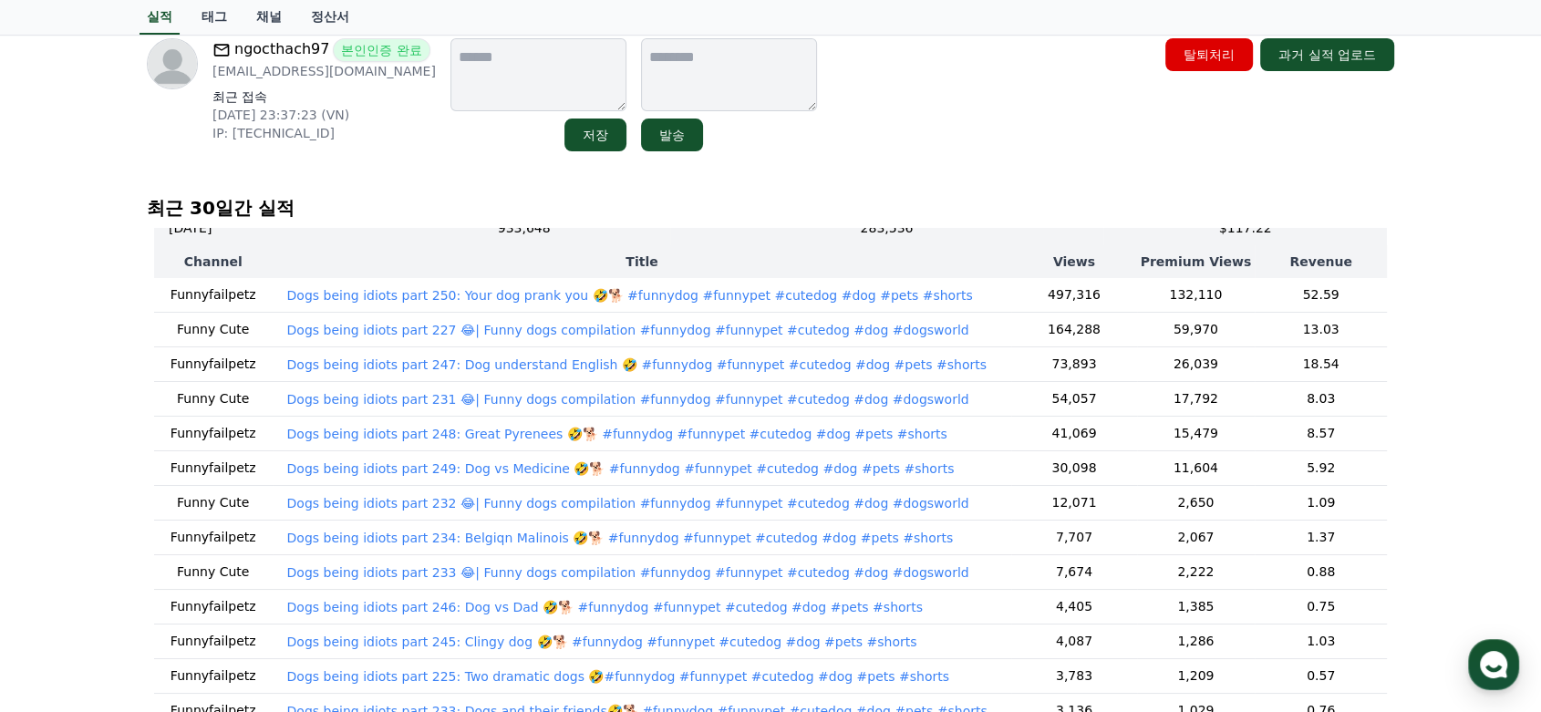
scroll to position [0, 0]
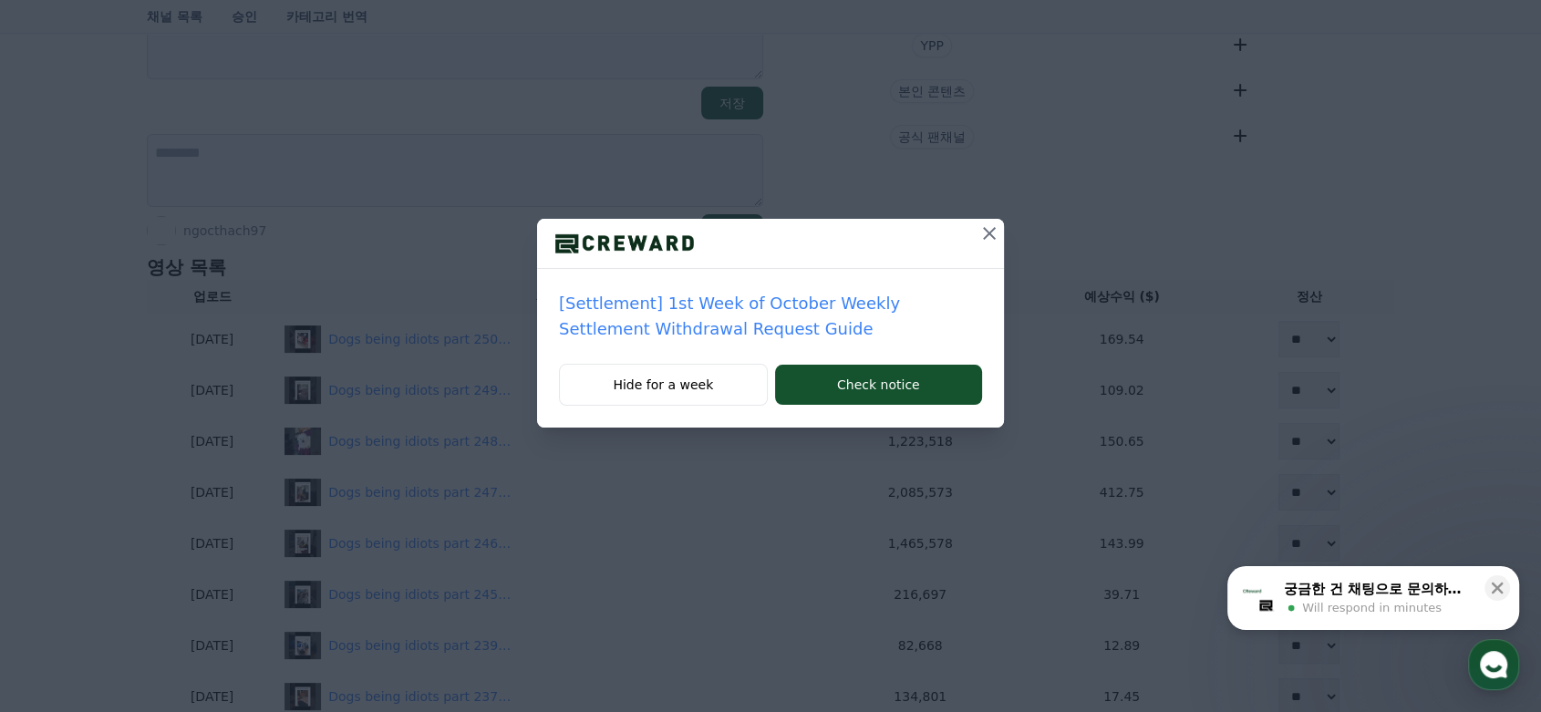
click at [988, 233] on icon at bounding box center [989, 233] width 13 height 13
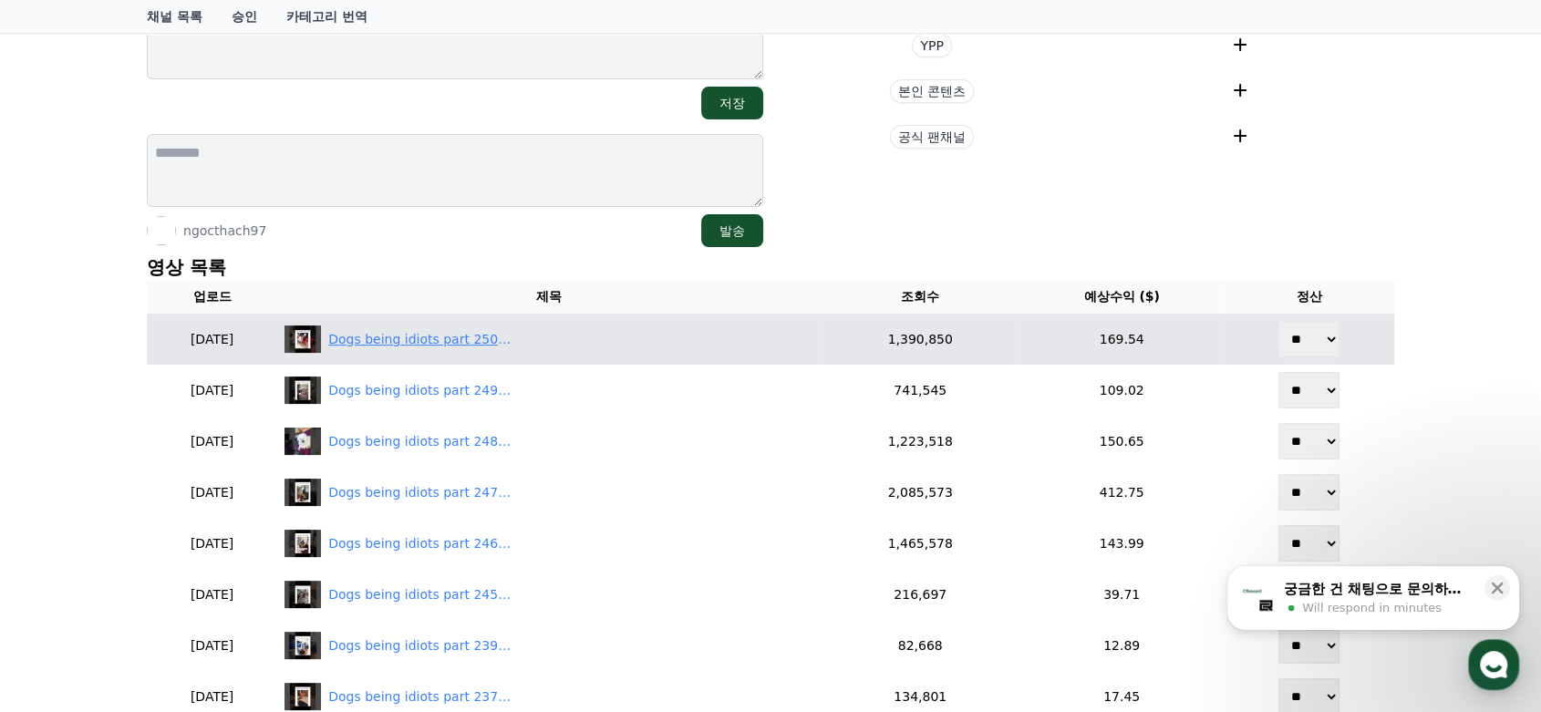
click at [813, 338] on div "Dogs being idiots part 250: Your dog prank you 🤣🐕 #funnydog #funnypet #cutedog …" at bounding box center [548, 338] width 529 height 27
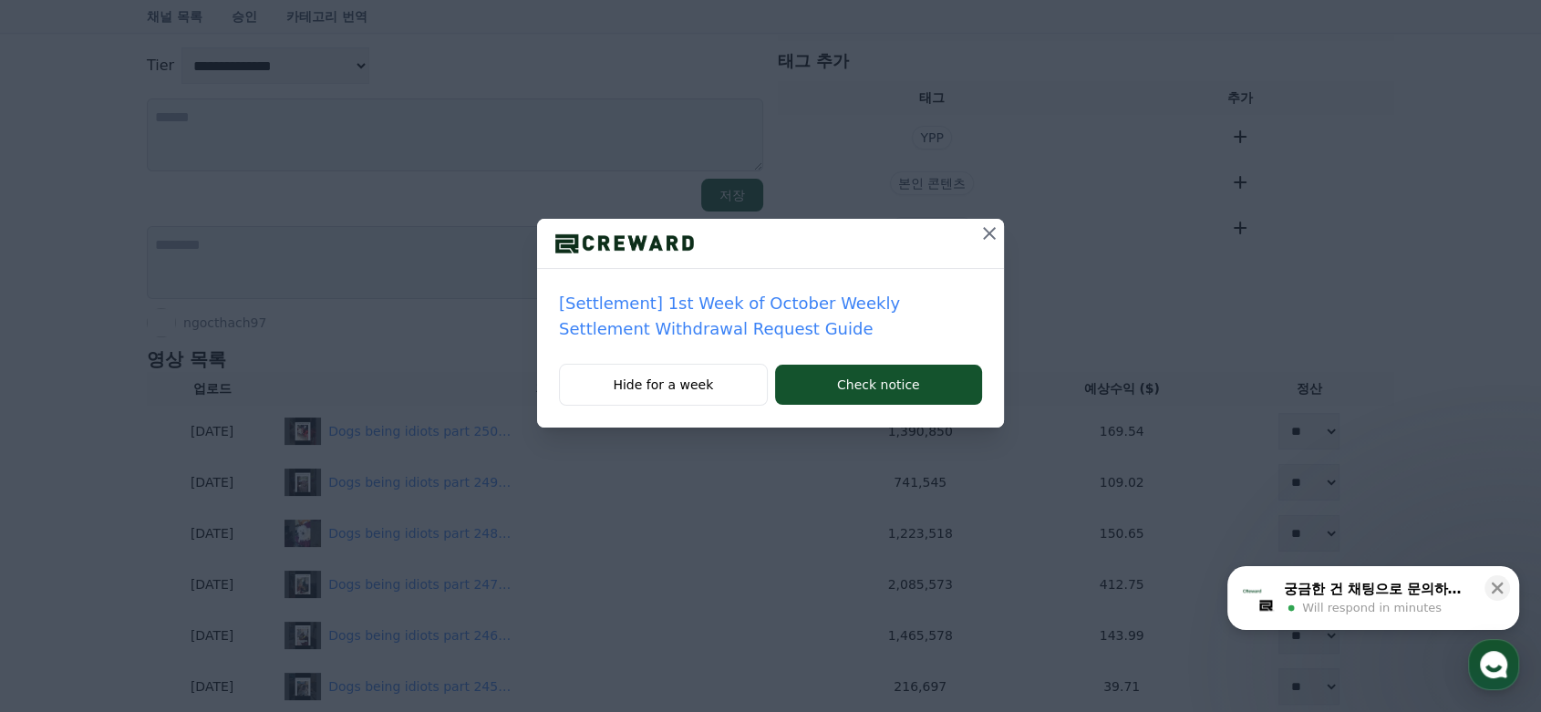
click at [992, 239] on icon at bounding box center [989, 233] width 22 height 22
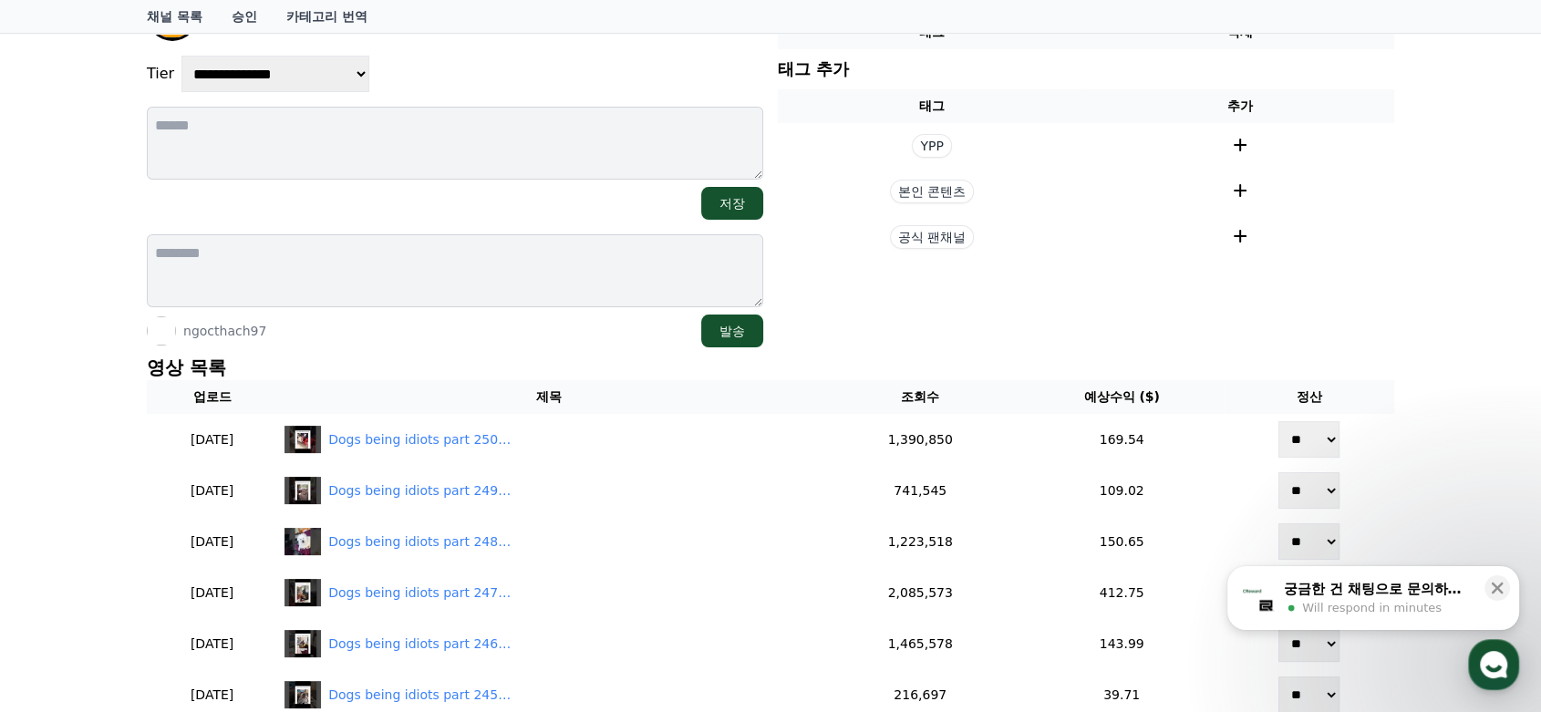
scroll to position [178, 0]
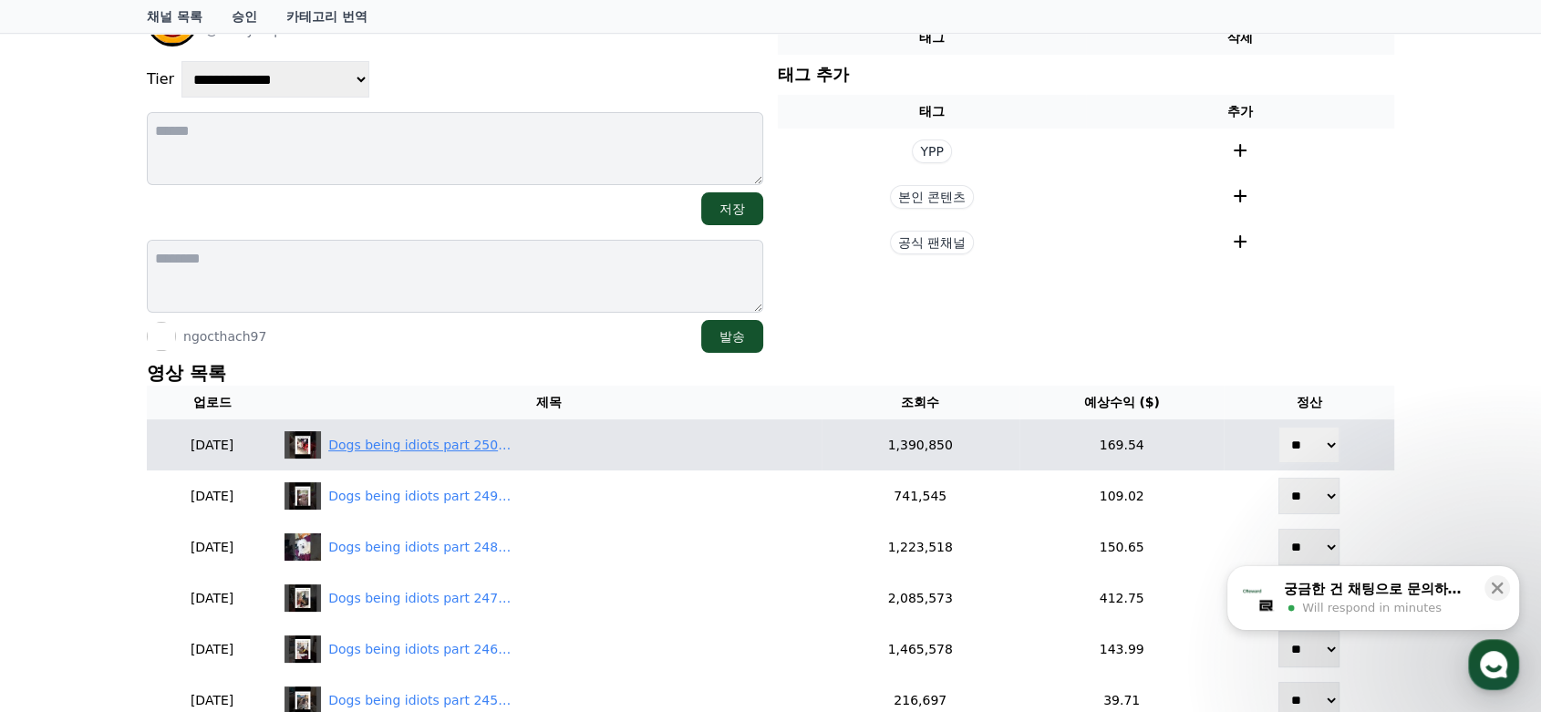
click at [510, 442] on div "Dogs being idiots part 250: Your dog prank you 🤣🐕 #funnydog #funnypet #cutedog …" at bounding box center [419, 445] width 182 height 19
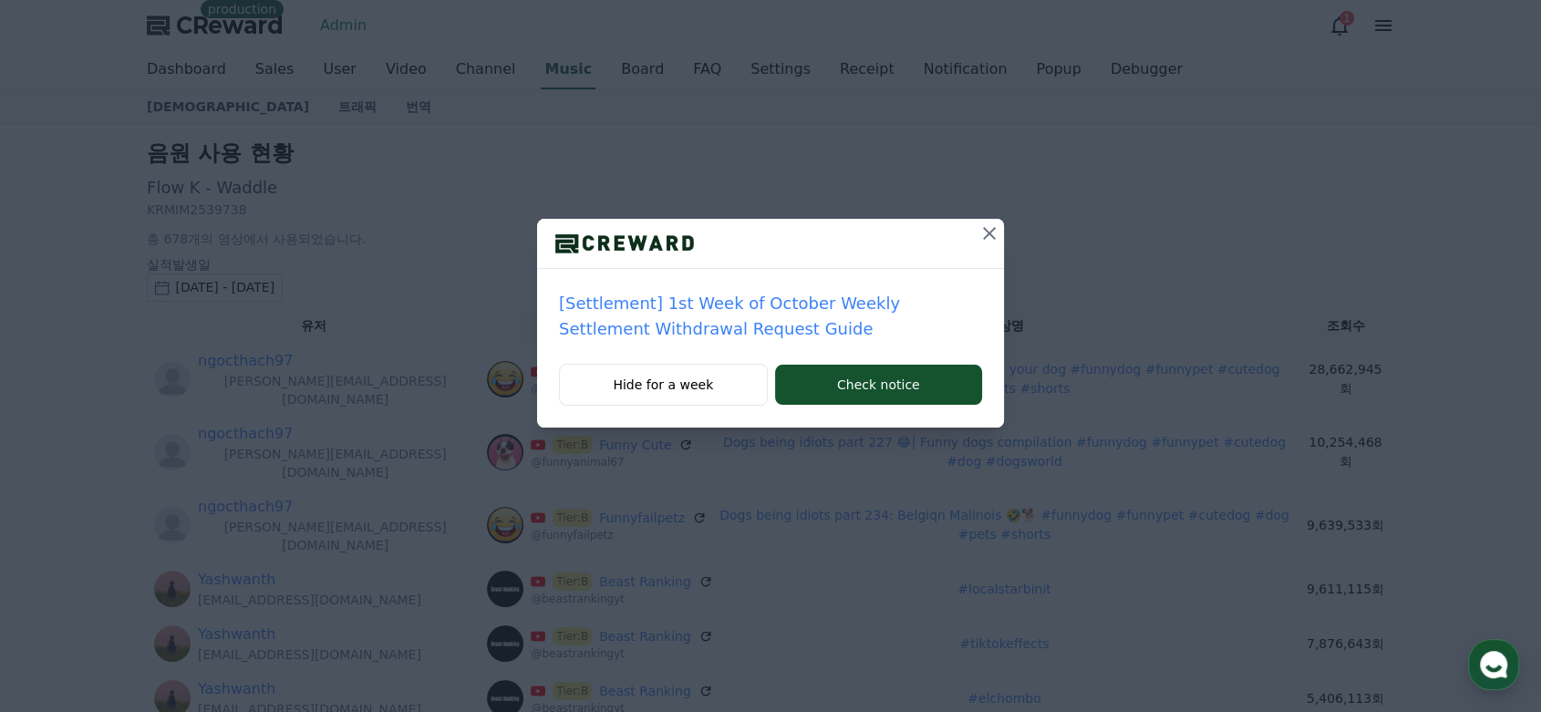
click at [984, 232] on icon at bounding box center [989, 233] width 22 height 22
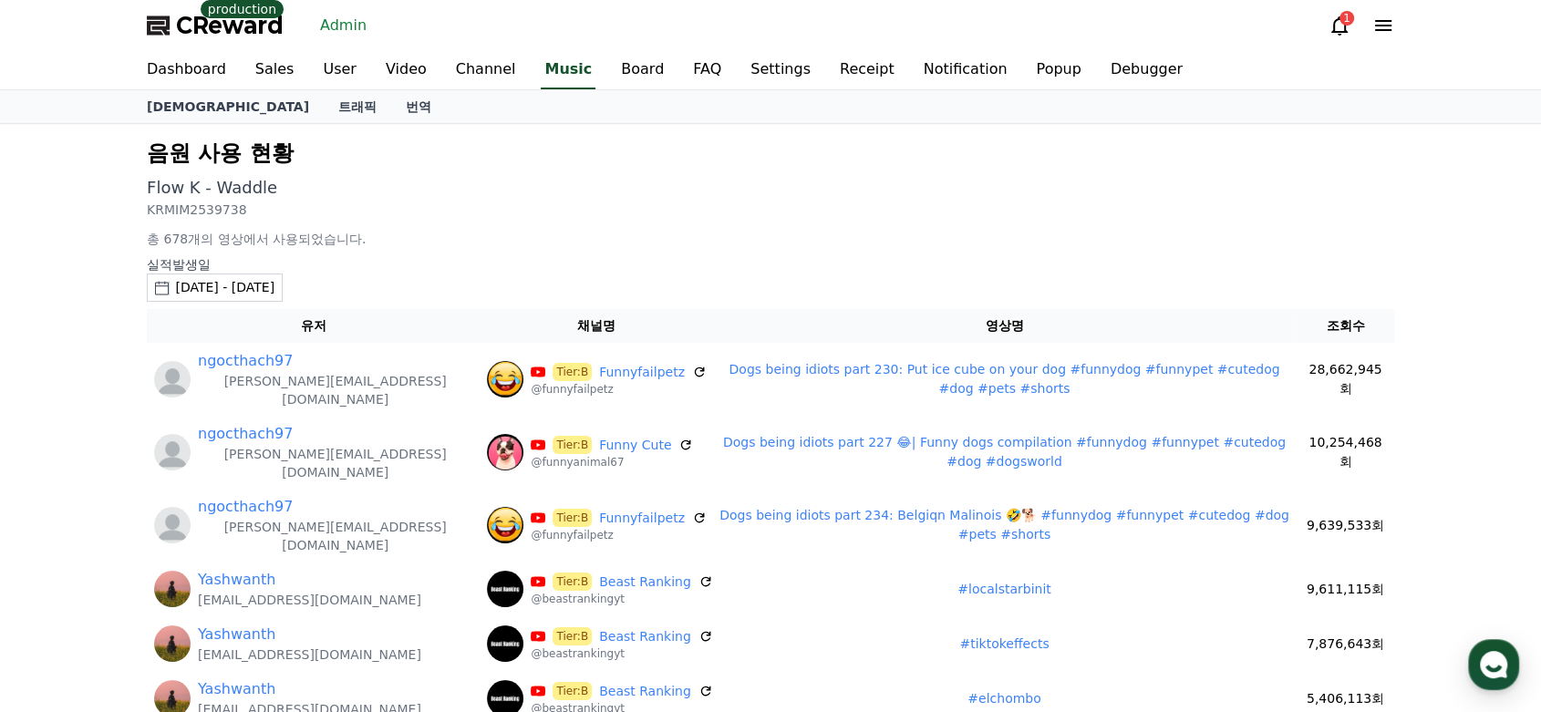
click at [255, 284] on div "2025-09-08 - 2025-10-08" at bounding box center [224, 287] width 99 height 19
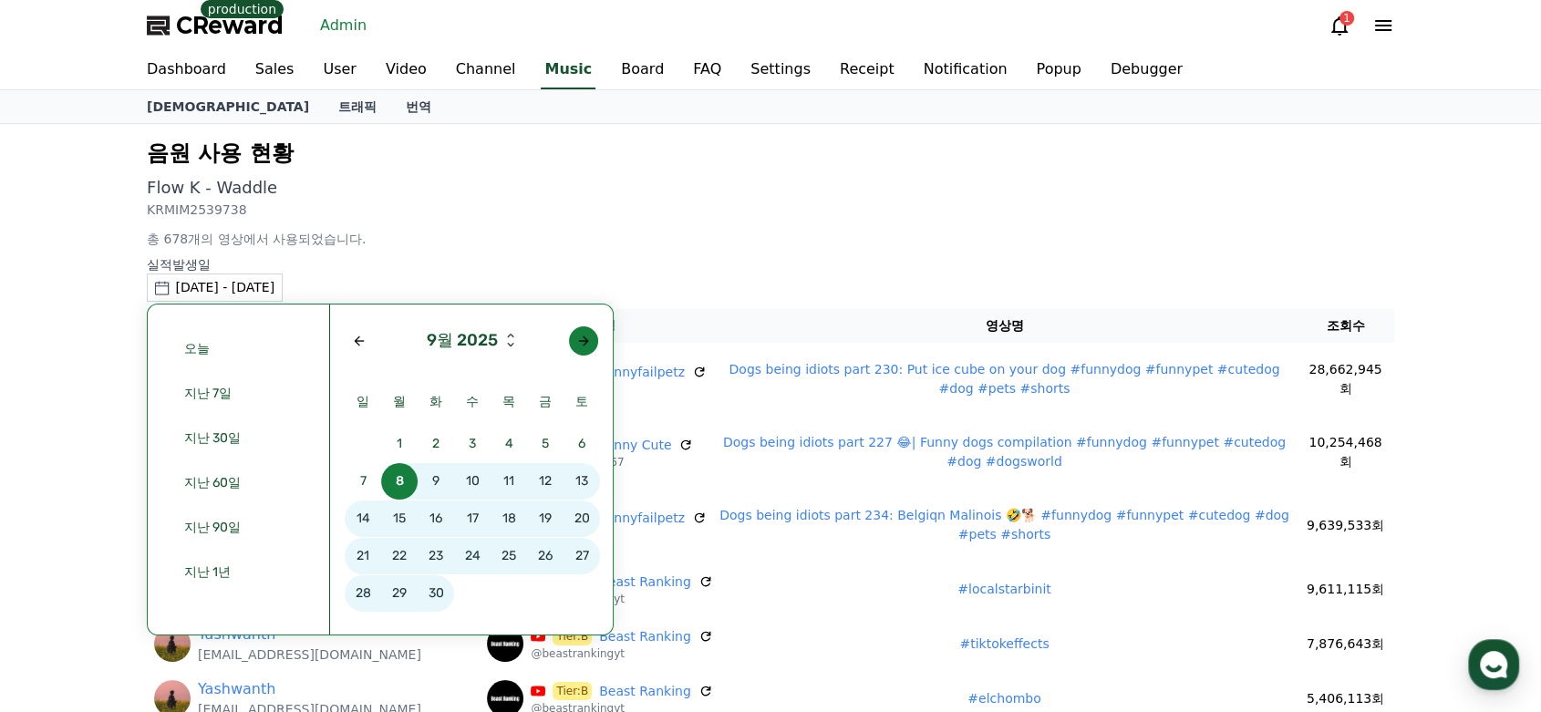
click at [591, 342] on button "button" at bounding box center [583, 340] width 29 height 29
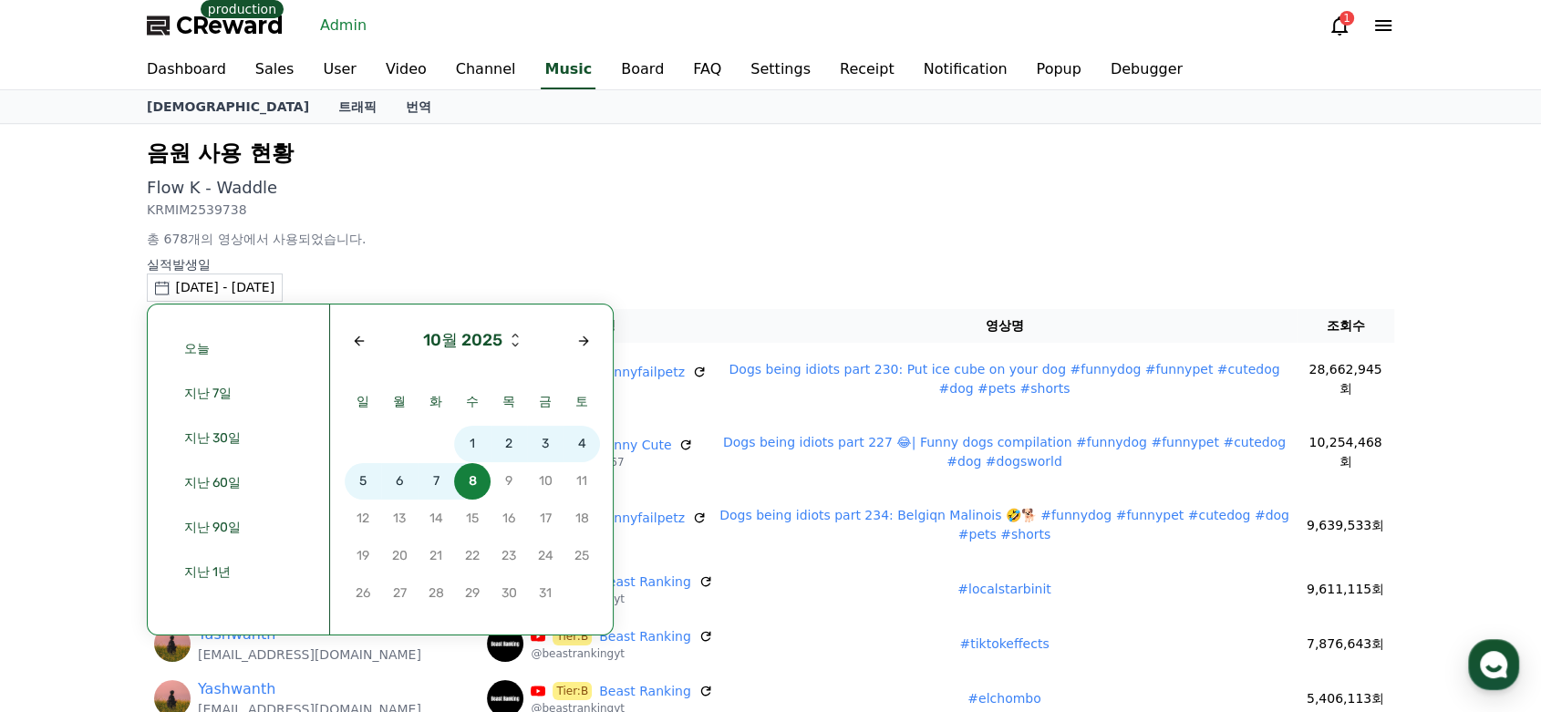
click at [362, 479] on span "5" at bounding box center [363, 481] width 36 height 36
click at [357, 479] on span "5" at bounding box center [363, 481] width 36 height 36
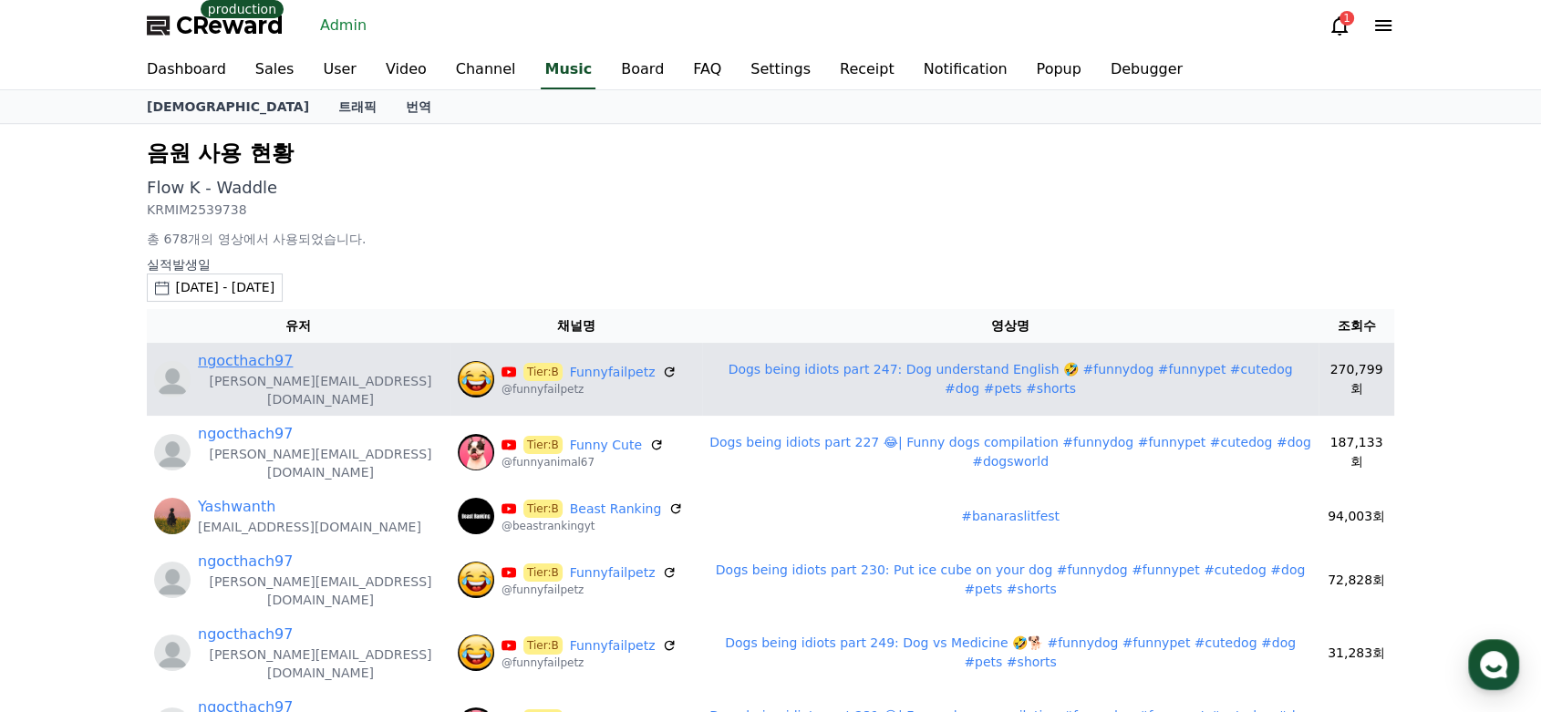
click at [257, 364] on link "ngocthach97" at bounding box center [245, 361] width 95 height 22
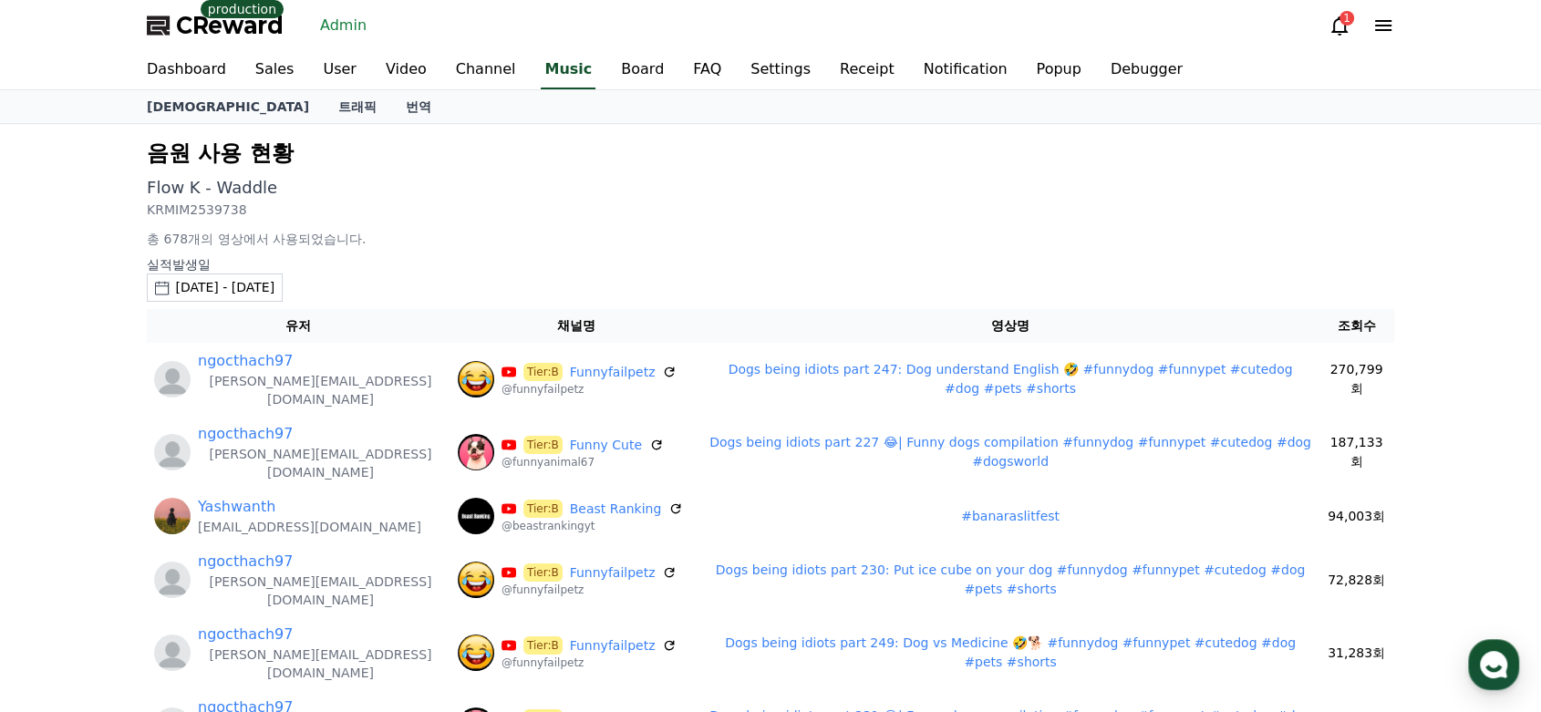
click at [274, 291] on div "2025-10-05 - 2025-10-05" at bounding box center [224, 287] width 99 height 19
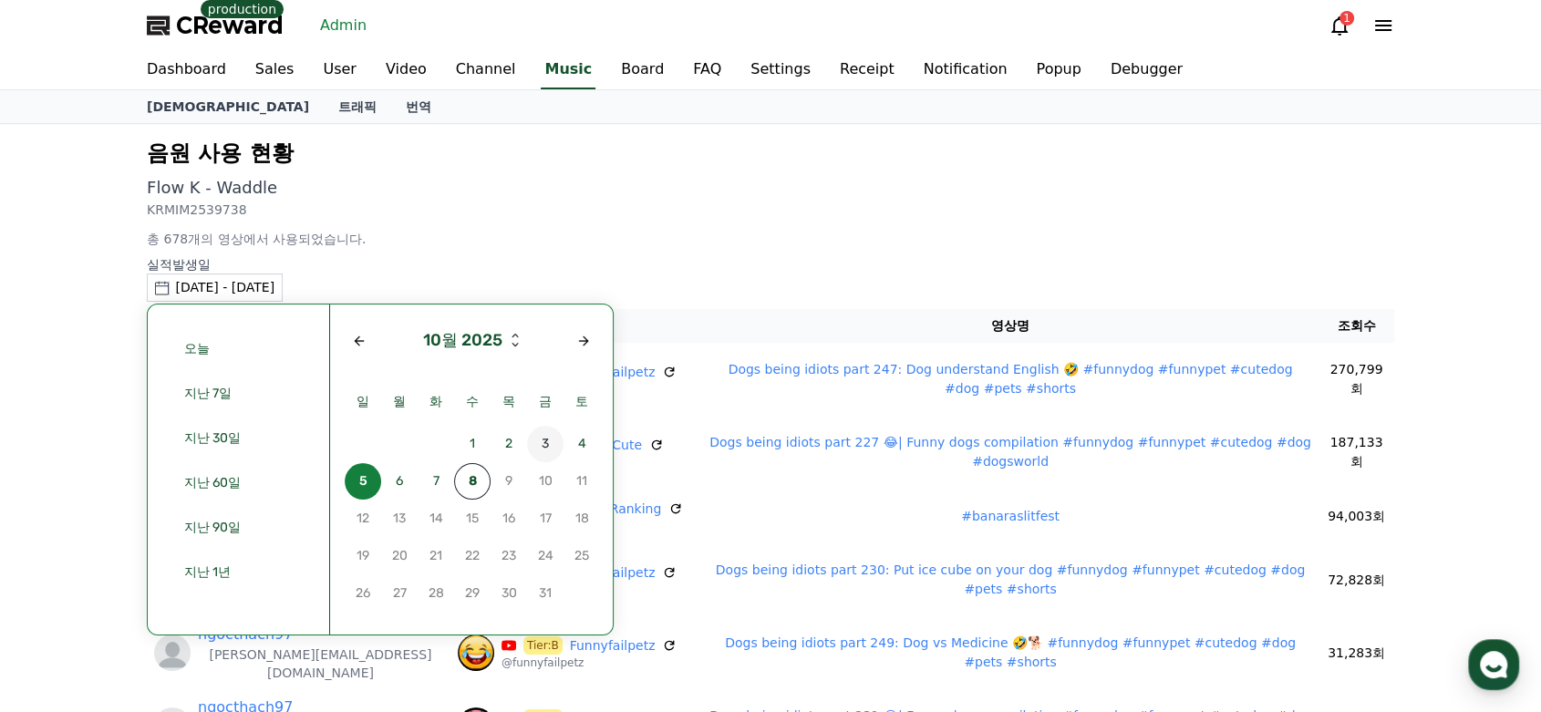
click at [544, 442] on span "3" at bounding box center [545, 444] width 36 height 36
click at [541, 444] on span "3" at bounding box center [545, 444] width 36 height 36
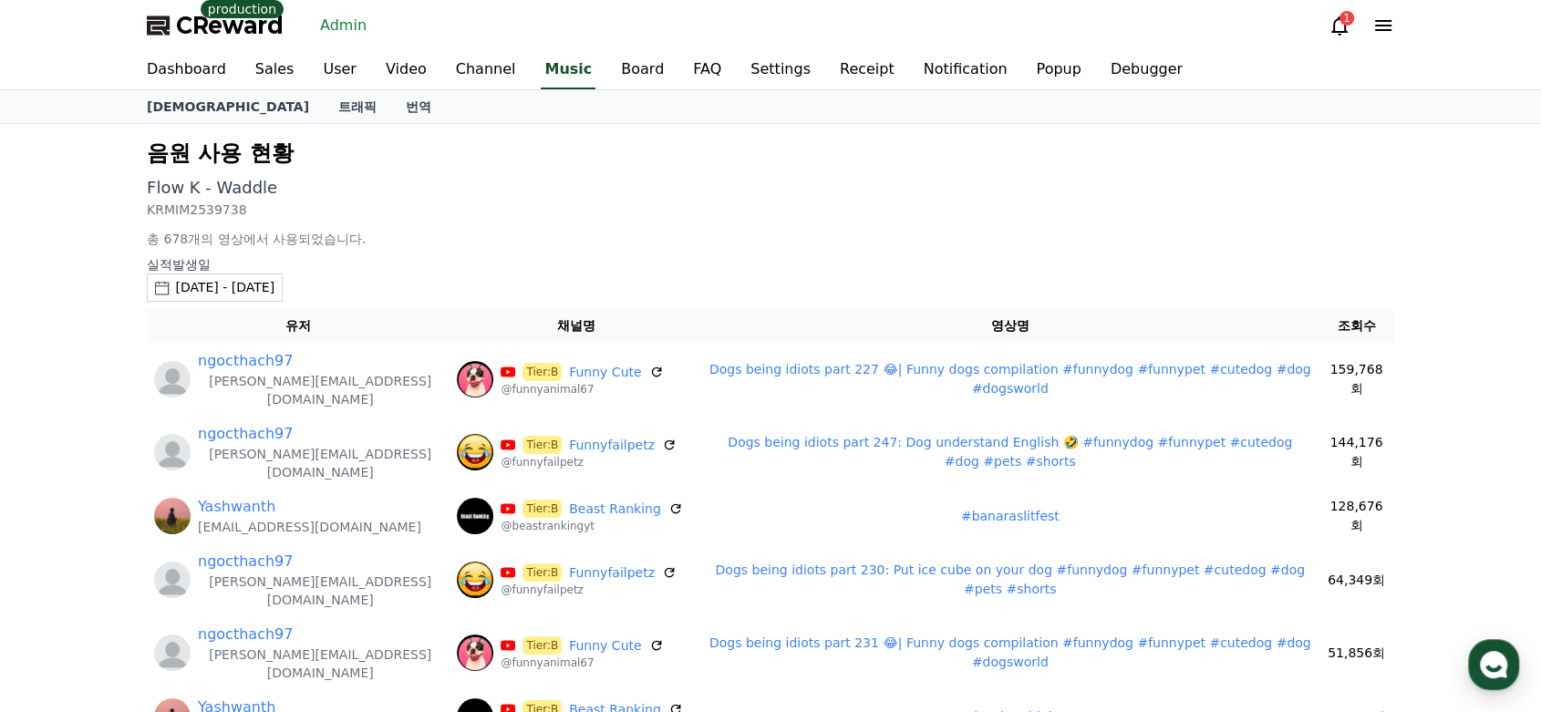
click at [274, 280] on div "2025-10-03 - 2025-10-03" at bounding box center [224, 287] width 99 height 19
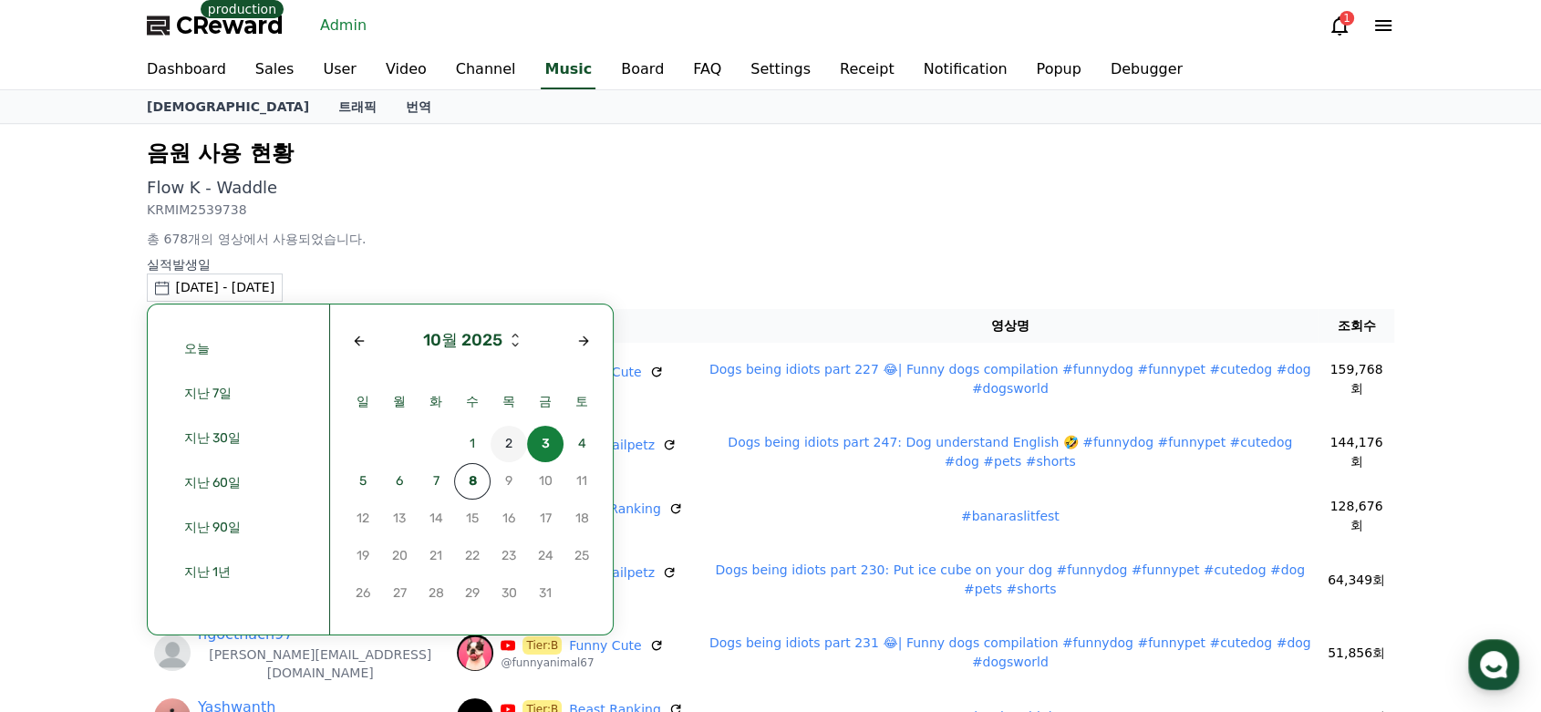
click at [510, 436] on span "2" at bounding box center [508, 444] width 36 height 36
click at [507, 439] on span "2" at bounding box center [508, 444] width 36 height 36
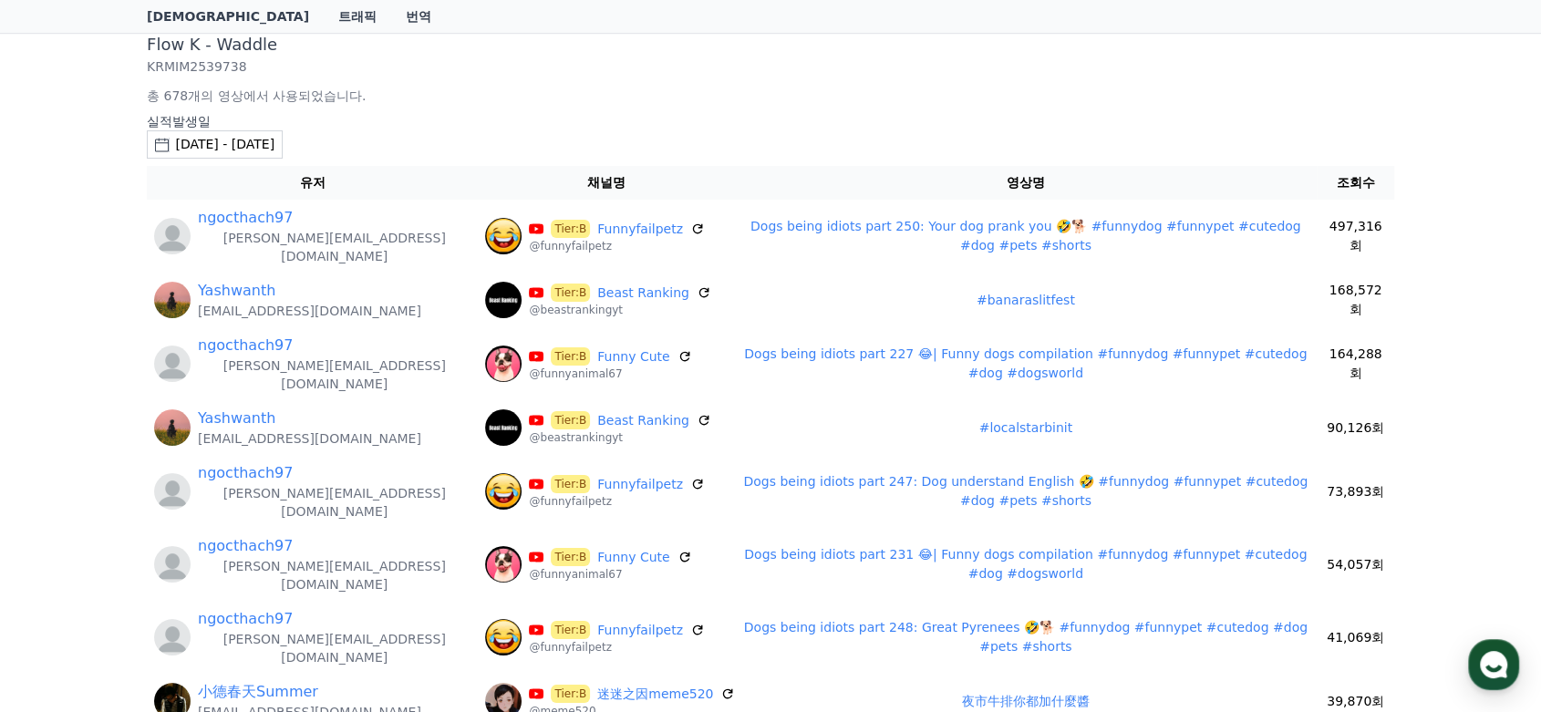
scroll to position [156, 0]
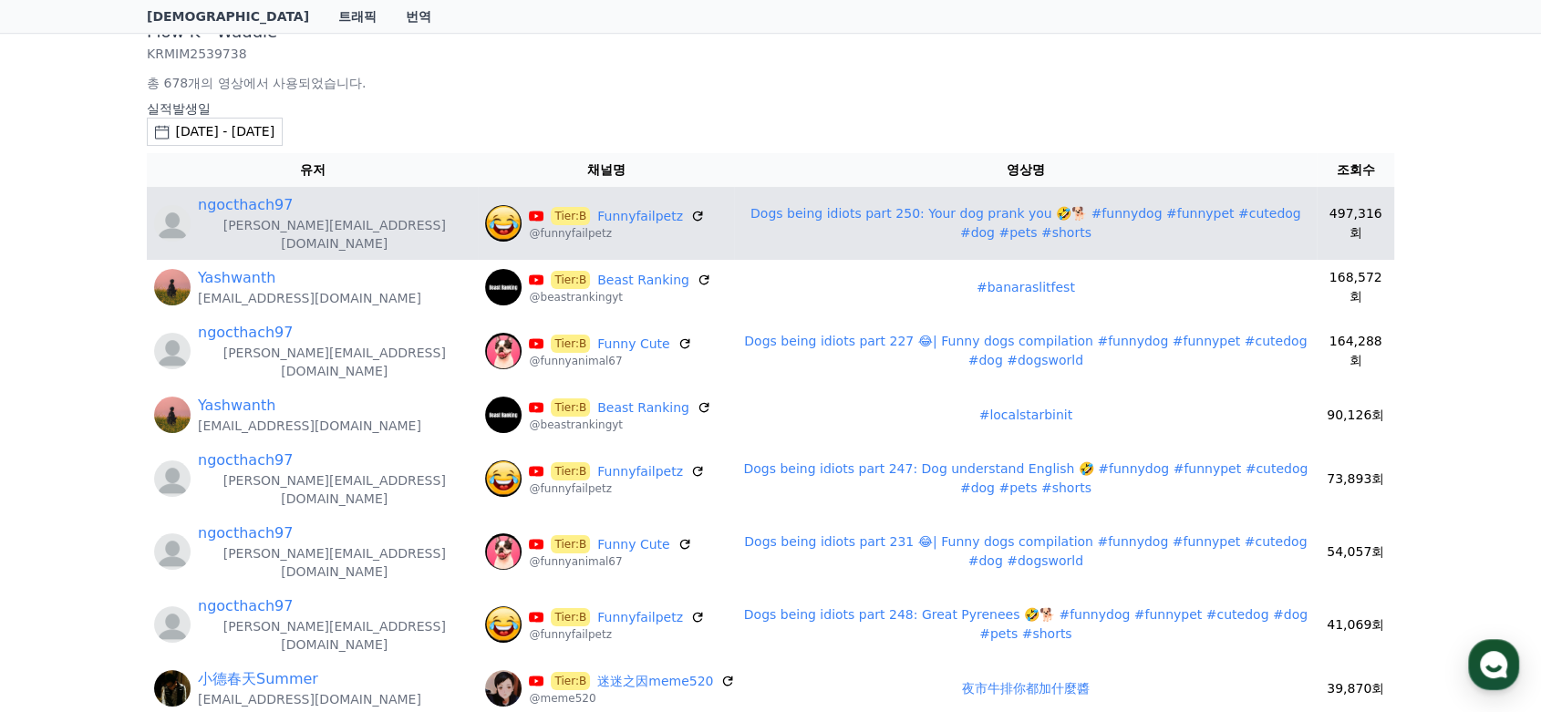
click at [1247, 217] on link "Dogs being idiots part 250: Your dog prank you 🤣🐕 #funnydog #funnypet #cutedog …" at bounding box center [1025, 223] width 551 height 34
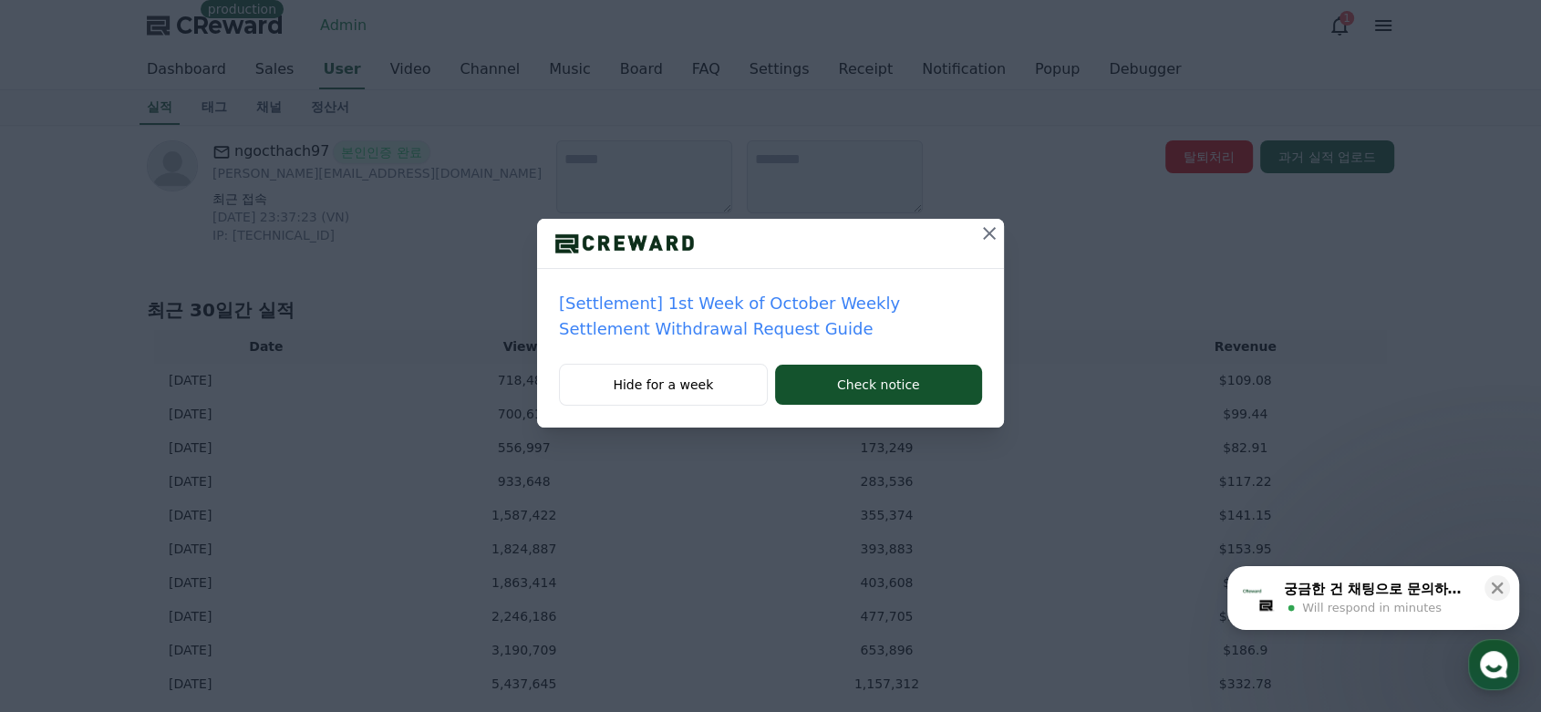
click at [988, 233] on icon at bounding box center [989, 233] width 13 height 13
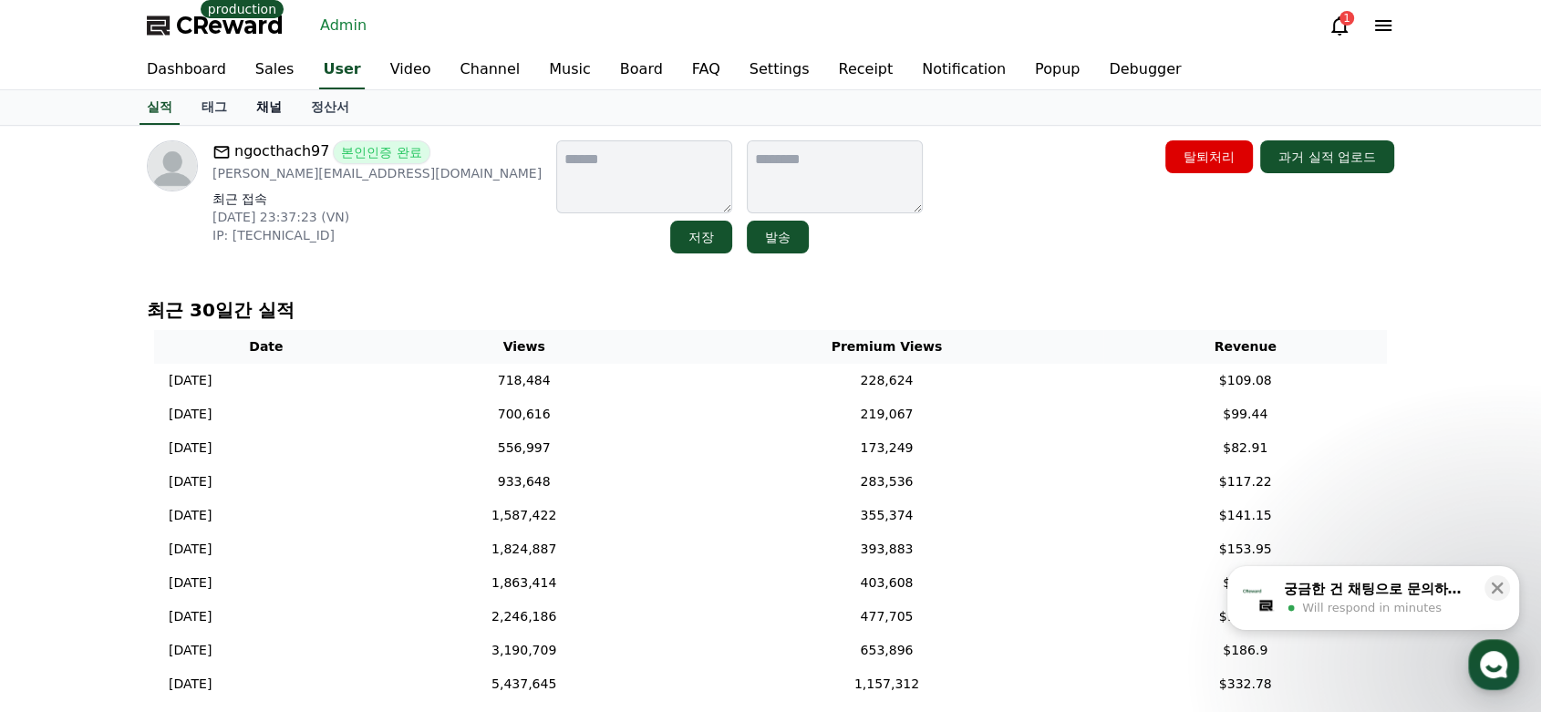
click at [272, 119] on link "채널" at bounding box center [269, 107] width 55 height 35
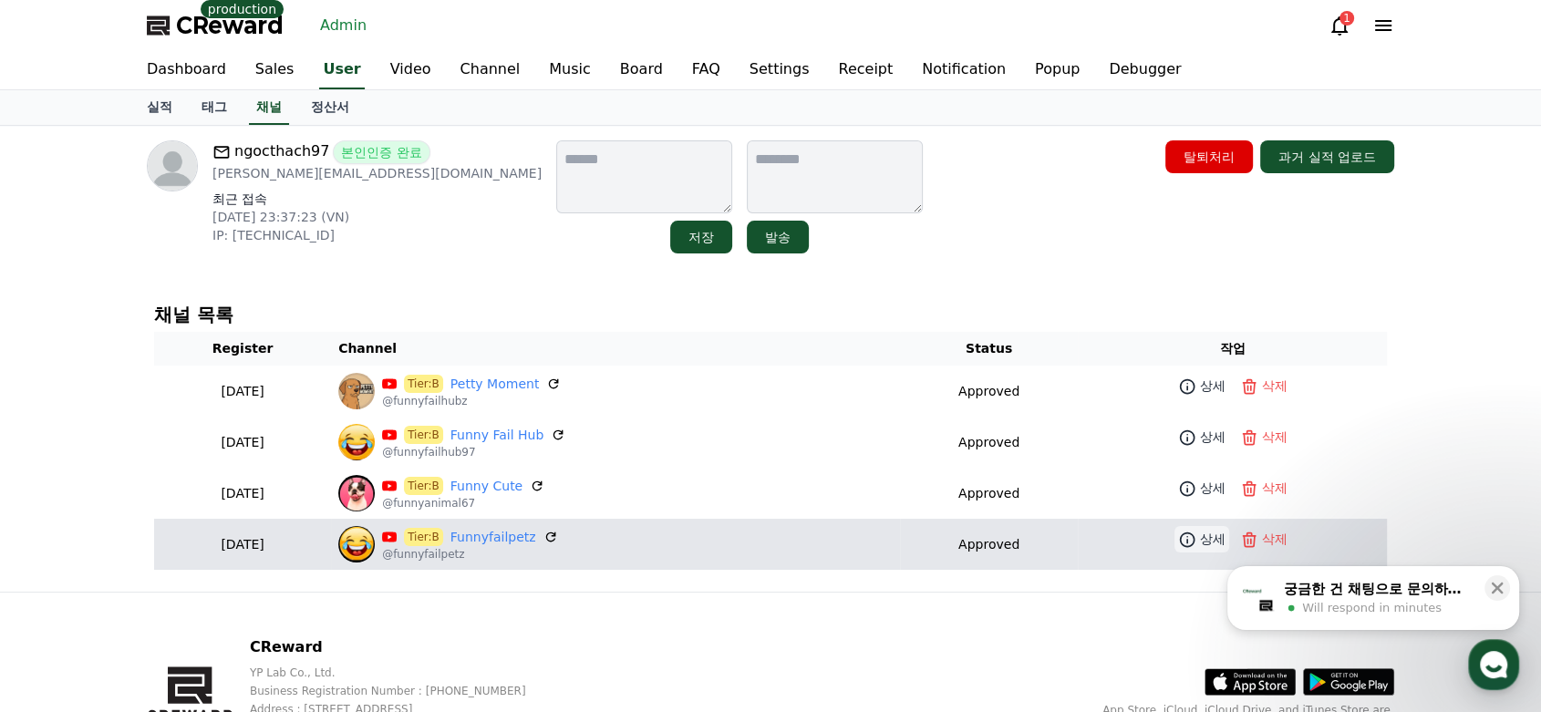
click at [1201, 535] on p "상세" at bounding box center [1213, 539] width 26 height 19
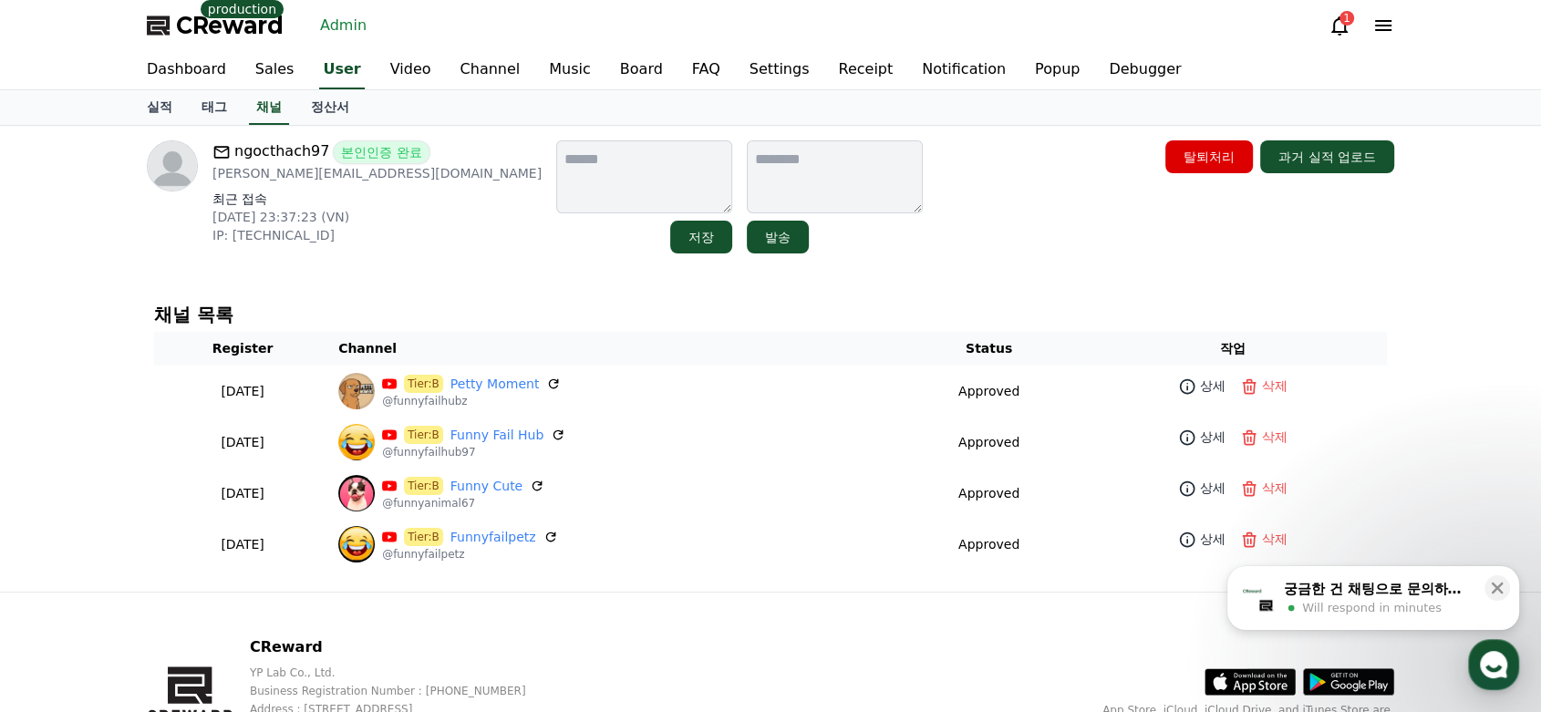
click at [955, 241] on div "ngocthach97 본인인증 완료 Alexnam123997@gmail.com 최근 접속 2025-09-25 23:37:23 (VN) IP: …" at bounding box center [770, 196] width 1247 height 113
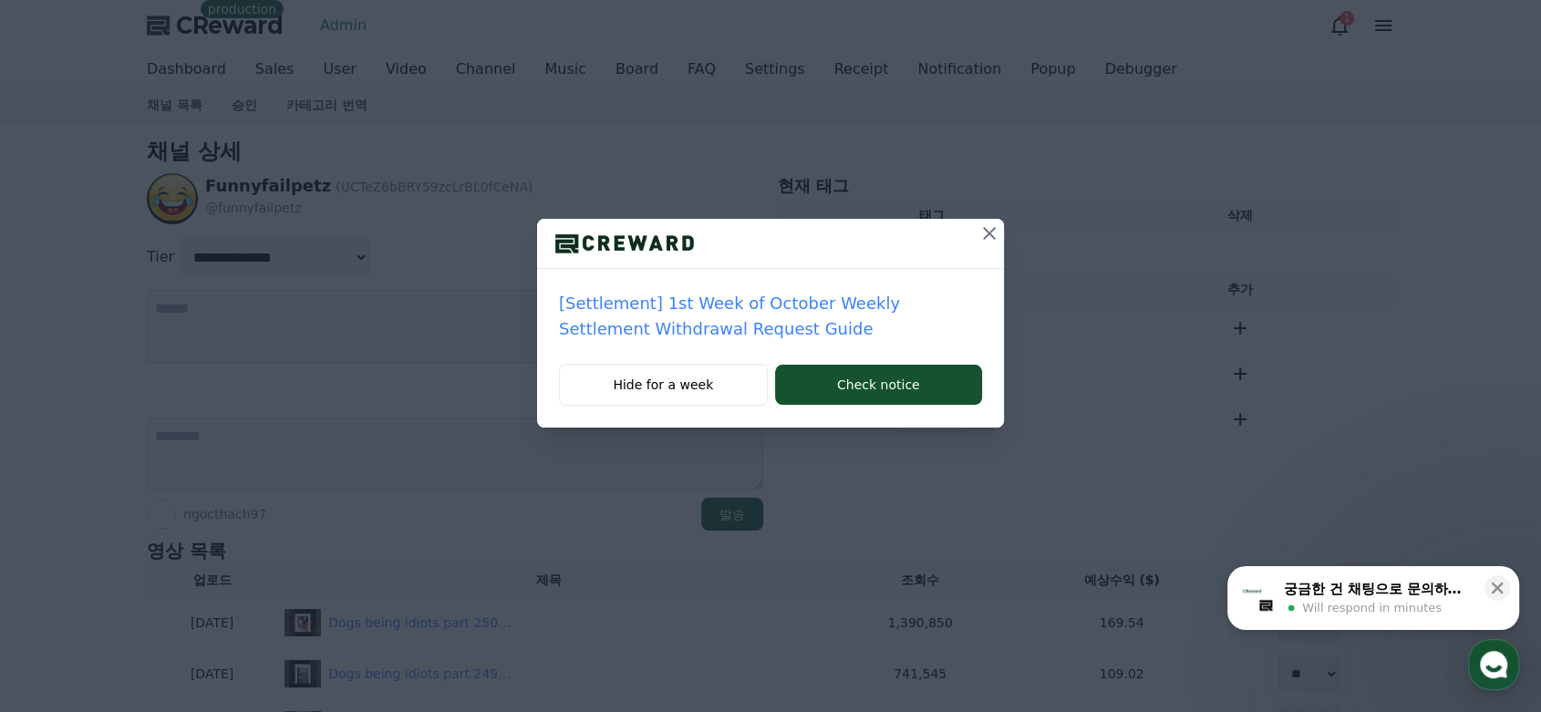
click at [988, 233] on icon at bounding box center [989, 233] width 13 height 13
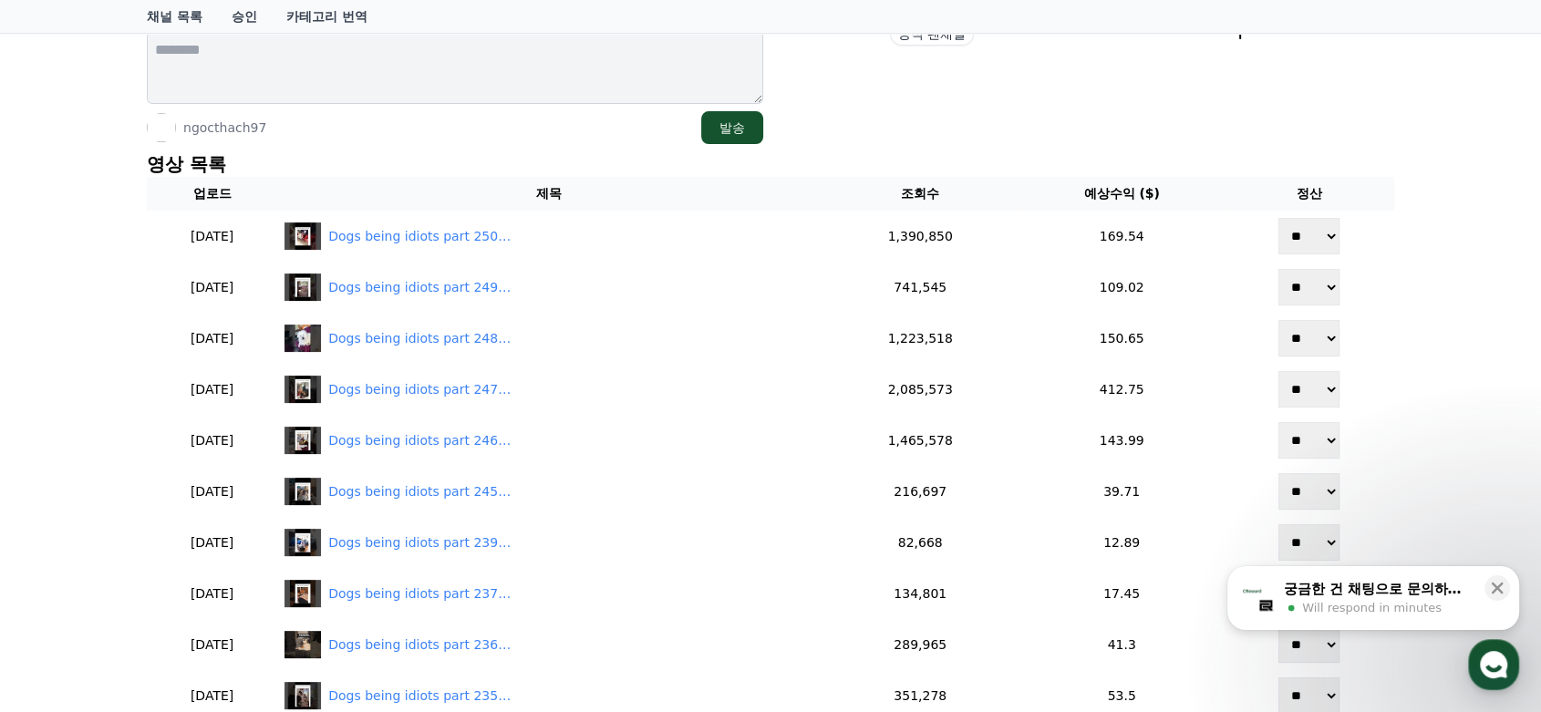
scroll to position [387, 0]
